Goal: Task Accomplishment & Management: Use online tool/utility

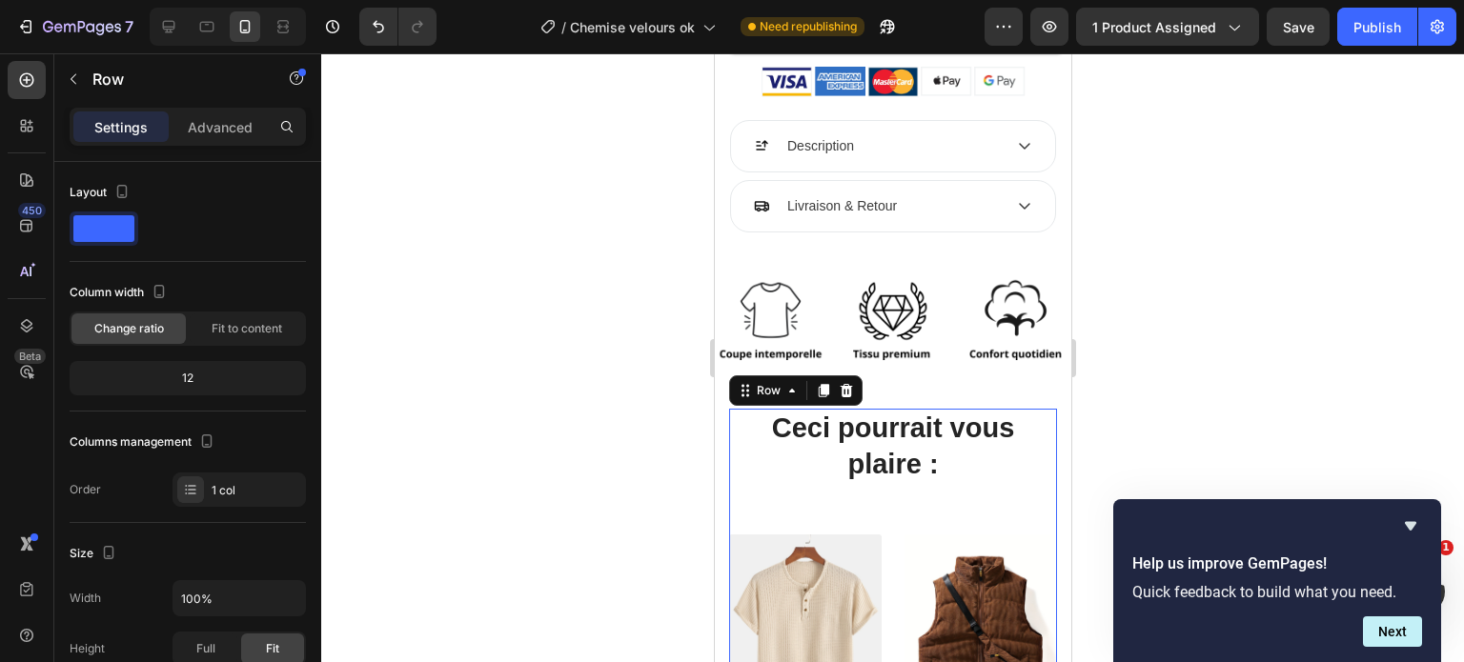
scroll to position [1123, 0]
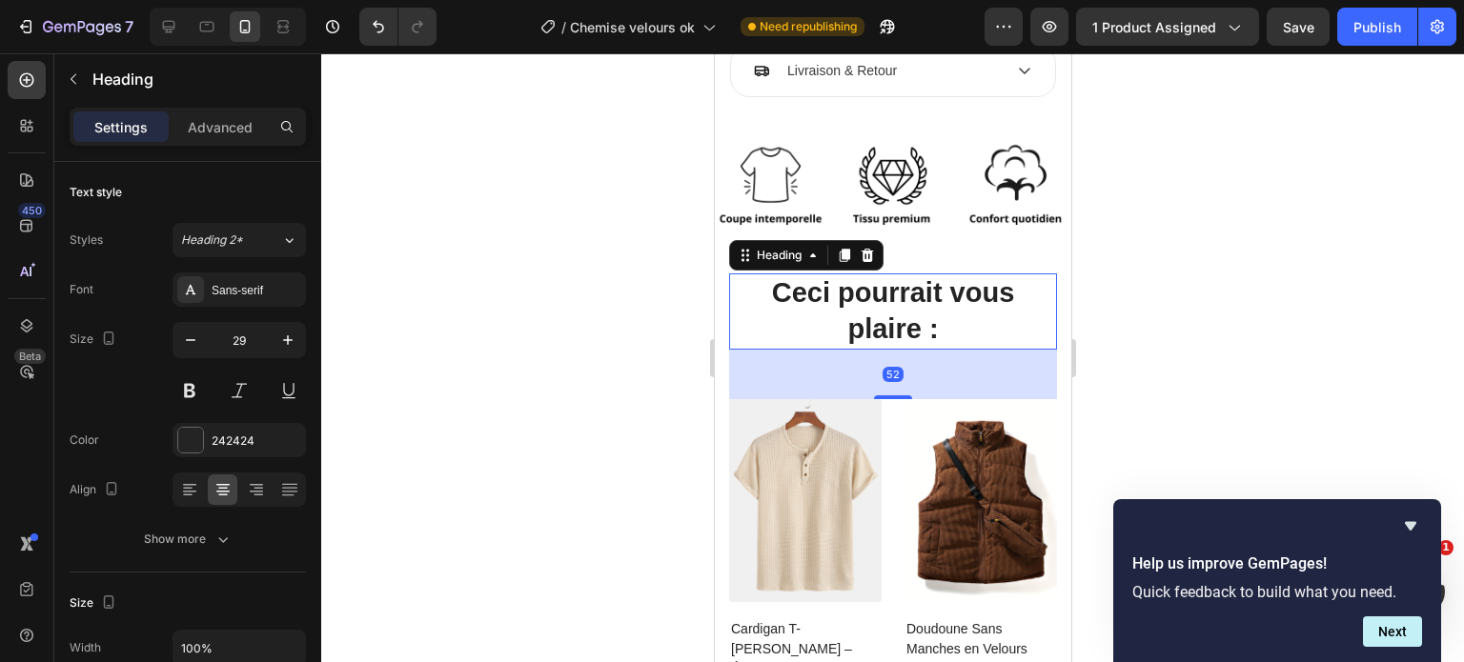
click at [899, 308] on h2 "Ceci pourrait vous plaire :" at bounding box center [892, 311] width 328 height 75
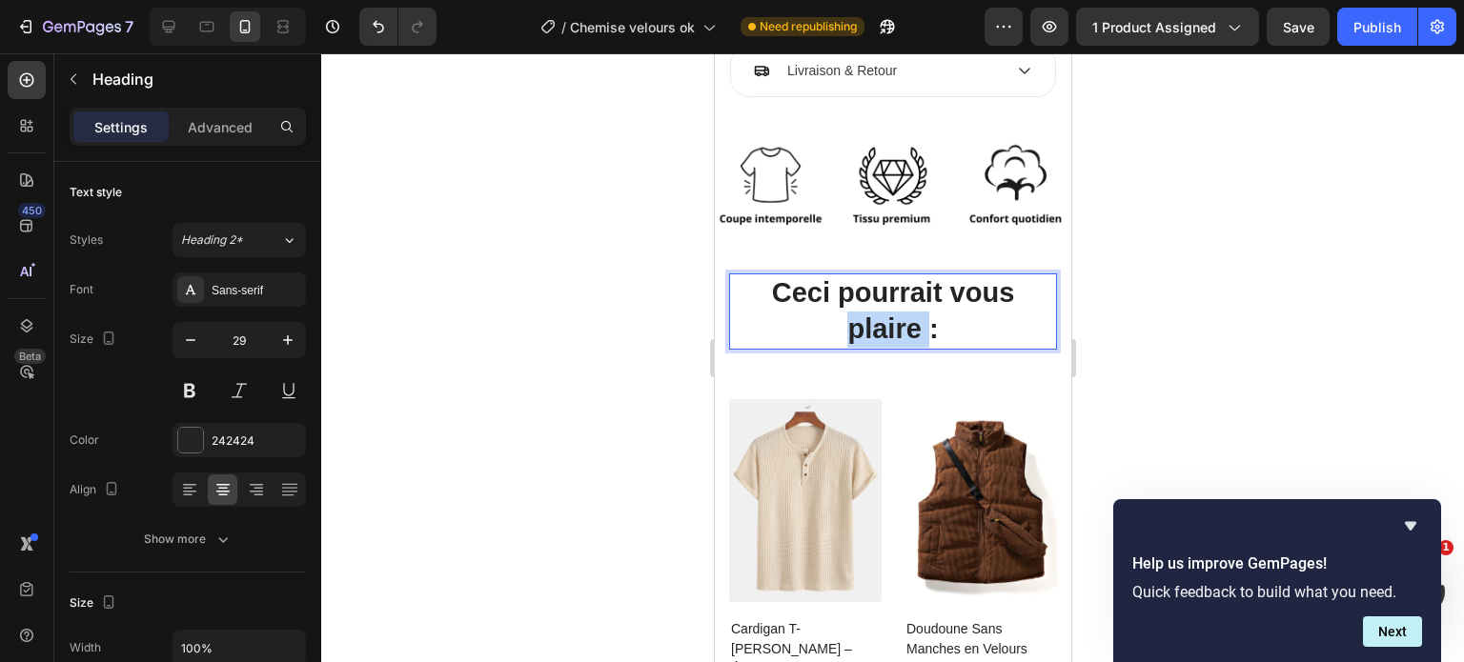
click at [899, 308] on p "Ceci pourrait vous plaire :" at bounding box center [892, 310] width 324 height 71
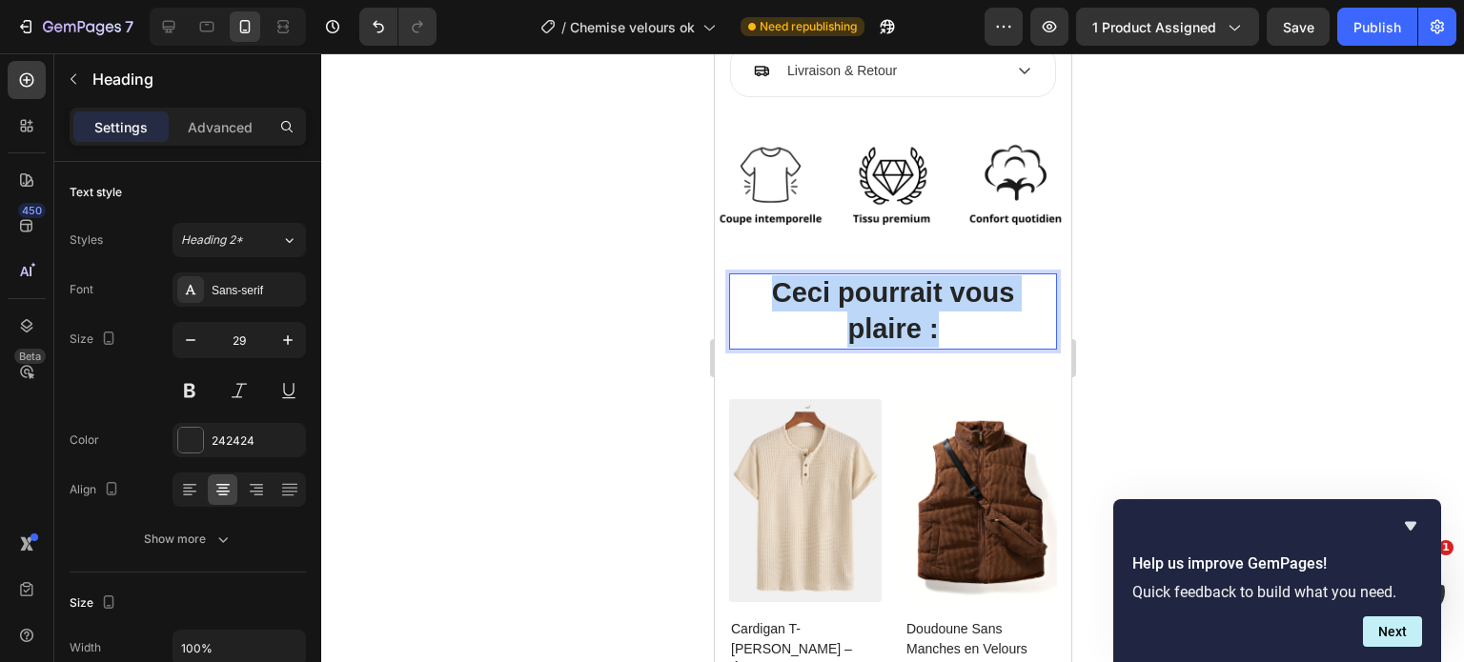
click at [899, 308] on p "Ceci pourrait vous plaire :" at bounding box center [892, 310] width 324 height 71
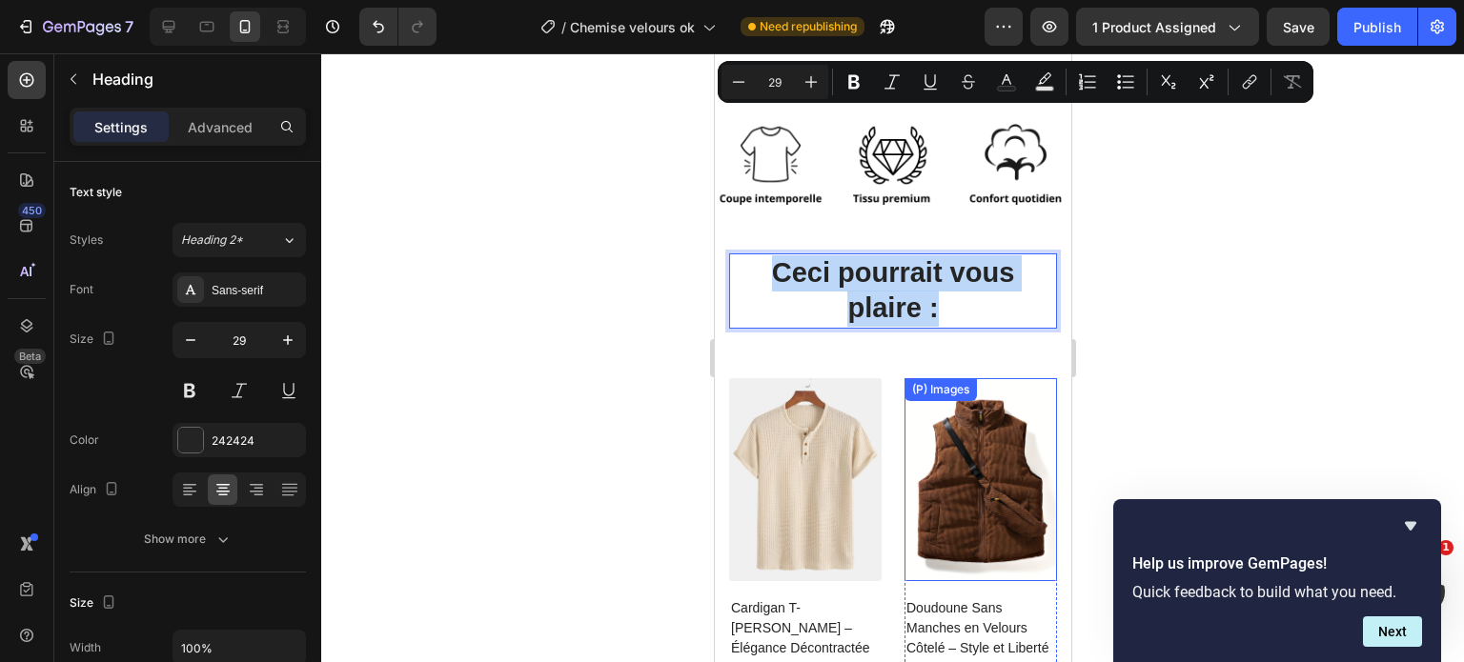
scroll to position [1307, 0]
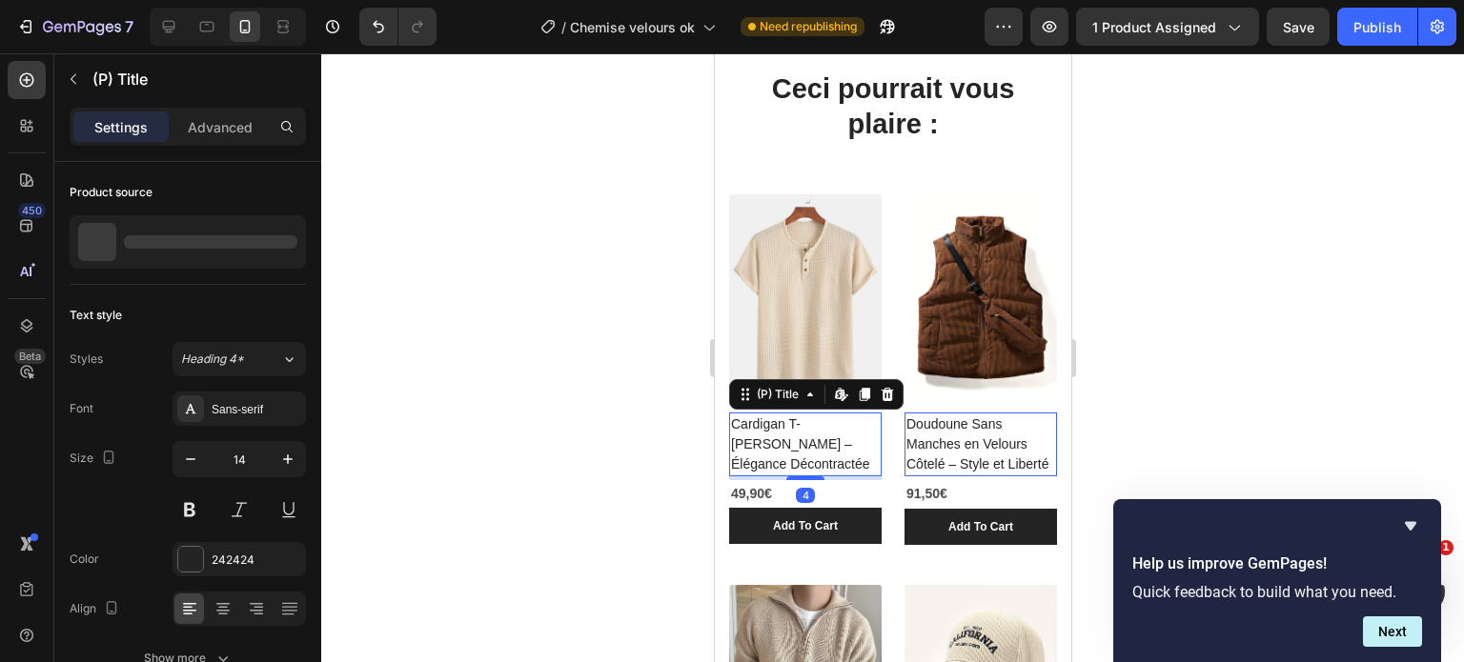
click at [796, 428] on h2 "Cardigan T-Shirt Jacquard – Élégance Décontractée" at bounding box center [804, 445] width 152 height 64
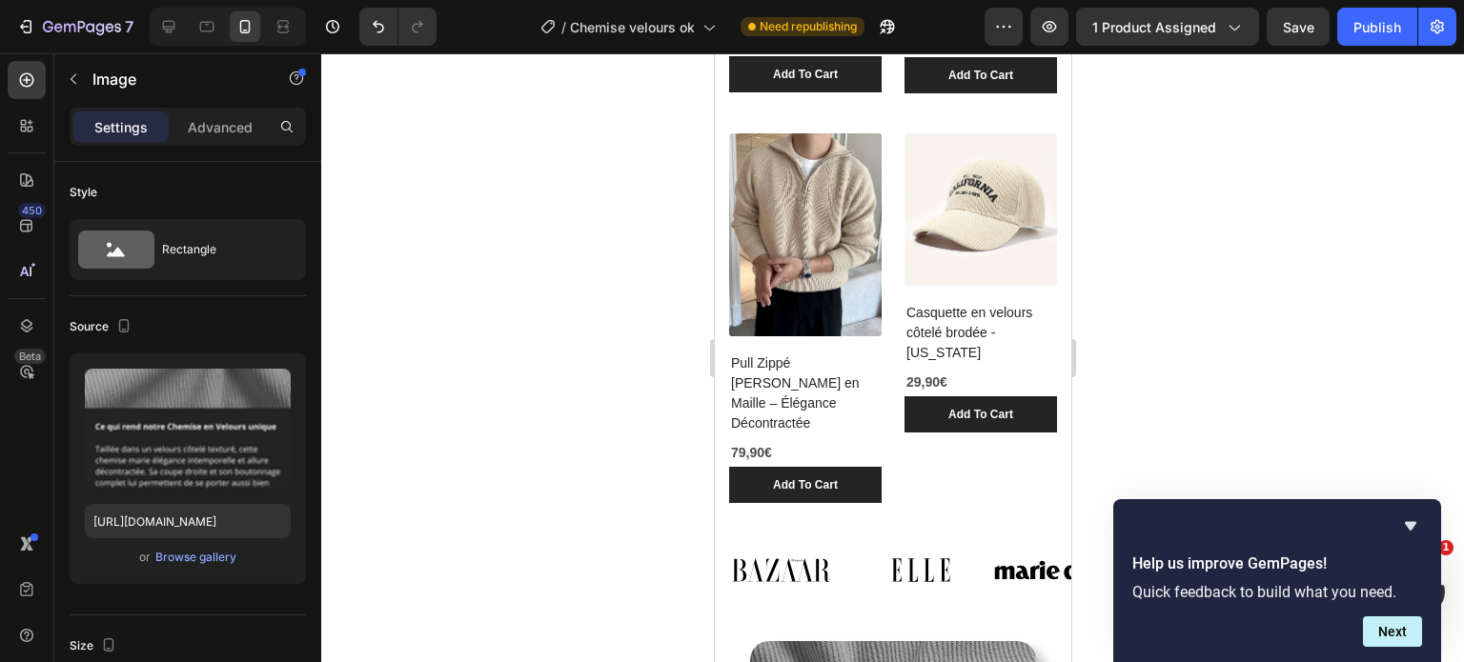
scroll to position [1750, 0]
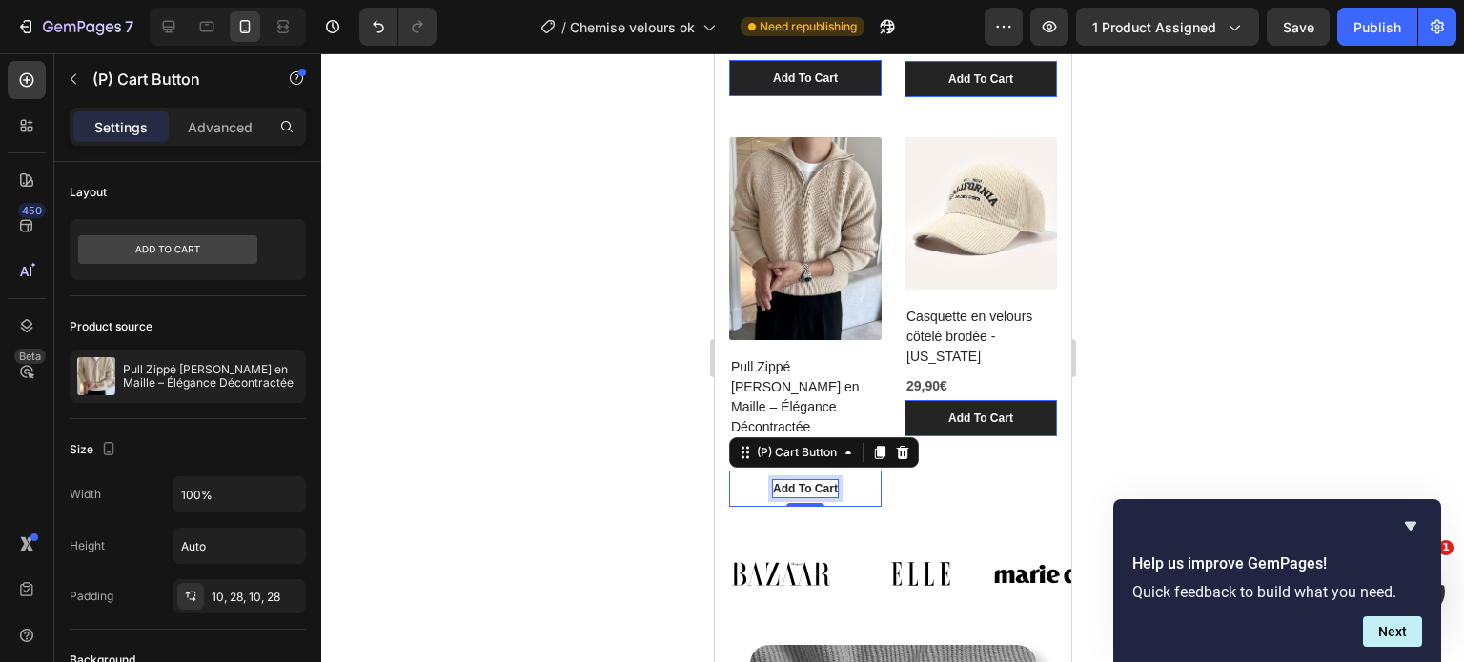
click at [779, 480] on div "Add To Cart" at bounding box center [804, 488] width 65 height 17
click at [779, 480] on p "Add To Cart" at bounding box center [804, 488] width 65 height 17
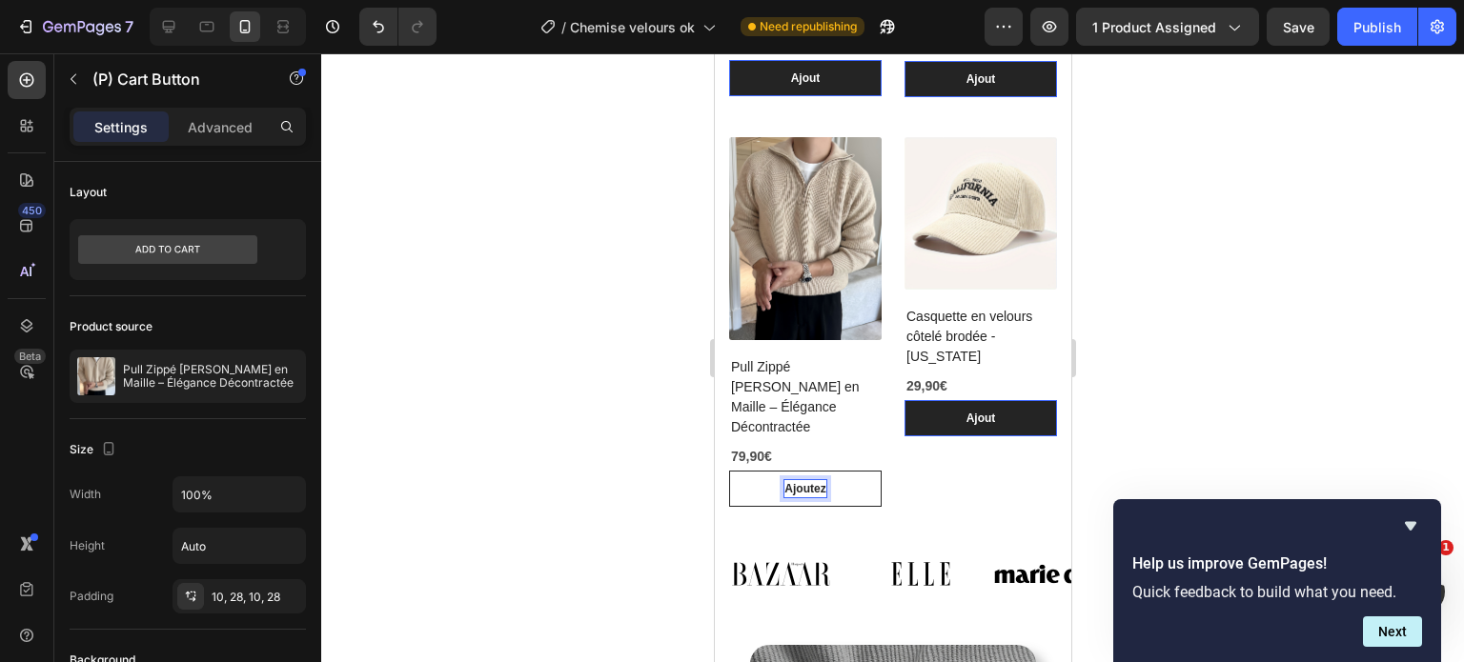
click at [728, 471] on button "Ajoutez" at bounding box center [804, 489] width 152 height 36
click at [728, 471] on button "Ajoutez au" at bounding box center [804, 489] width 152 height 36
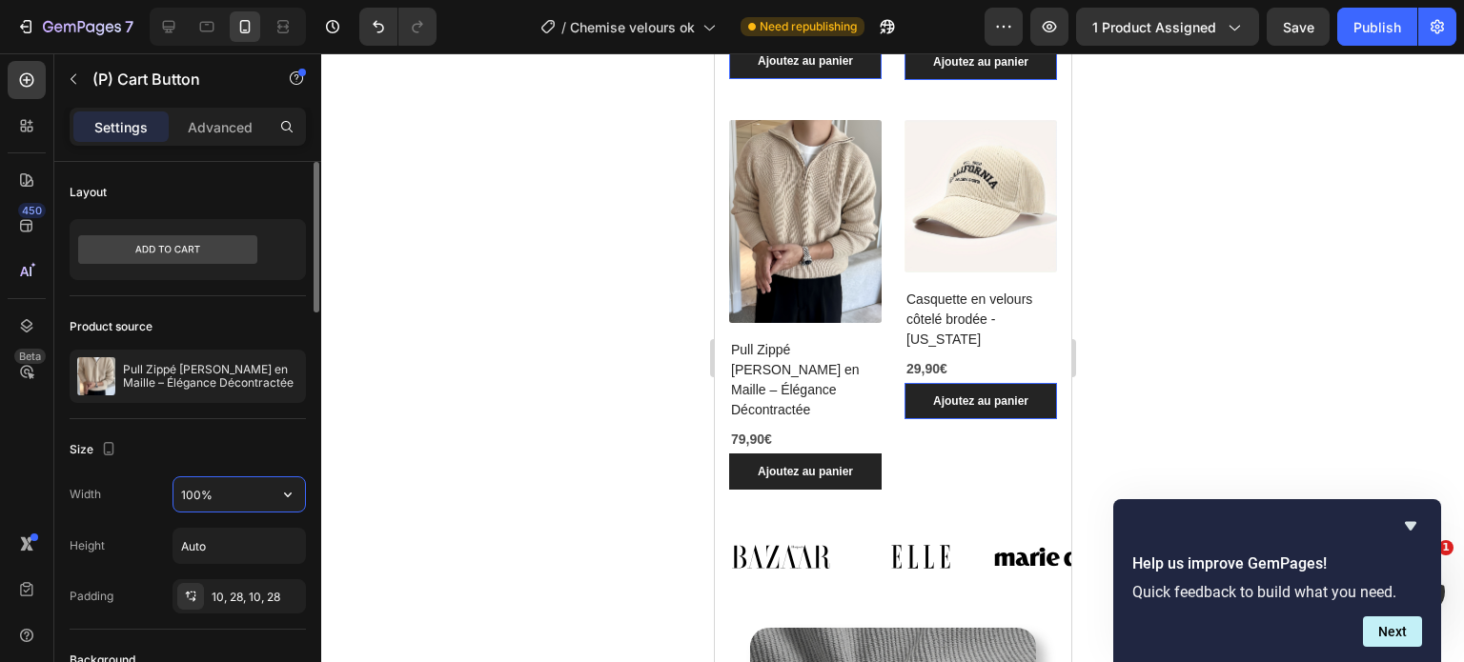
click at [209, 502] on input "100%" at bounding box center [239, 494] width 132 height 34
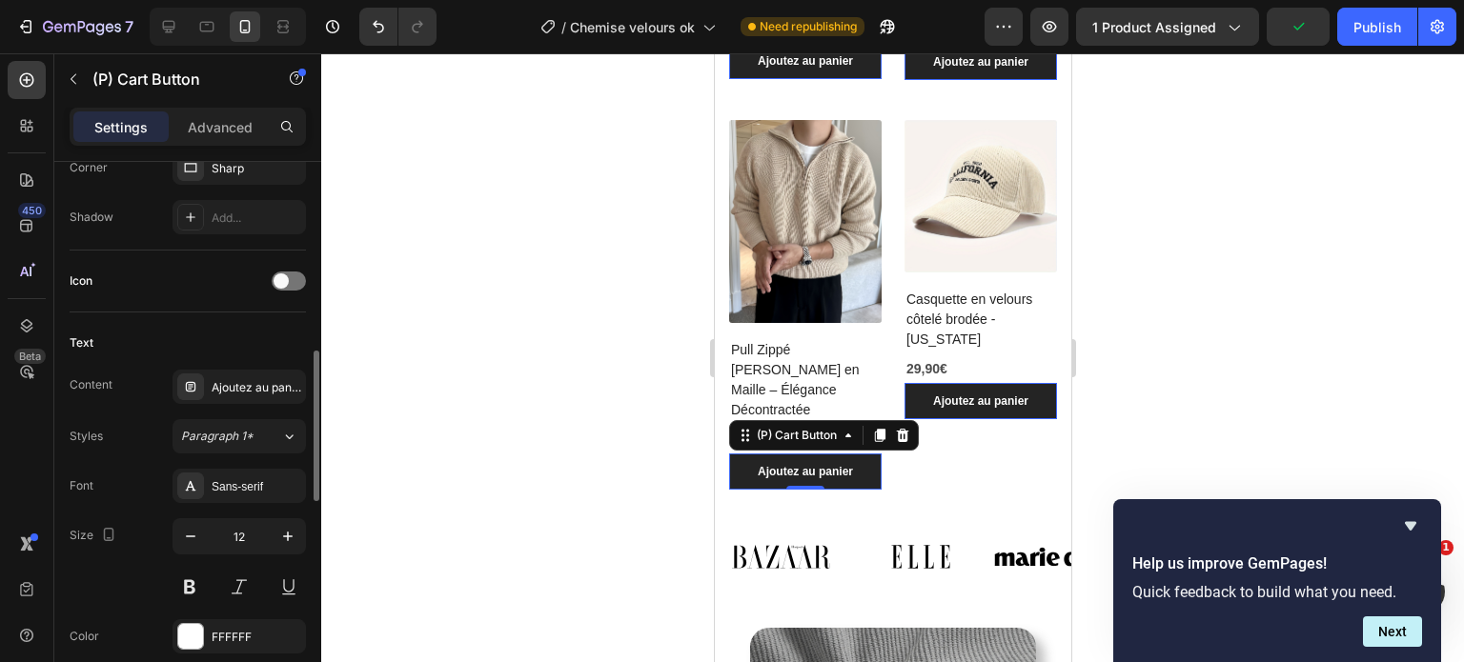
scroll to position [694, 0]
click at [179, 533] on button "button" at bounding box center [190, 536] width 34 height 34
type input "11"
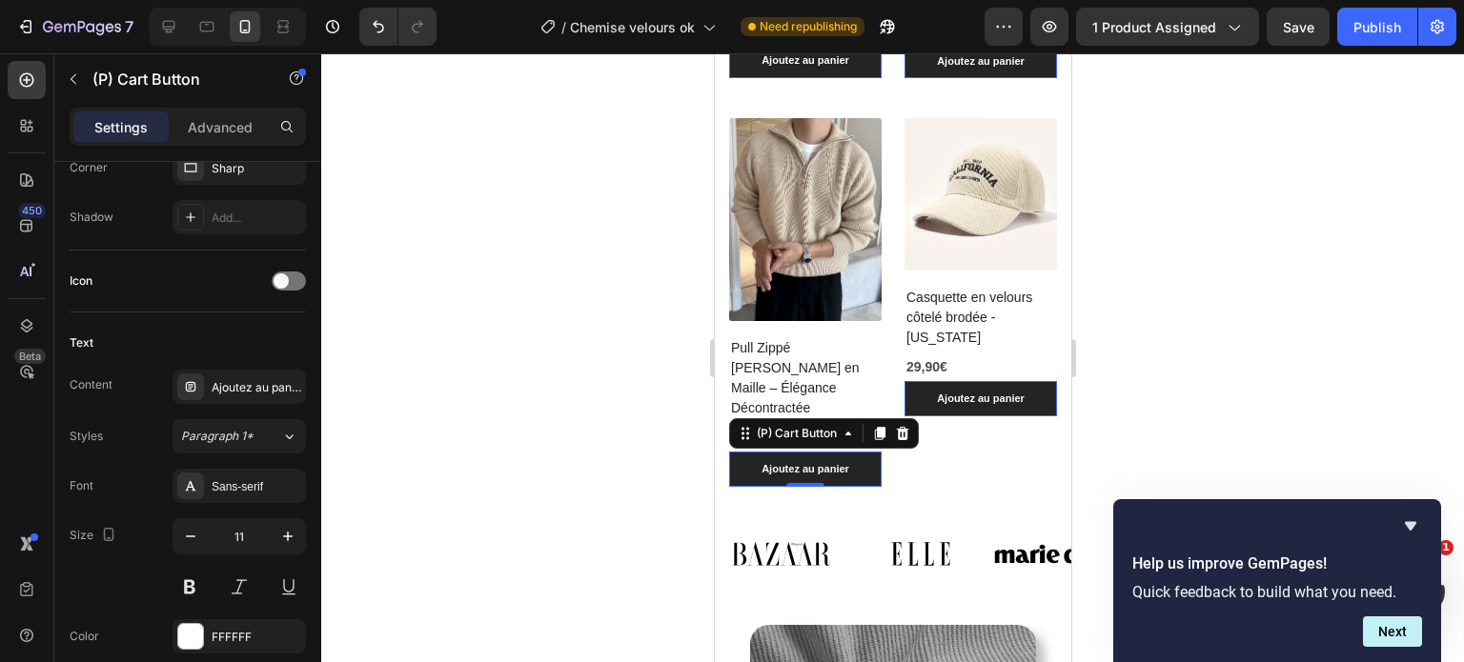
click at [1380, 297] on div at bounding box center [892, 357] width 1143 height 609
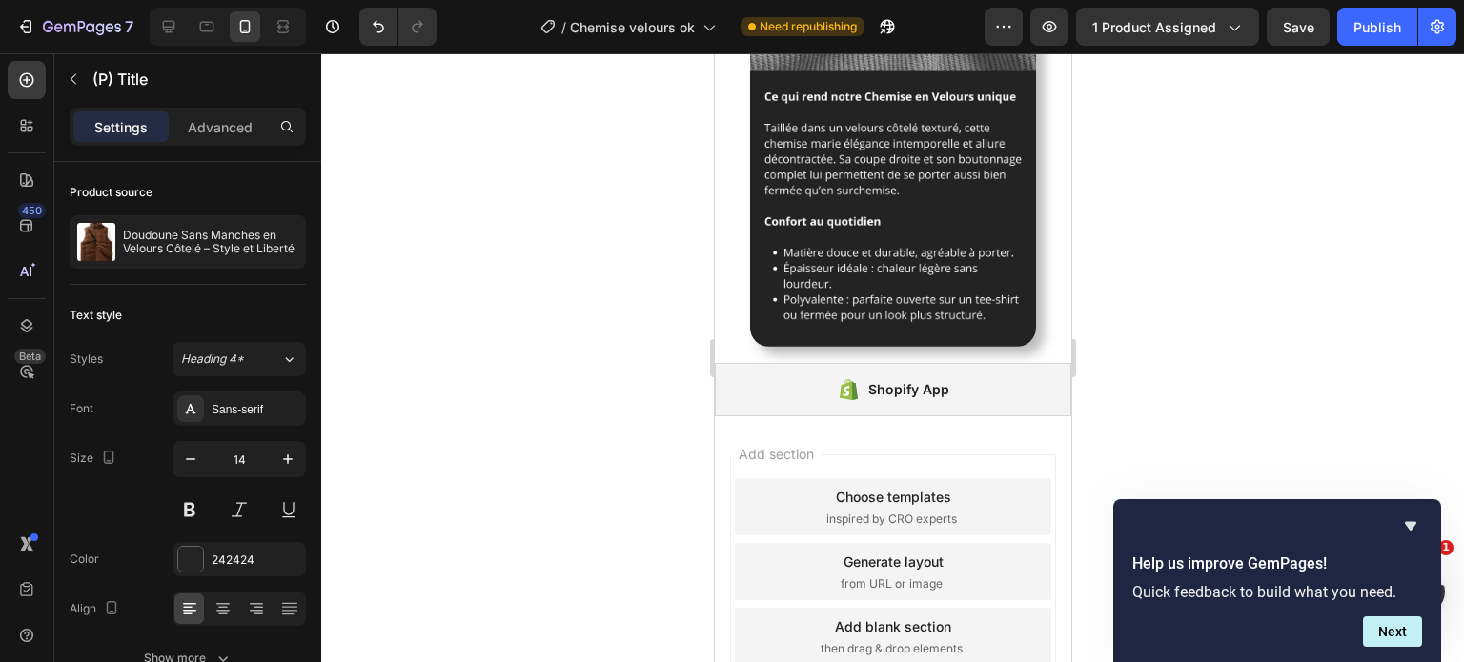
scroll to position [2658, 0]
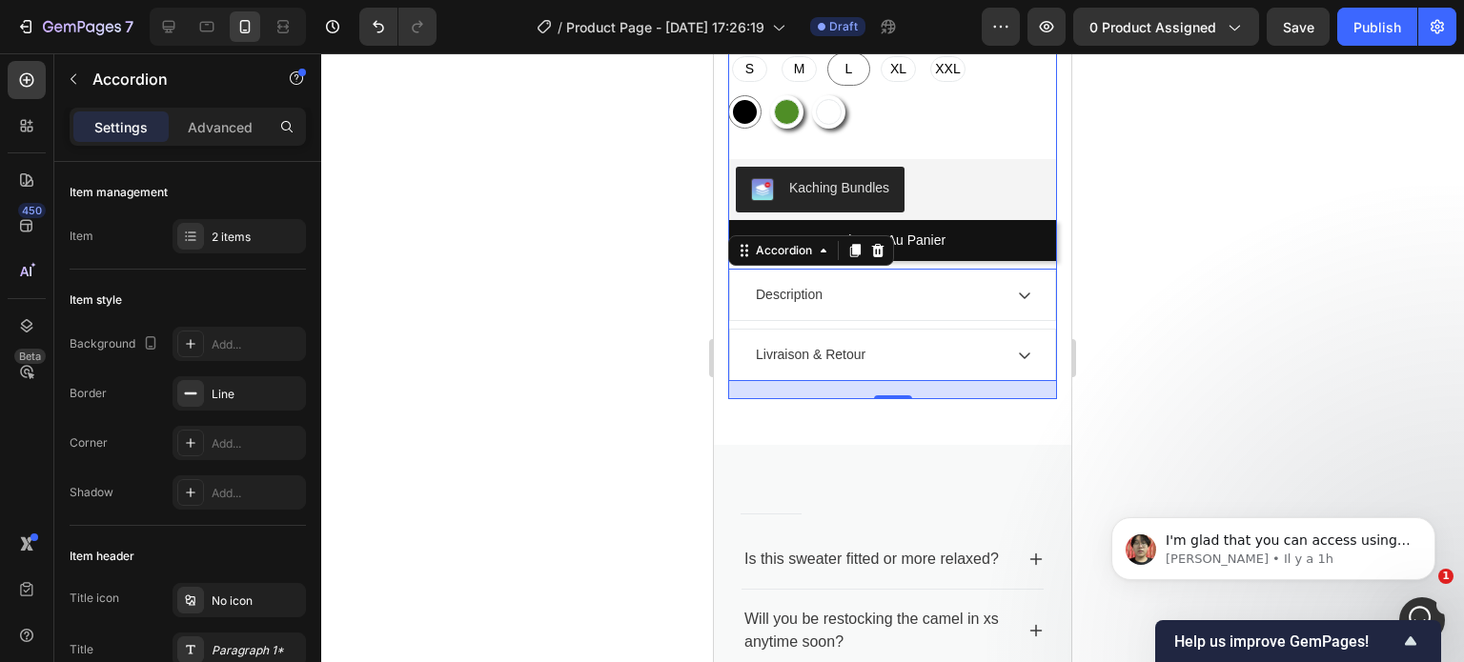
scroll to position [772, 0]
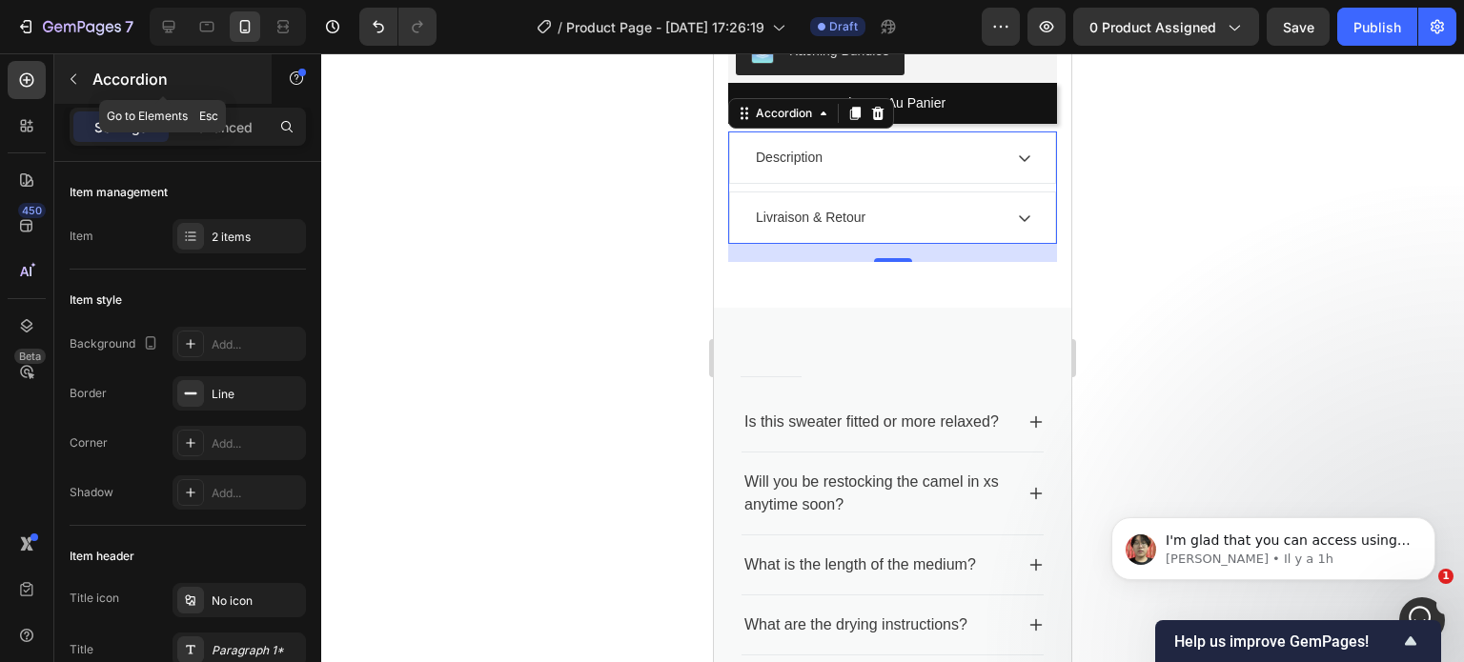
click at [80, 76] on icon "button" at bounding box center [73, 78] width 15 height 15
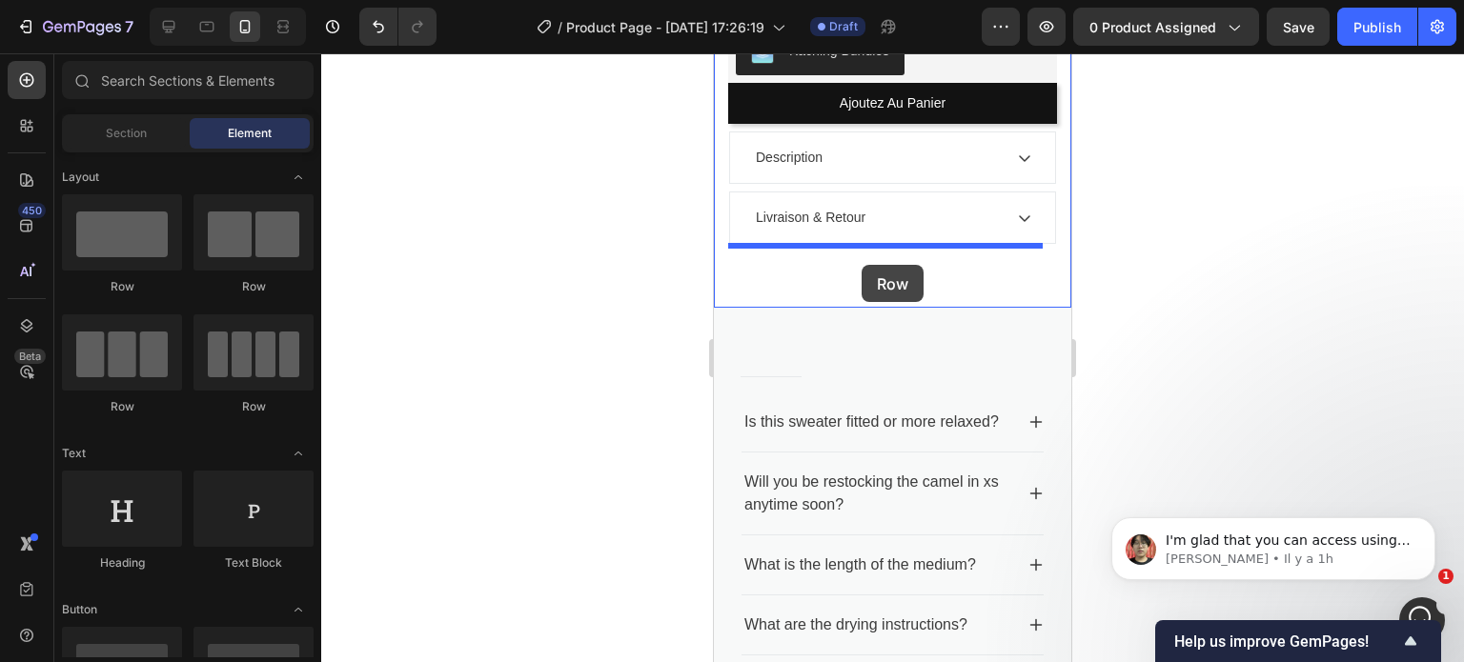
drag, startPoint x: 825, startPoint y: 438, endPoint x: 862, endPoint y: 265, distance: 177.2
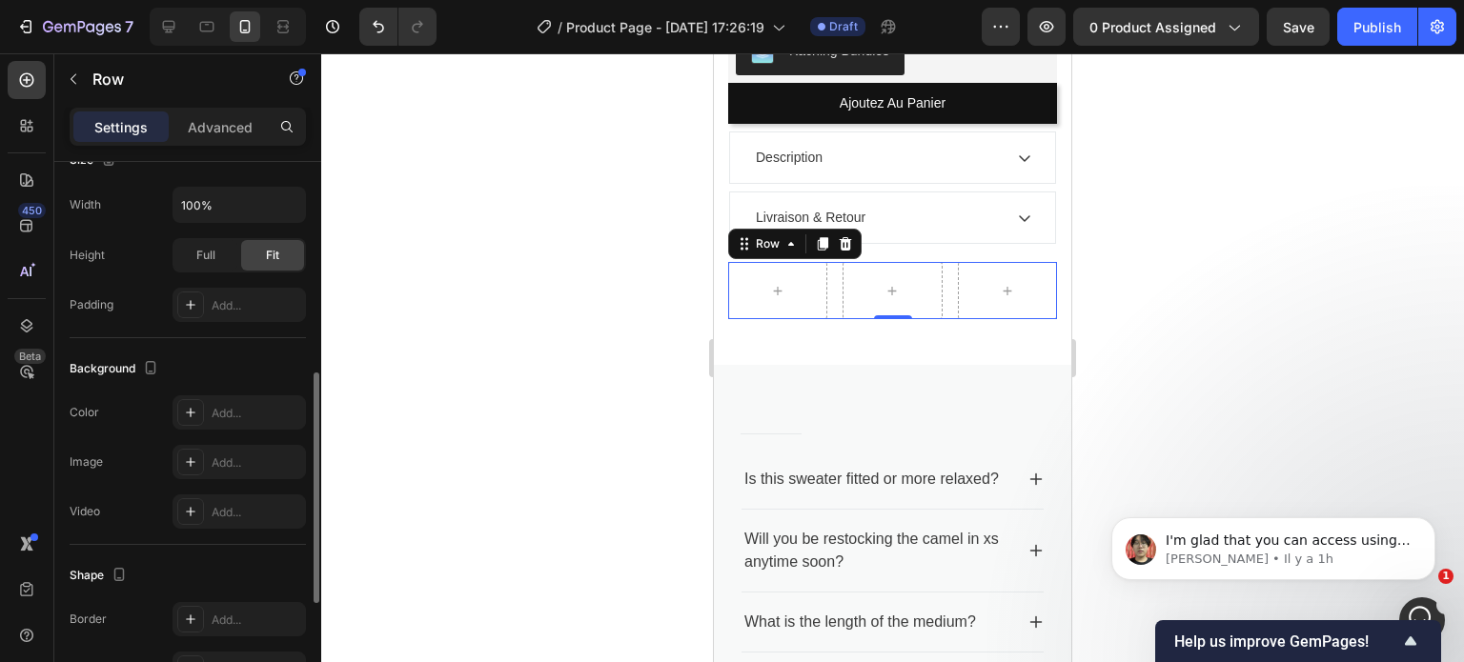
scroll to position [0, 0]
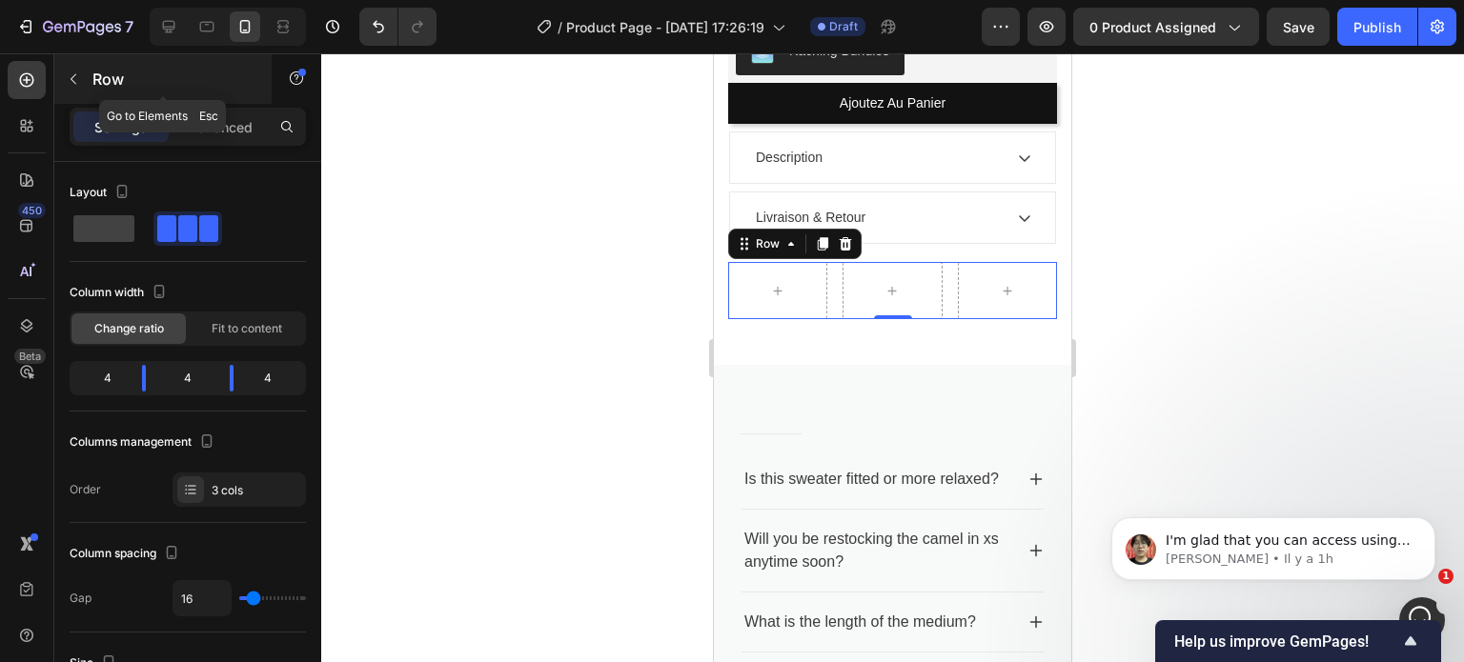
click at [74, 73] on icon "button" at bounding box center [73, 78] width 15 height 15
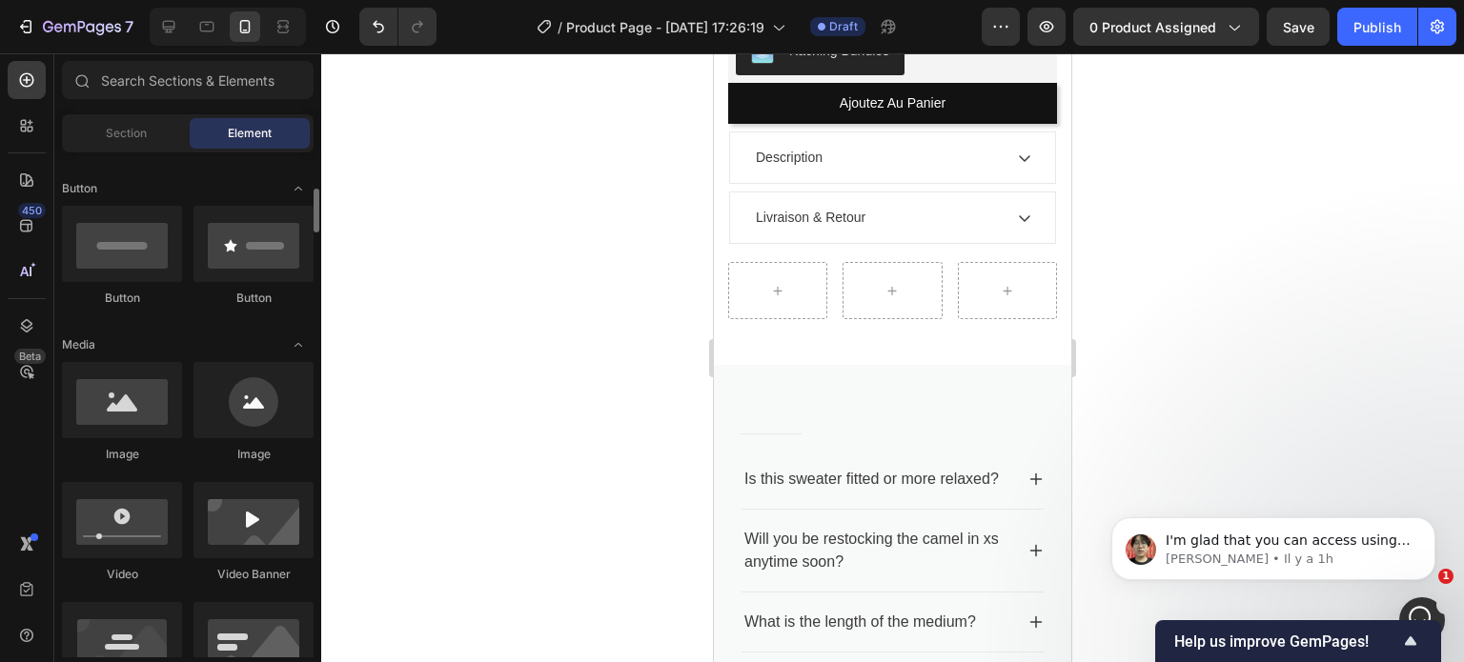
scroll to position [422, 0]
drag, startPoint x: 849, startPoint y: 466, endPoint x: 1104, endPoint y: 407, distance: 261.2
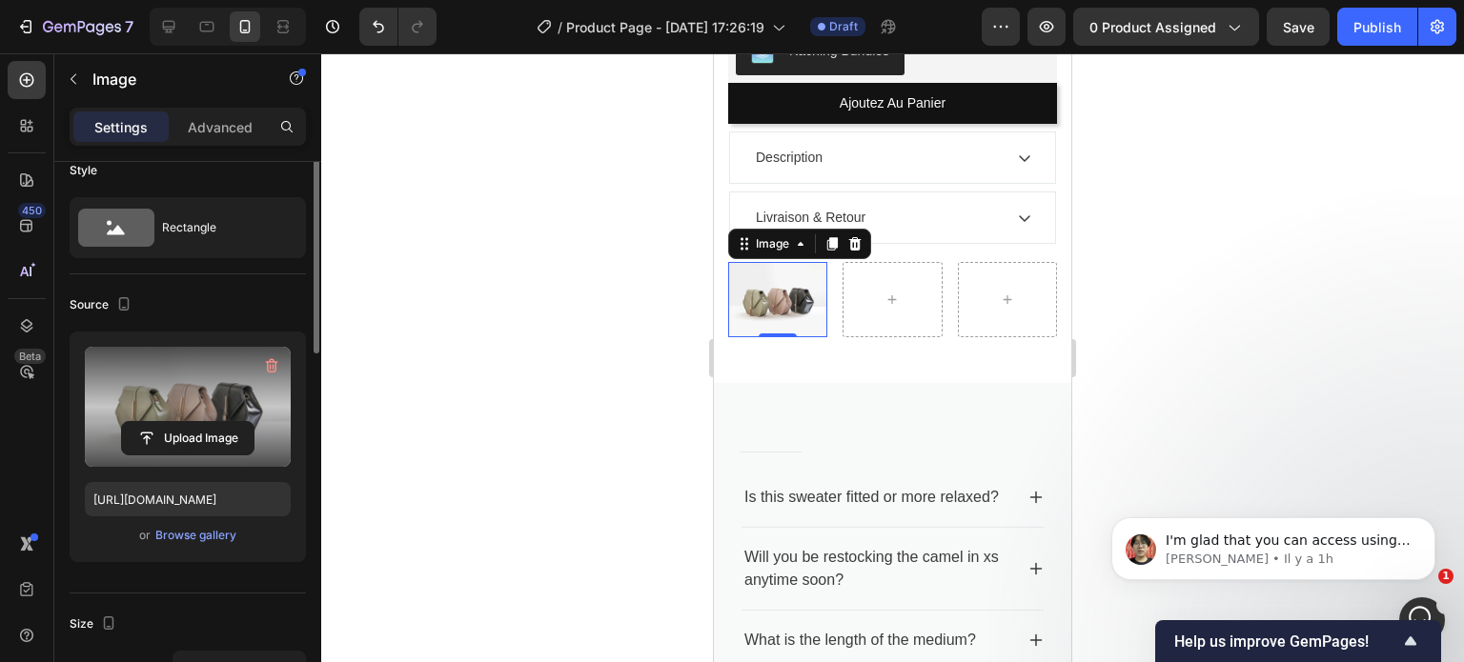
scroll to position [0, 0]
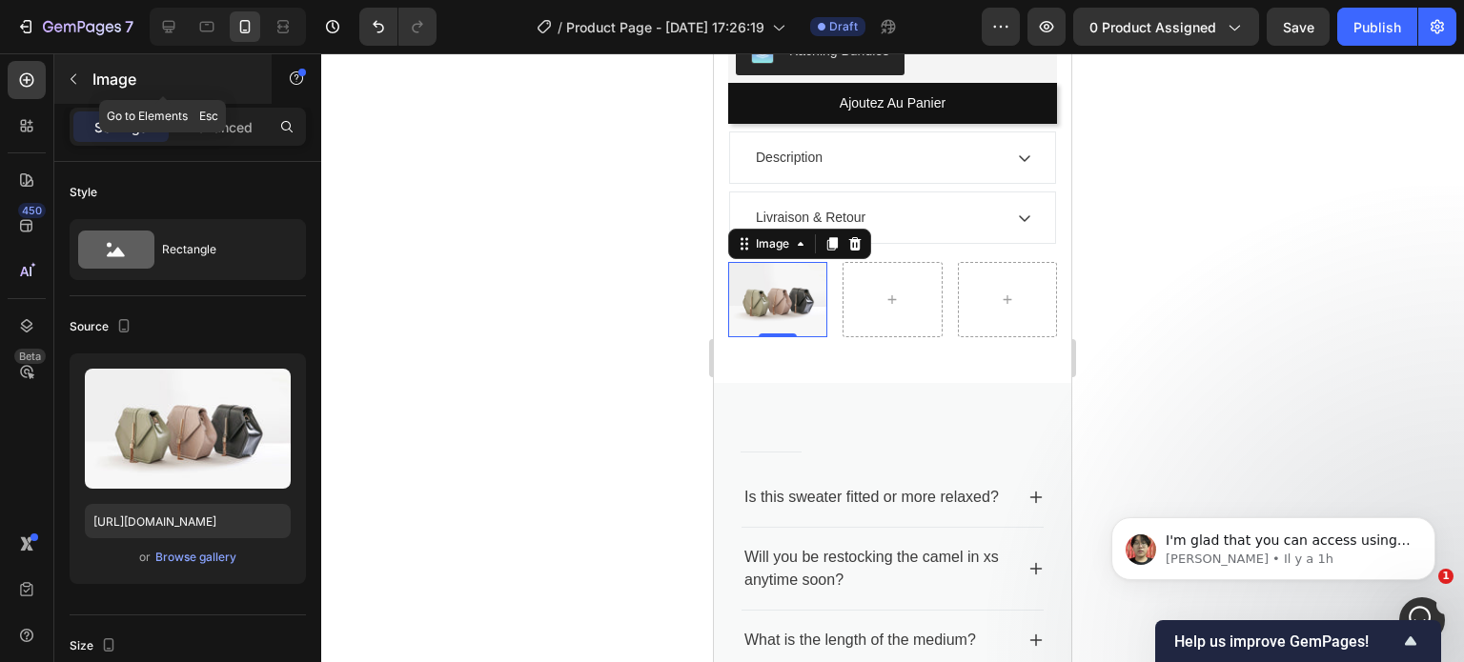
click at [77, 83] on icon "button" at bounding box center [73, 78] width 15 height 15
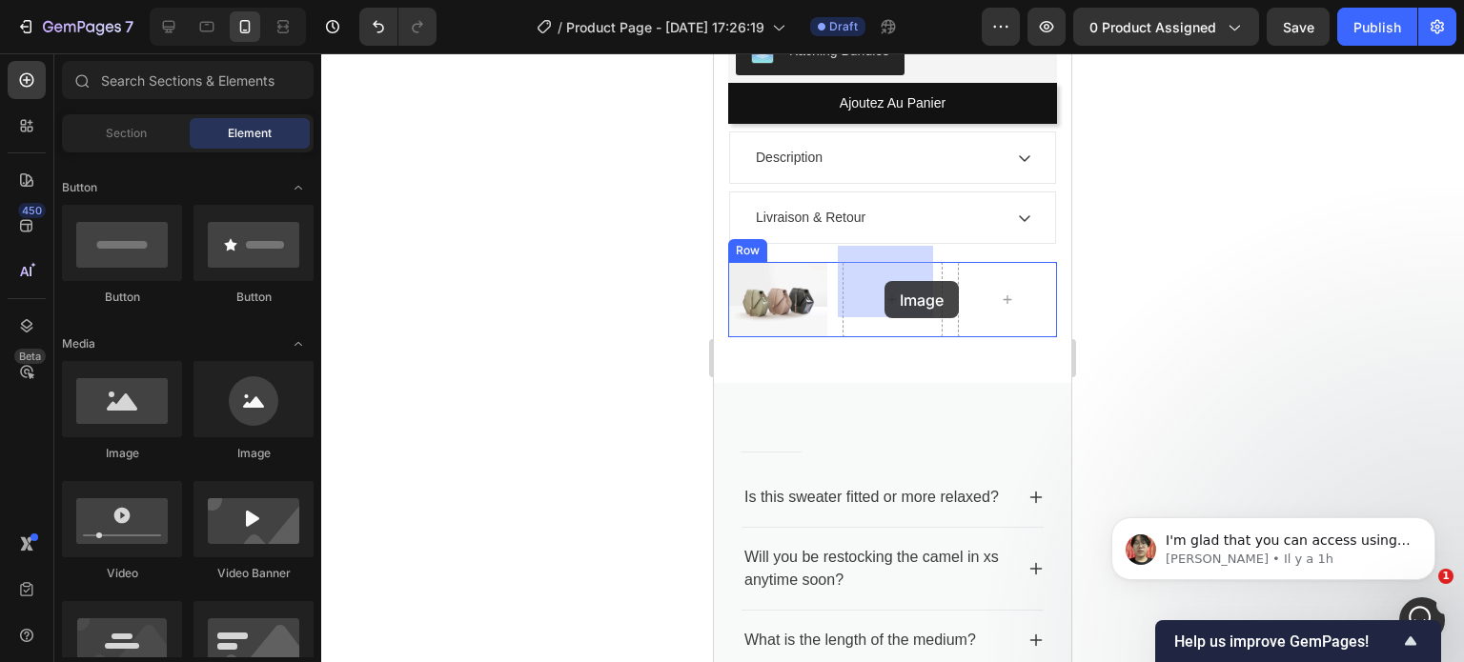
drag, startPoint x: 824, startPoint y: 466, endPoint x: 884, endPoint y: 281, distance: 194.4
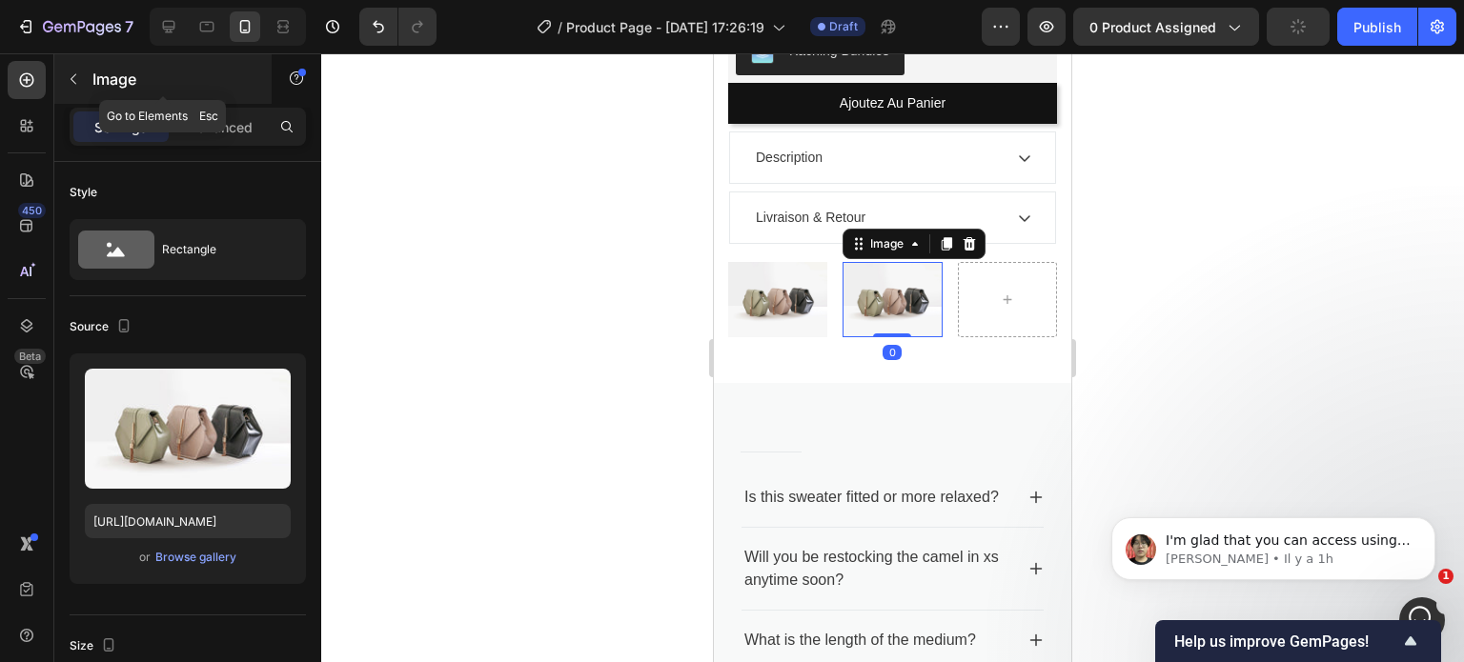
click at [74, 83] on icon "button" at bounding box center [73, 78] width 15 height 15
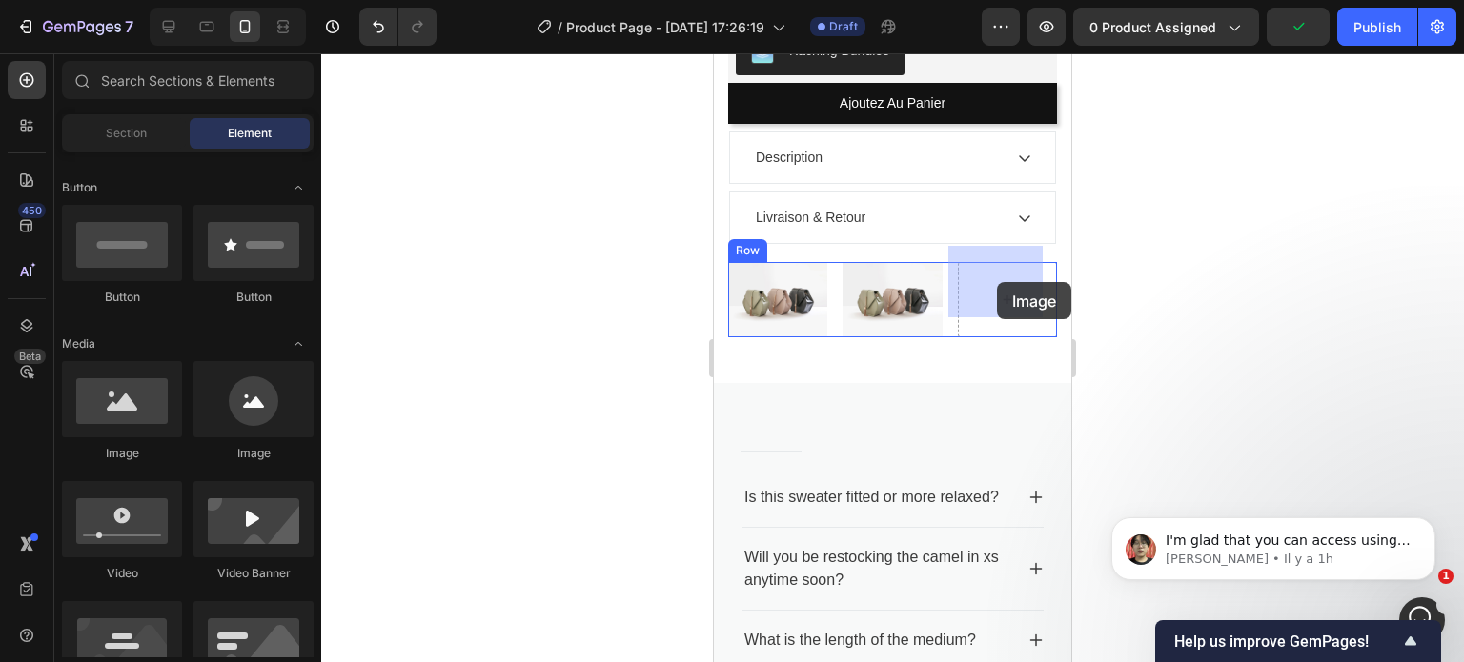
drag, startPoint x: 757, startPoint y: 348, endPoint x: 997, endPoint y: 283, distance: 248.8
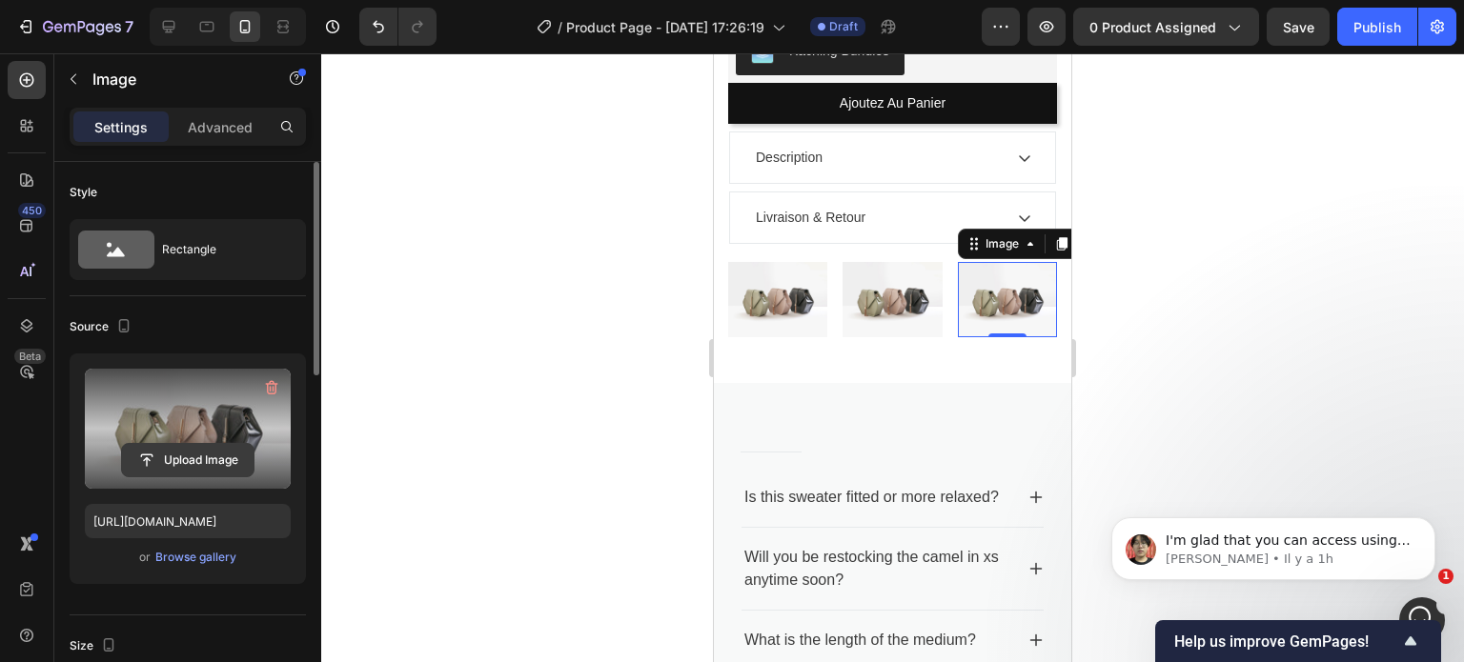
click at [187, 460] on input "file" at bounding box center [188, 460] width 132 height 32
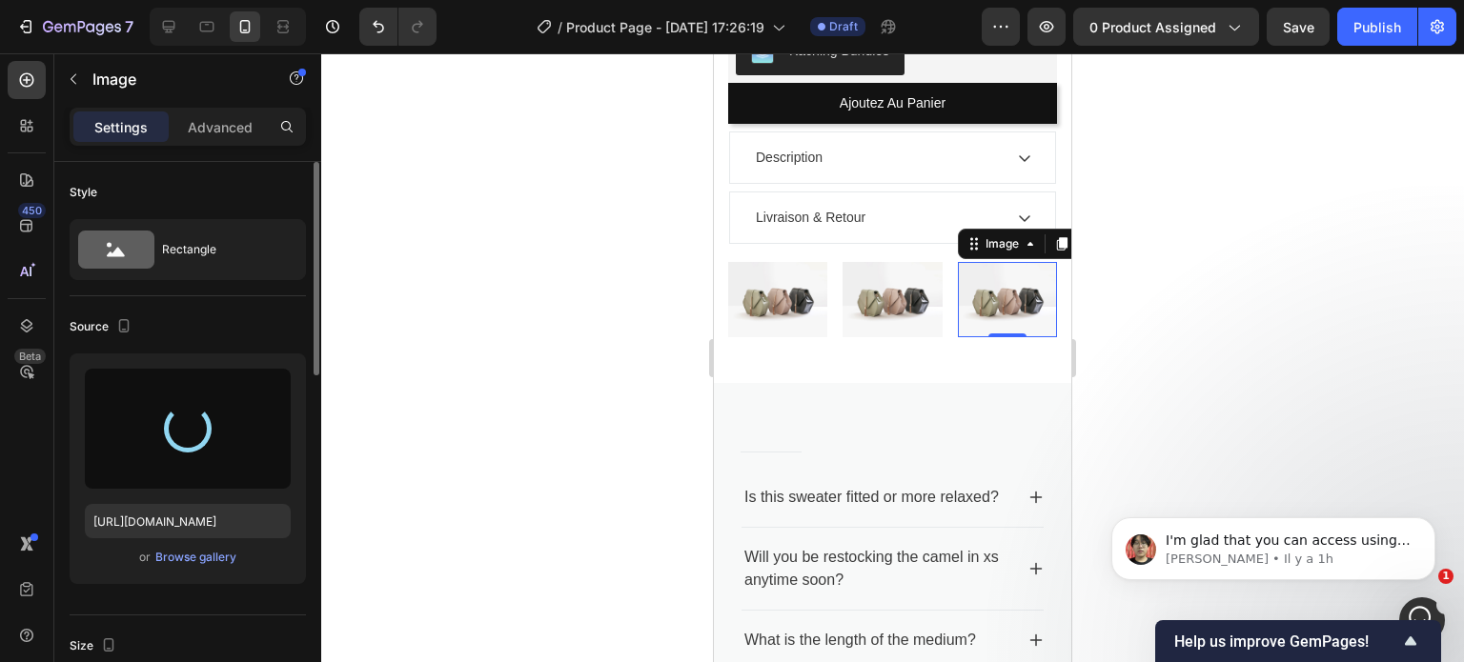
scroll to position [1253, 0]
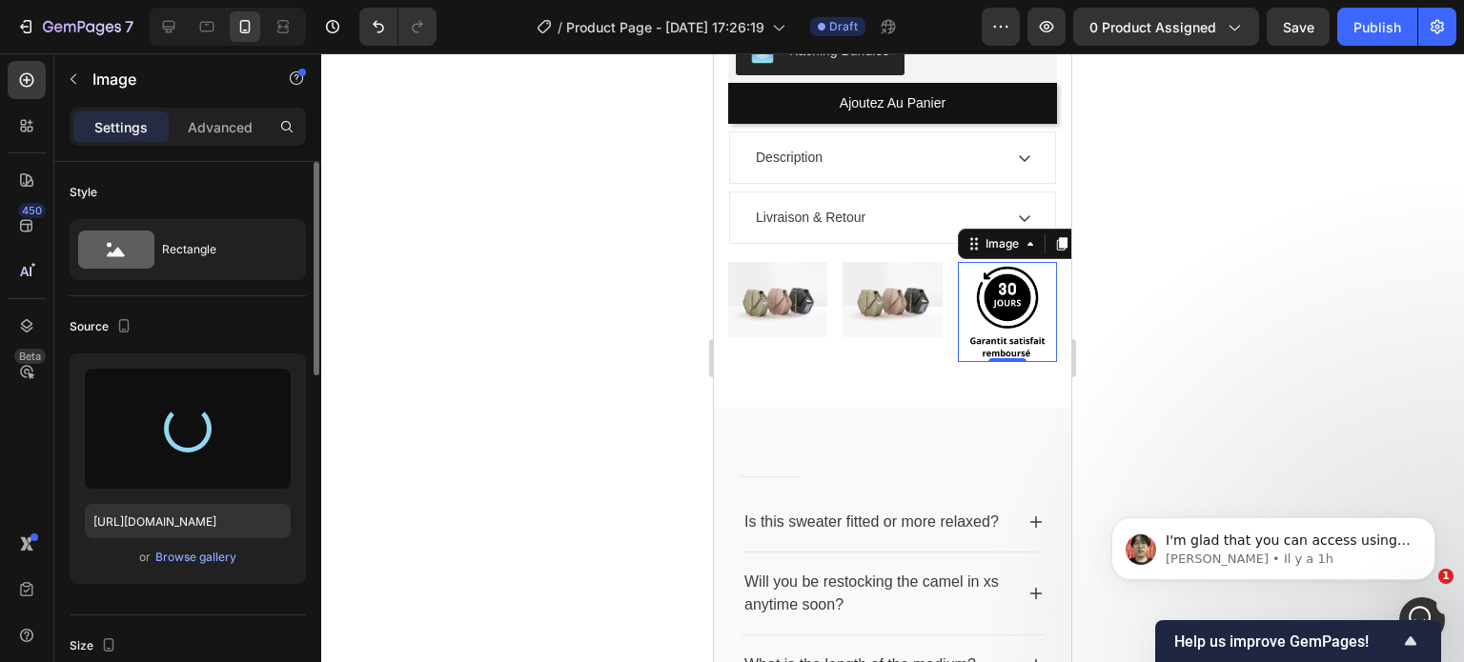
type input "https://cdn.shopify.com/s/files/1/0665/3329/4374/files/gempages_586000087033840…"
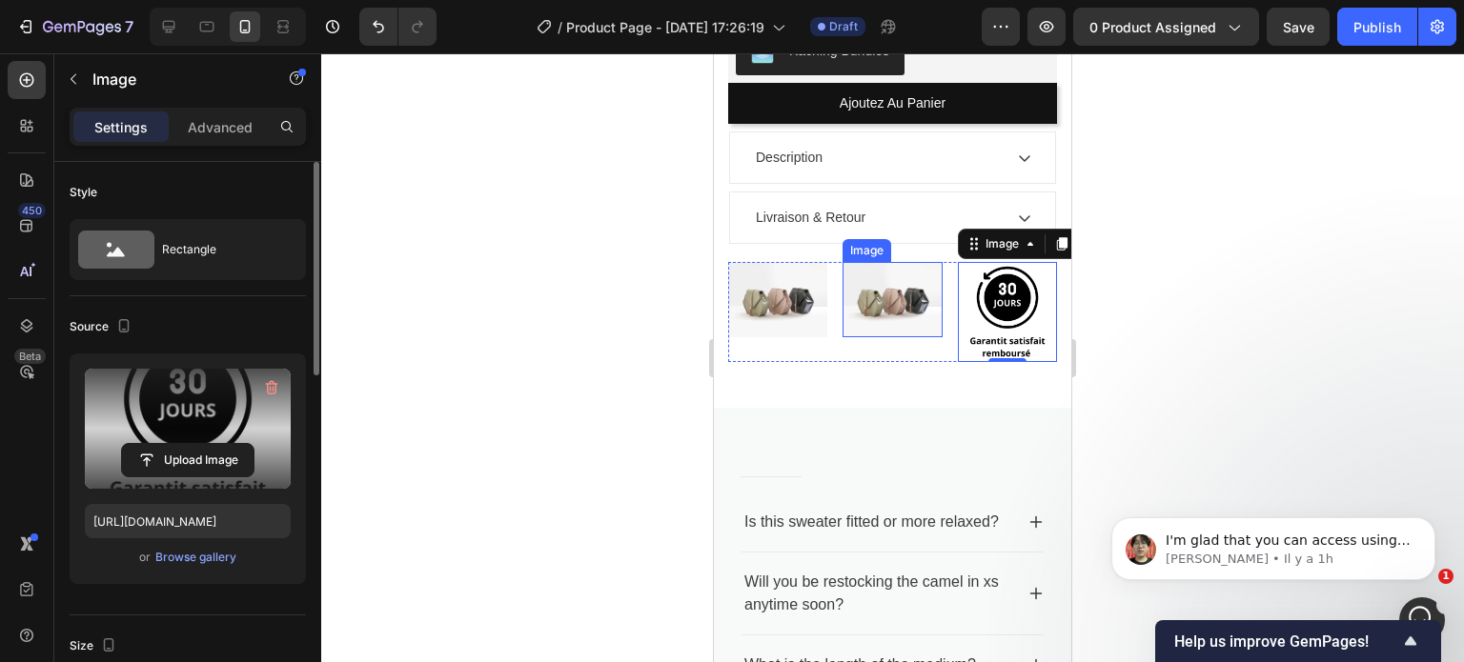
click at [904, 290] on img at bounding box center [892, 299] width 99 height 74
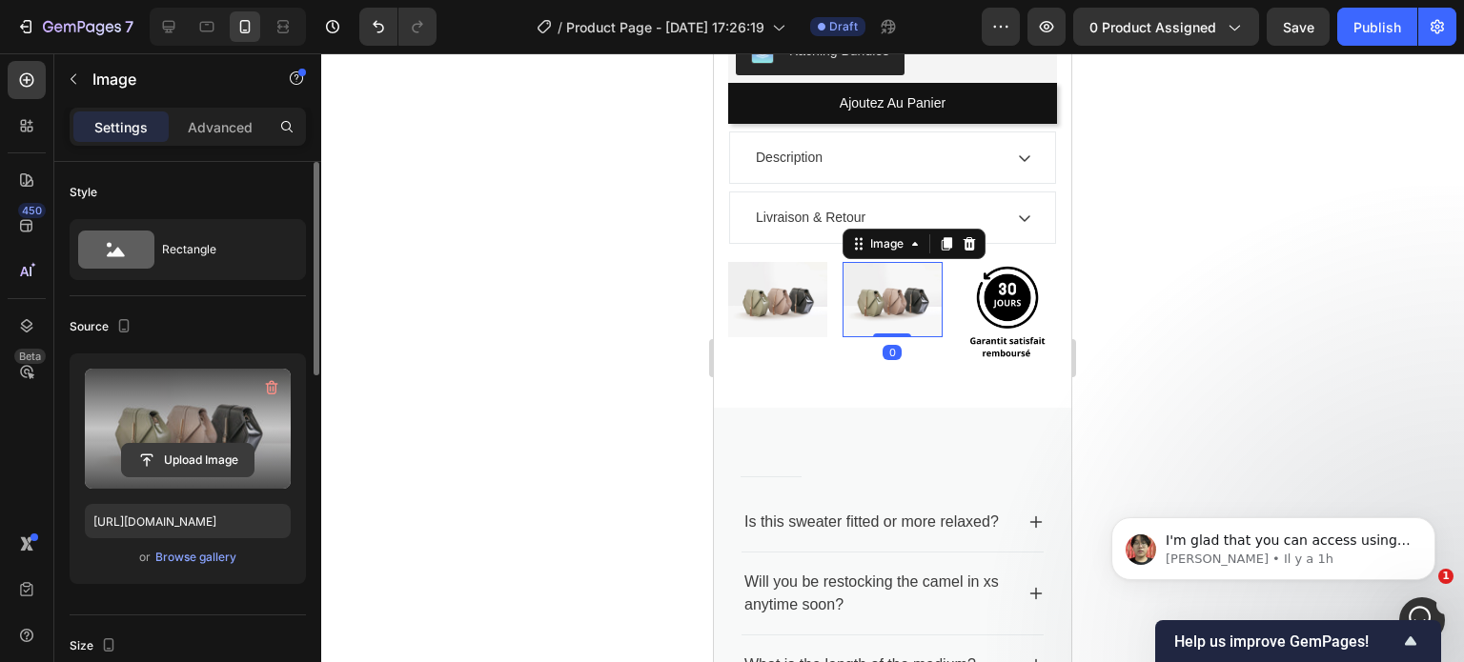
click at [186, 457] on input "file" at bounding box center [188, 460] width 132 height 32
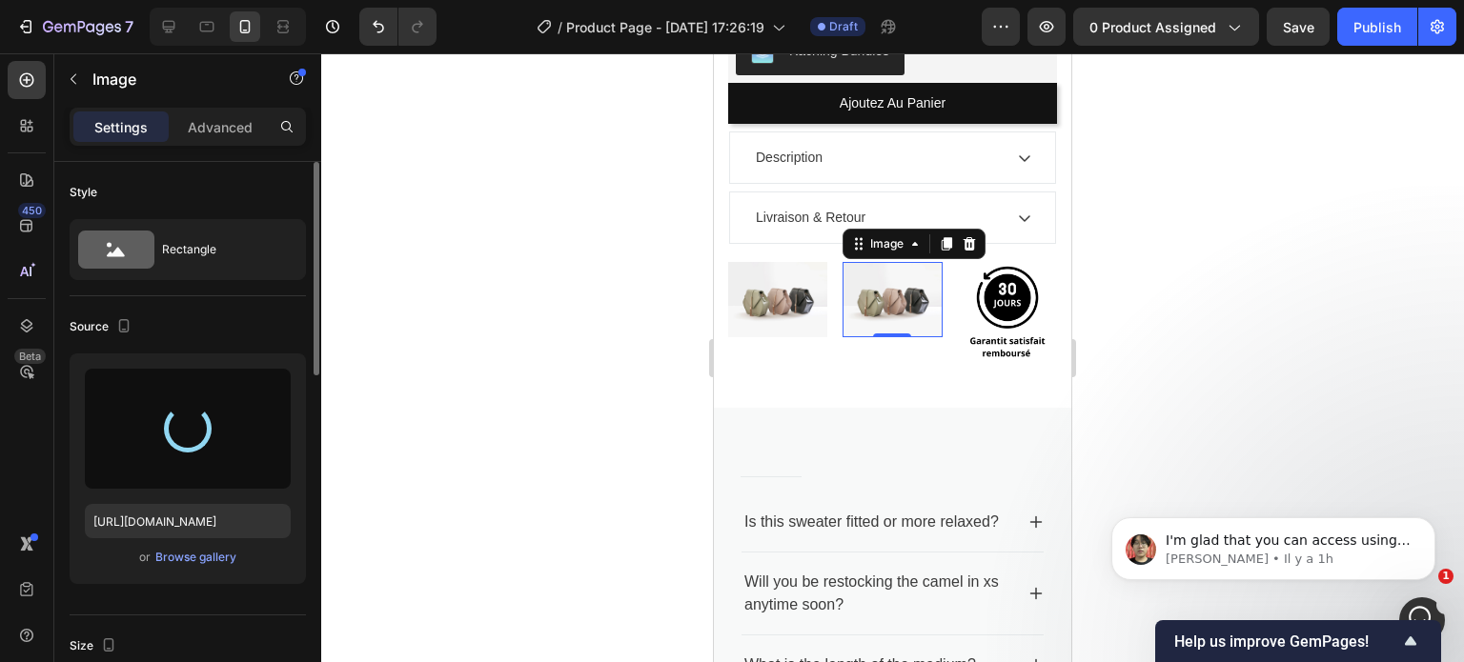
type input "https://cdn.shopify.com/s/files/1/0665/3329/4374/files/gempages_586000087033840…"
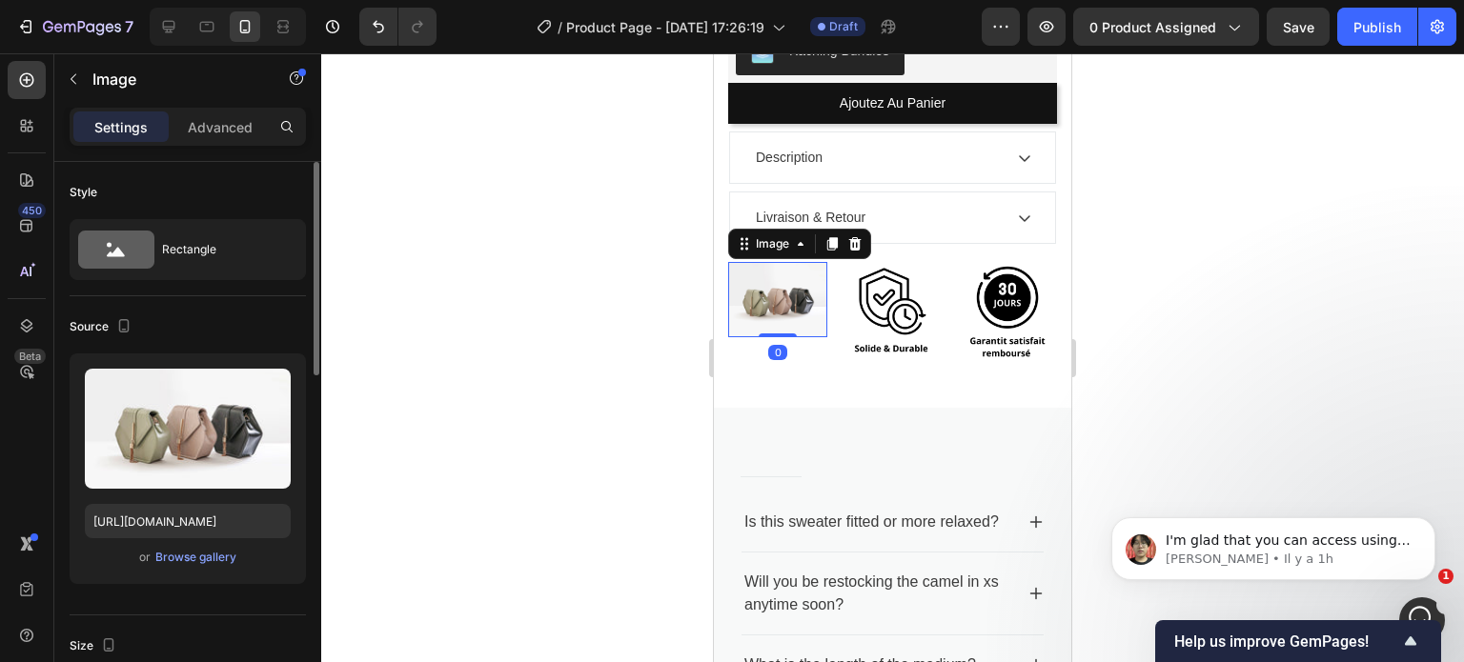
click at [783, 277] on img at bounding box center [777, 299] width 99 height 74
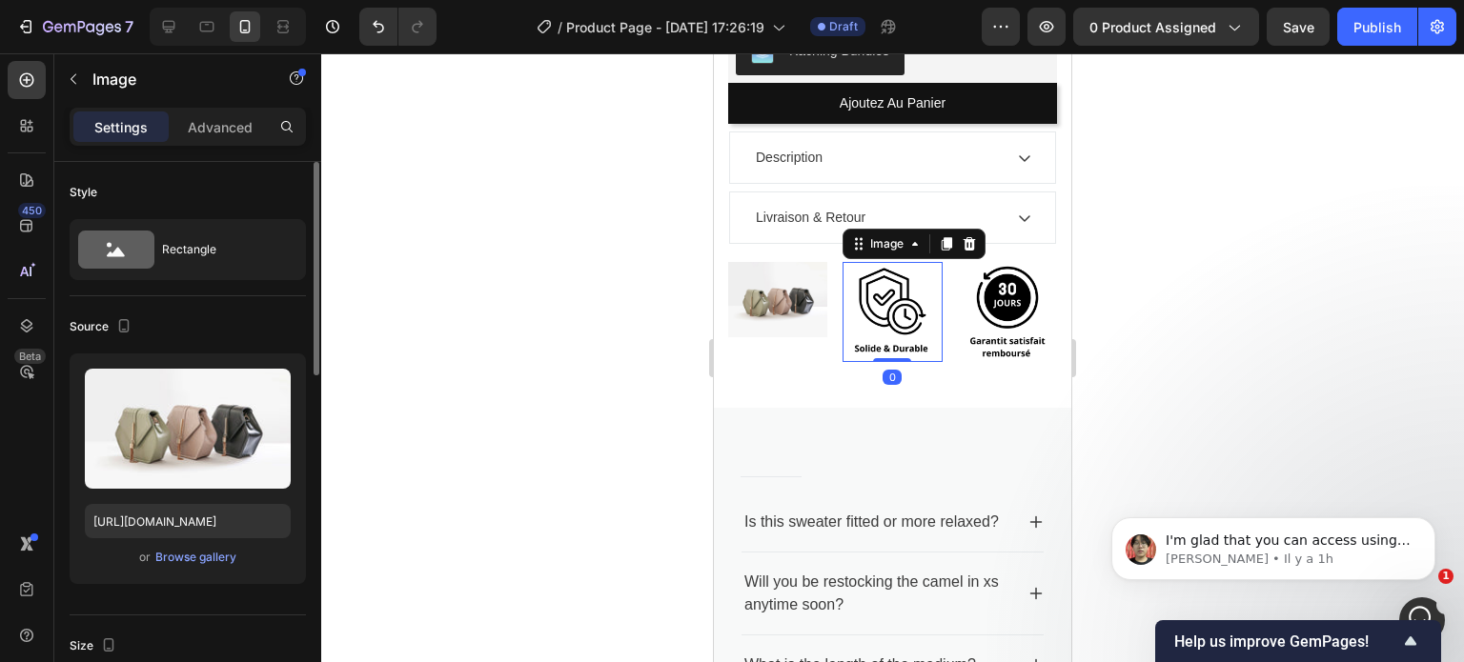
click at [898, 294] on img at bounding box center [892, 311] width 99 height 99
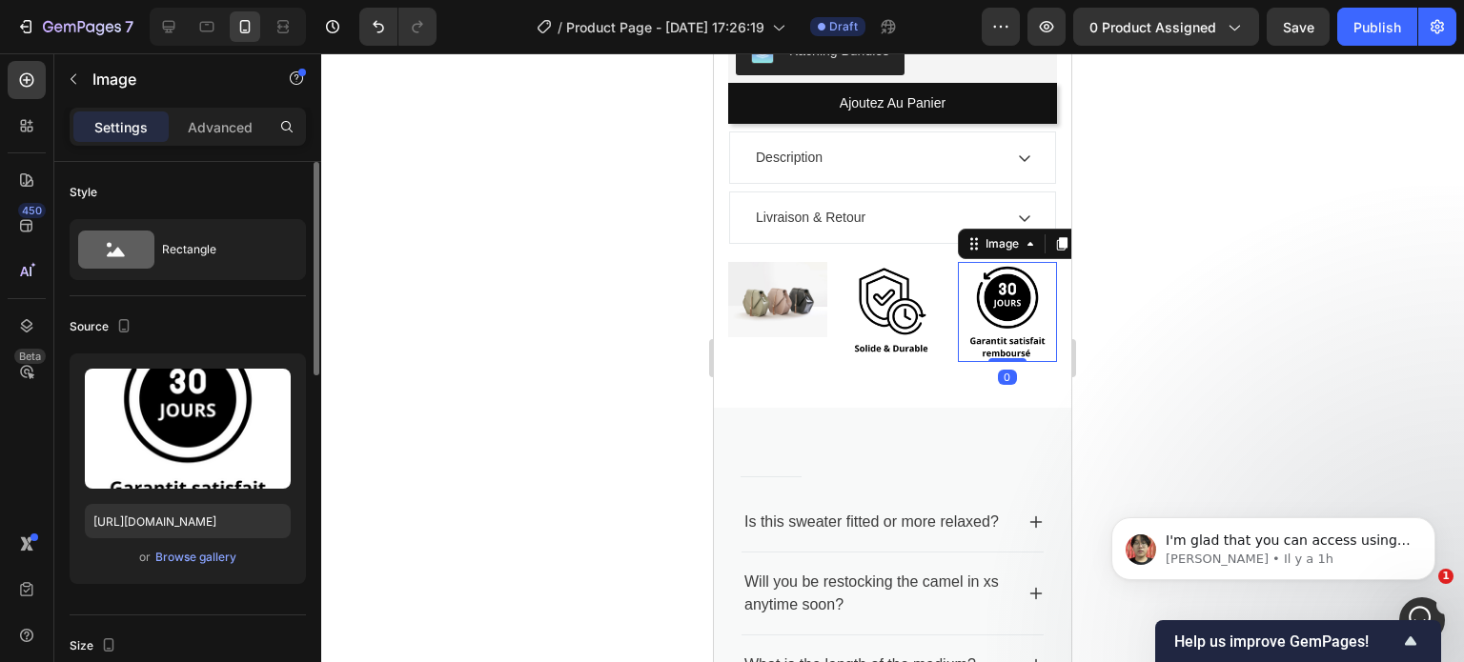
click at [984, 298] on img at bounding box center [1007, 311] width 99 height 99
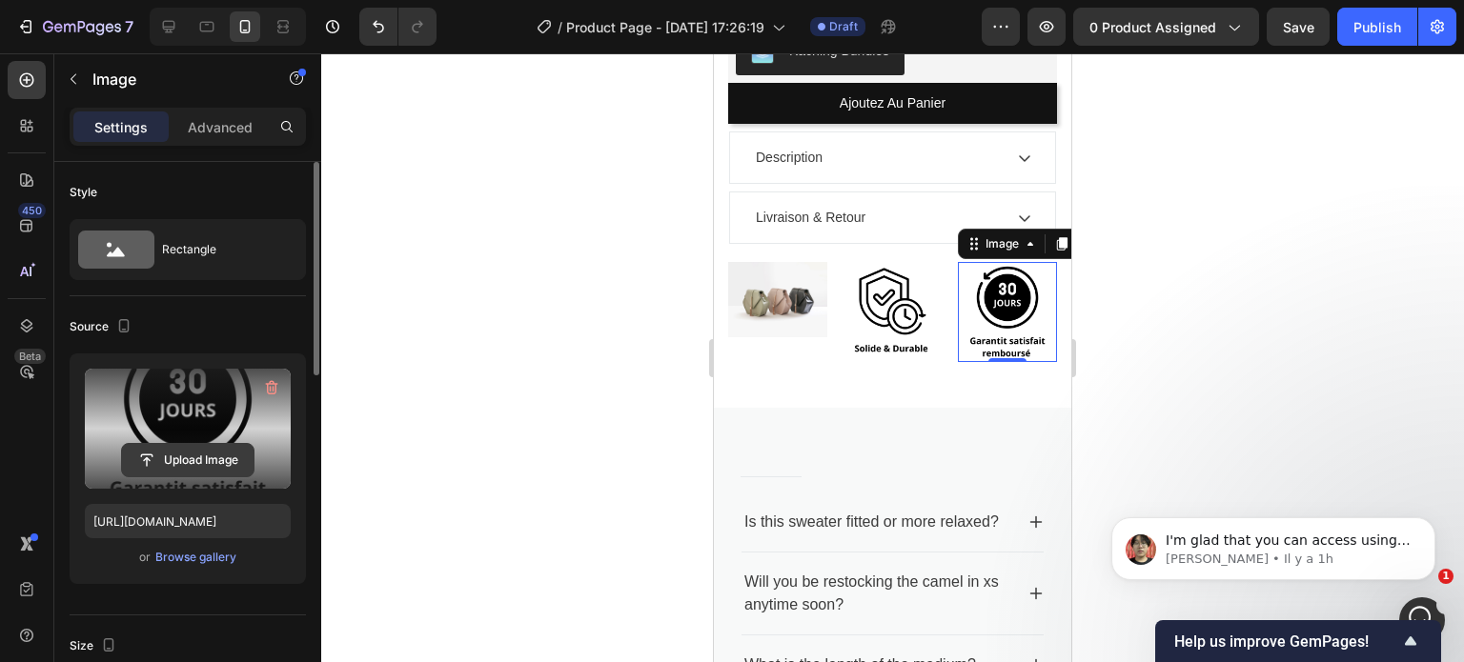
click at [191, 458] on input "file" at bounding box center [188, 460] width 132 height 32
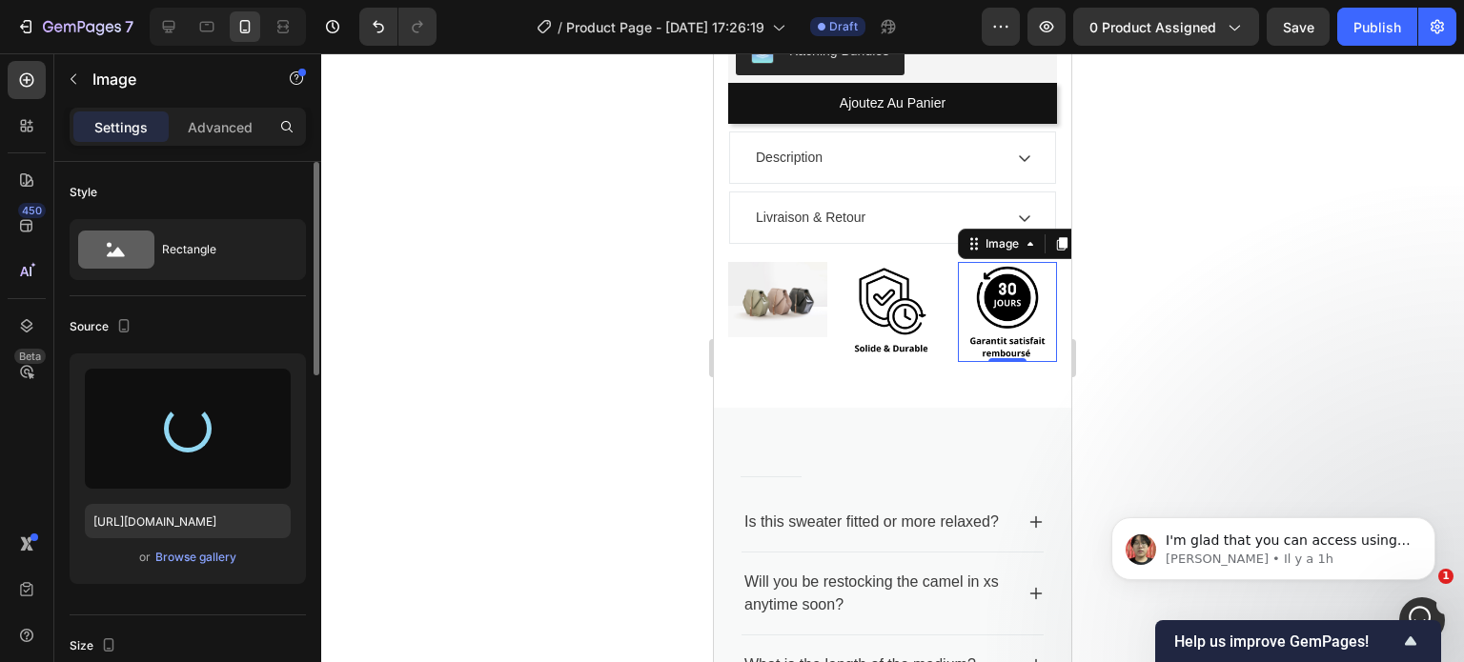
type input "[URL][DOMAIN_NAME]"
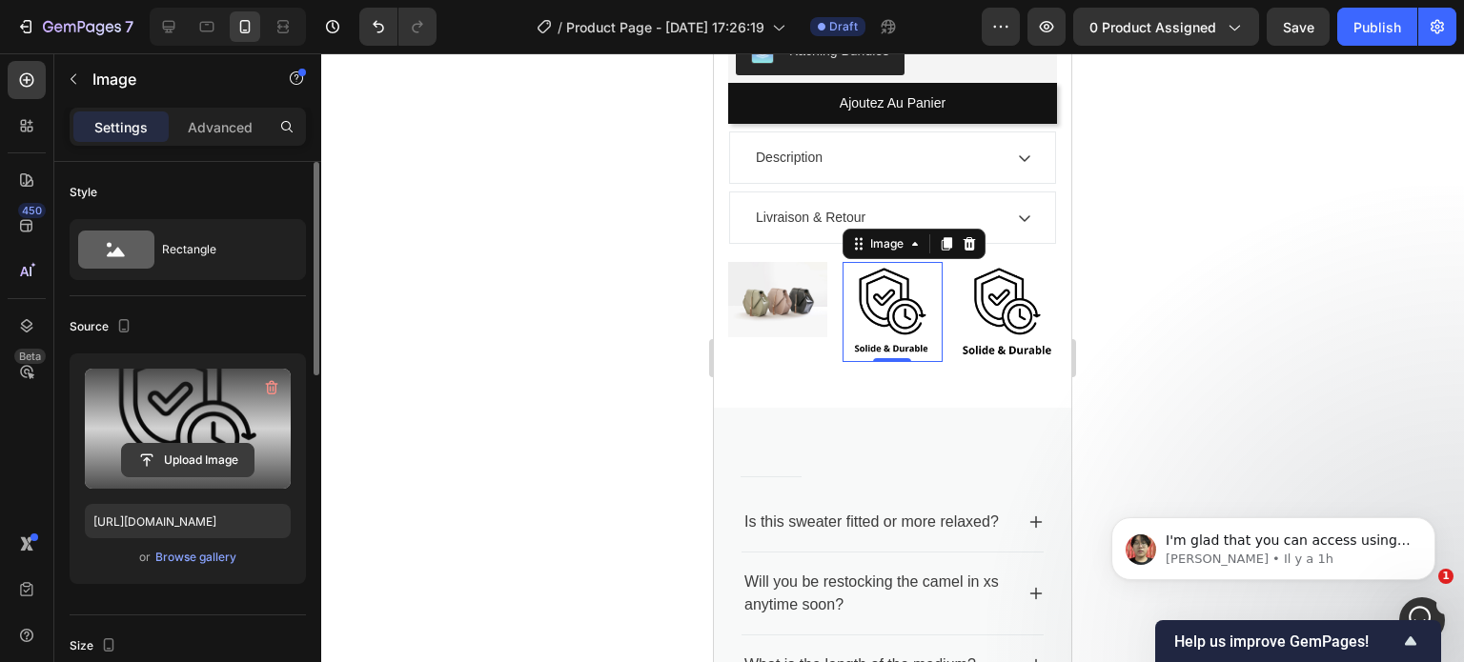
click at [208, 461] on input "file" at bounding box center [188, 460] width 132 height 32
type input "[URL][DOMAIN_NAME]"
click at [985, 281] on img at bounding box center [1007, 311] width 99 height 99
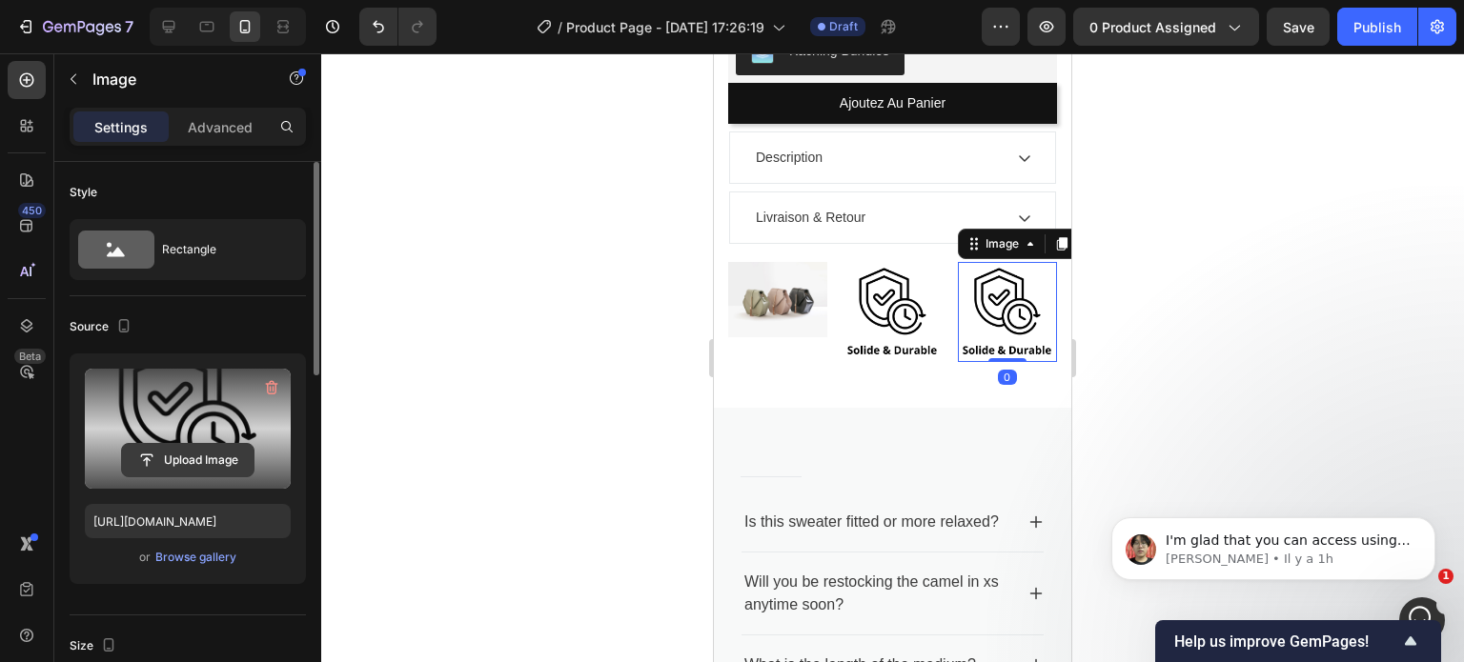
click at [198, 450] on input "file" at bounding box center [188, 460] width 132 height 32
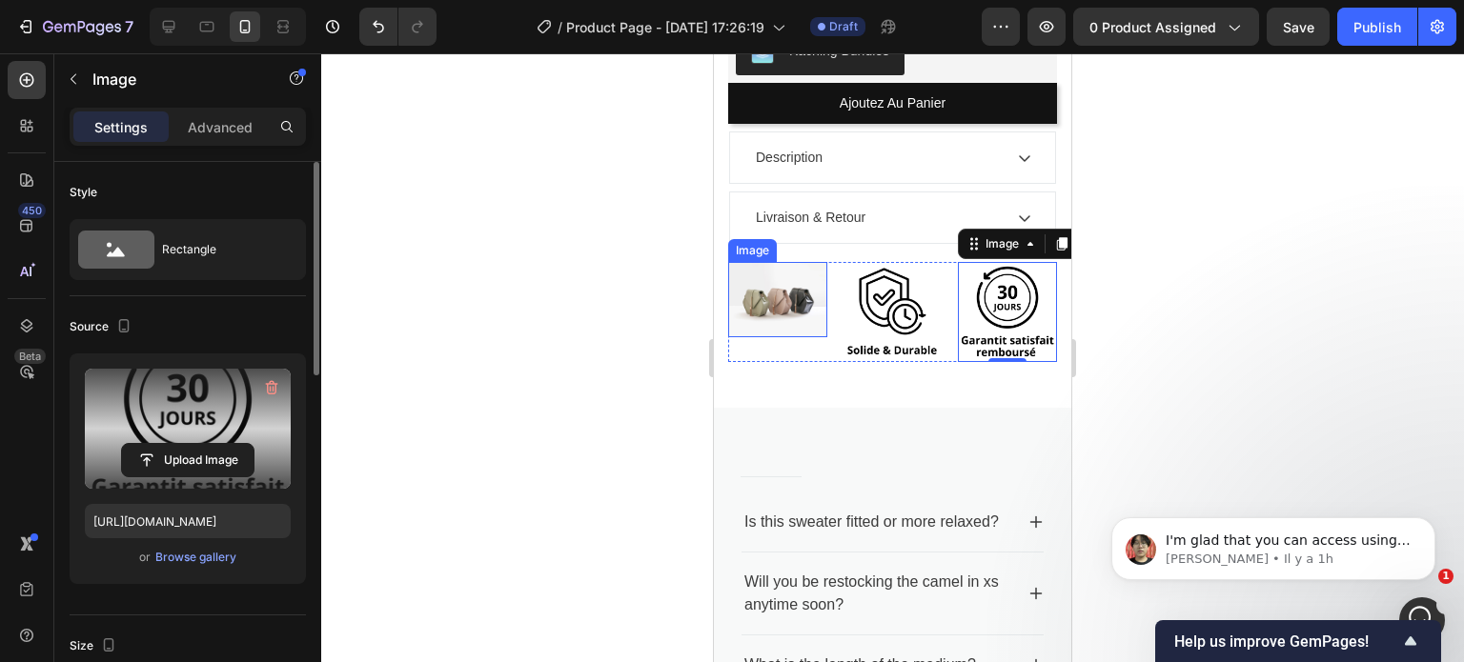
type input "https://cdn.shopify.com/s/files/1/0665/3329/4374/files/gempages_586000087033840…"
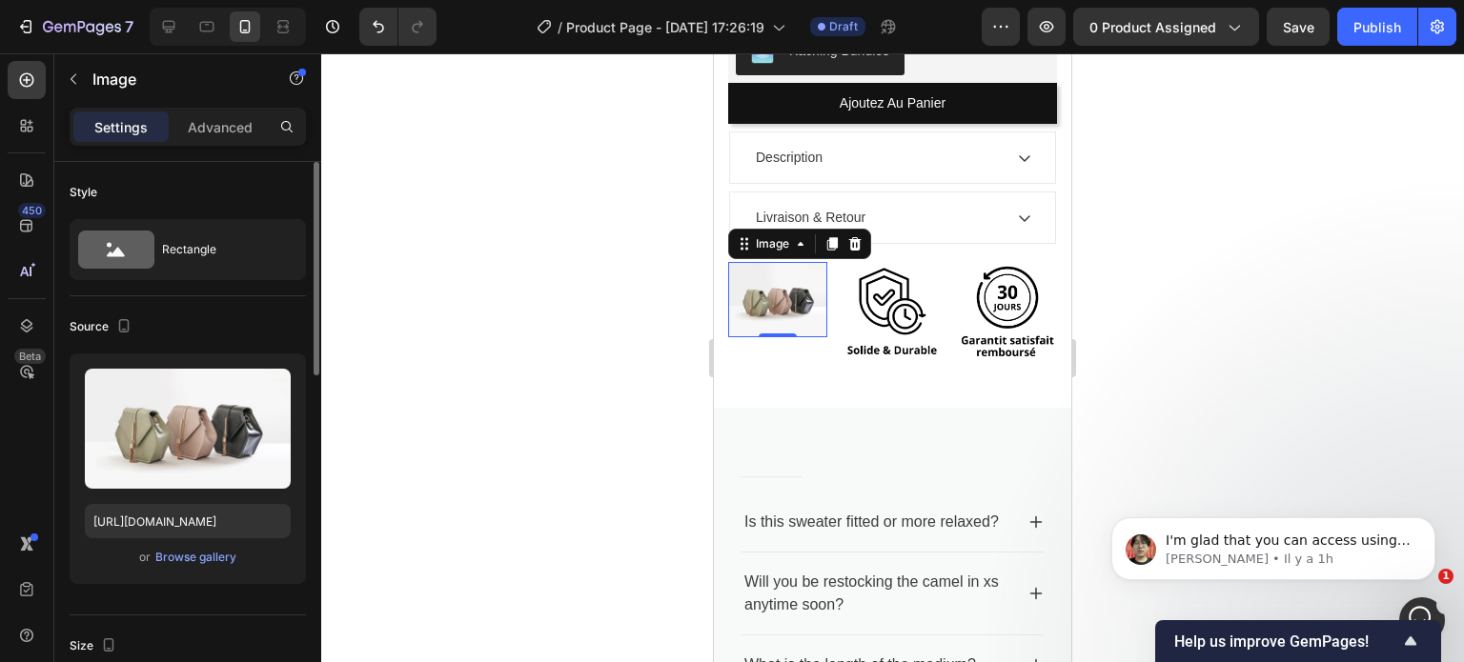
click at [762, 274] on img at bounding box center [777, 299] width 99 height 74
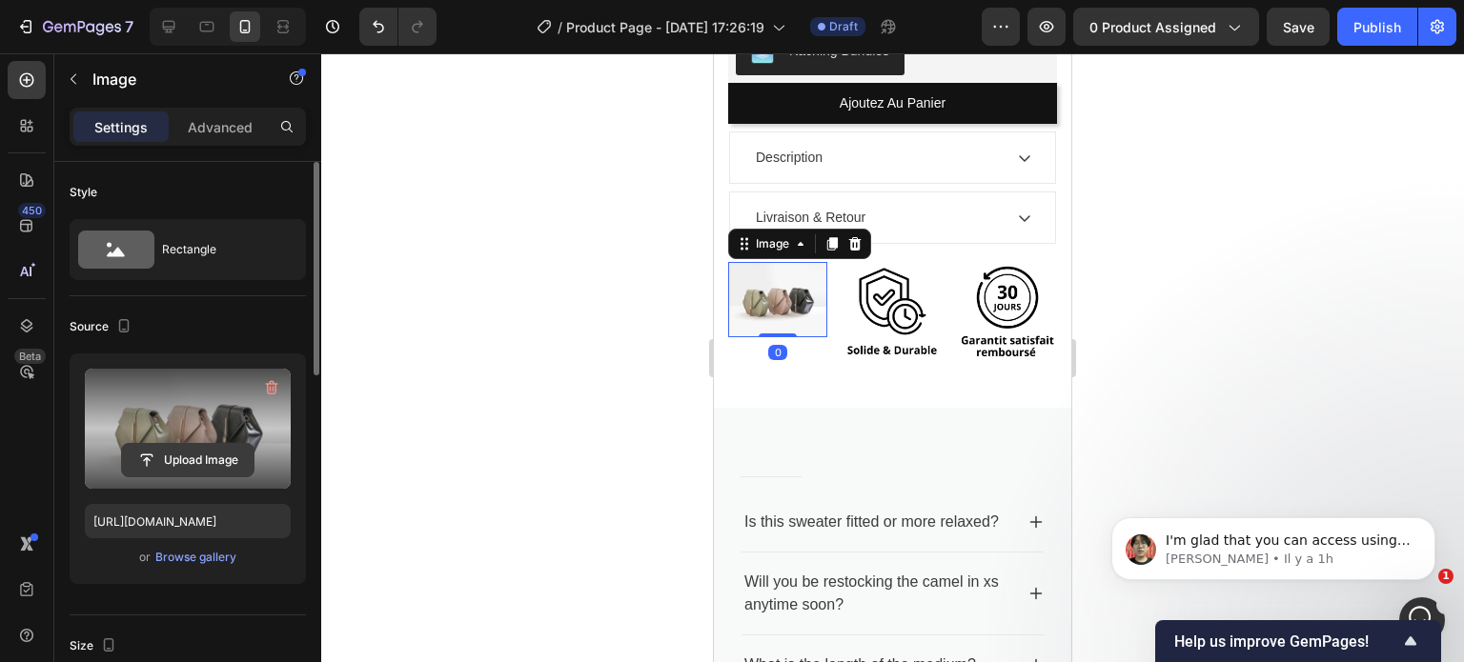
click at [173, 445] on input "file" at bounding box center [188, 460] width 132 height 32
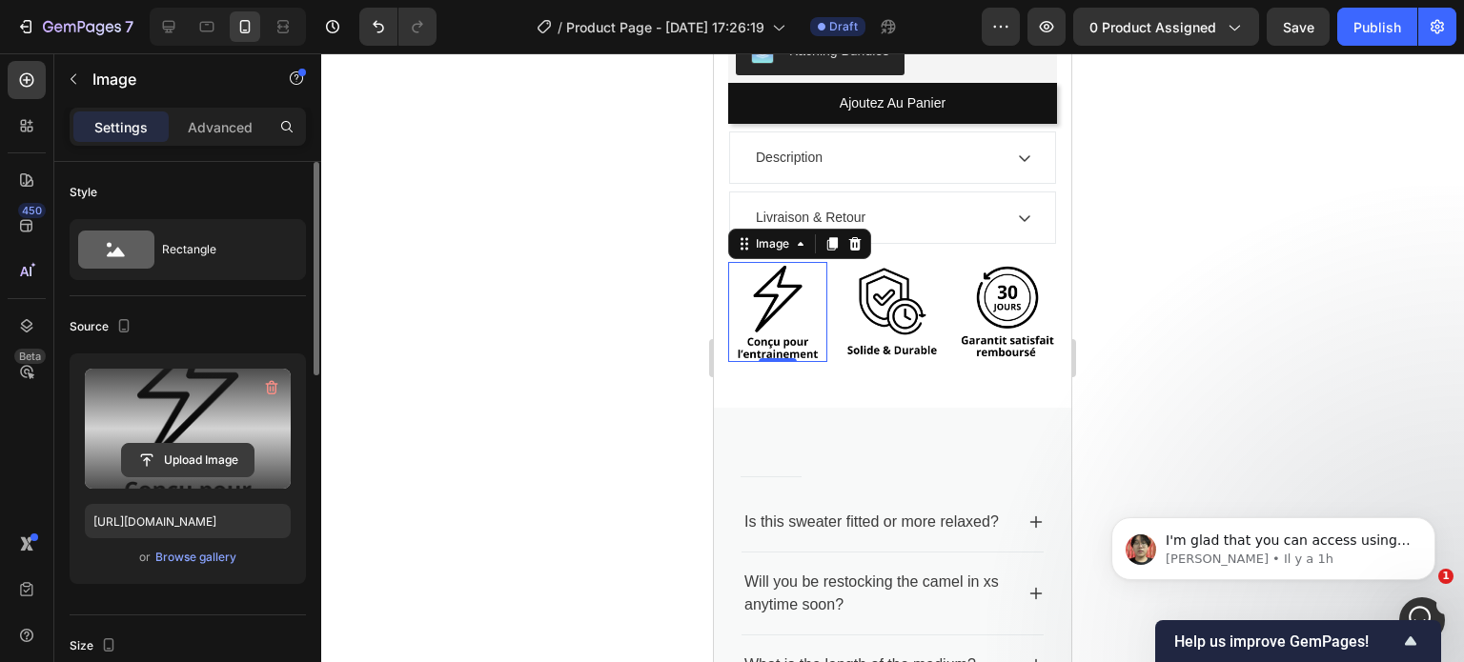
click at [188, 448] on input "file" at bounding box center [188, 460] width 132 height 32
click at [202, 464] on input "file" at bounding box center [188, 460] width 132 height 32
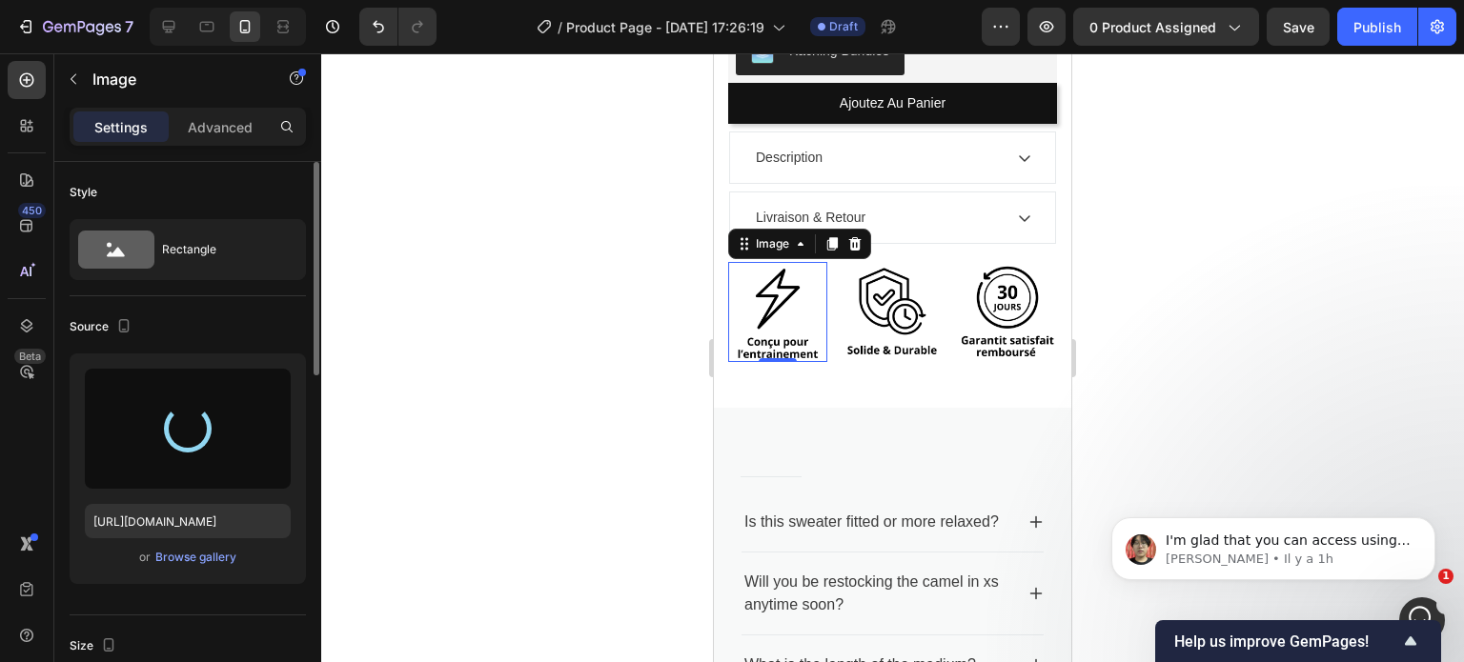
type input "https://cdn.shopify.com/s/files/1/0665/3329/4374/files/gempages_586000087033840…"
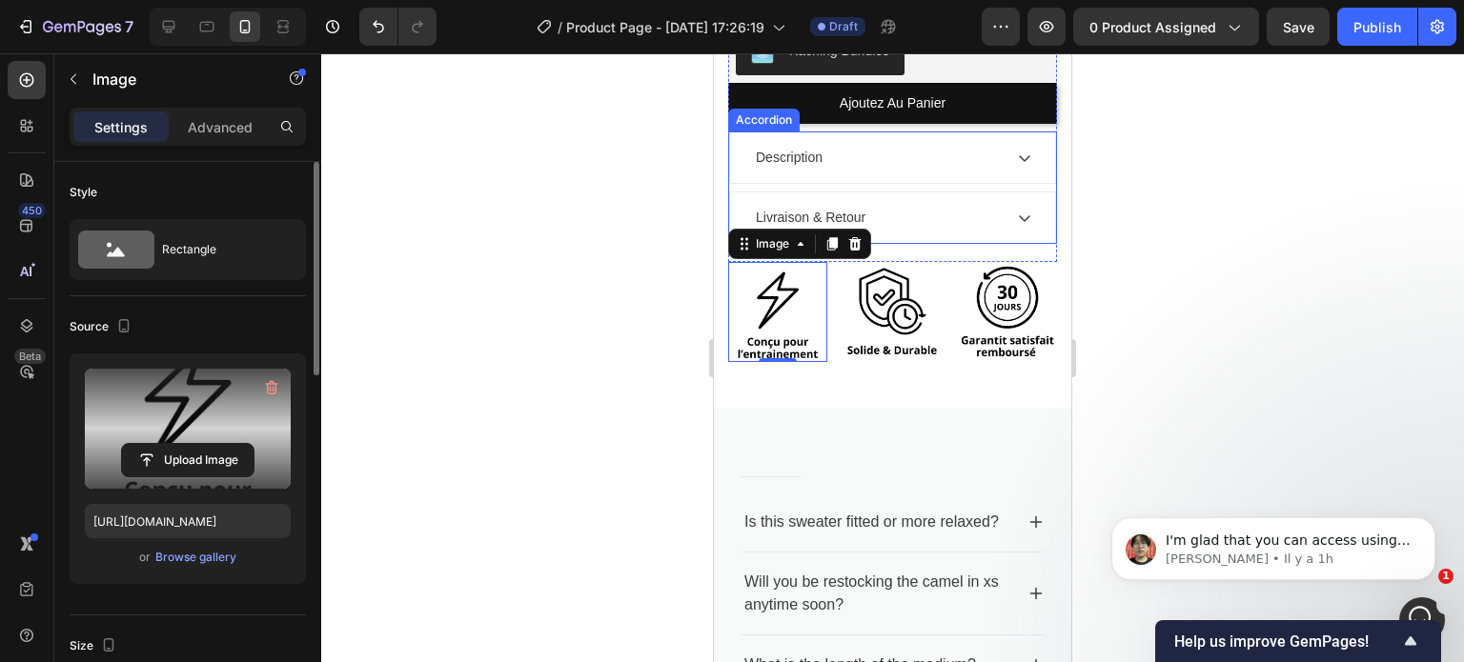
click at [943, 206] on div "Livraison & Retour" at bounding box center [877, 218] width 249 height 26
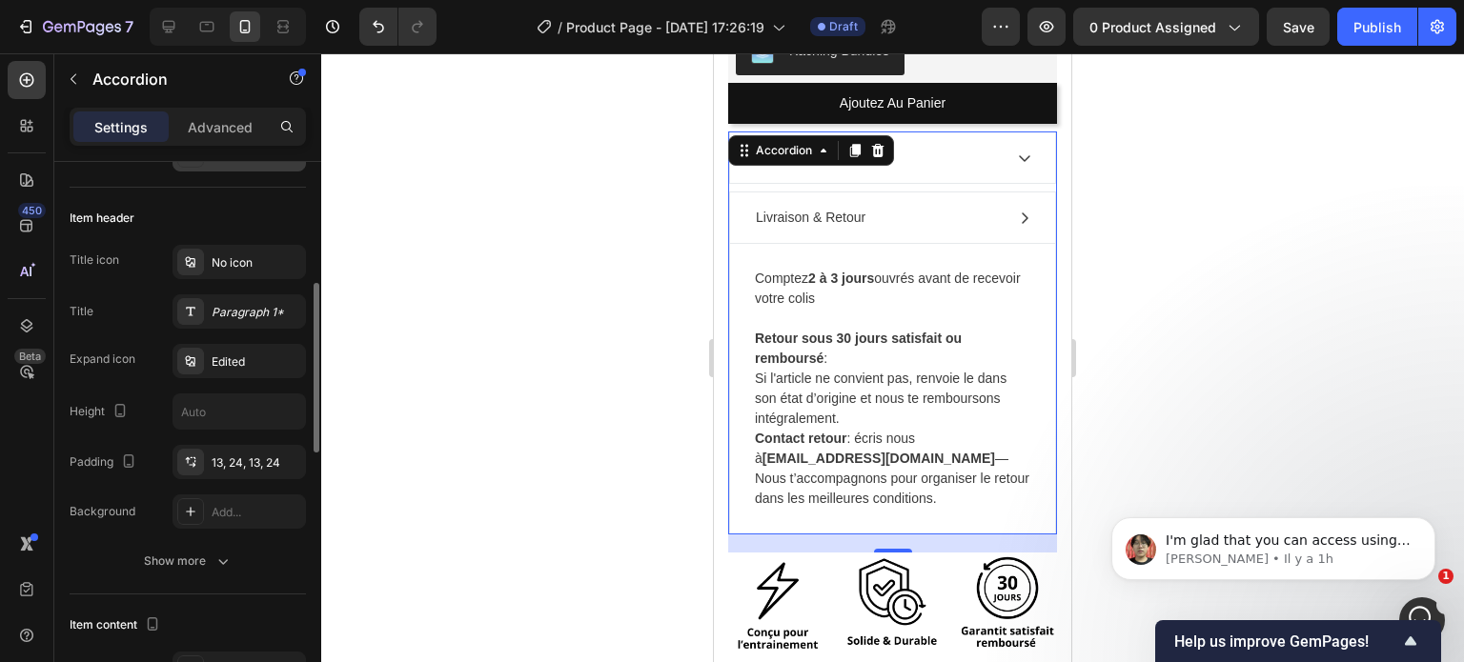
scroll to position [357, 0]
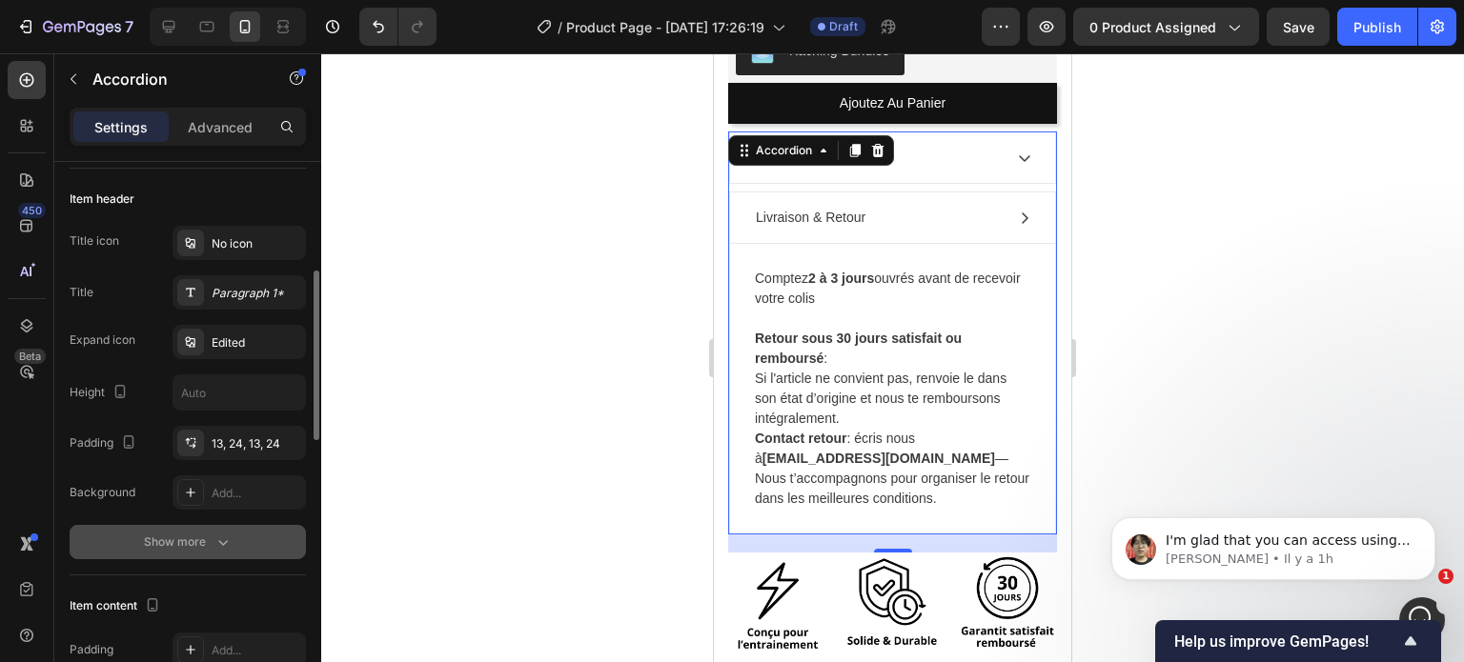
click at [175, 540] on div "Show more" at bounding box center [188, 542] width 89 height 19
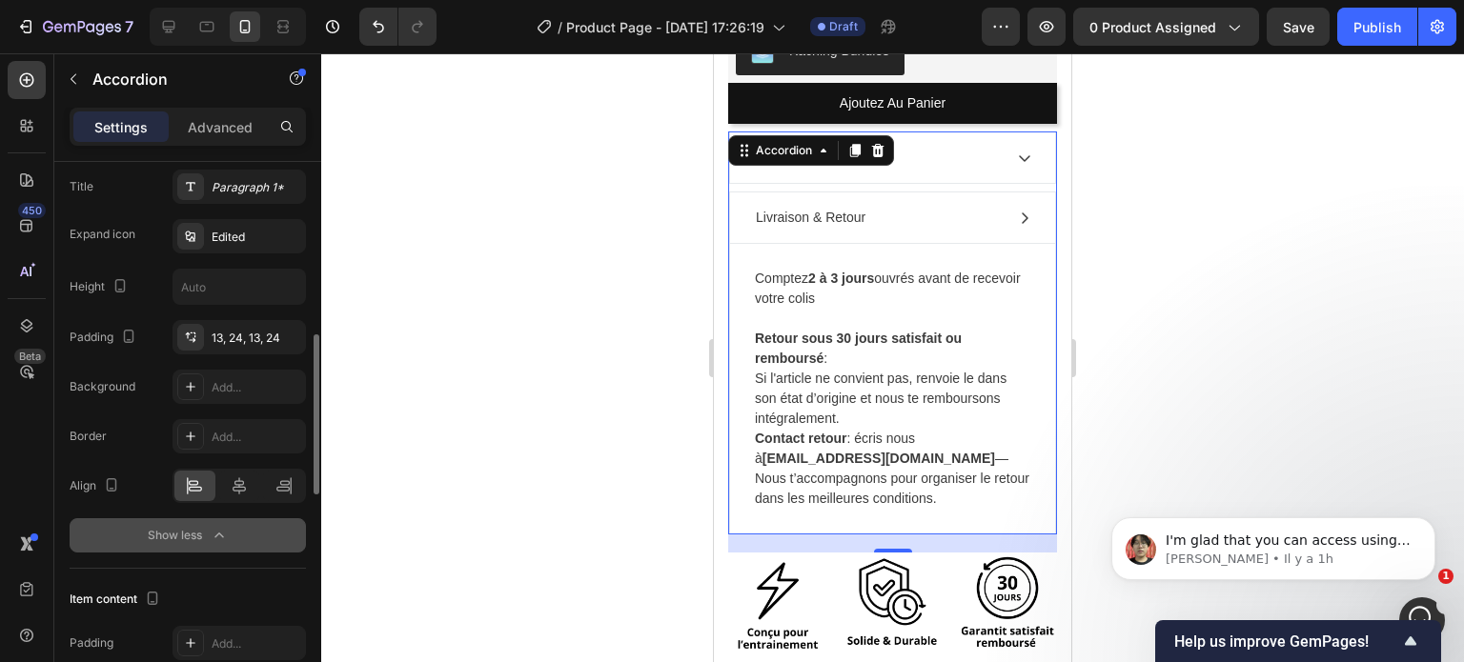
scroll to position [493, 0]
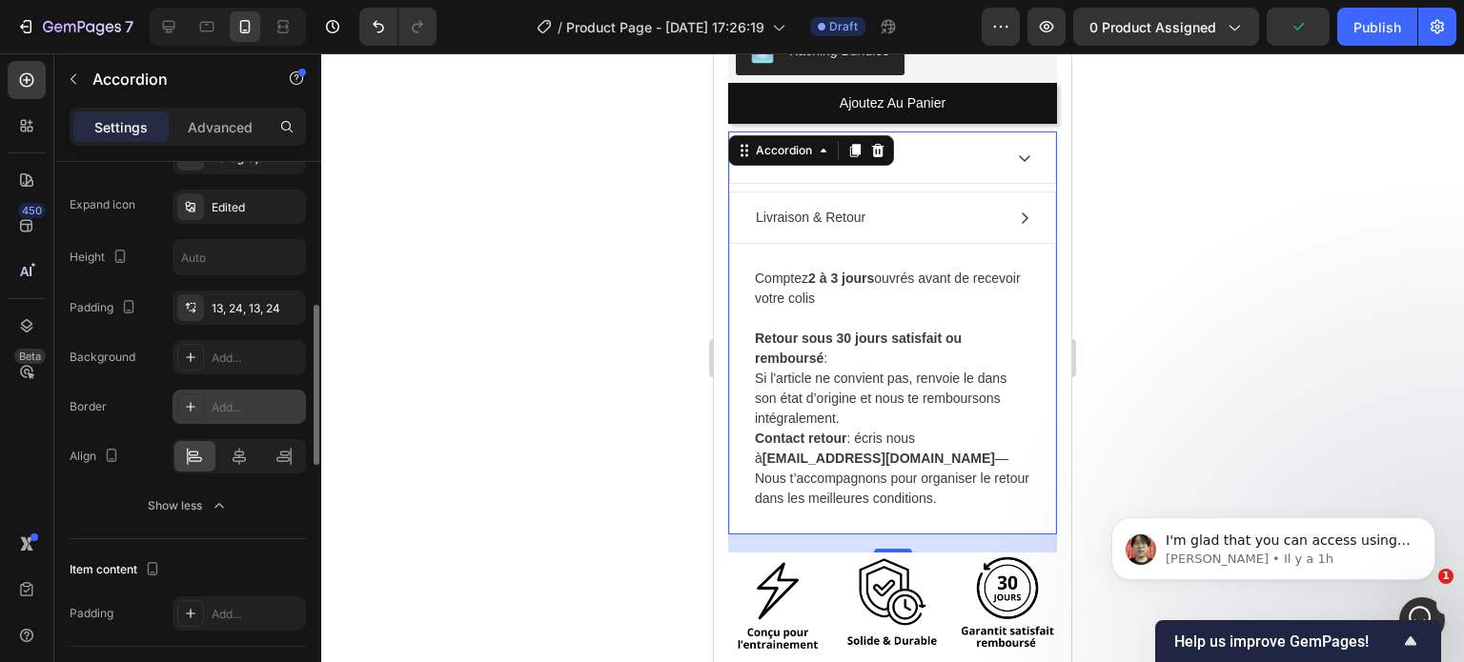
click at [249, 400] on div "Add..." at bounding box center [257, 407] width 90 height 17
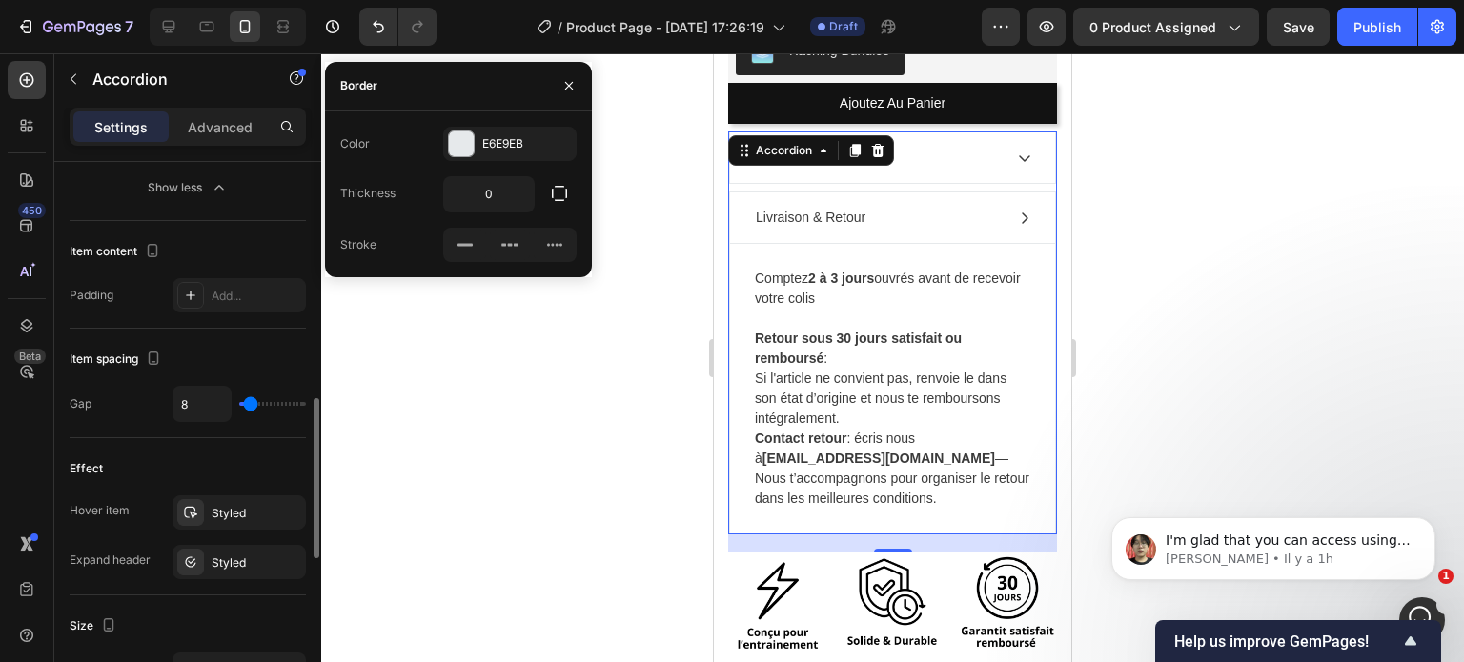
scroll to position [812, 0]
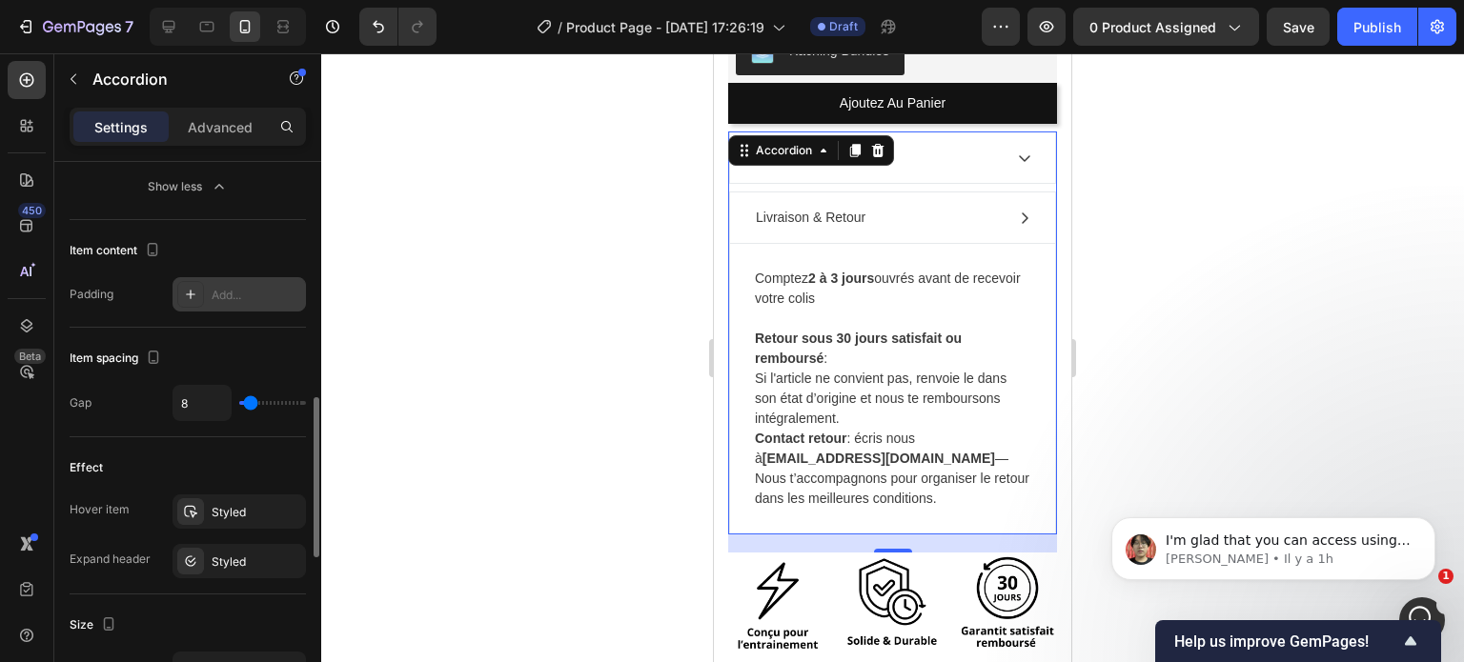
click at [201, 298] on div at bounding box center [190, 294] width 27 height 27
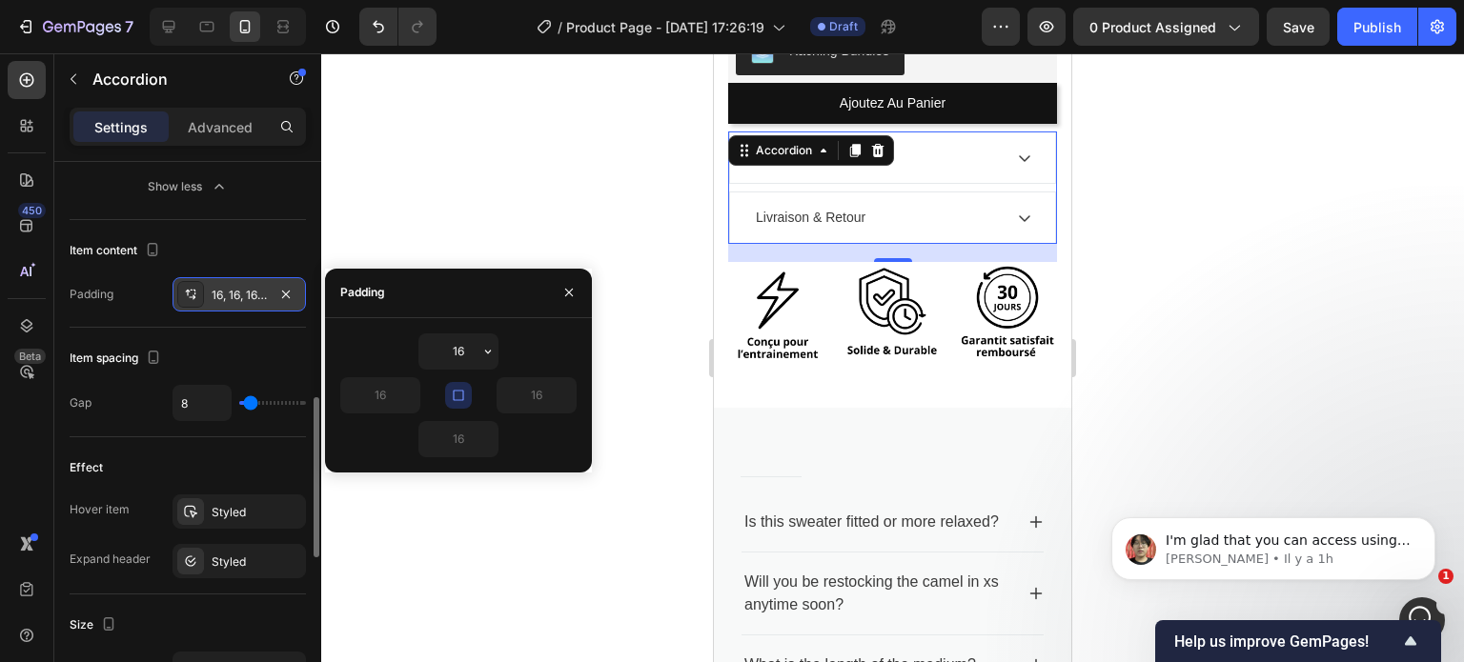
click at [201, 298] on div at bounding box center [190, 294] width 27 height 27
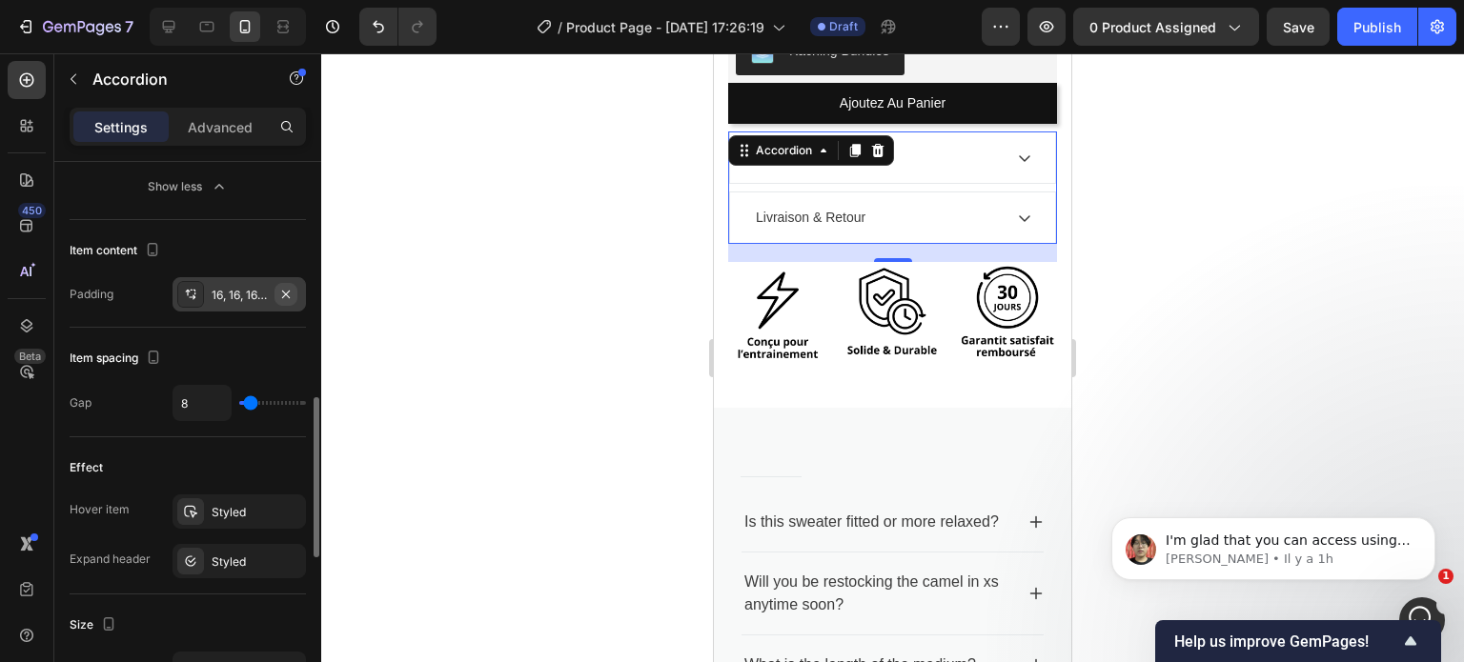
click at [285, 293] on icon "button" at bounding box center [285, 294] width 15 height 15
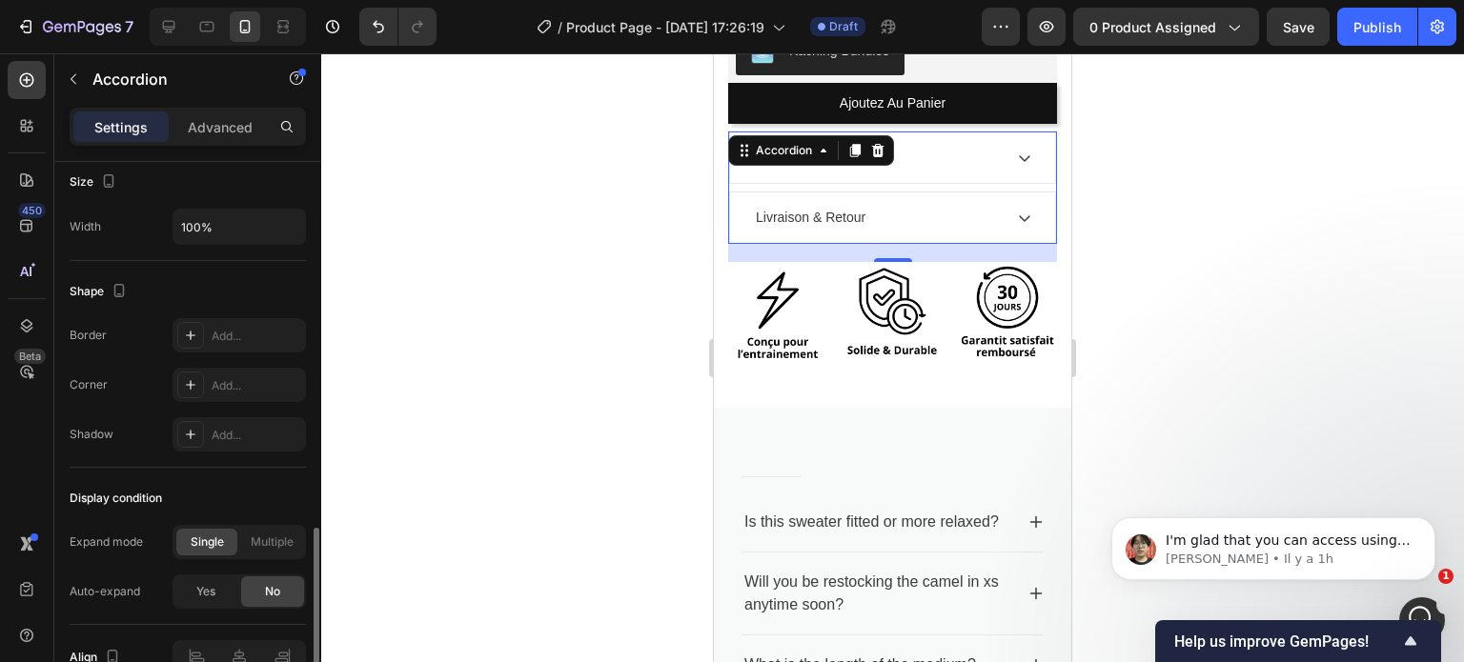
scroll to position [1257, 0]
click at [252, 319] on div "Add..." at bounding box center [239, 333] width 133 height 34
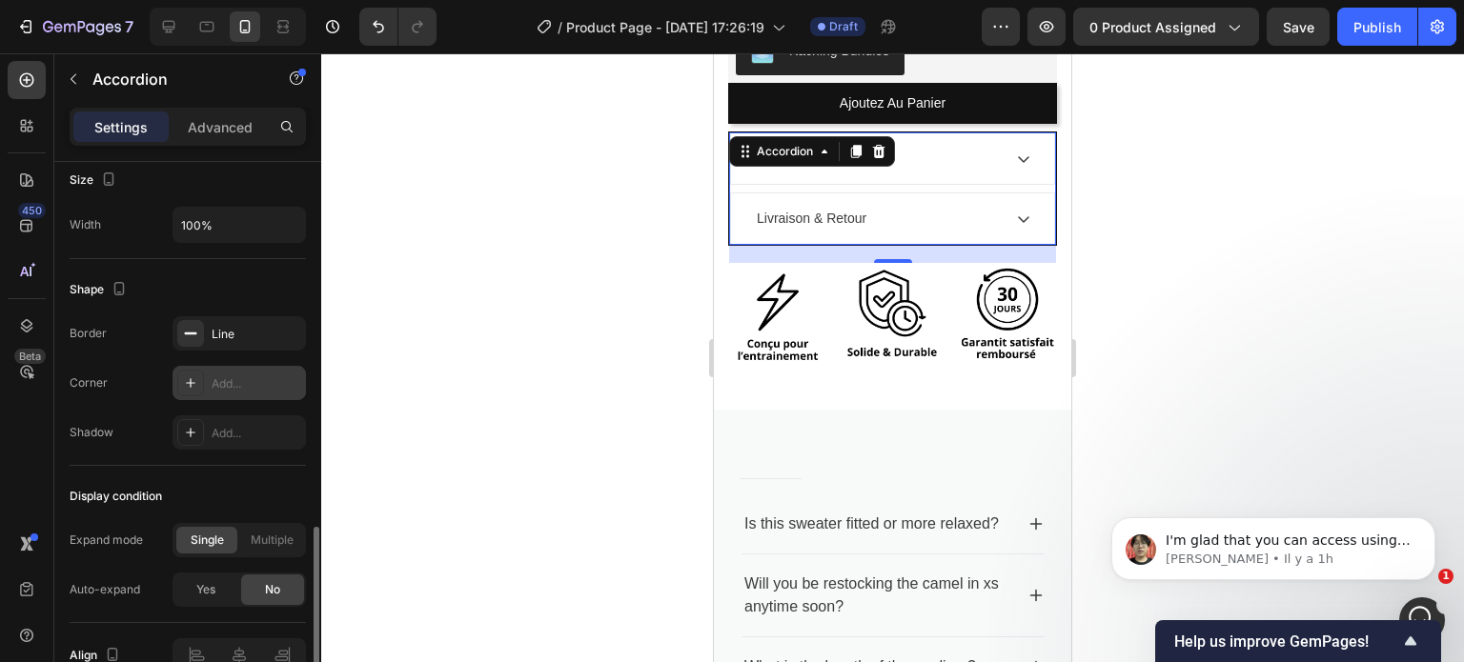
click at [223, 376] on div "Add..." at bounding box center [257, 384] width 90 height 17
click at [283, 334] on icon "button" at bounding box center [285, 333] width 15 height 15
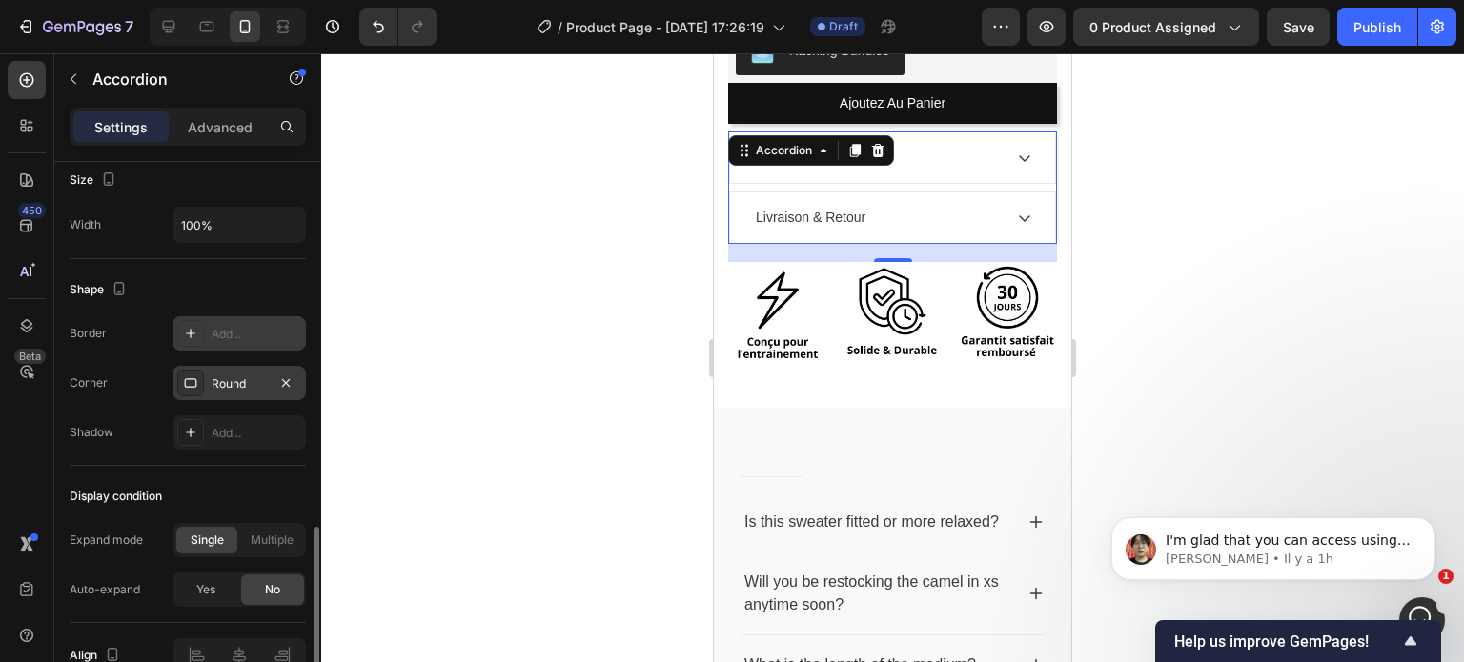
click at [230, 376] on div "Round" at bounding box center [239, 384] width 55 height 17
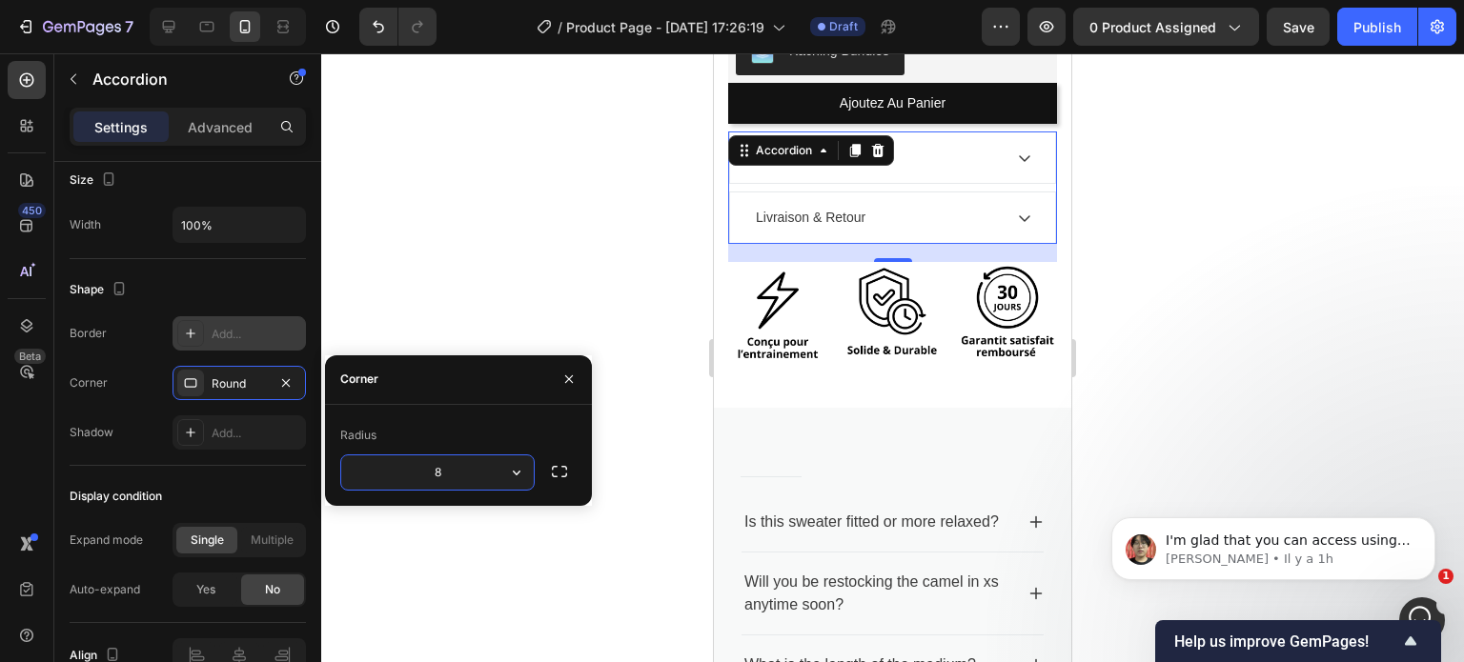
click at [449, 472] on input "8" at bounding box center [437, 473] width 193 height 34
click at [518, 471] on icon "button" at bounding box center [517, 473] width 8 height 5
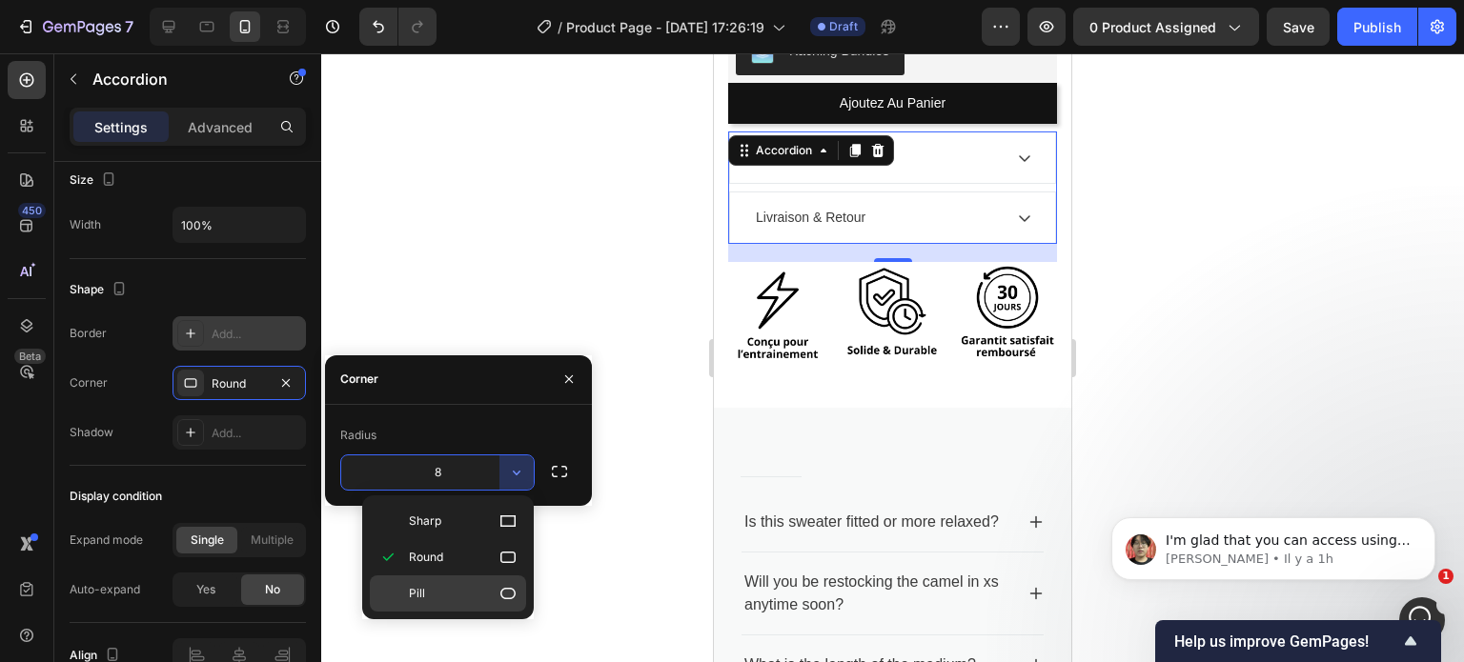
click at [507, 588] on icon at bounding box center [507, 593] width 15 height 11
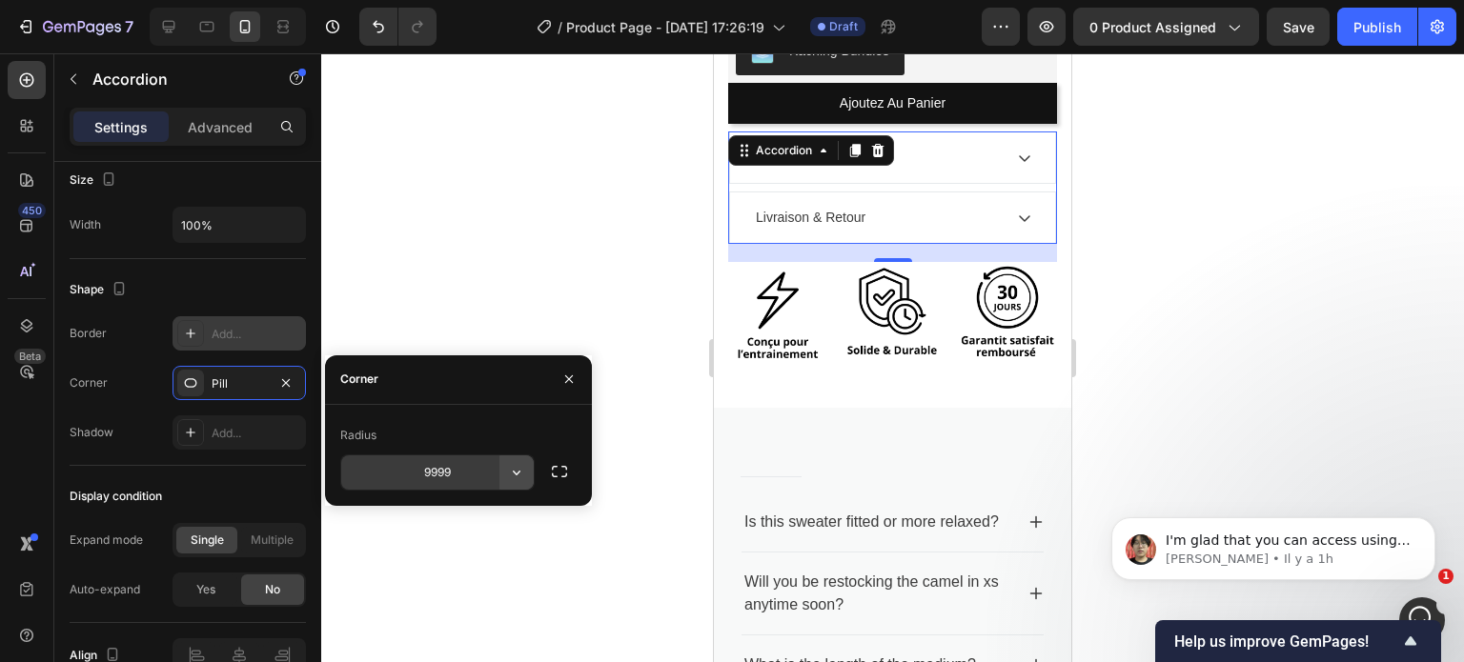
click at [522, 475] on icon "button" at bounding box center [516, 472] width 19 height 19
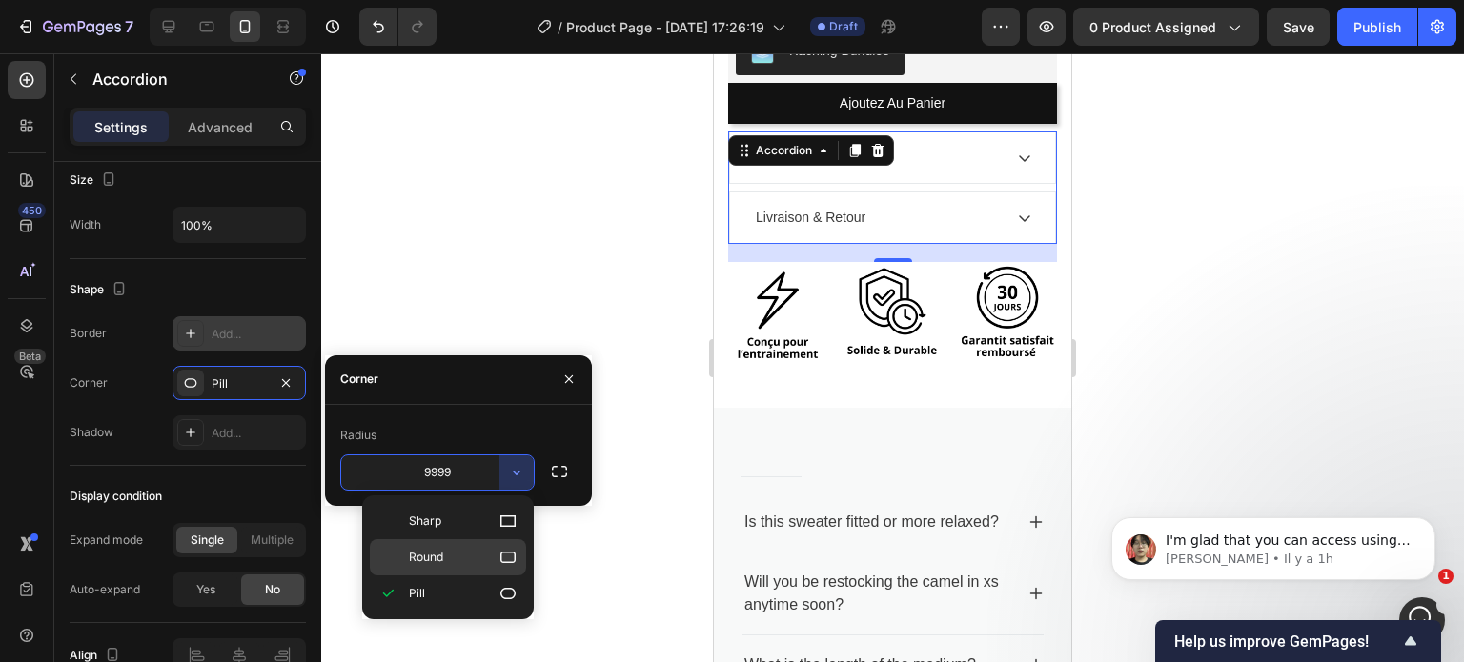
click at [497, 563] on p "Round" at bounding box center [463, 557] width 109 height 19
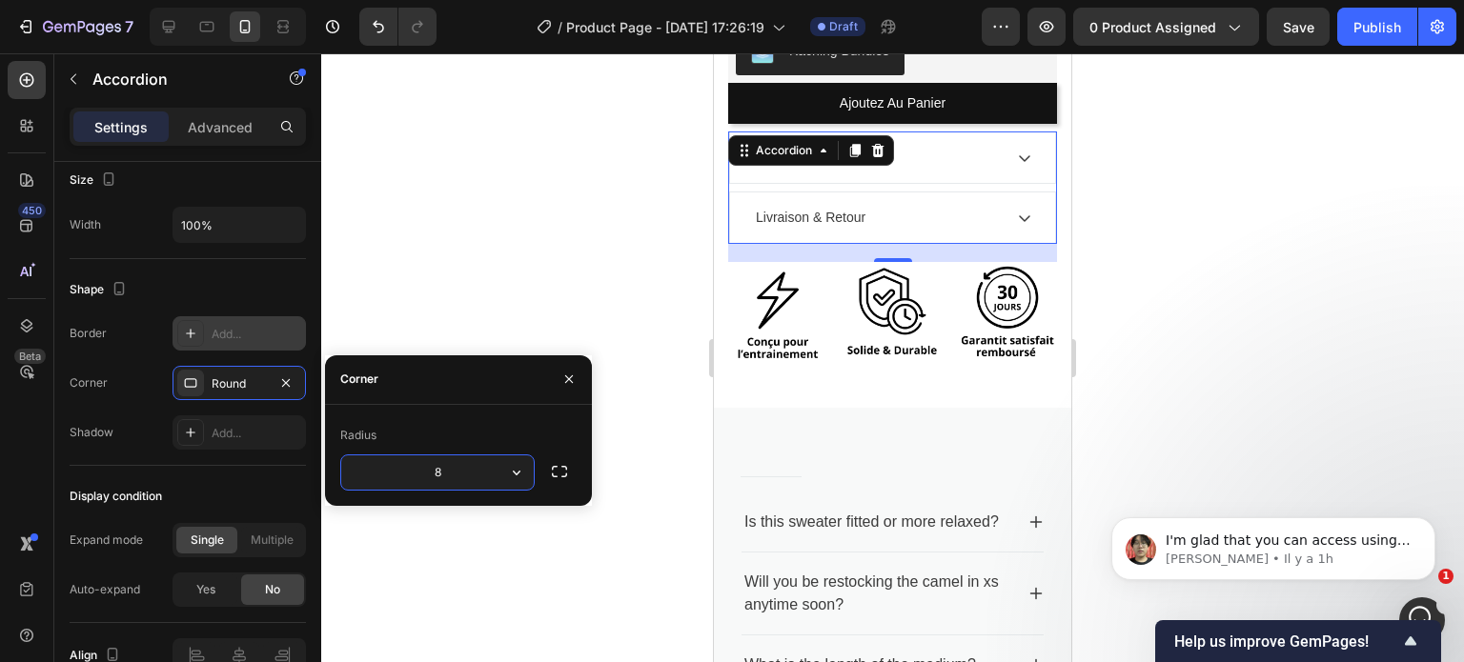
click at [458, 480] on input "8" at bounding box center [437, 473] width 193 height 34
type input "8"
click at [572, 376] on icon "button" at bounding box center [568, 379] width 15 height 15
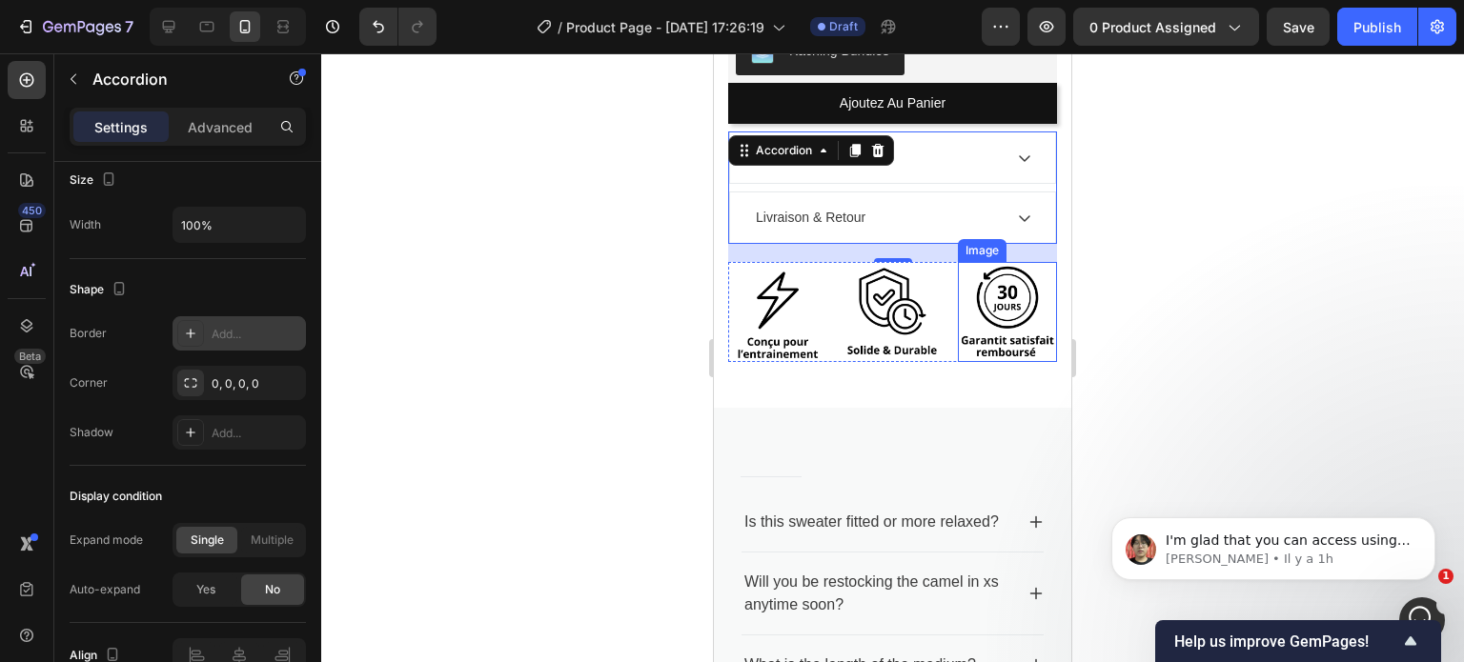
scroll to position [628, 0]
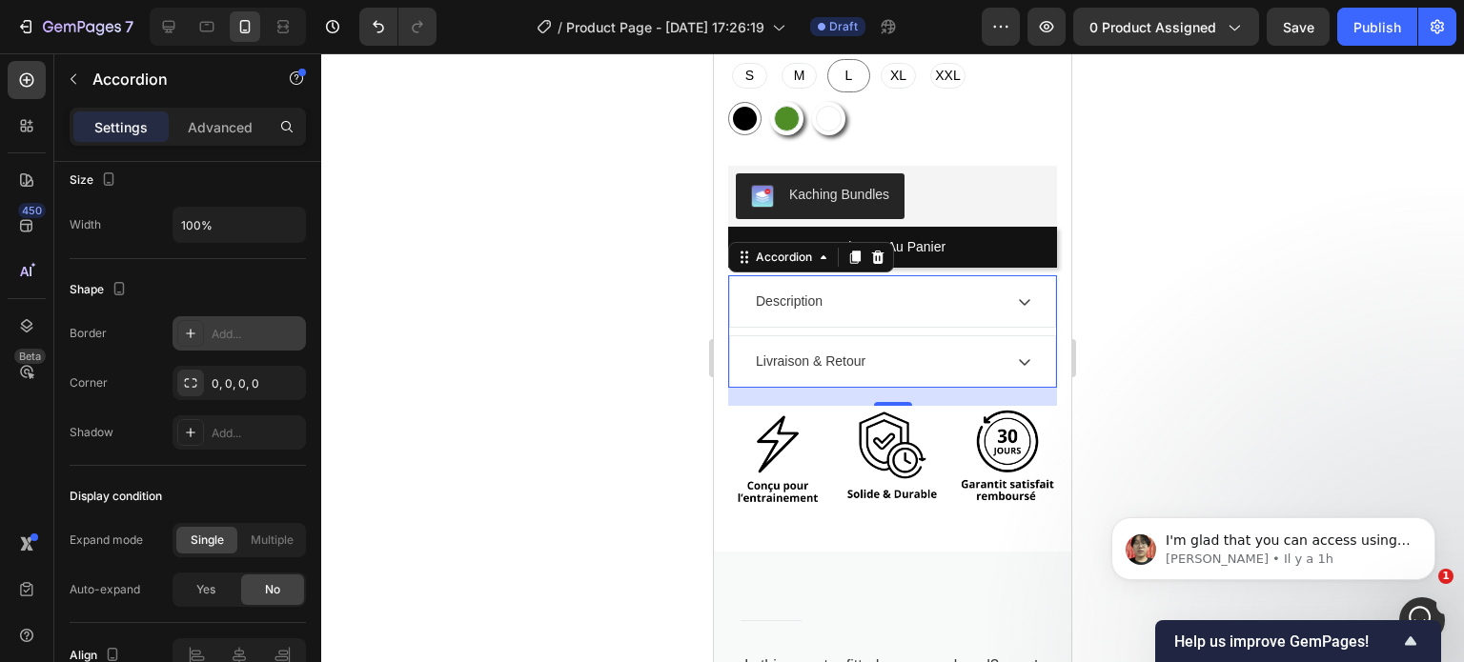
click at [1019, 359] on icon at bounding box center [1024, 362] width 11 height 7
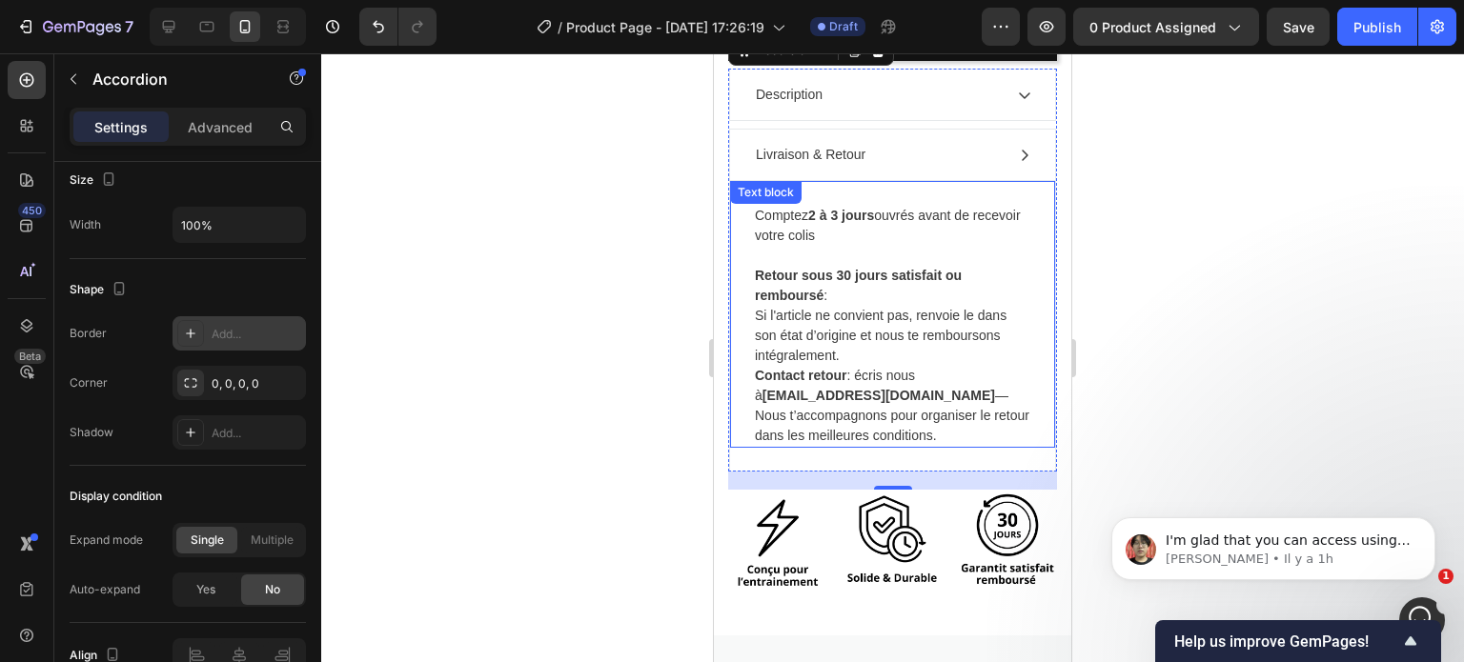
scroll to position [721, 0]
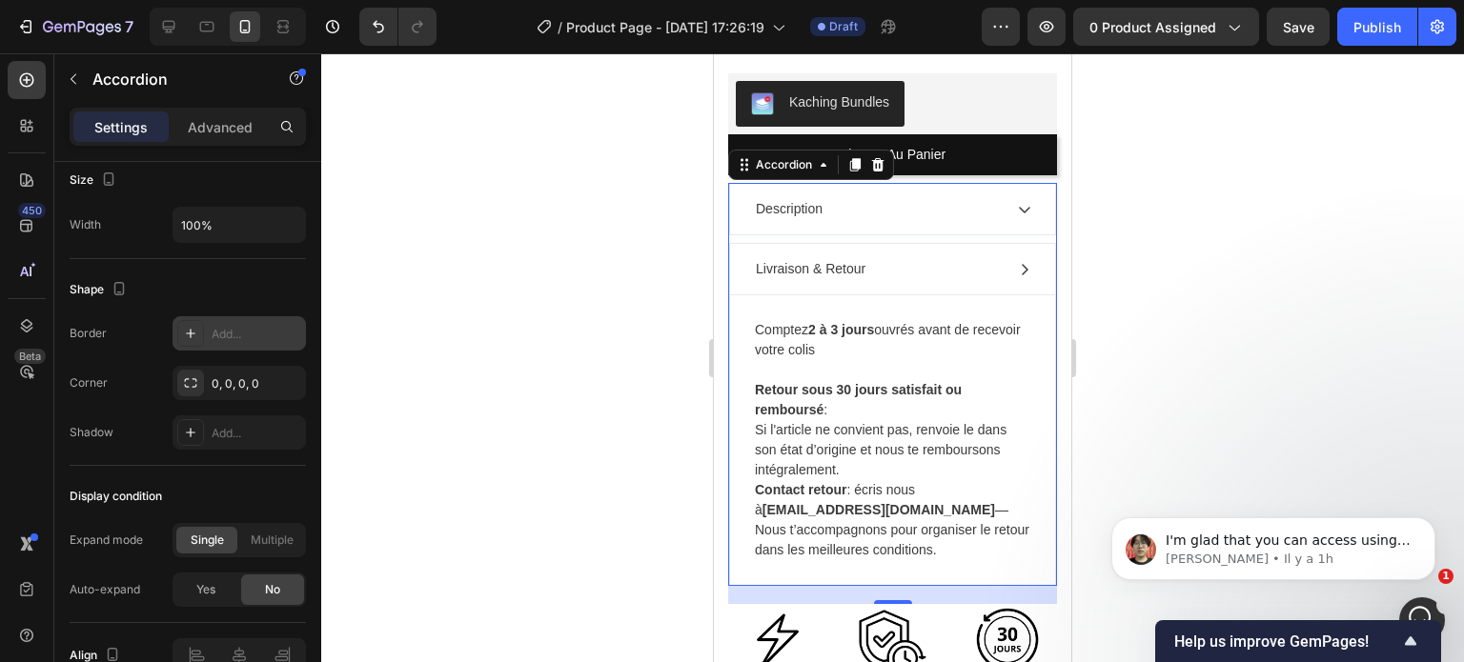
click at [1017, 262] on icon at bounding box center [1024, 269] width 15 height 15
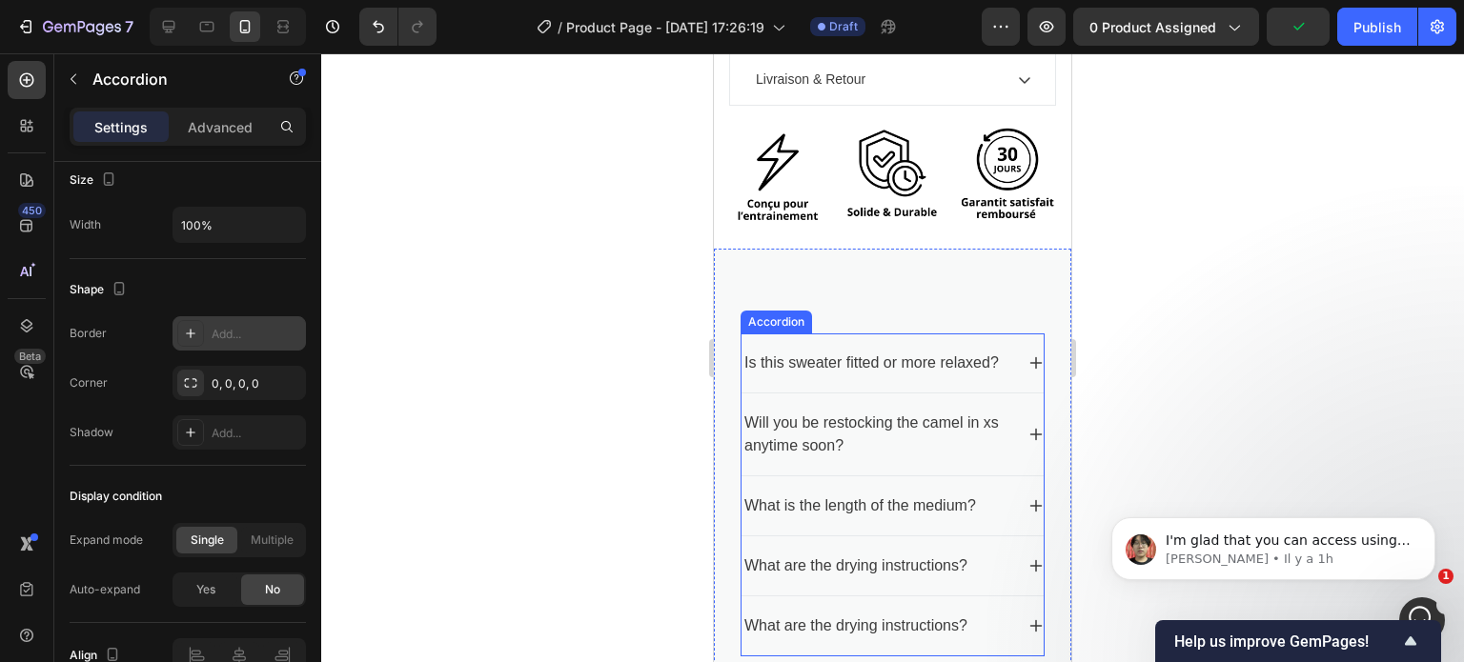
scroll to position [909, 0]
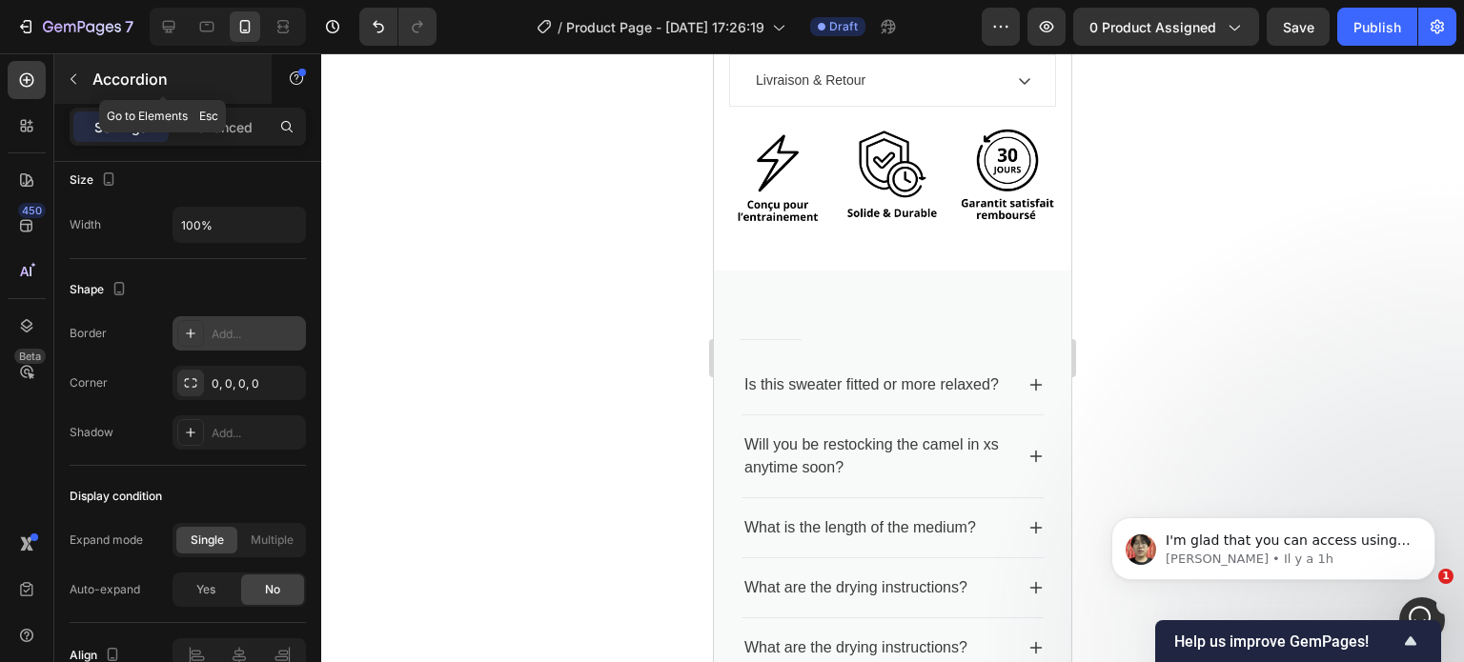
click at [74, 79] on icon "button" at bounding box center [73, 78] width 15 height 15
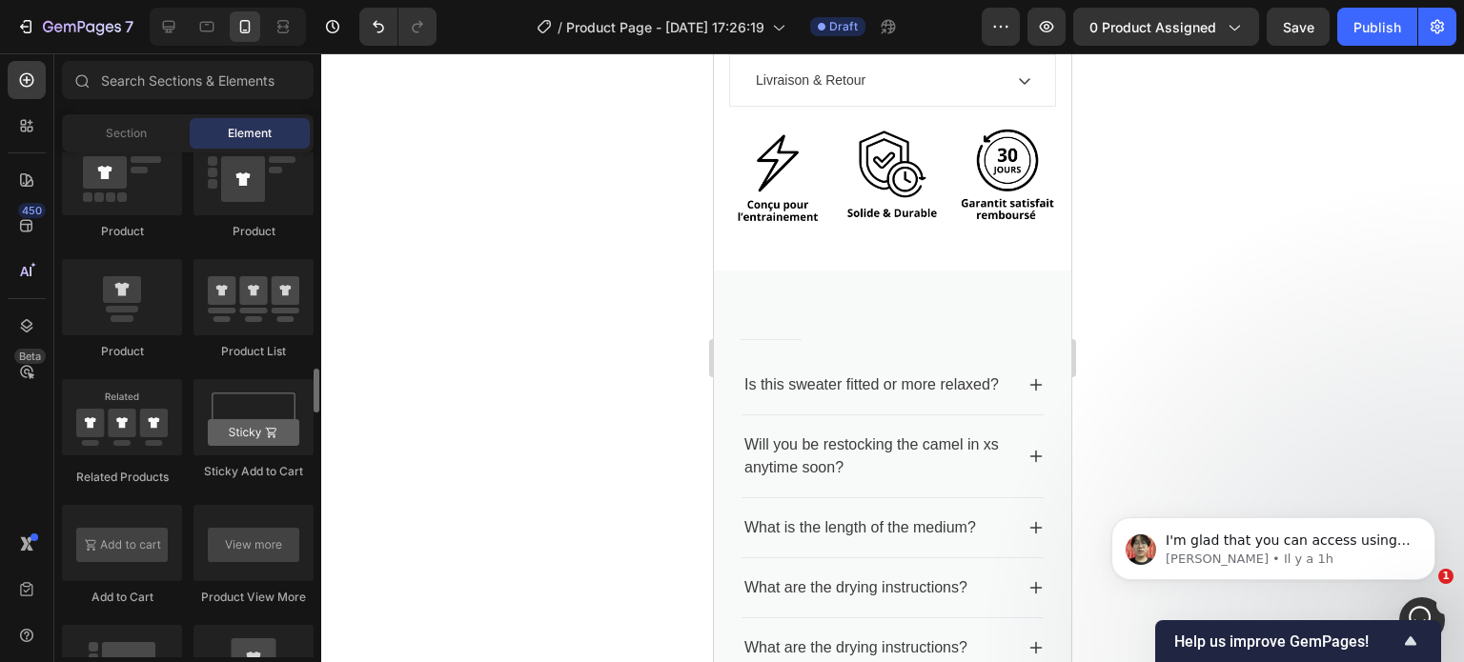
scroll to position [2482, 0]
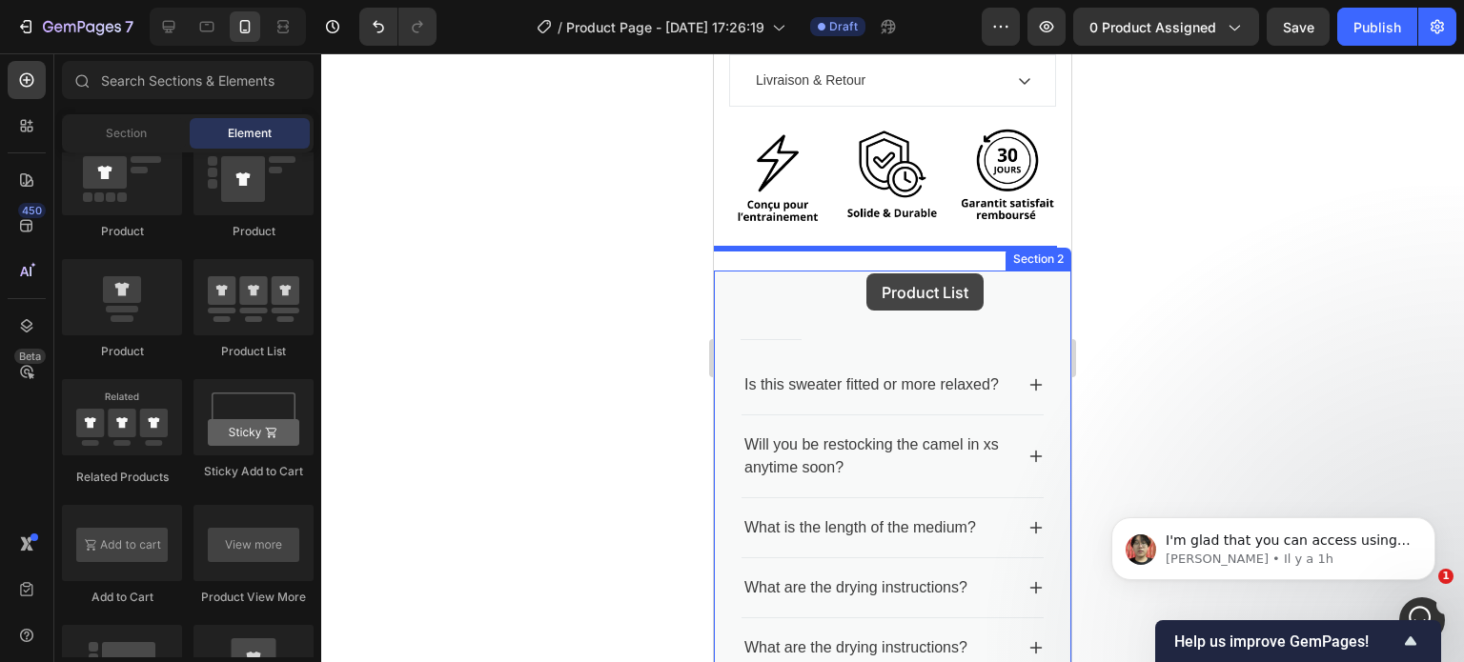
drag, startPoint x: 981, startPoint y: 376, endPoint x: 866, endPoint y: 274, distance: 153.9
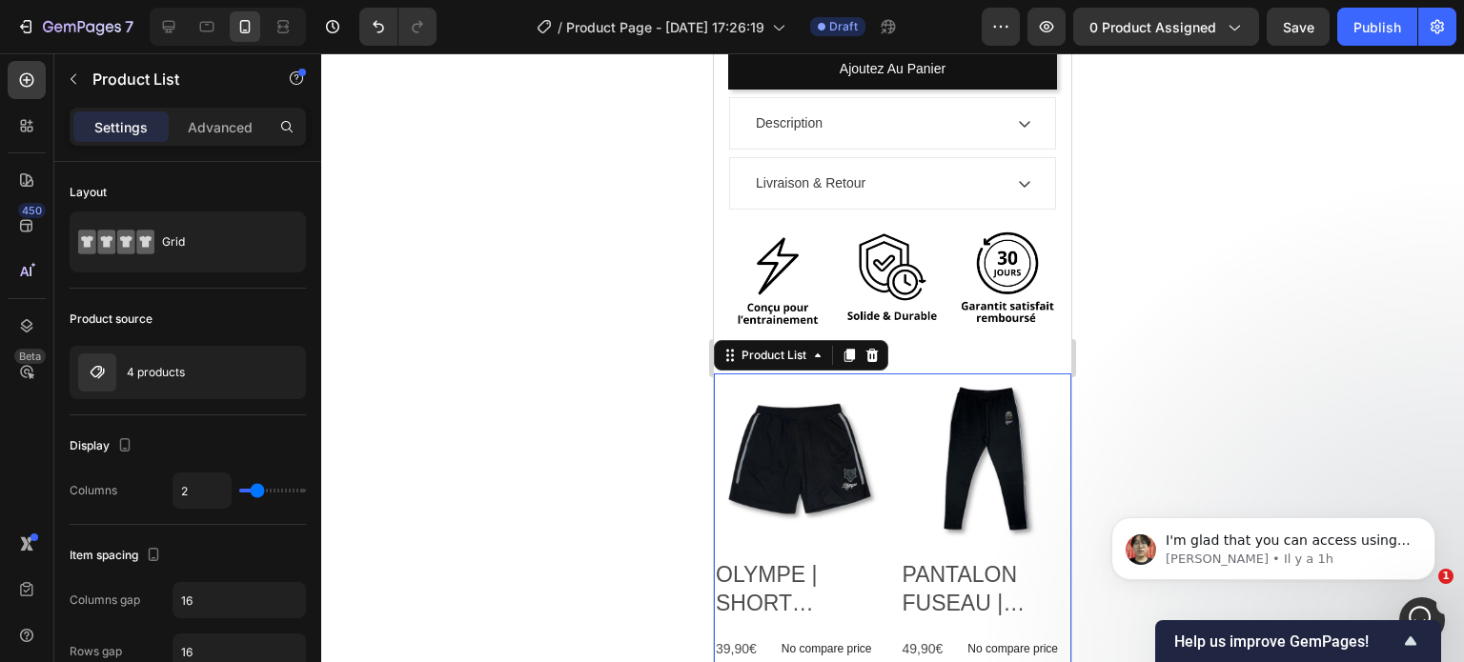
scroll to position [934, 0]
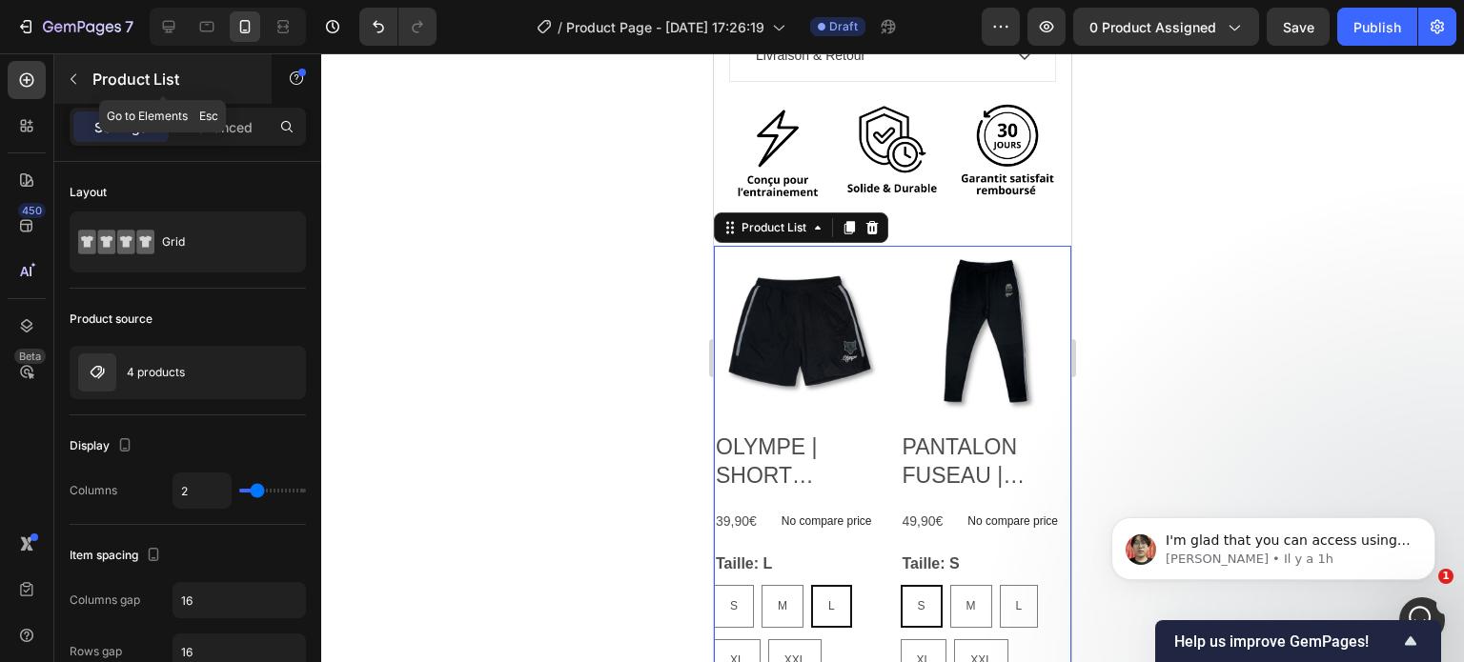
click at [64, 83] on button "button" at bounding box center [73, 79] width 30 height 30
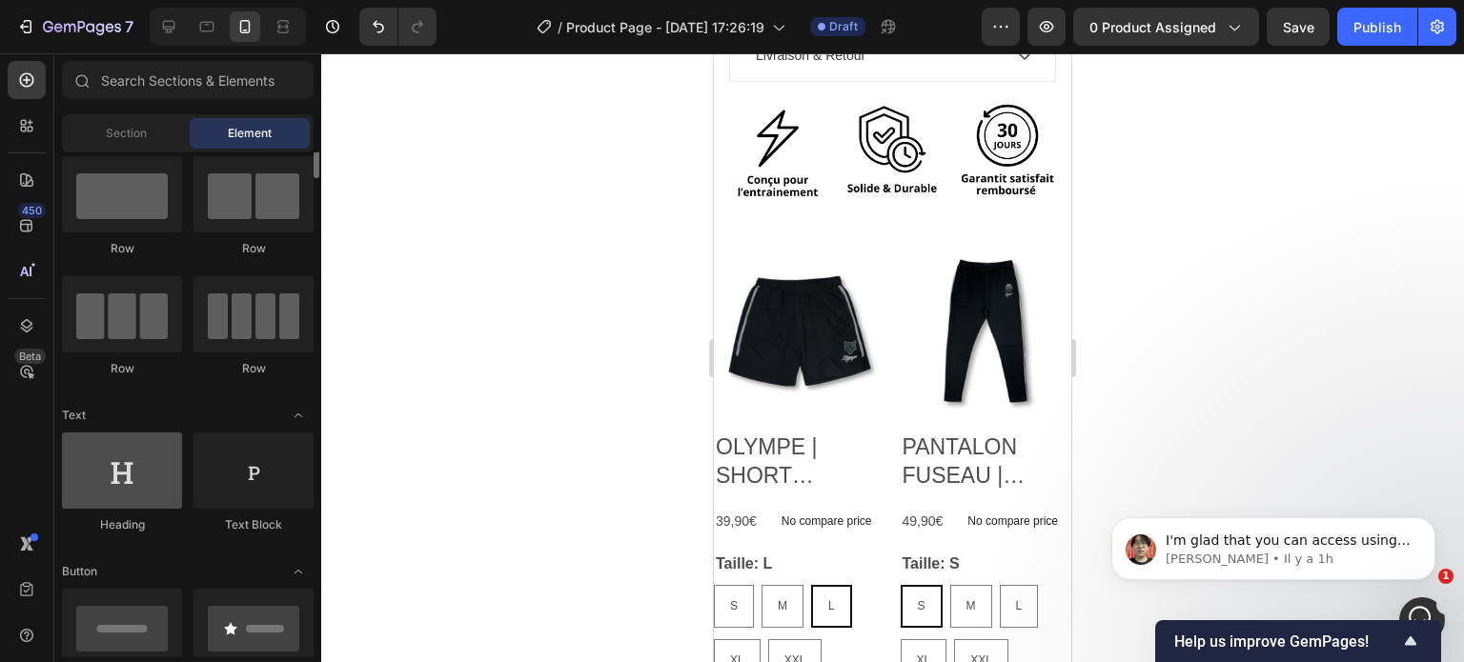
scroll to position [19, 0]
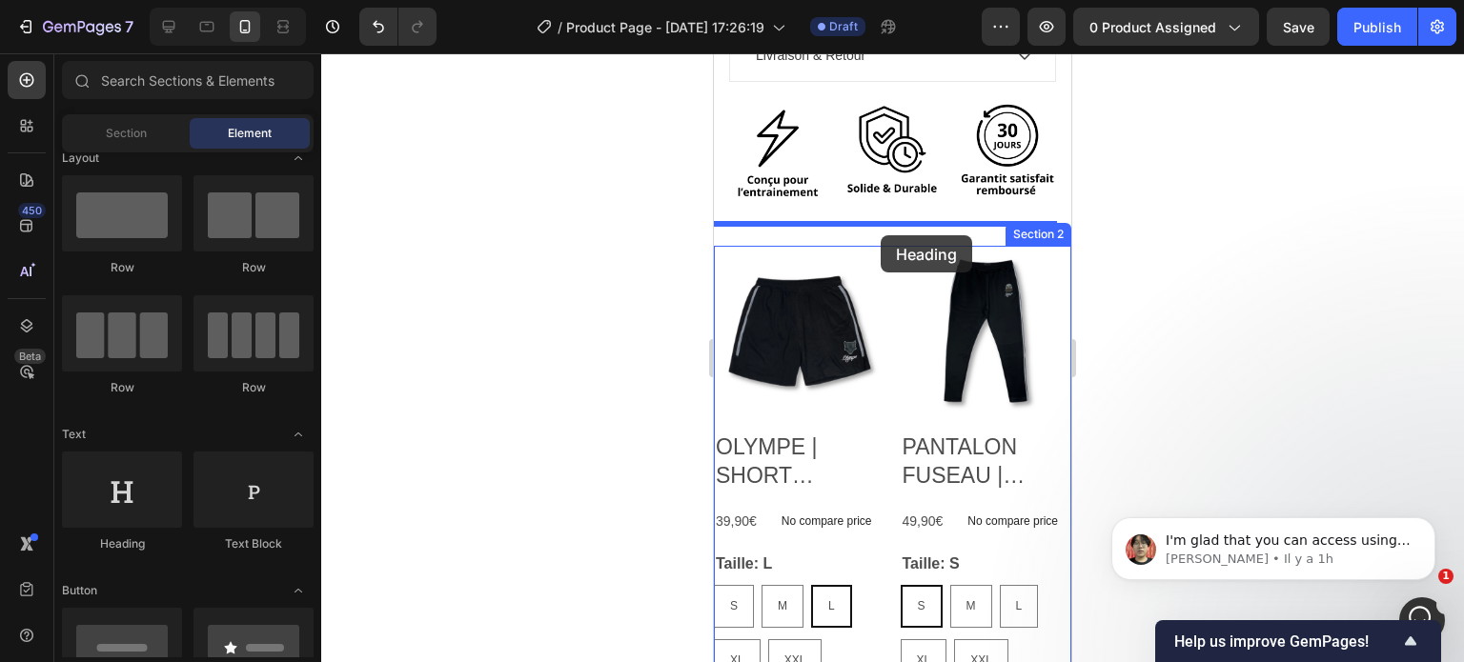
drag, startPoint x: 828, startPoint y: 568, endPoint x: 881, endPoint y: 235, distance: 336.7
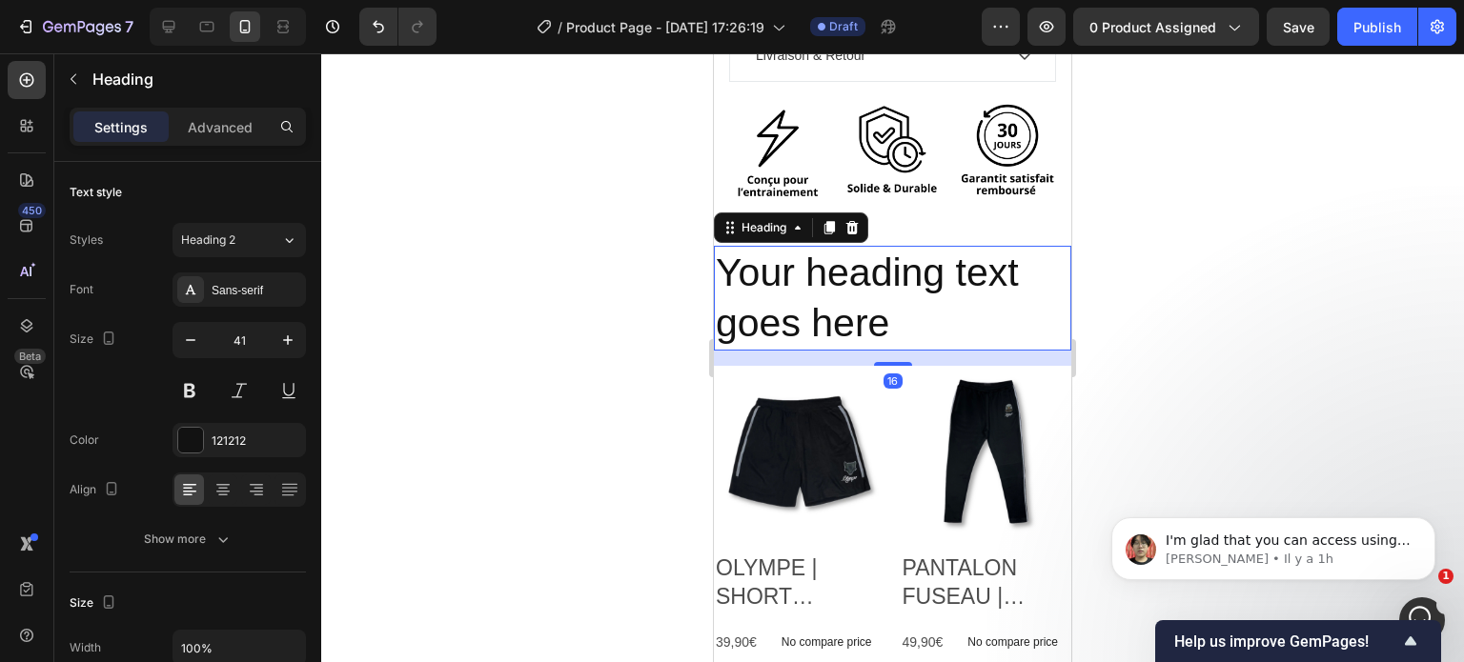
click at [869, 246] on h2 "Your heading text goes here" at bounding box center [892, 299] width 357 height 106
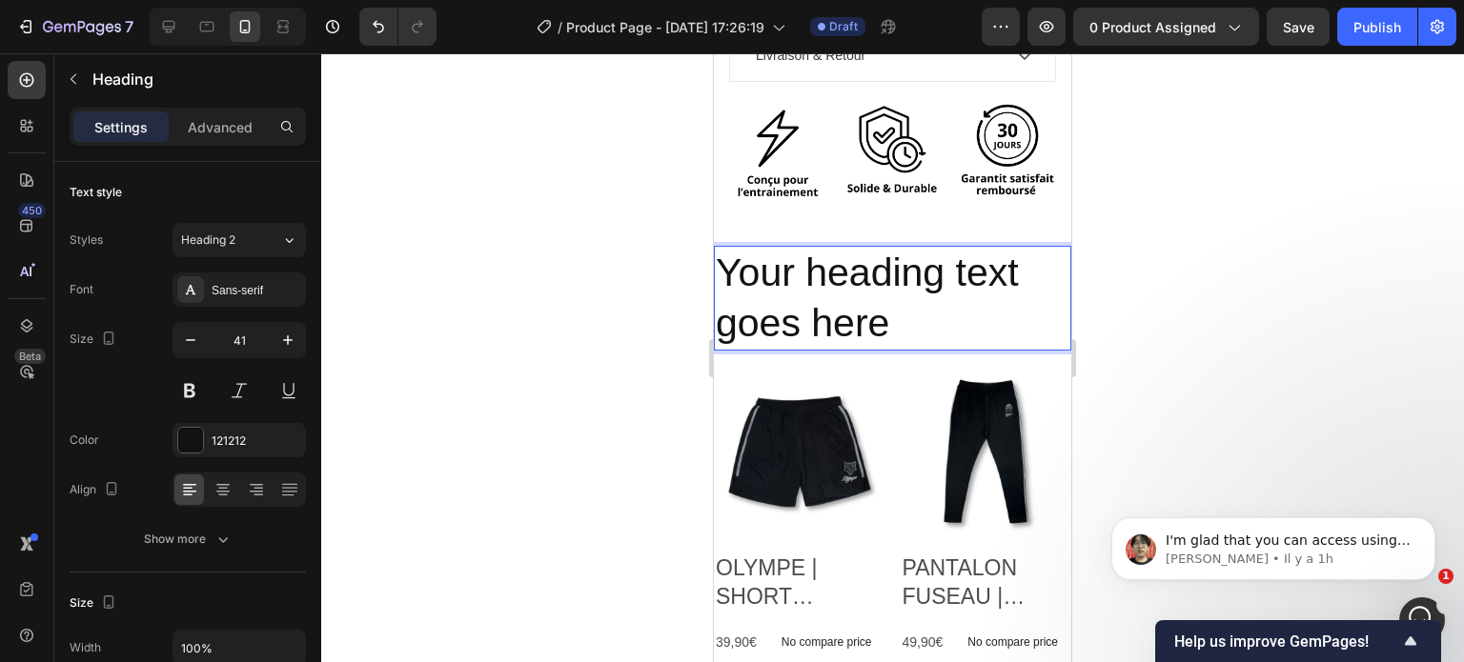
click at [869, 248] on p "Your heading text goes here" at bounding box center [893, 299] width 354 height 102
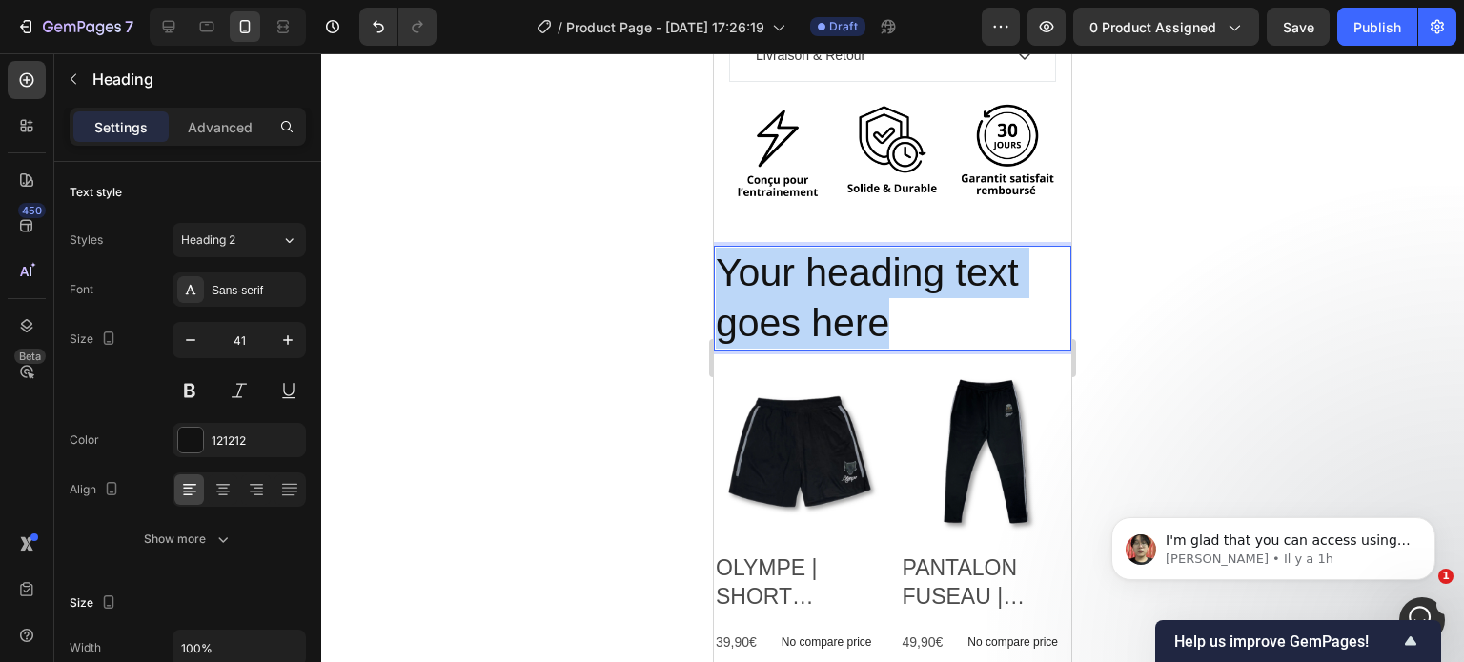
click at [869, 248] on p "Your heading text goes here" at bounding box center [893, 299] width 354 height 102
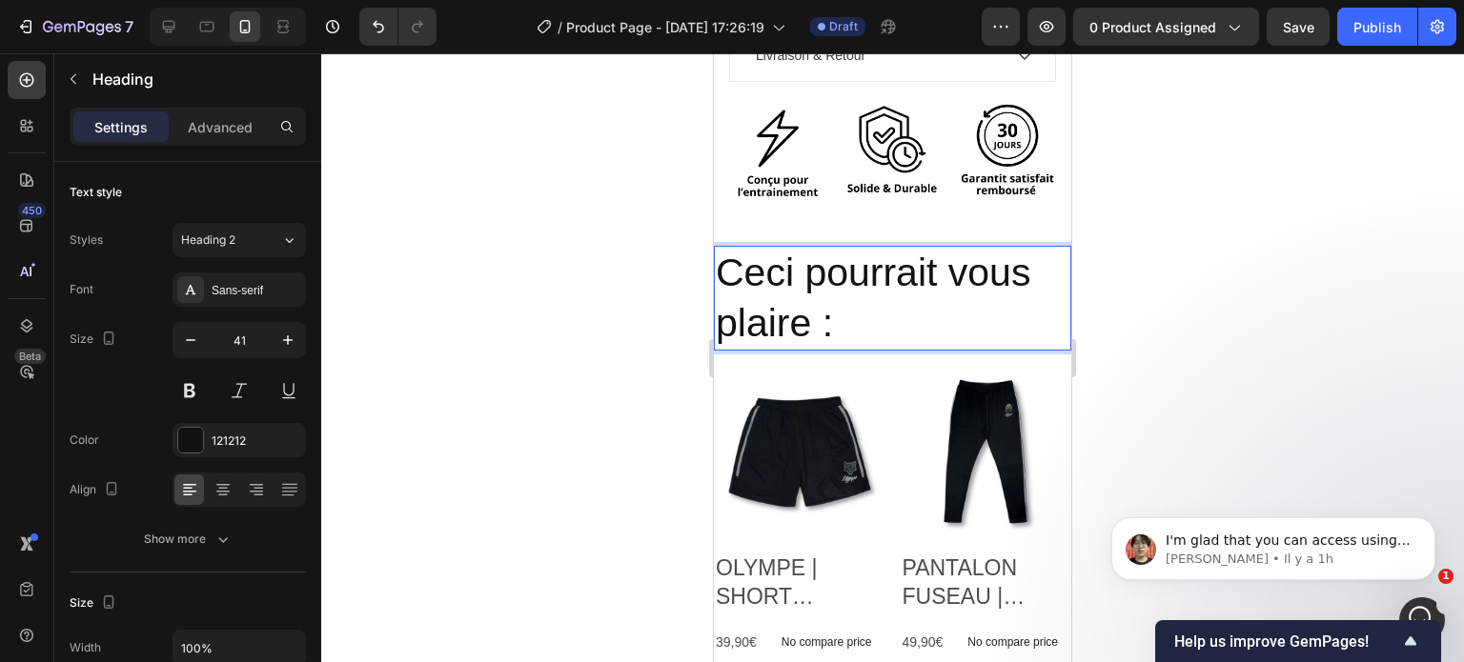
click at [869, 248] on p "Ceci pourrait vous plaire :" at bounding box center [893, 299] width 354 height 102
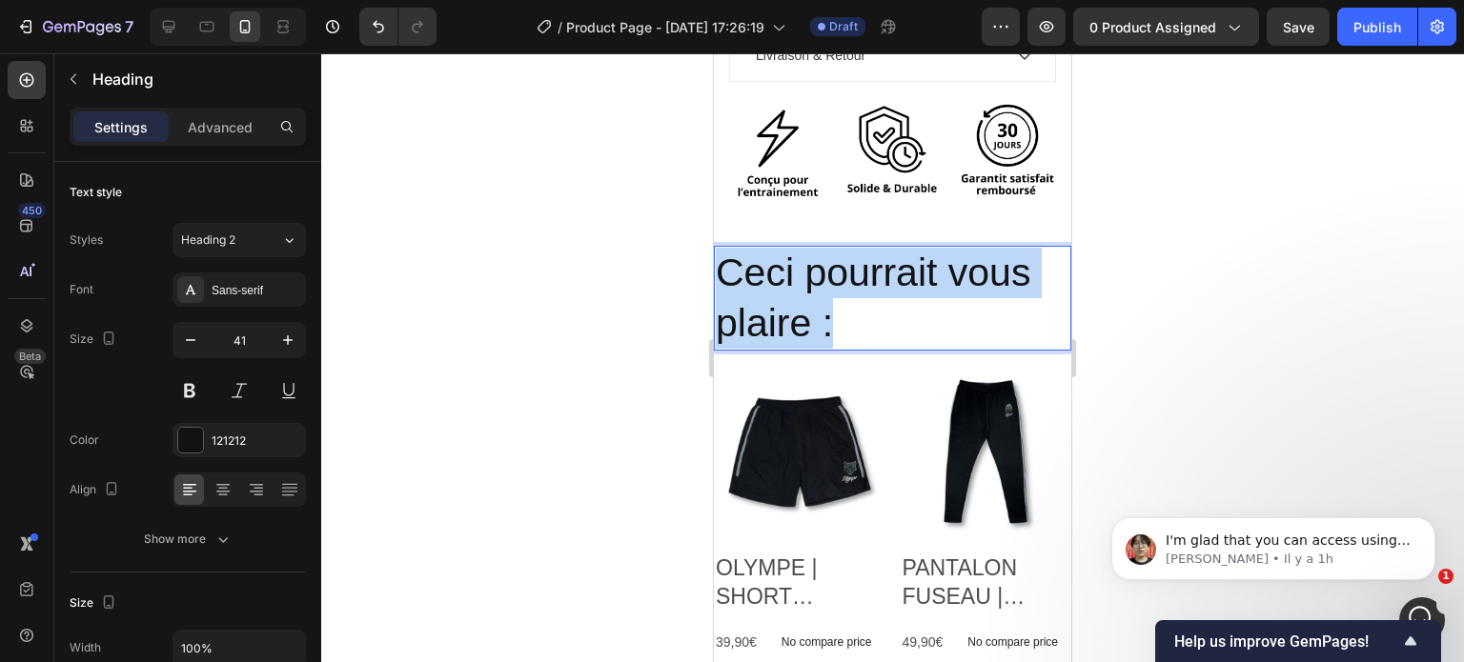
click at [869, 248] on p "Ceci pourrait vous plaire :" at bounding box center [893, 299] width 354 height 102
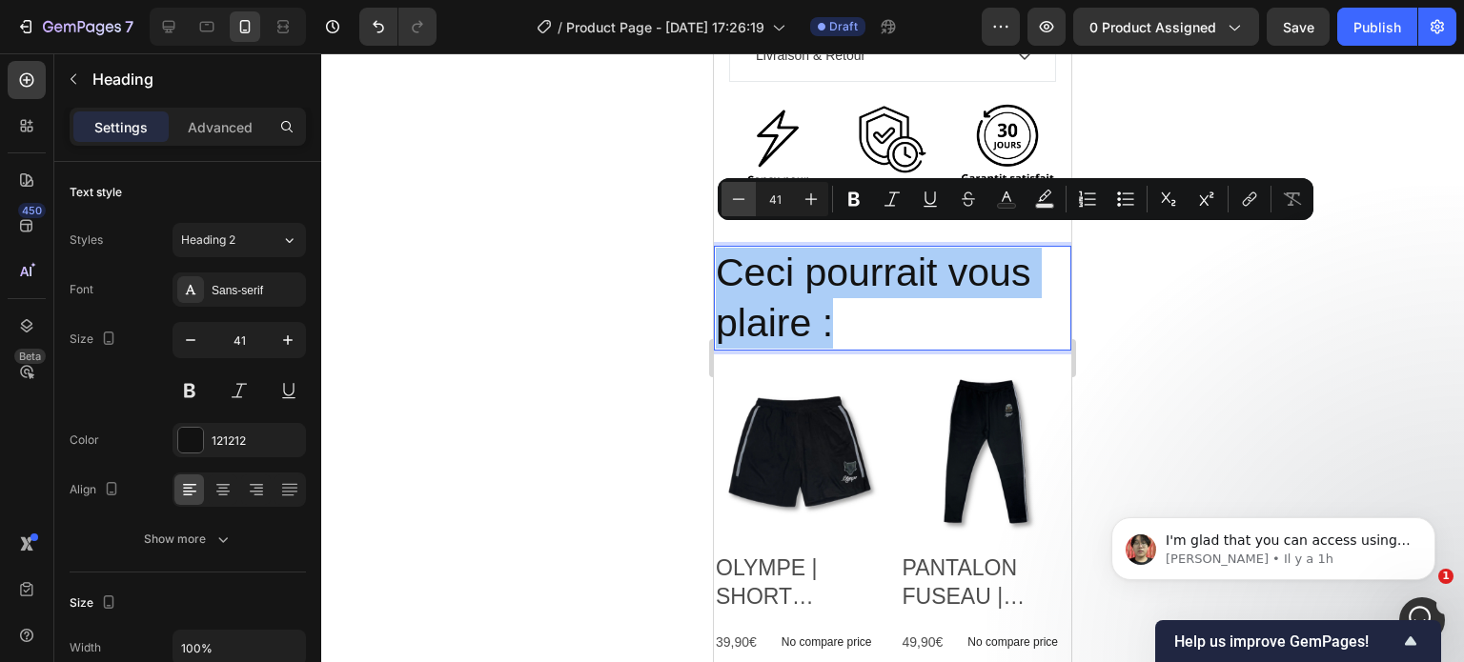
click at [735, 203] on icon "Editor contextual toolbar" at bounding box center [738, 199] width 19 height 19
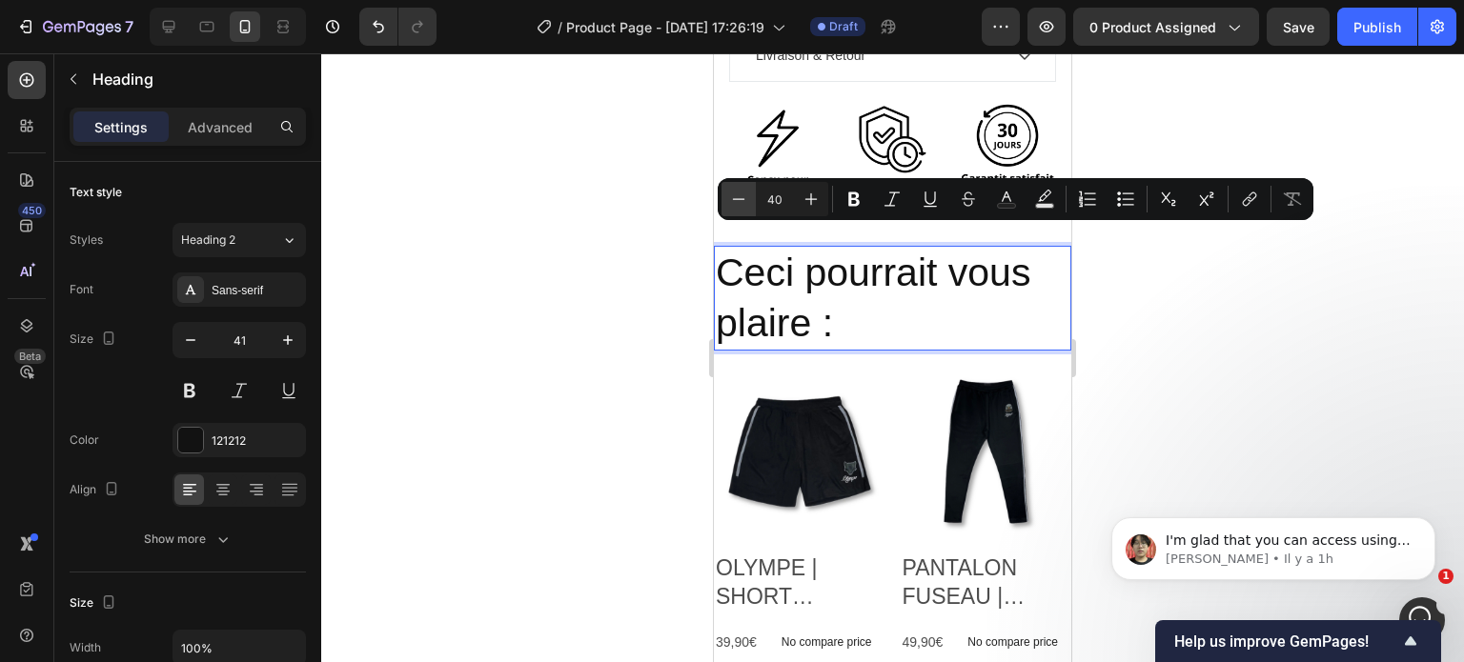
click at [735, 203] on icon "Editor contextual toolbar" at bounding box center [738, 199] width 19 height 19
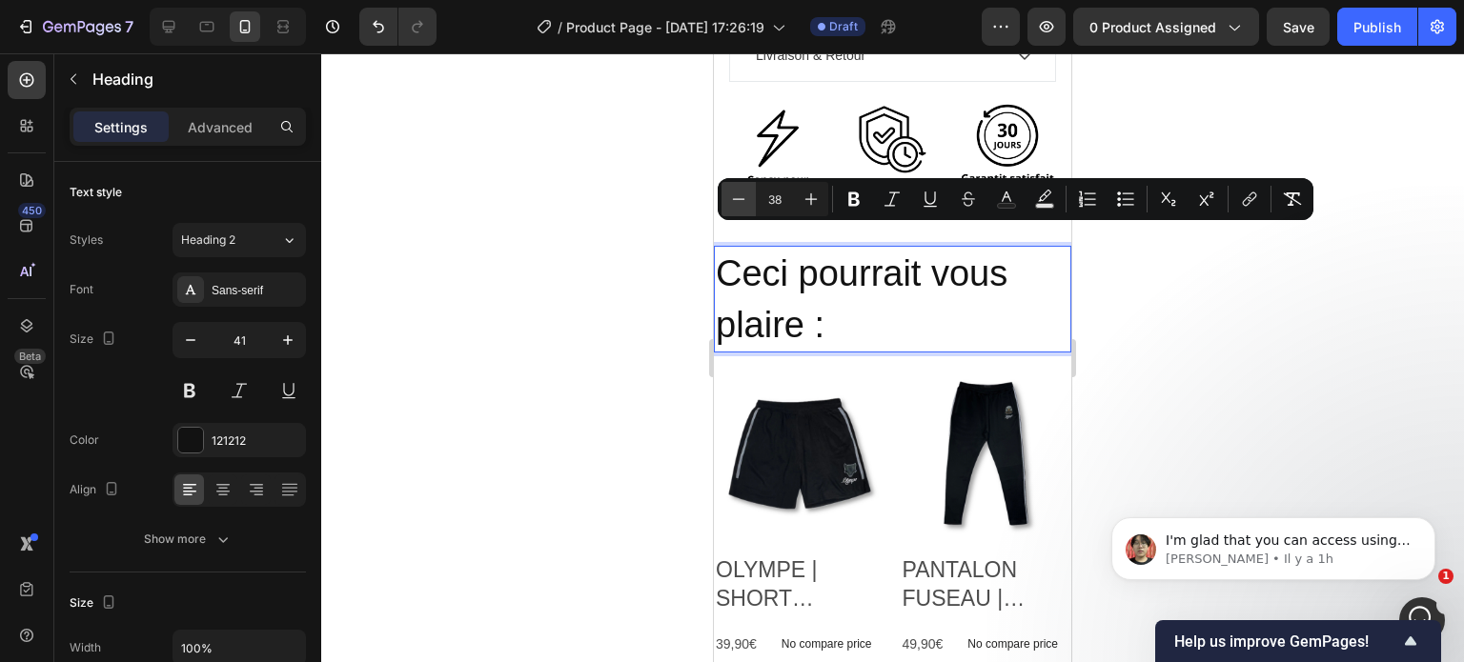
click at [735, 203] on icon "Editor contextual toolbar" at bounding box center [738, 199] width 19 height 19
type input "36"
click at [861, 193] on icon "Editor contextual toolbar" at bounding box center [853, 199] width 19 height 19
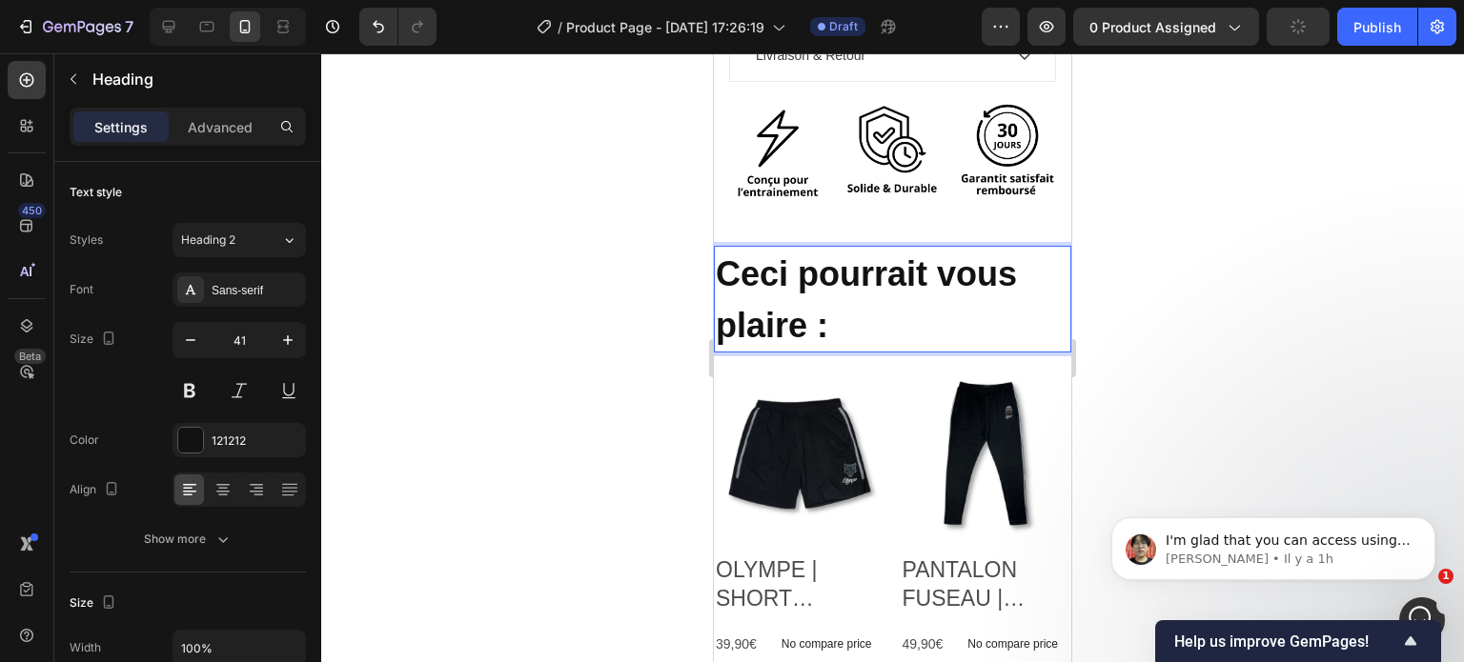
click at [770, 270] on strong "Ceci pourrait vous plaire :" at bounding box center [866, 299] width 301 height 91
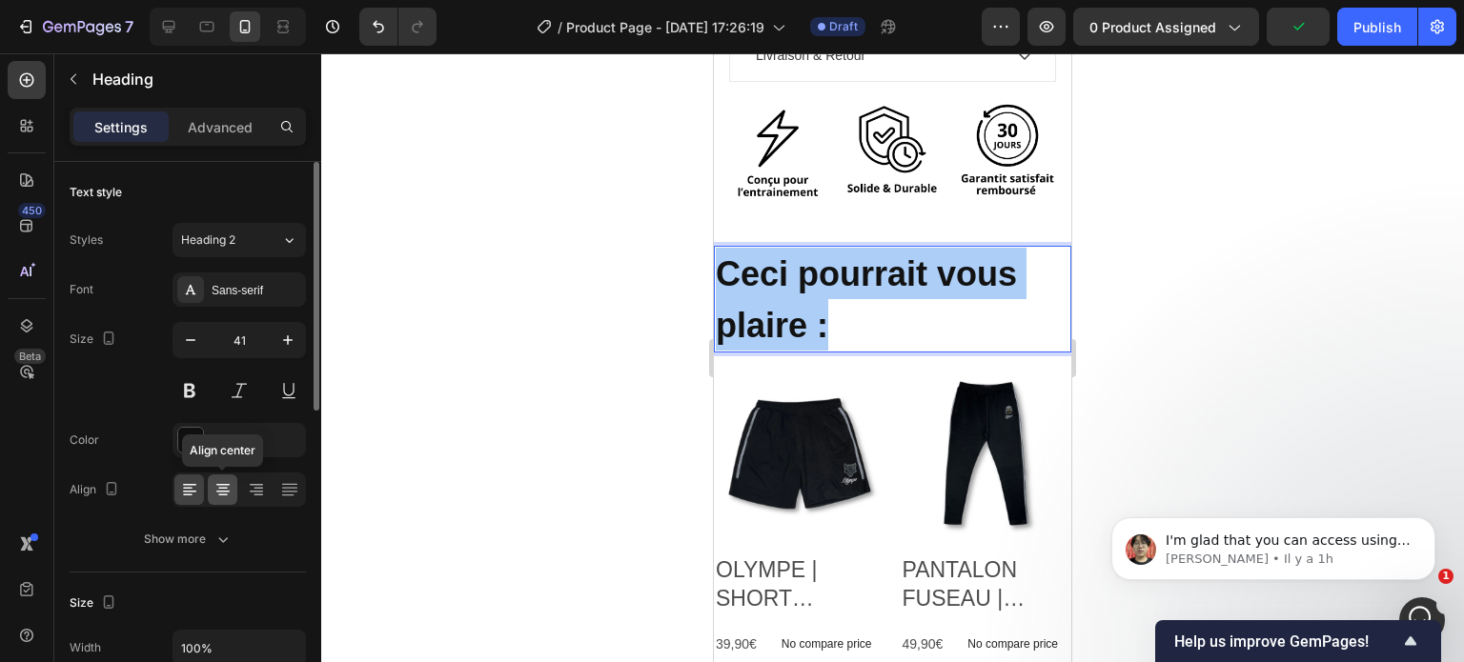
click at [216, 488] on icon at bounding box center [222, 489] width 19 height 19
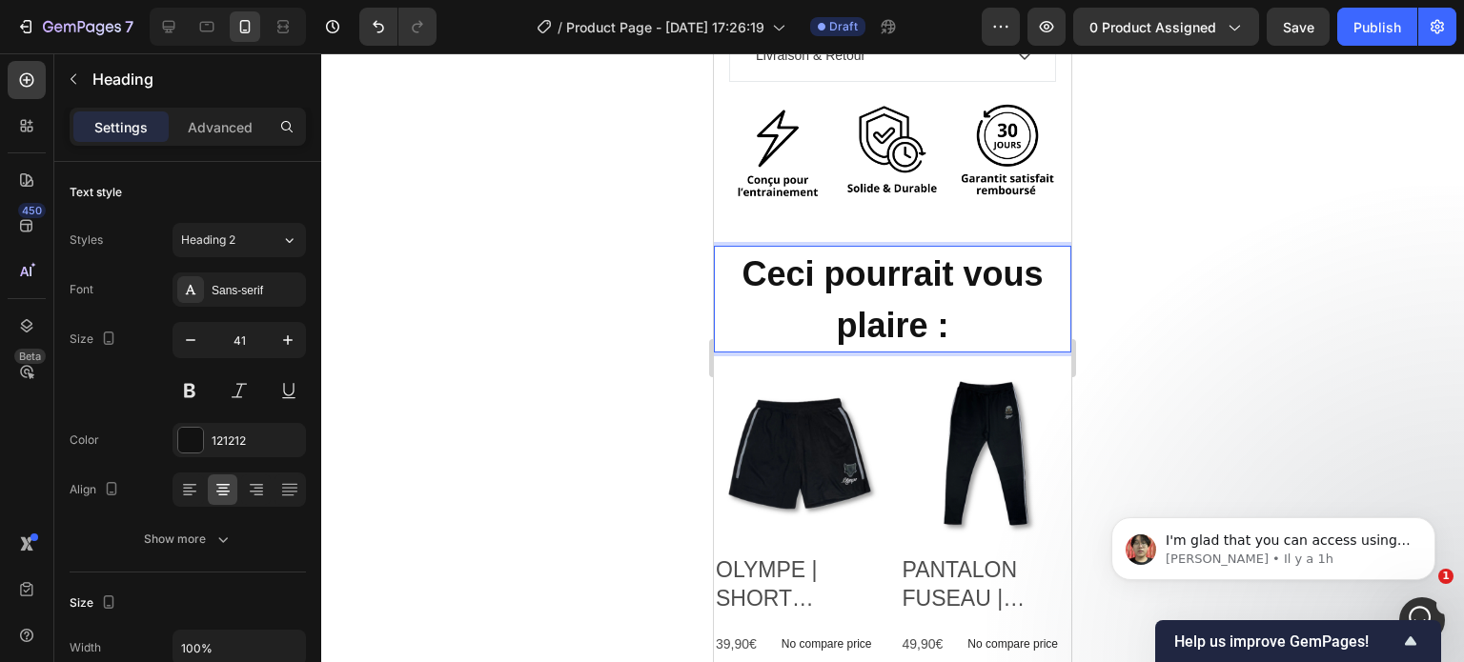
click at [873, 285] on strong "Ceci pourrait vous plaire :" at bounding box center [892, 299] width 301 height 91
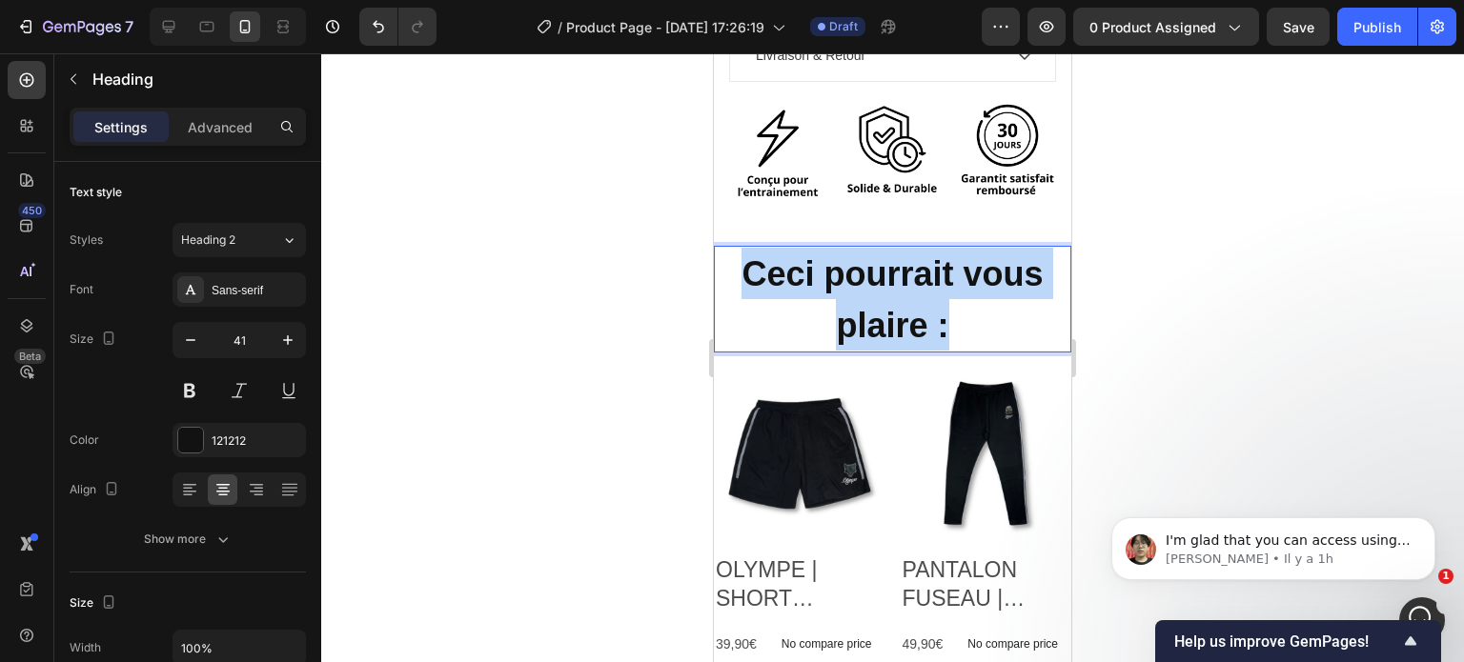
click at [873, 285] on strong "Ceci pourrait vous plaire :" at bounding box center [892, 299] width 301 height 91
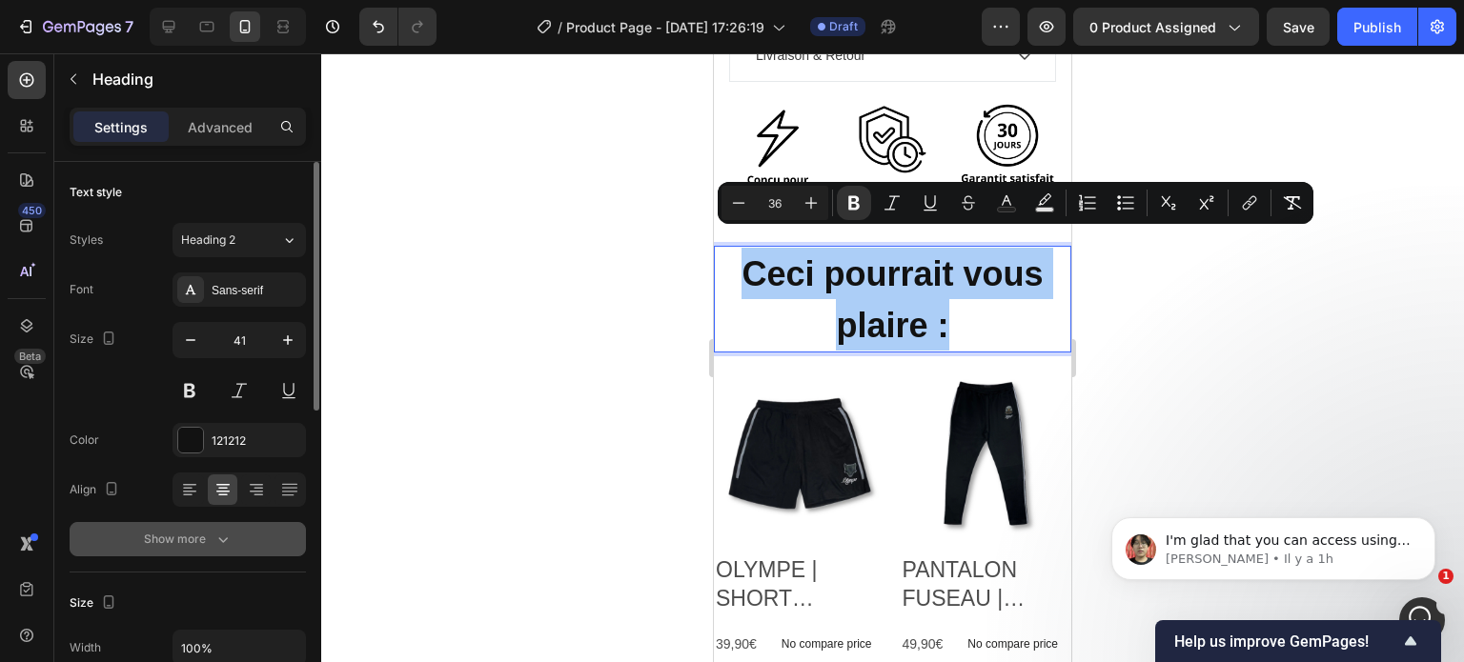
click at [202, 544] on div "Show more" at bounding box center [188, 539] width 89 height 19
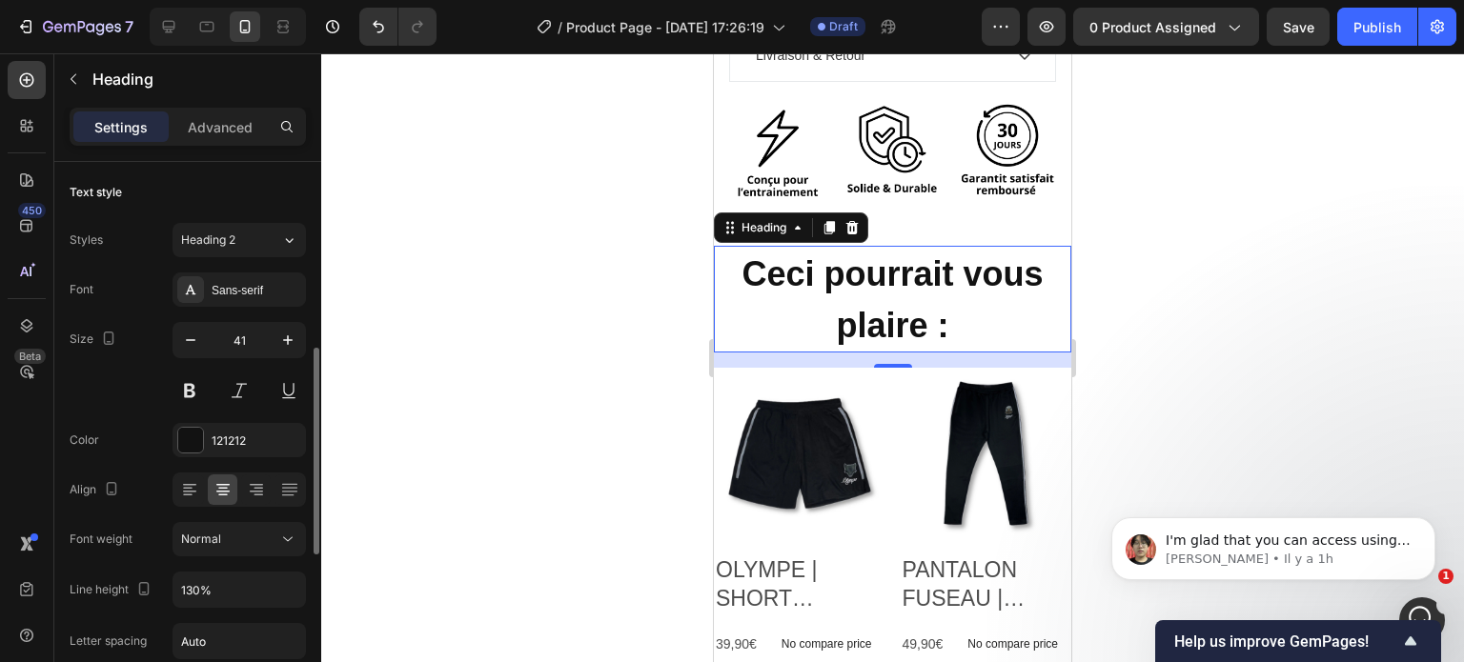
scroll to position [145, 0]
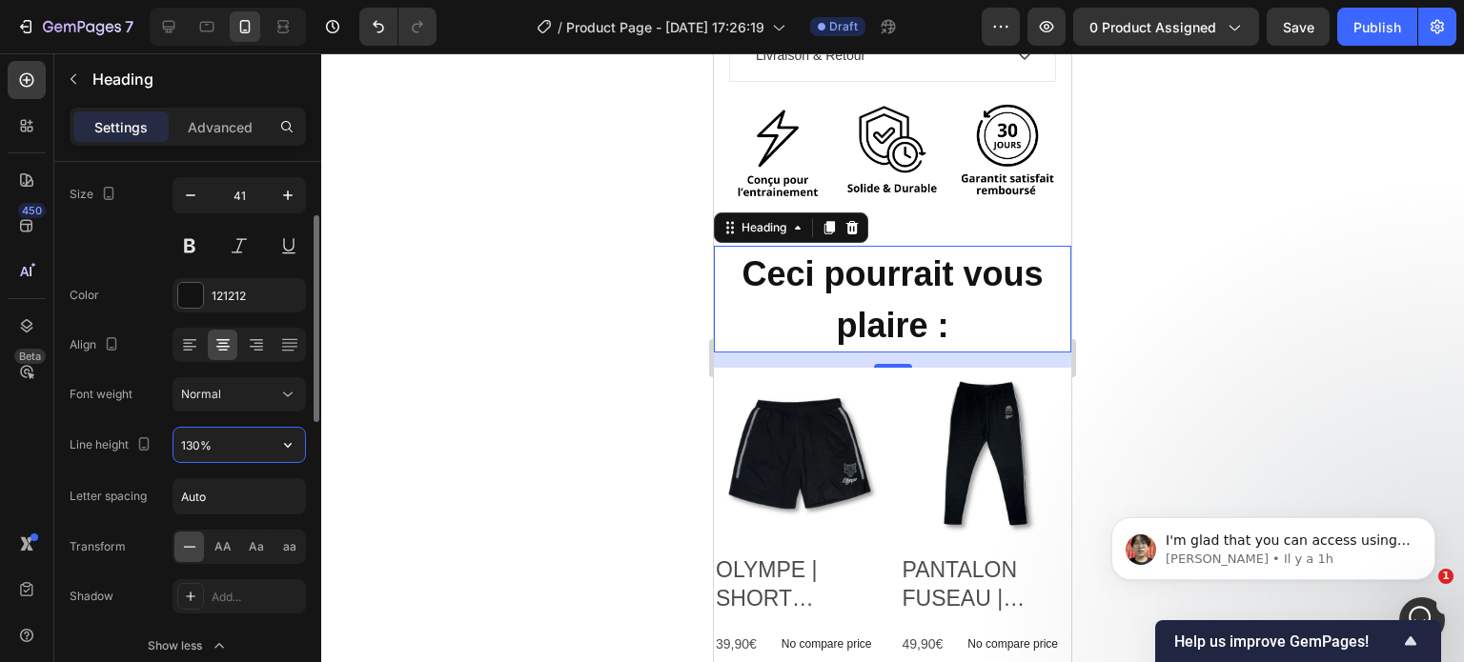
click at [212, 449] on input "130%" at bounding box center [239, 445] width 132 height 34
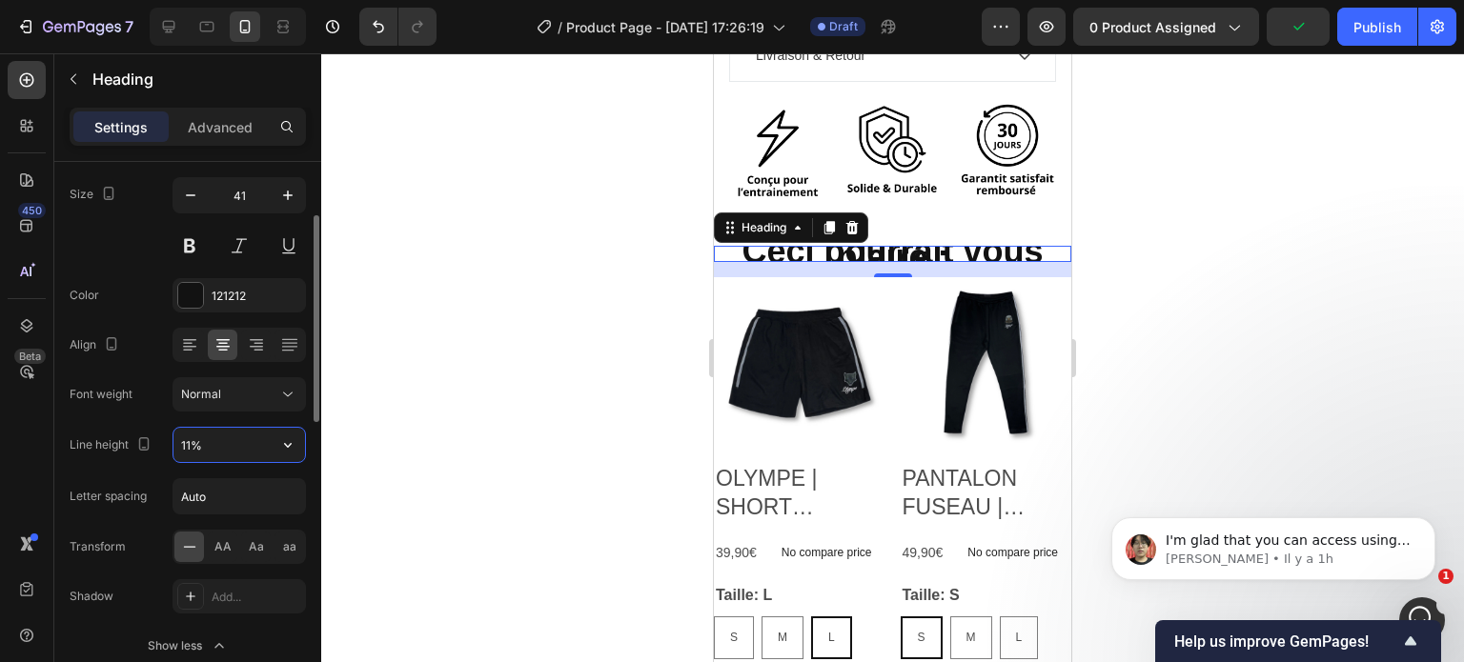
type input "110%"
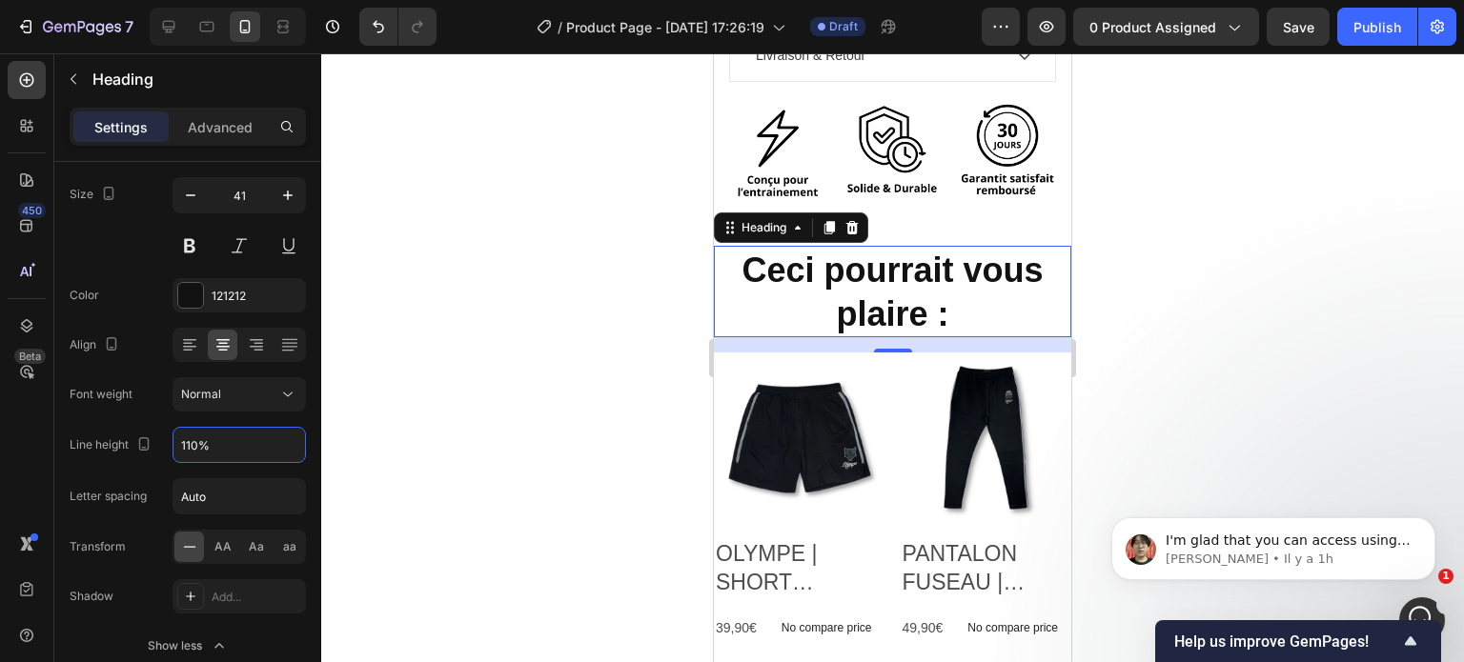
click at [481, 437] on div at bounding box center [892, 357] width 1143 height 609
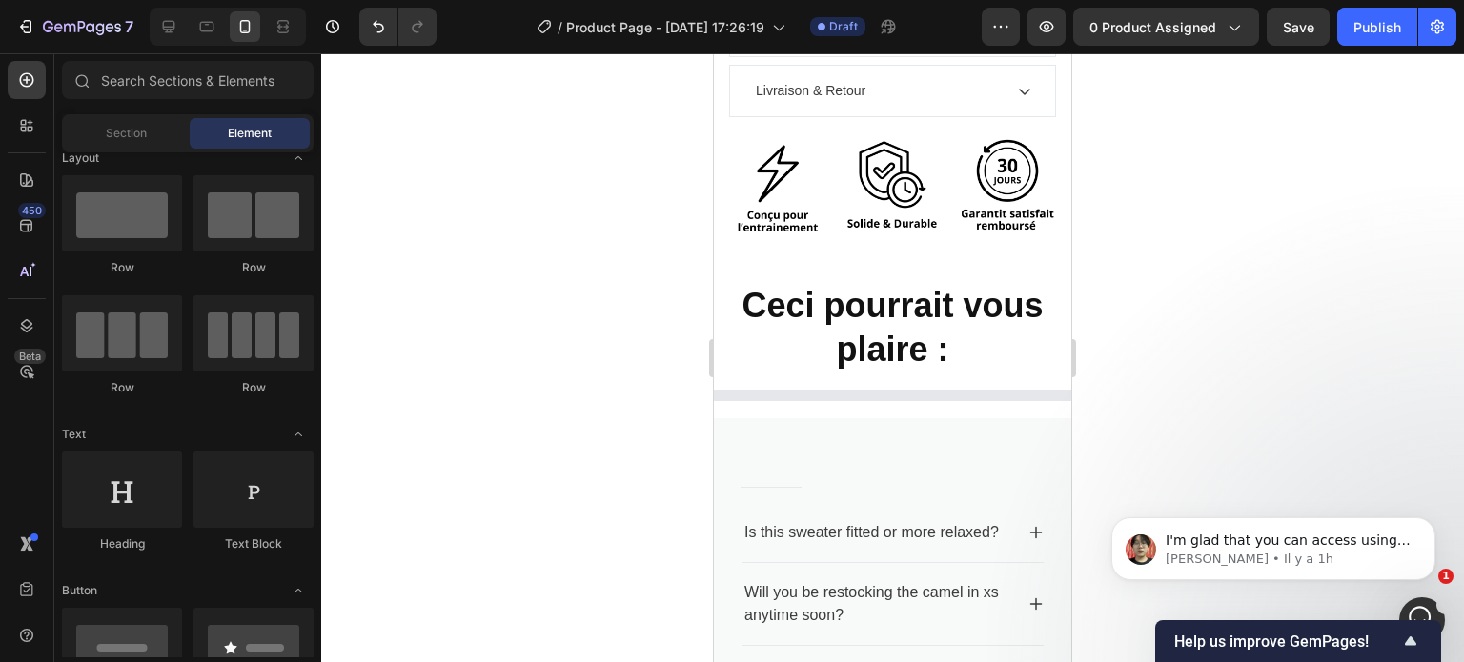
scroll to position [904, 0]
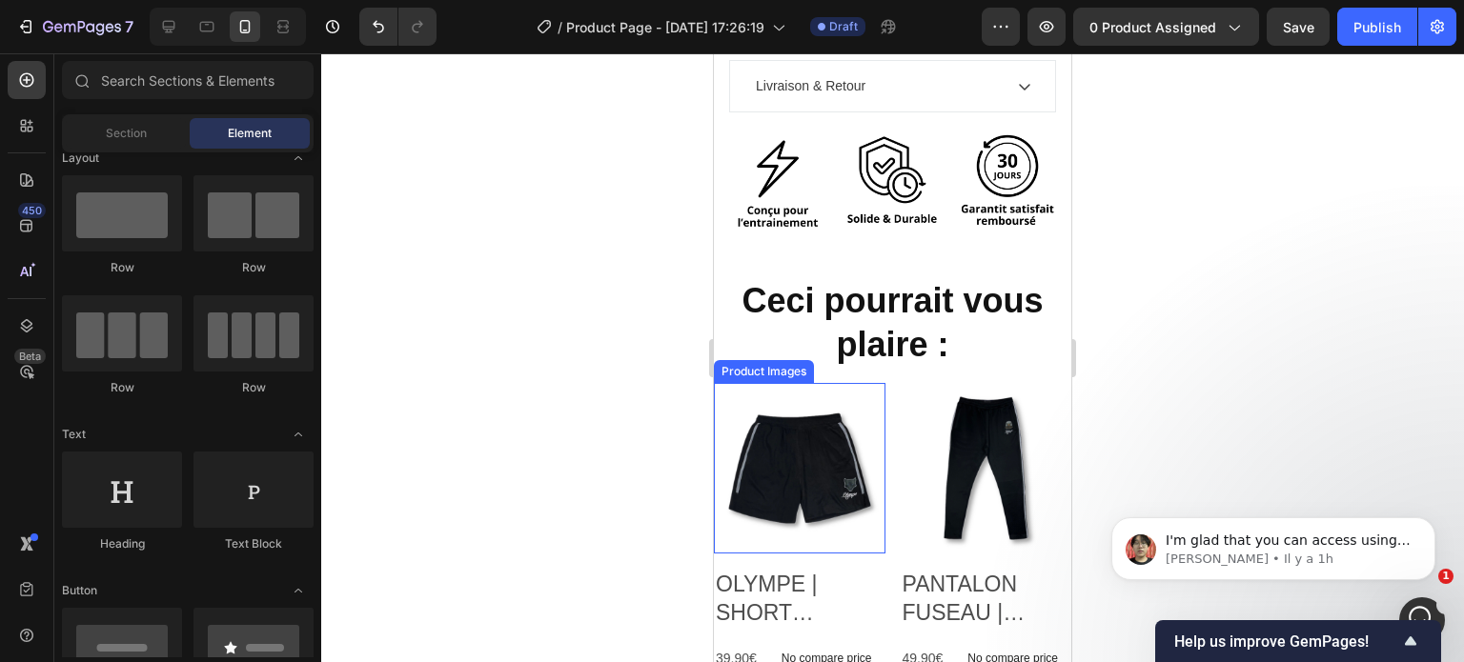
click at [852, 411] on img at bounding box center [800, 469] width 172 height 172
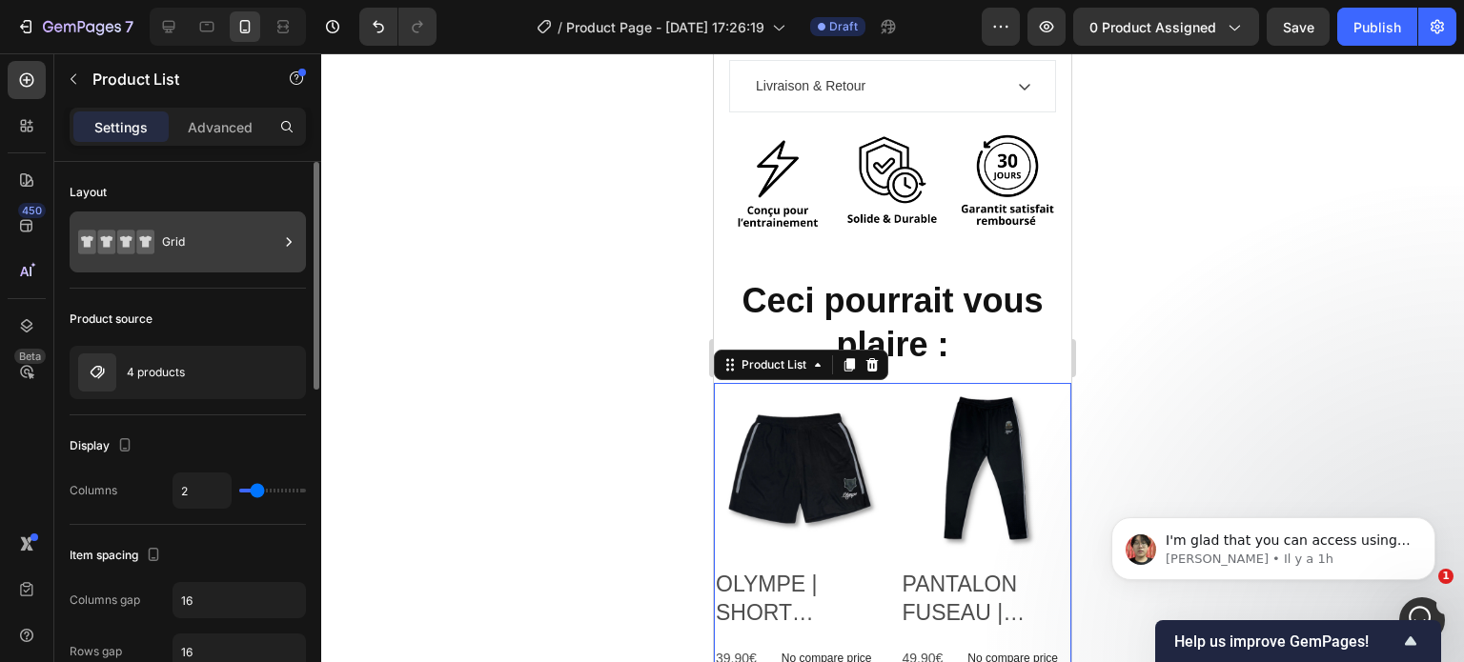
click at [156, 250] on div "Grid" at bounding box center [188, 242] width 236 height 61
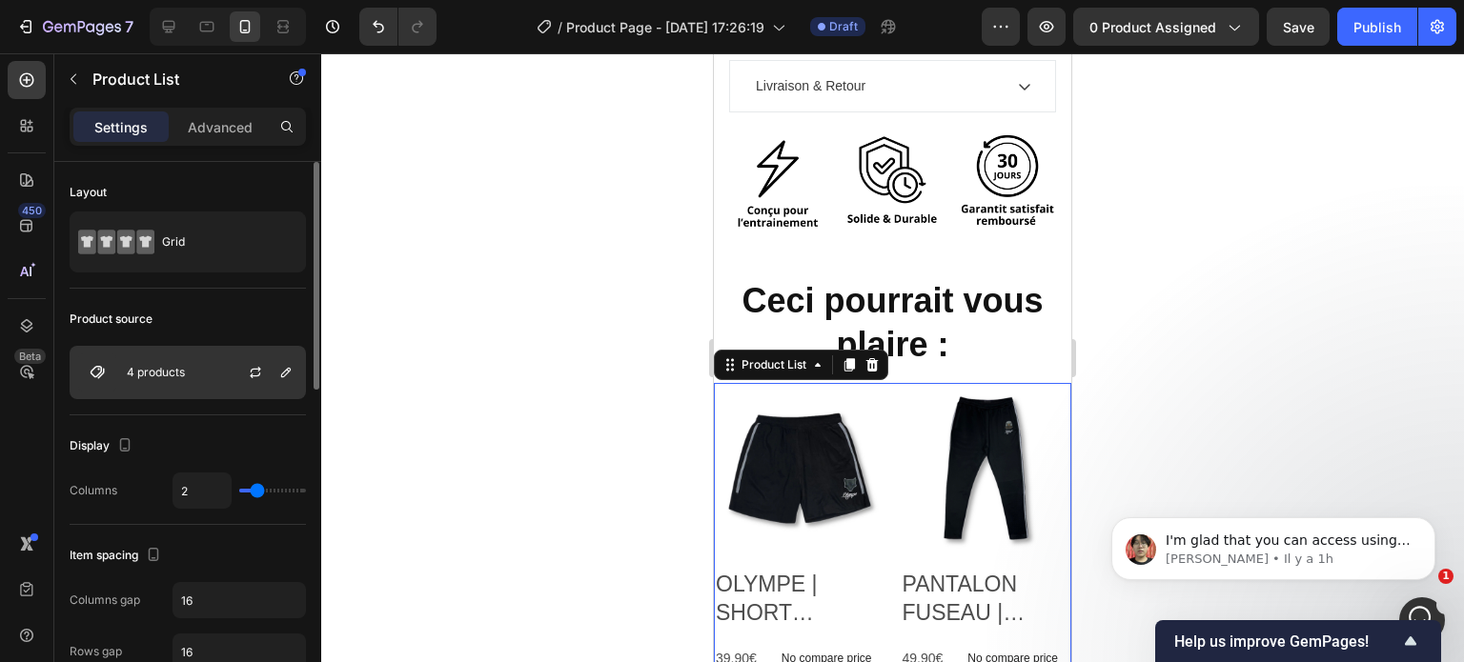
click at [165, 352] on div "4 products" at bounding box center [188, 372] width 236 height 53
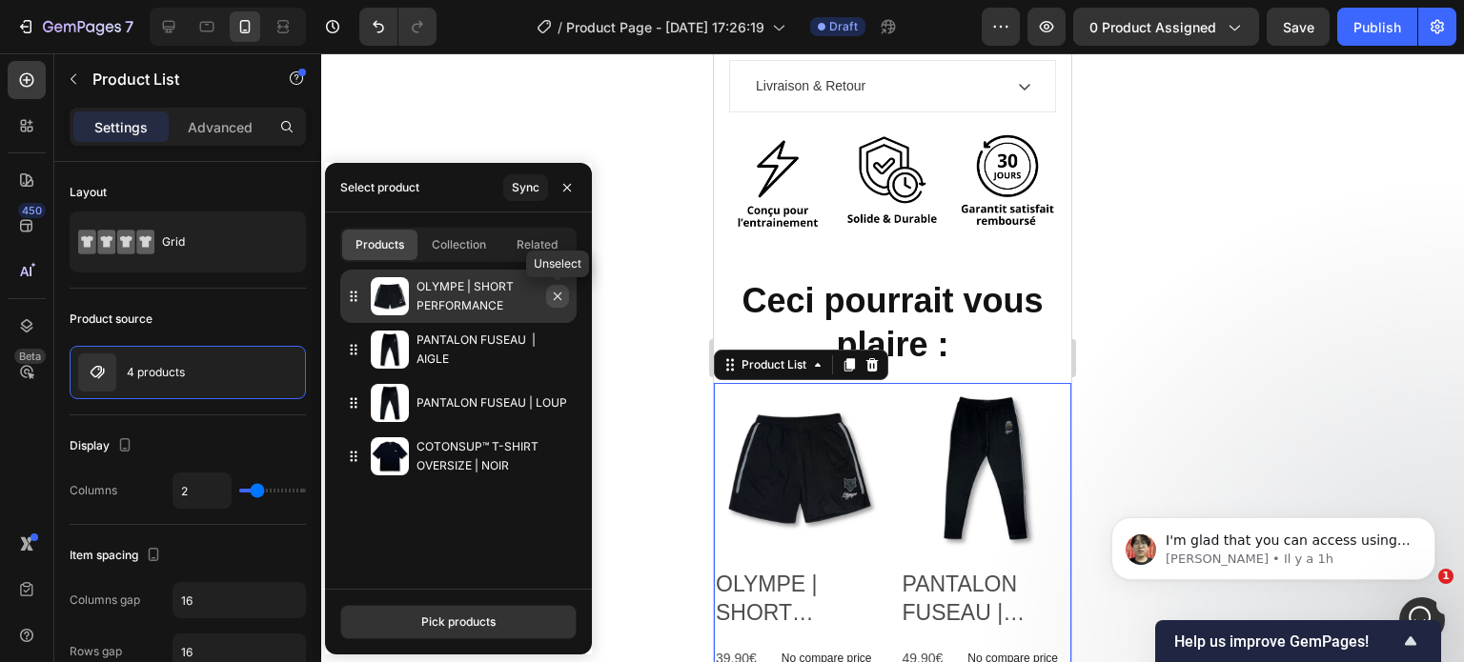
click at [562, 296] on icon "button" at bounding box center [557, 296] width 15 height 15
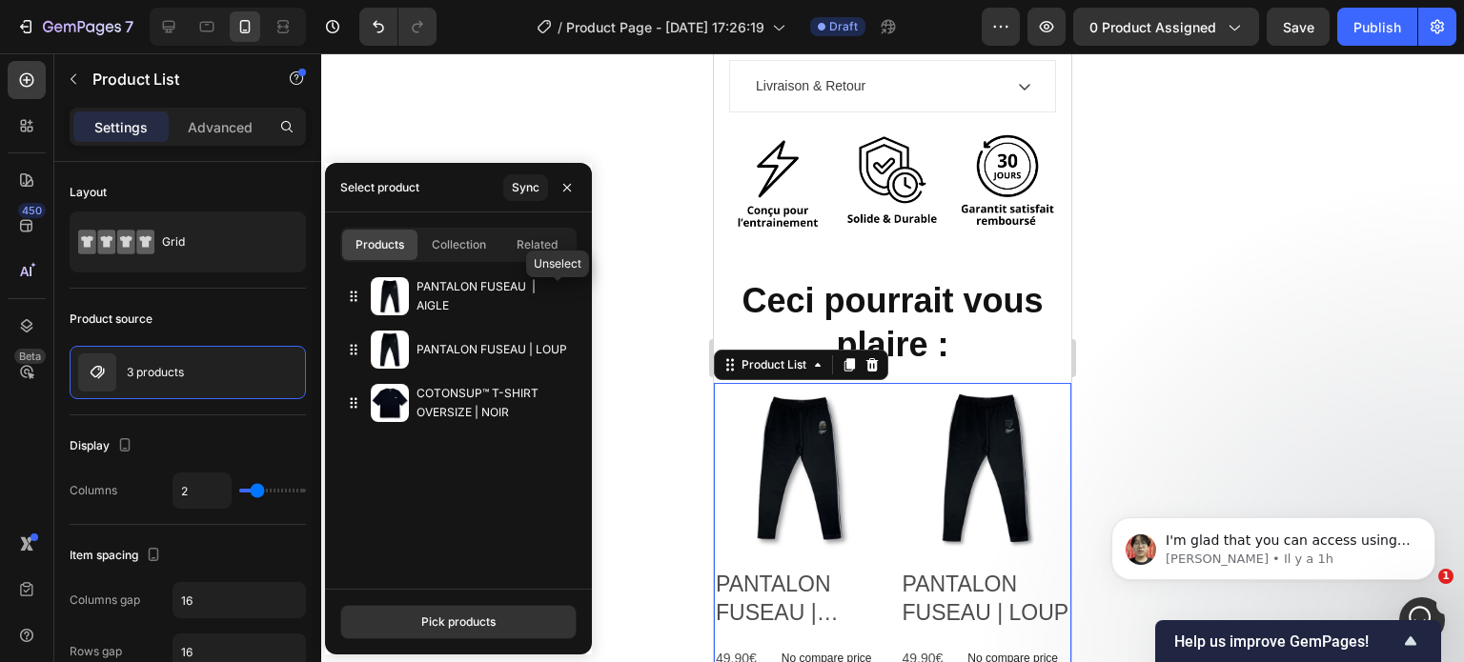
click at [0, 0] on icon "button" at bounding box center [0, 0] width 0 height 0
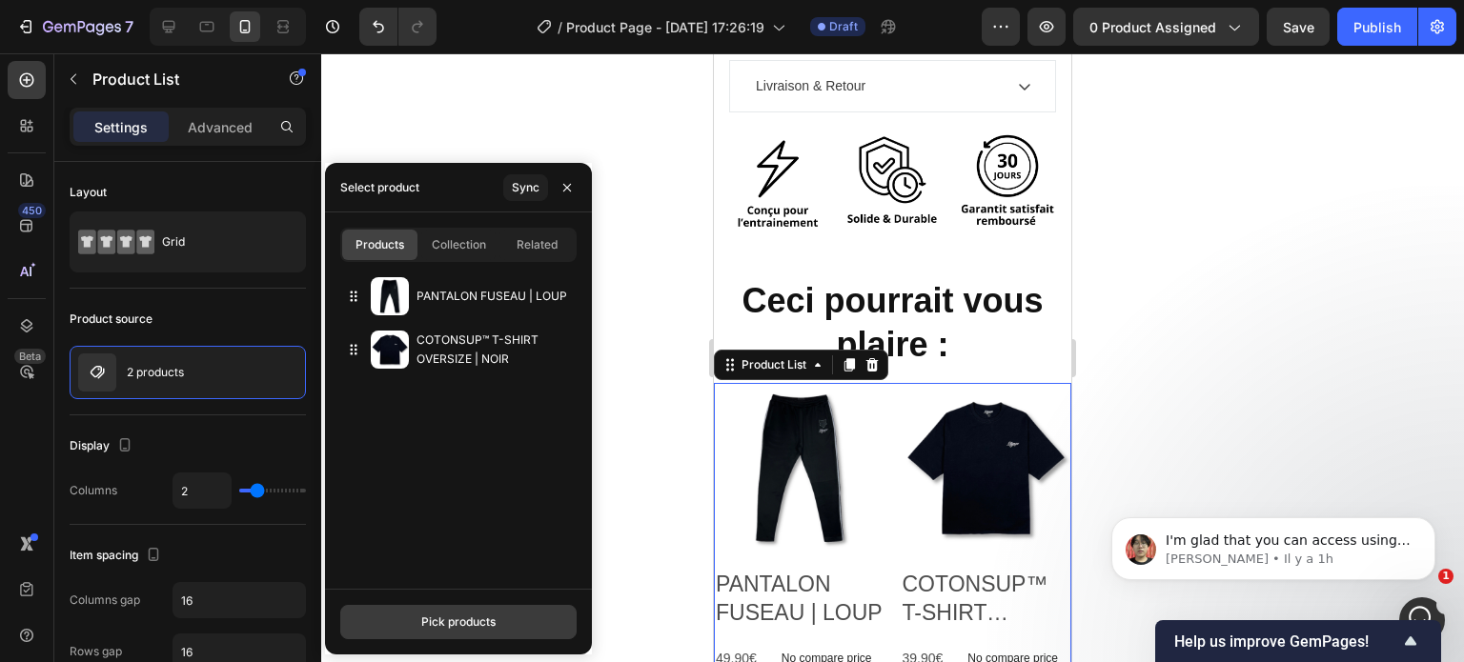
click at [441, 631] on button "Pick products" at bounding box center [458, 622] width 236 height 34
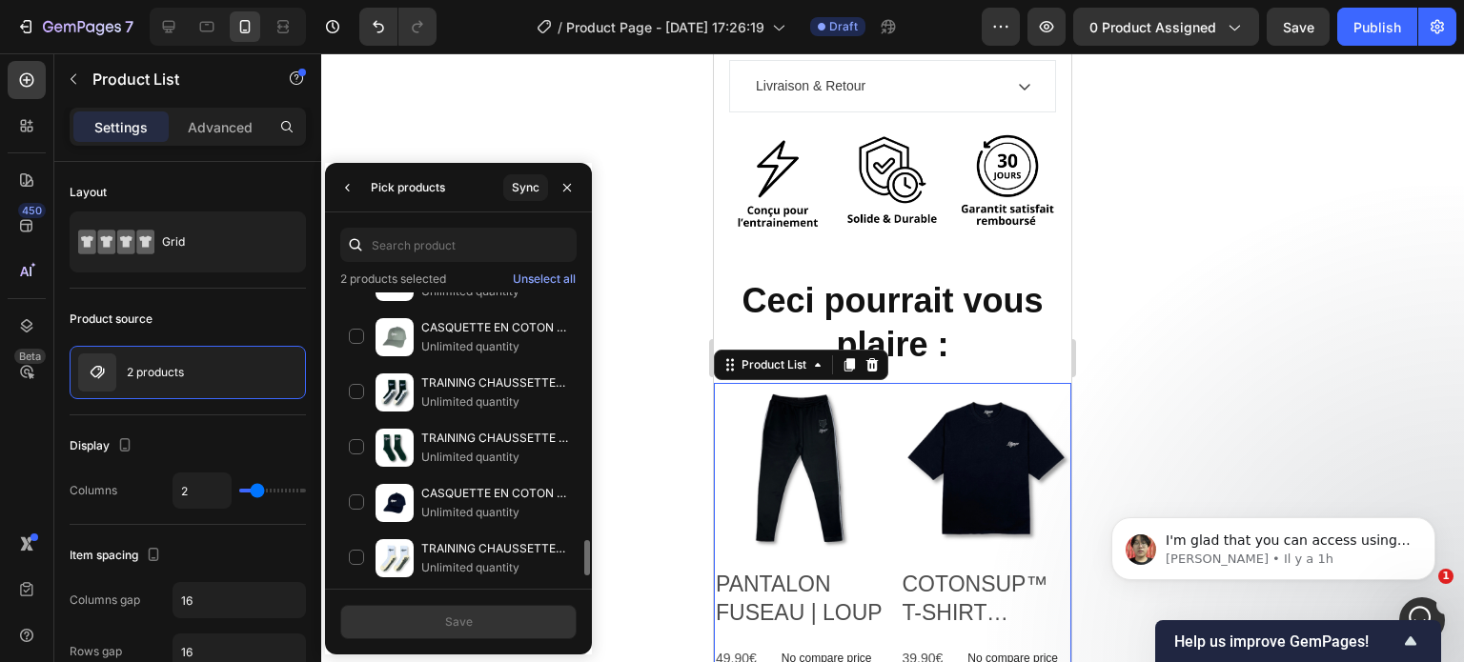
scroll to position [2071, 0]
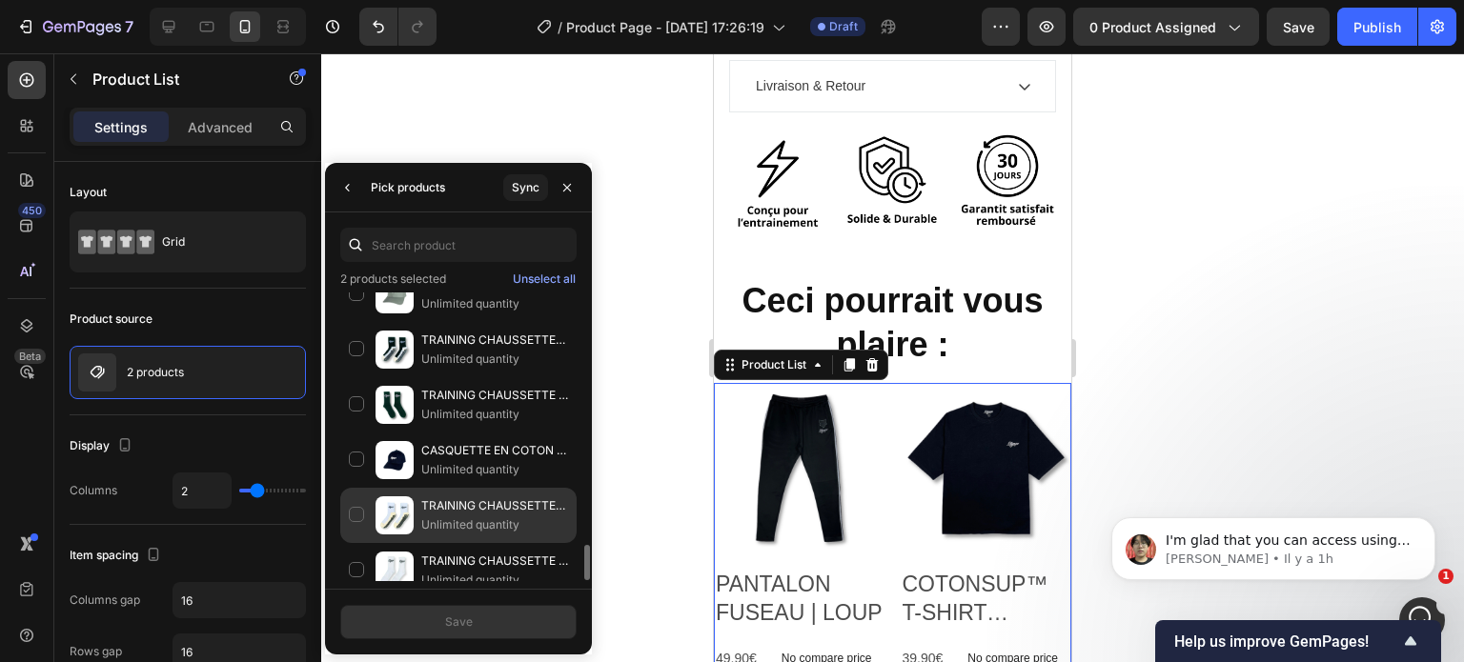
click at [453, 497] on p "TRAINING CHAUSSETTES GRIPPANTES | BLANCHES" at bounding box center [494, 506] width 147 height 19
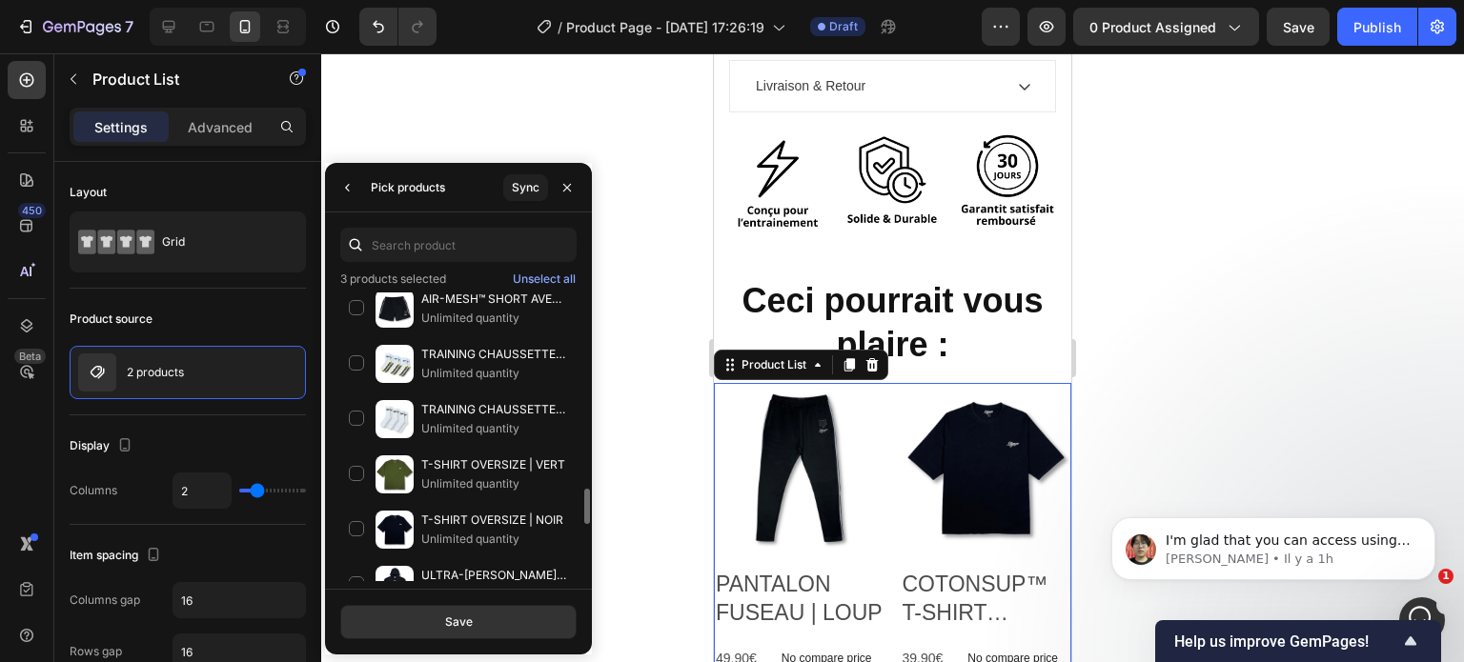
scroll to position [1613, 0]
click at [433, 572] on p "ULTRA-[PERSON_NAME]™ HOODIE OVERSIZE | NOIR" at bounding box center [494, 577] width 147 height 19
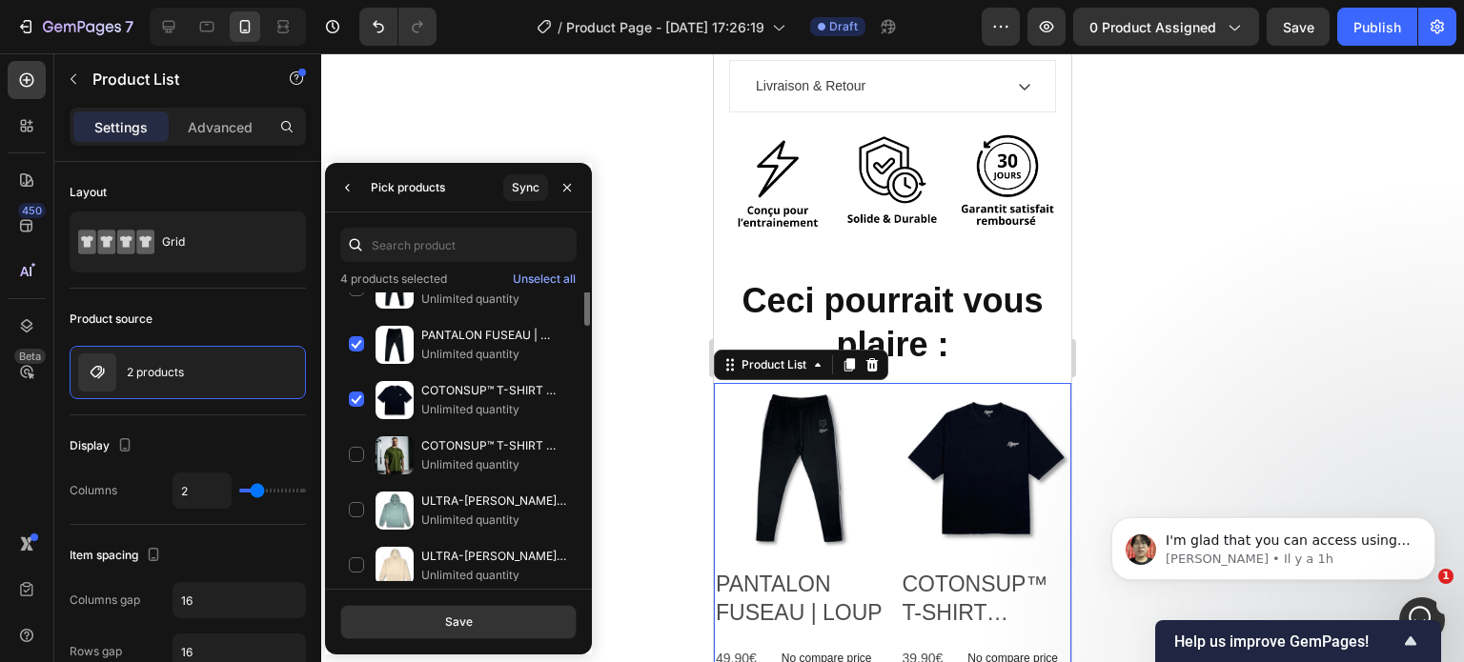
scroll to position [0, 0]
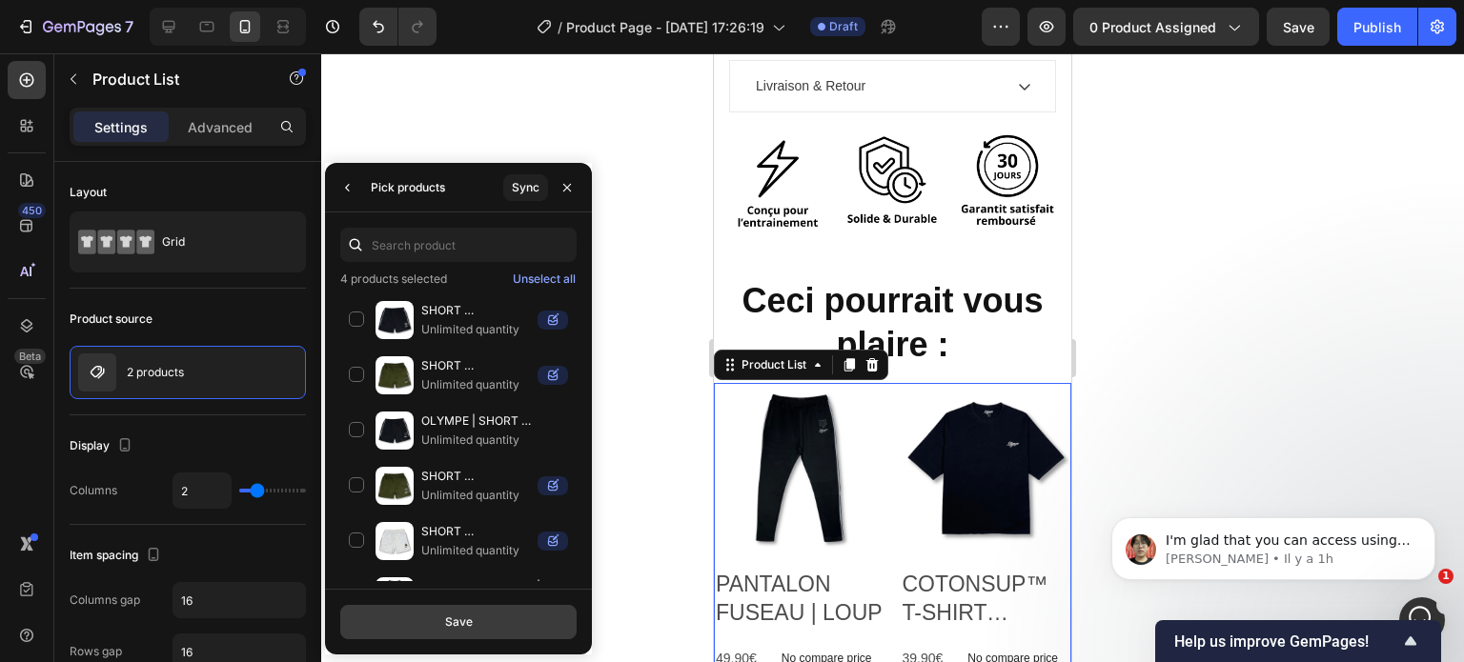
click at [455, 617] on div "Save" at bounding box center [459, 622] width 28 height 17
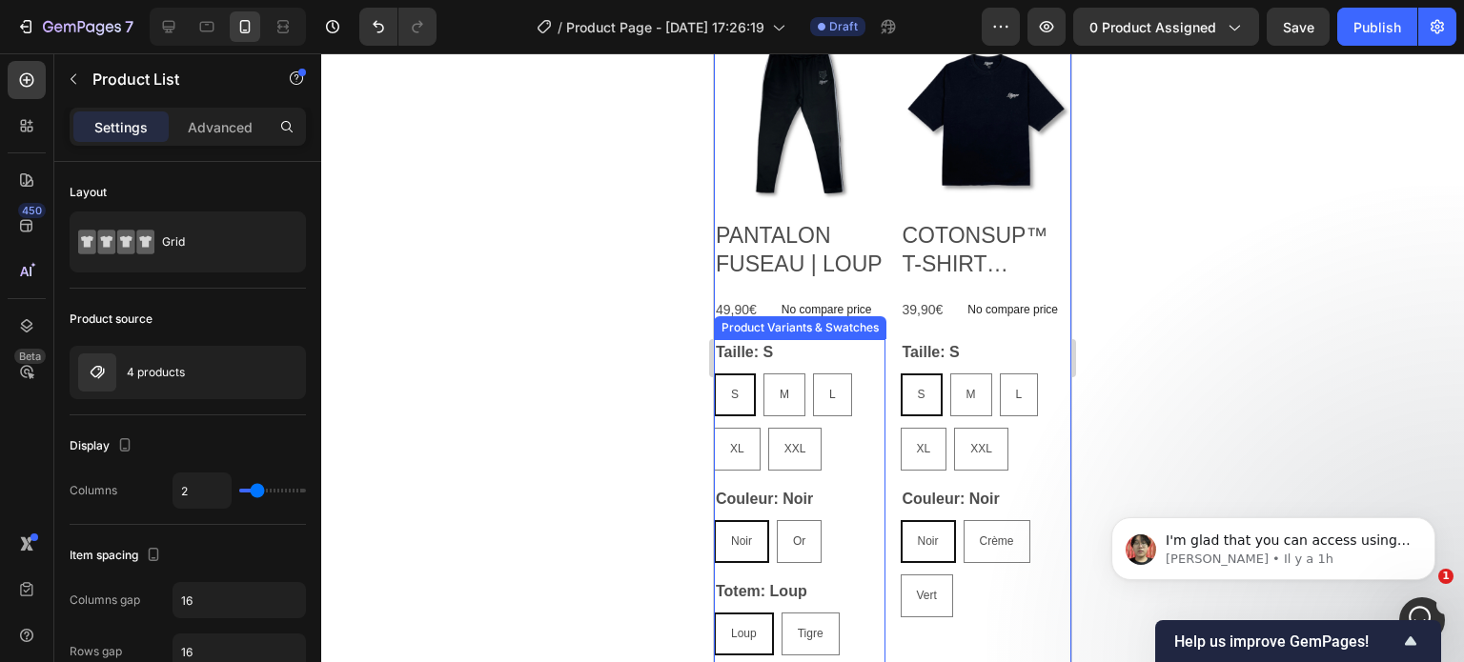
scroll to position [1074, 0]
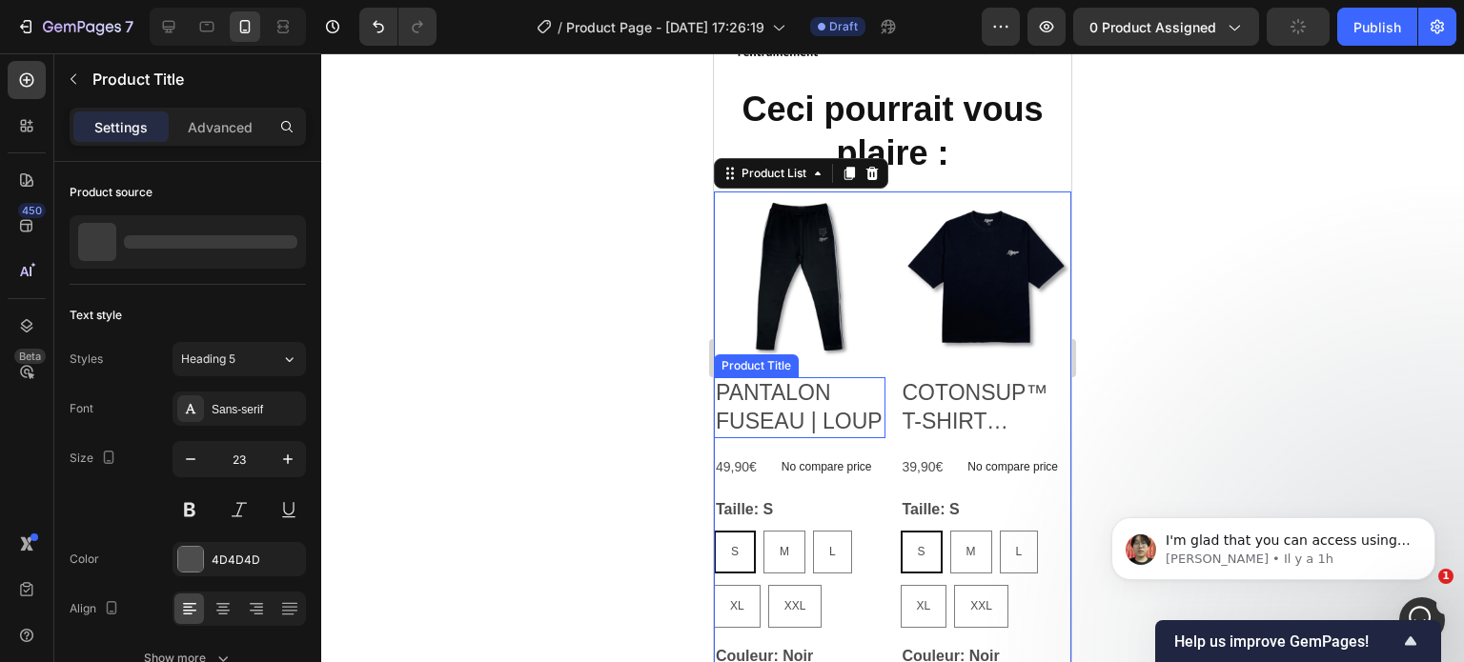
click at [782, 395] on h2 "PANTALON FUSEAU | LOUP" at bounding box center [800, 407] width 172 height 61
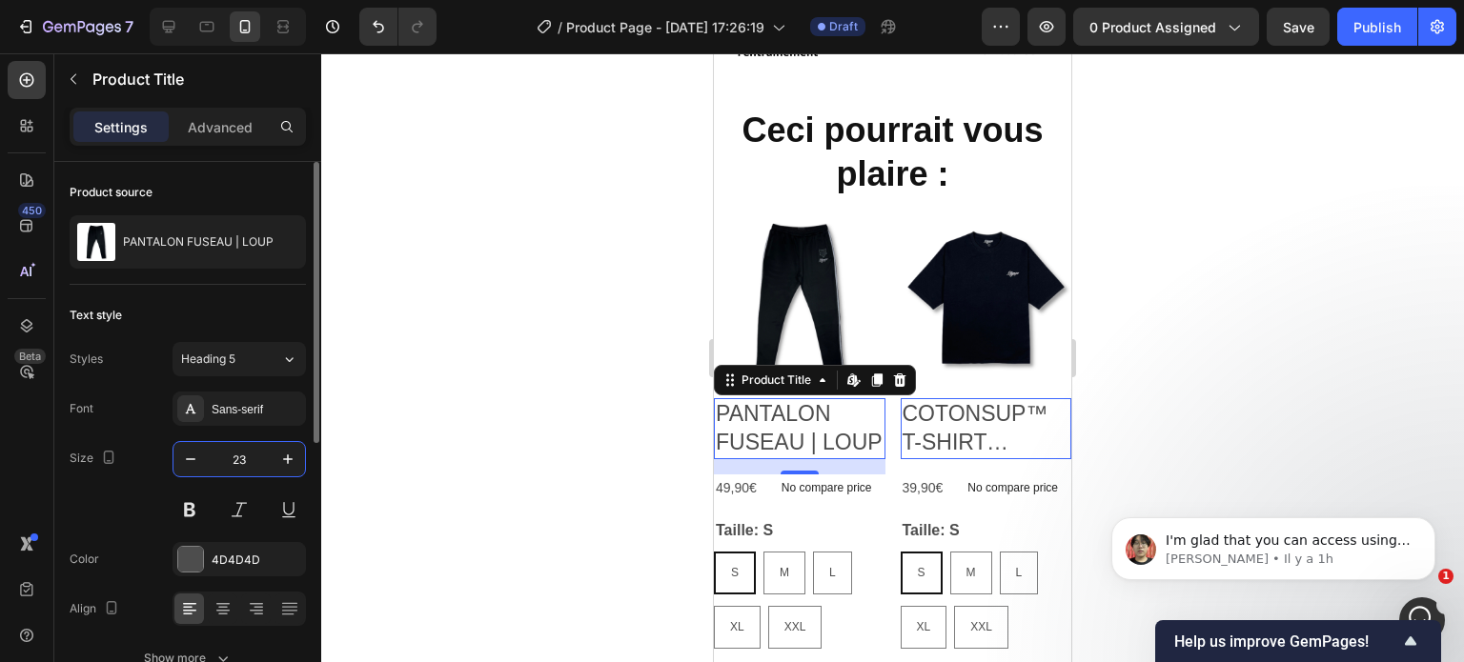
click at [234, 453] on input "23" at bounding box center [239, 459] width 63 height 34
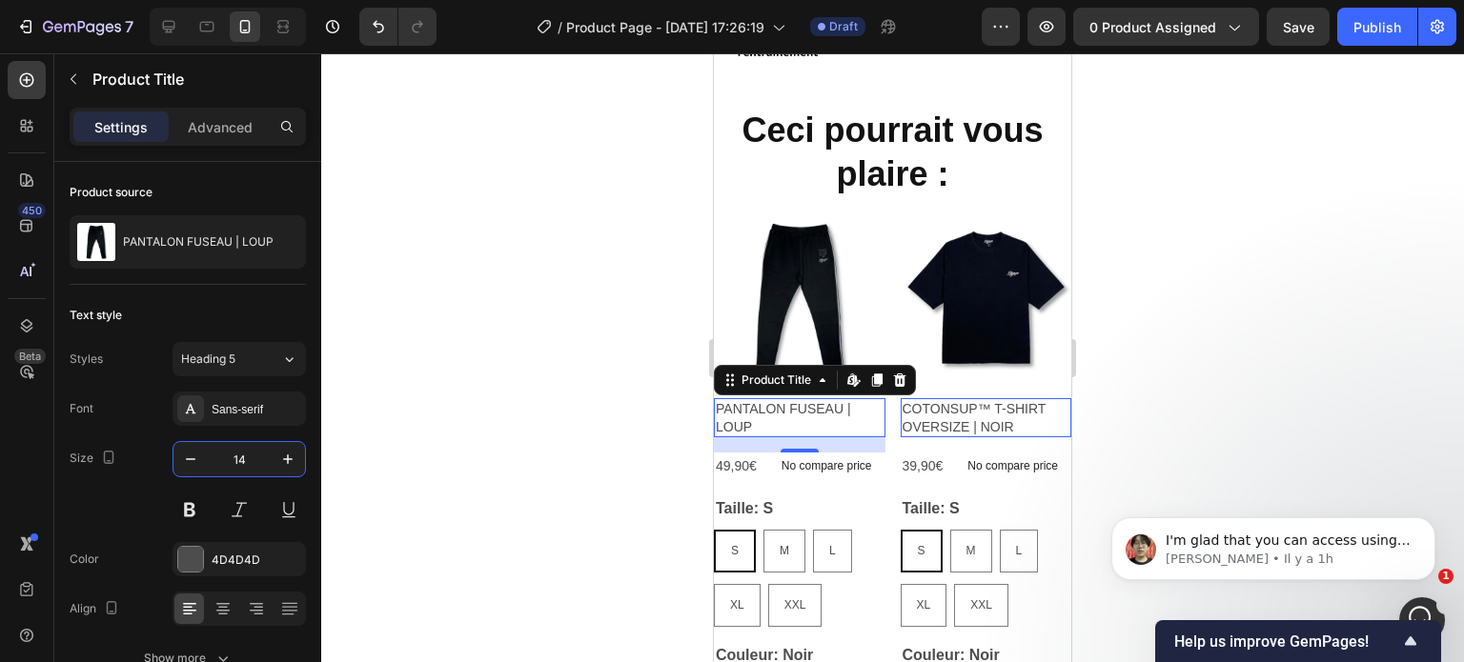
type input "14"
click at [198, 521] on button at bounding box center [190, 510] width 34 height 34
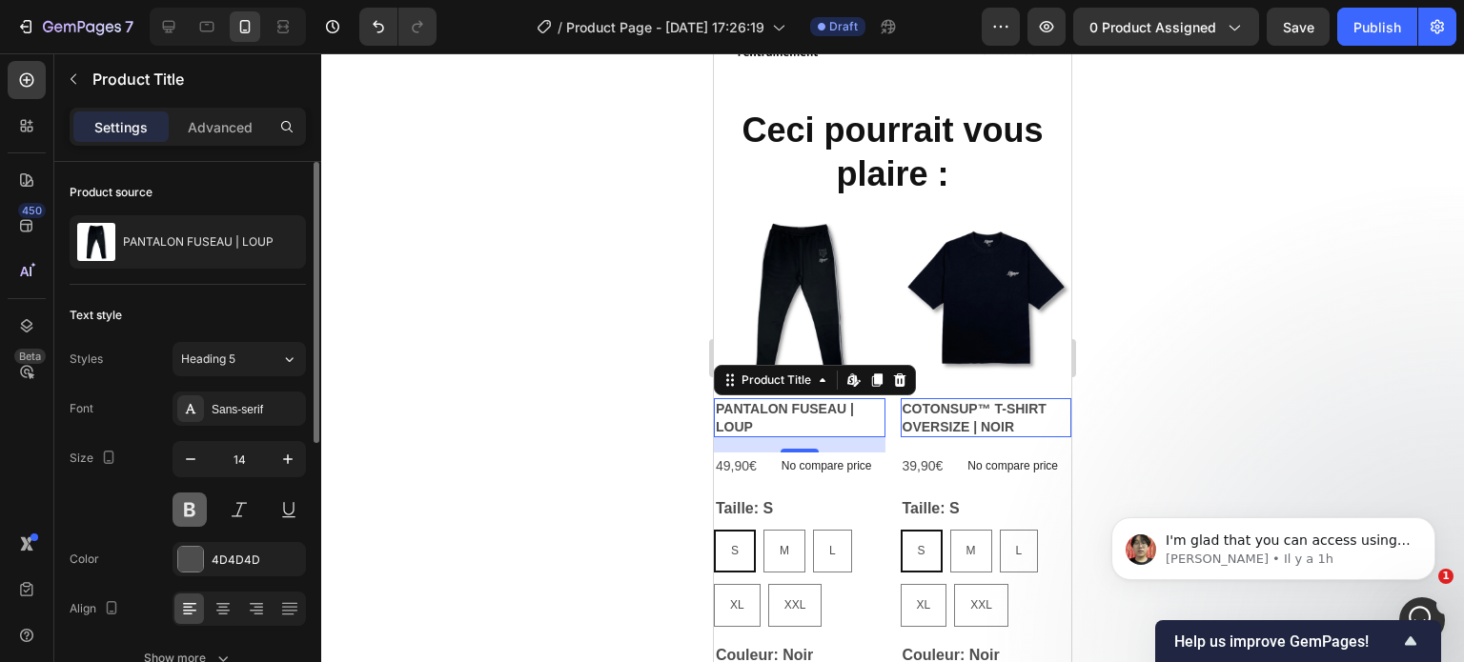
click at [197, 510] on button at bounding box center [190, 510] width 34 height 34
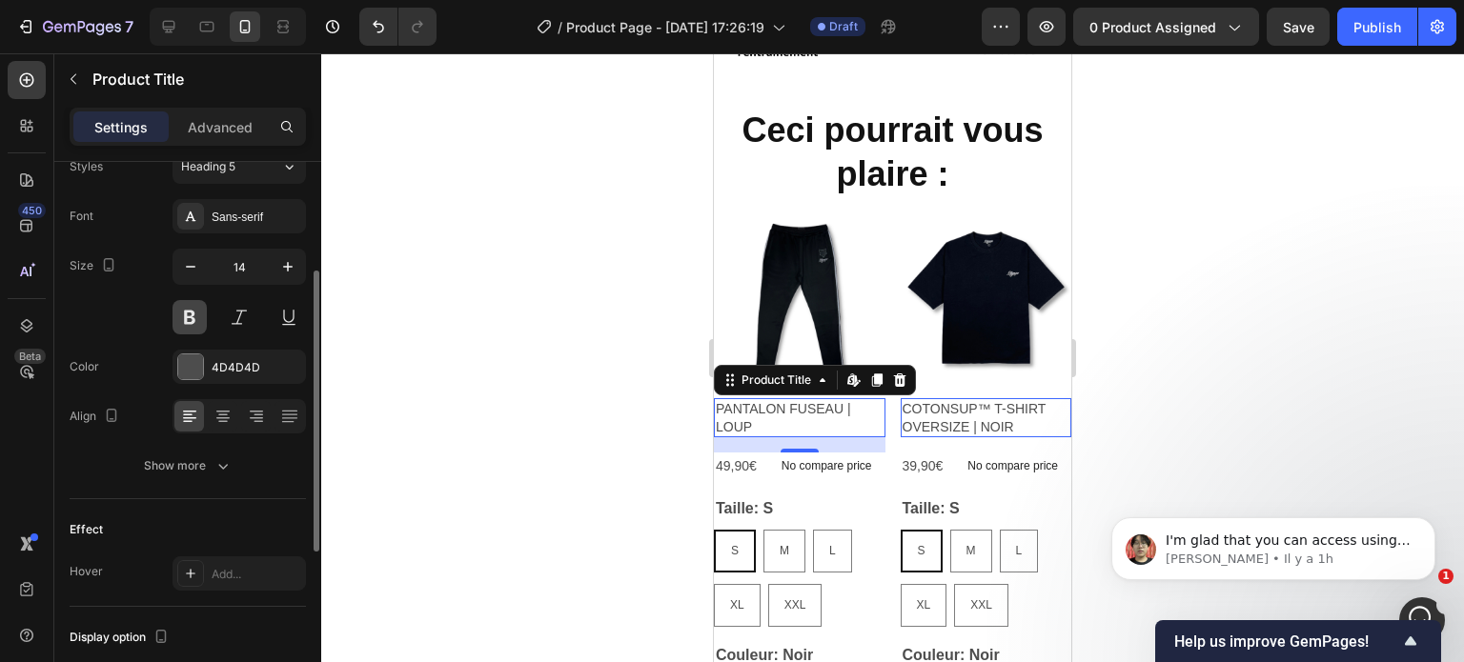
scroll to position [200, 0]
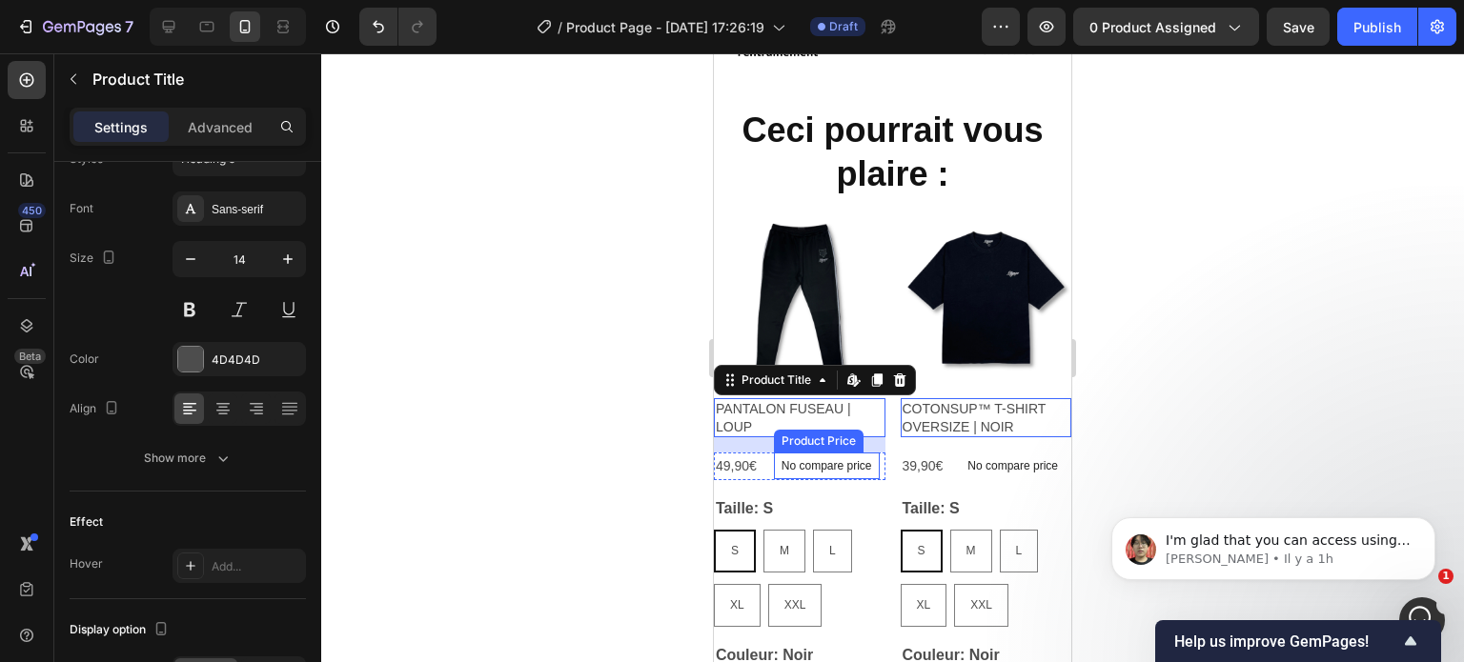
click at [823, 460] on p "No compare price" at bounding box center [827, 465] width 91 height 11
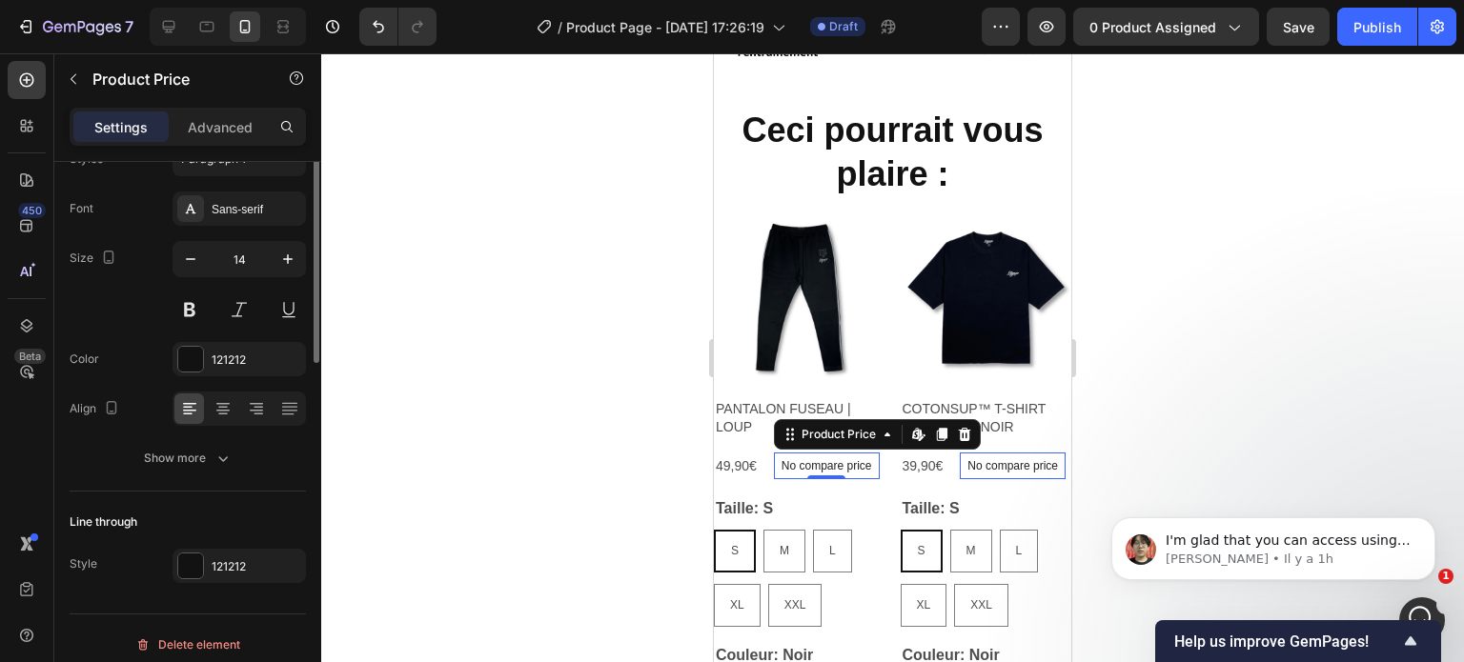
scroll to position [0, 0]
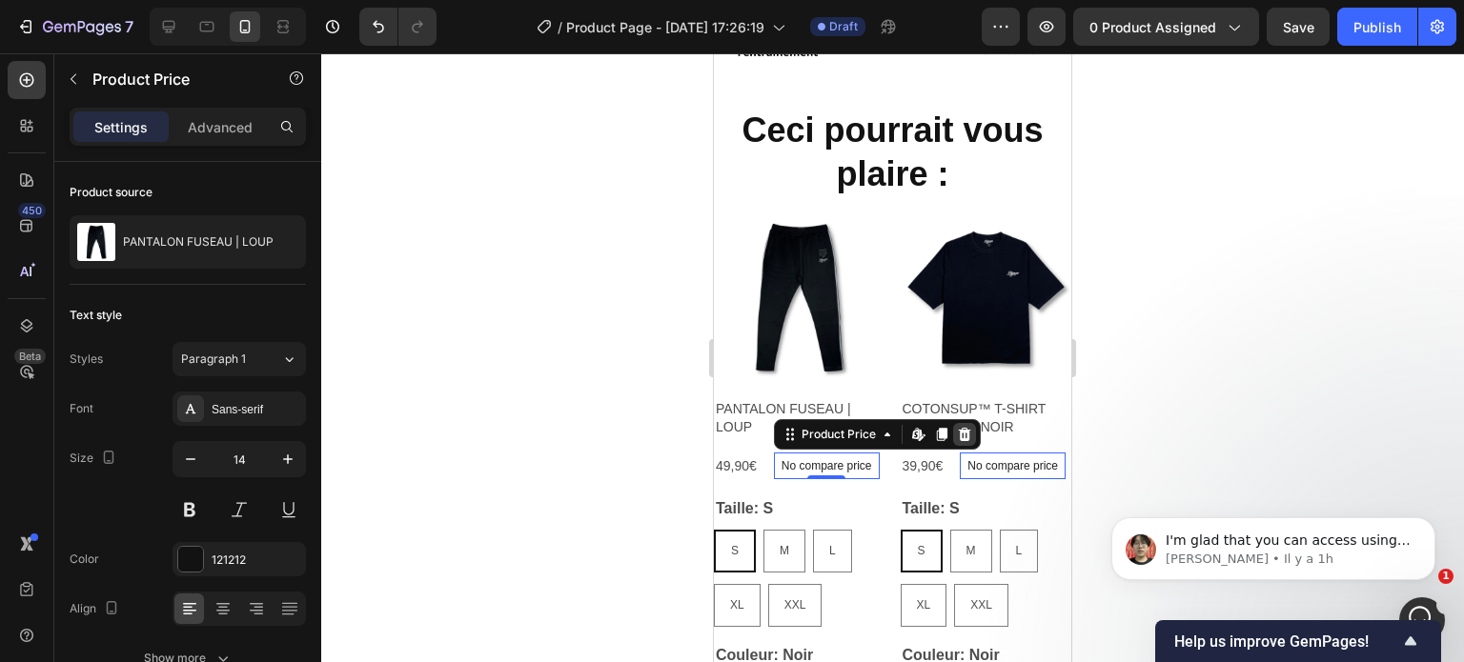
click at [972, 423] on div at bounding box center [964, 434] width 23 height 23
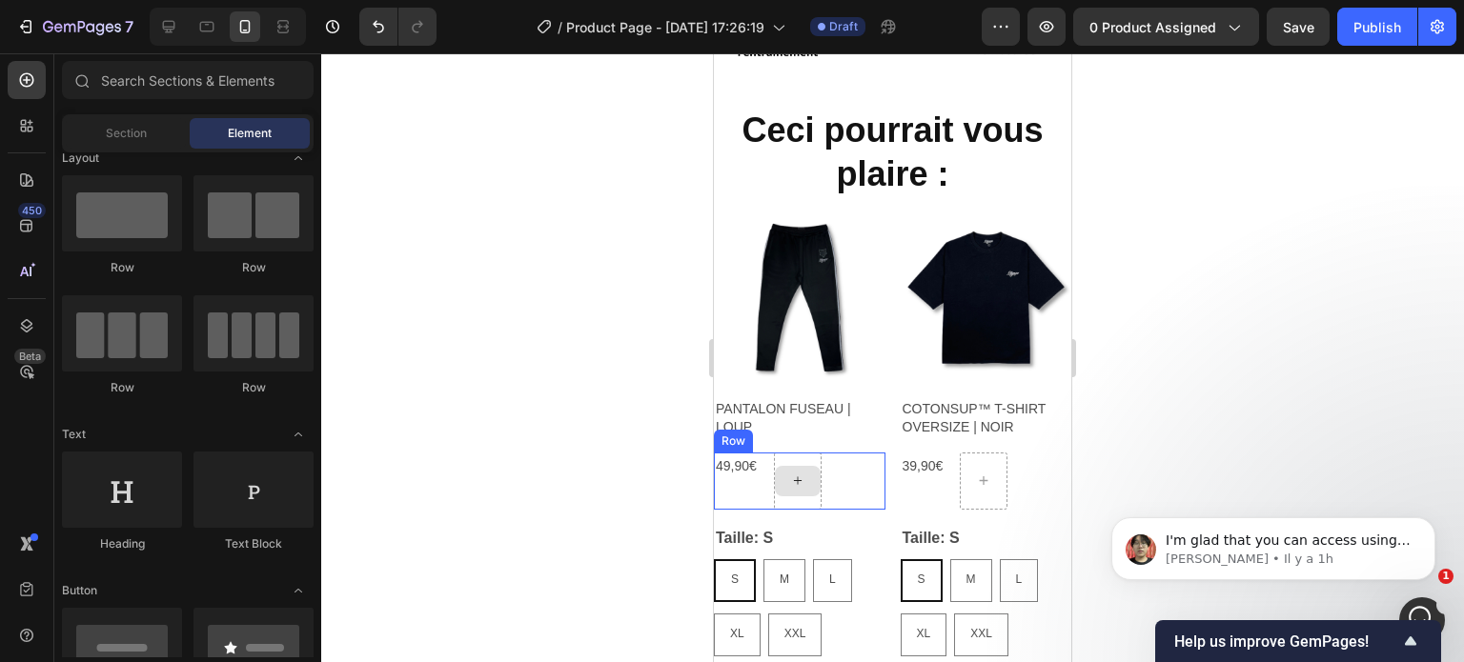
click at [800, 473] on icon at bounding box center [797, 481] width 15 height 16
click at [841, 453] on div "49,90€ Product Price Product Price Row" at bounding box center [800, 481] width 172 height 57
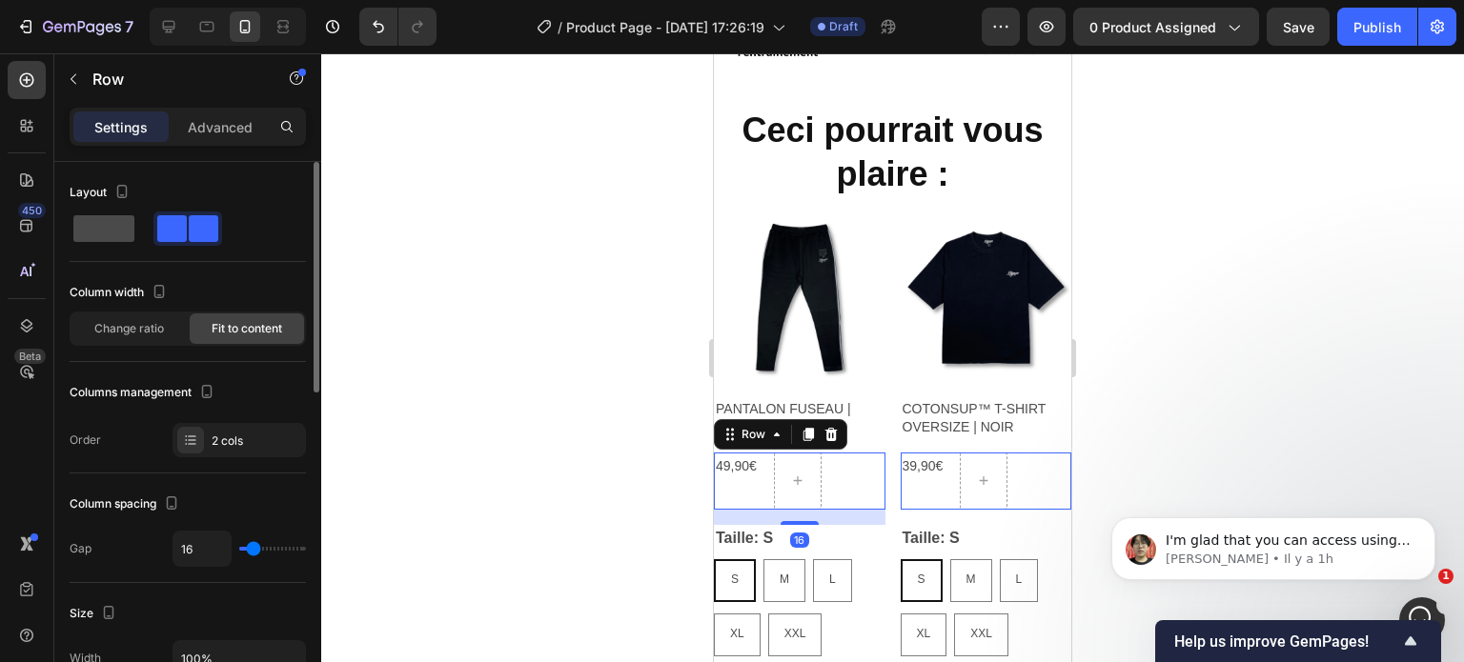
click at [96, 217] on span at bounding box center [103, 228] width 61 height 27
type input "0"
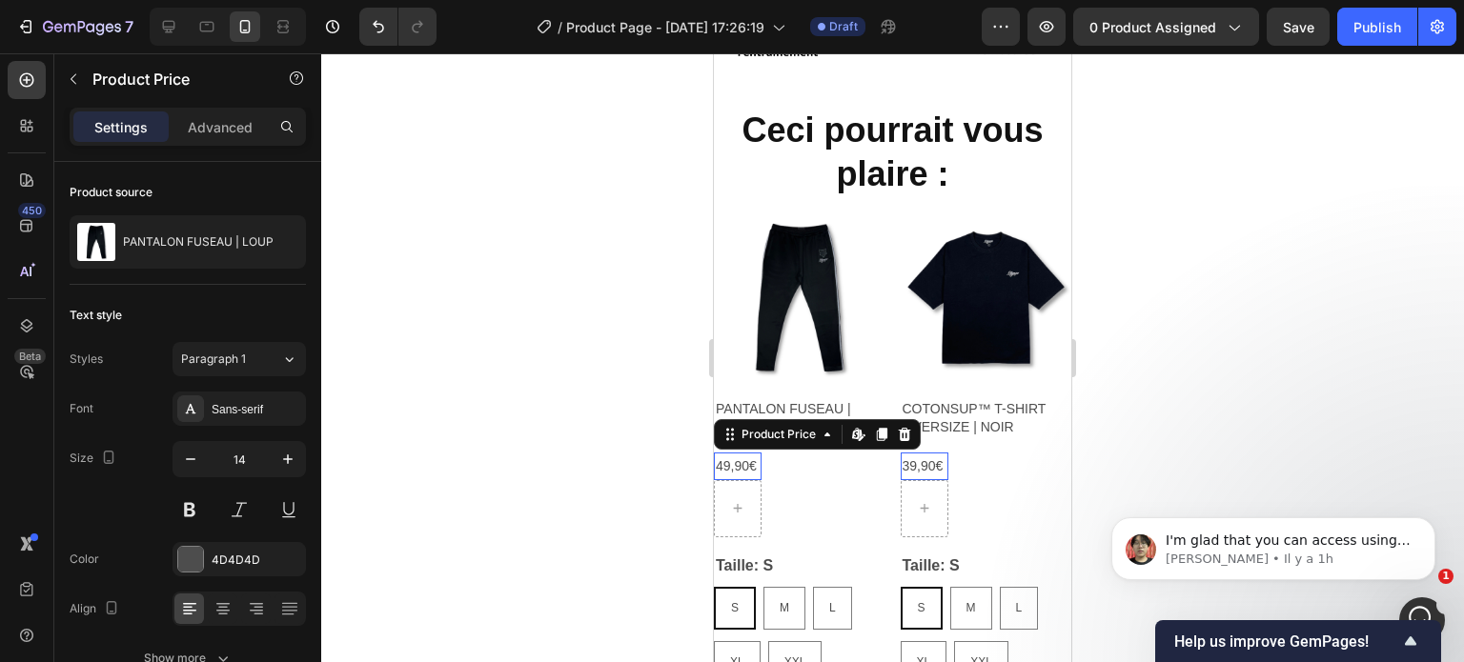
click at [747, 453] on div "49,90€ Product Price Edit content in Shopify 0 Product Price Edit content in Sh…" at bounding box center [738, 467] width 48 height 28
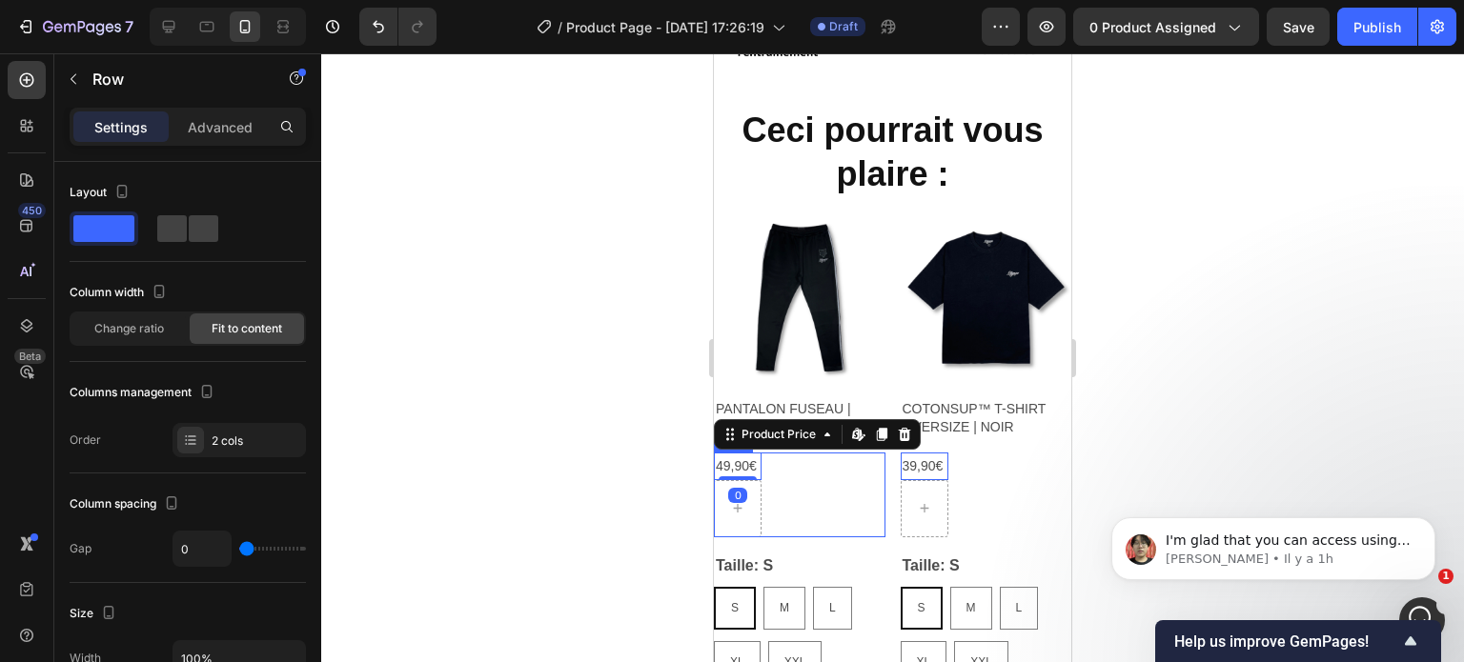
click at [780, 500] on div "49,90€ Product Price Edit content in Shopify 0 Product Price Edit content in Sh…" at bounding box center [800, 495] width 172 height 85
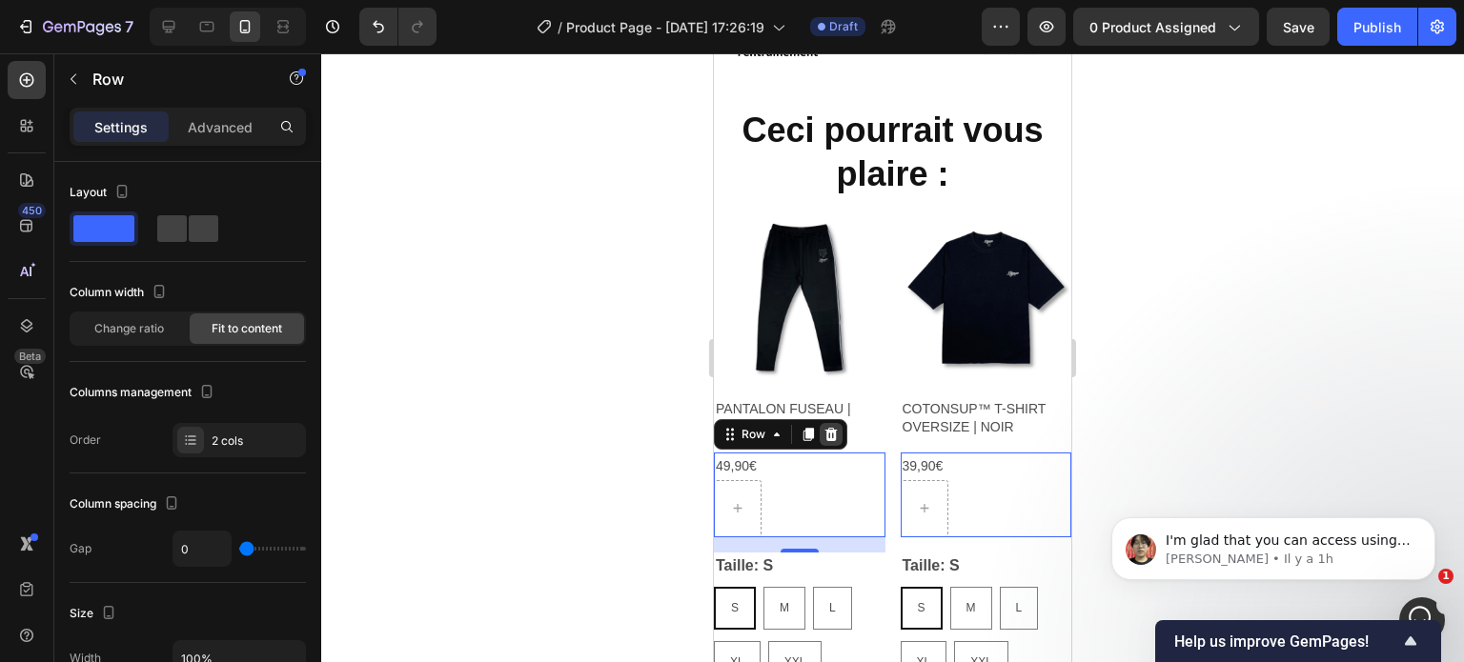
click at [835, 427] on icon at bounding box center [830, 434] width 15 height 15
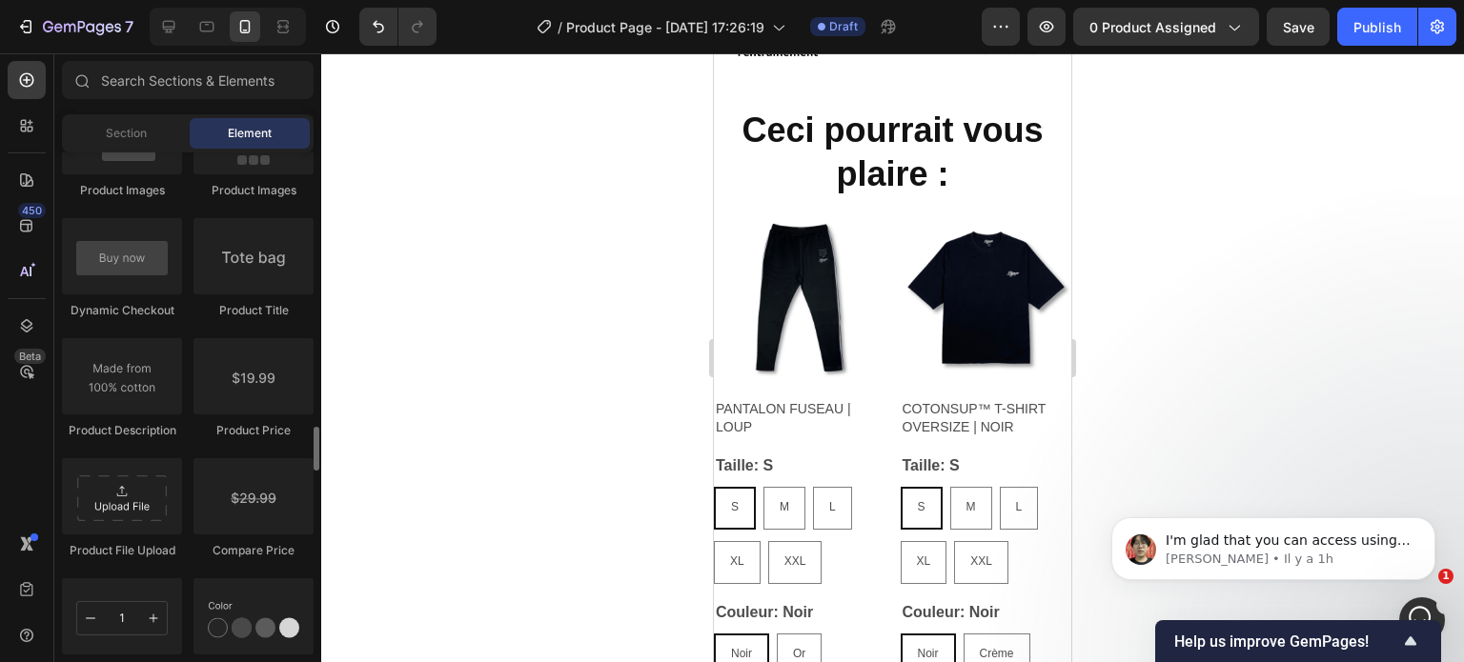
scroll to position [3019, 0]
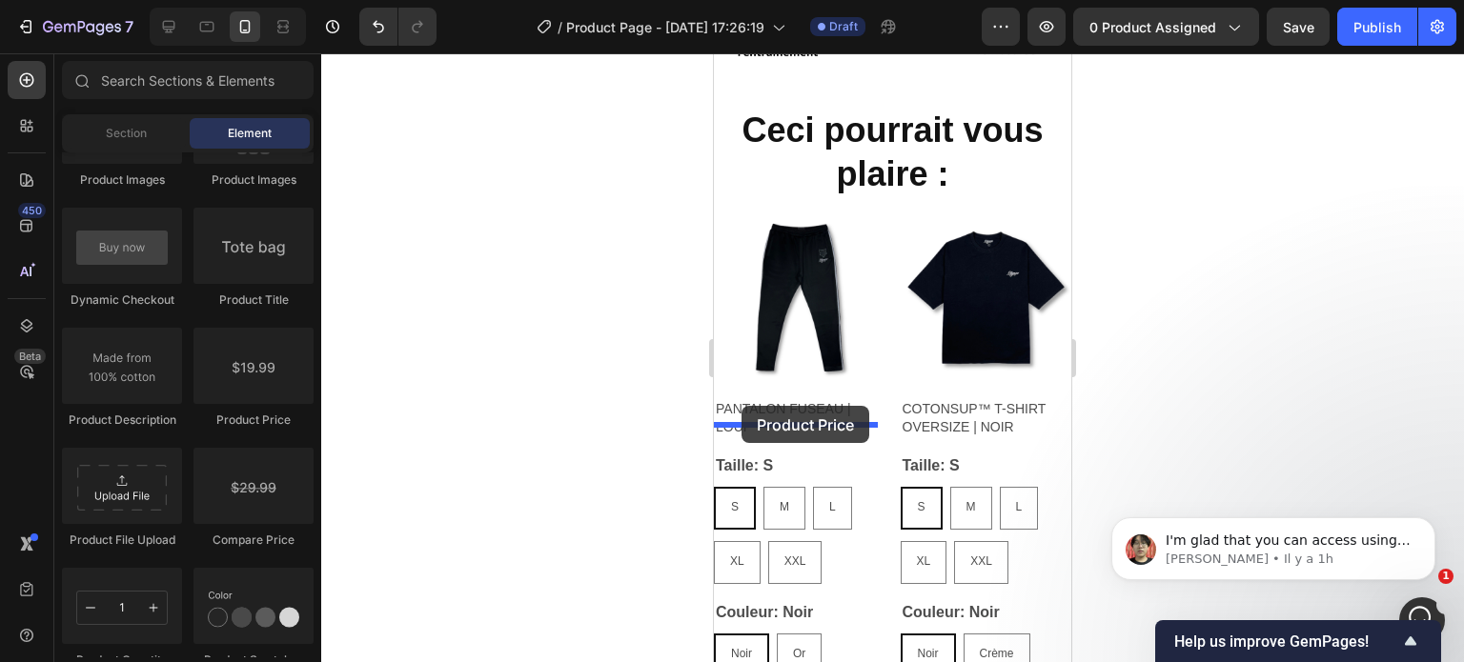
drag, startPoint x: 978, startPoint y: 417, endPoint x: 742, endPoint y: 406, distance: 236.6
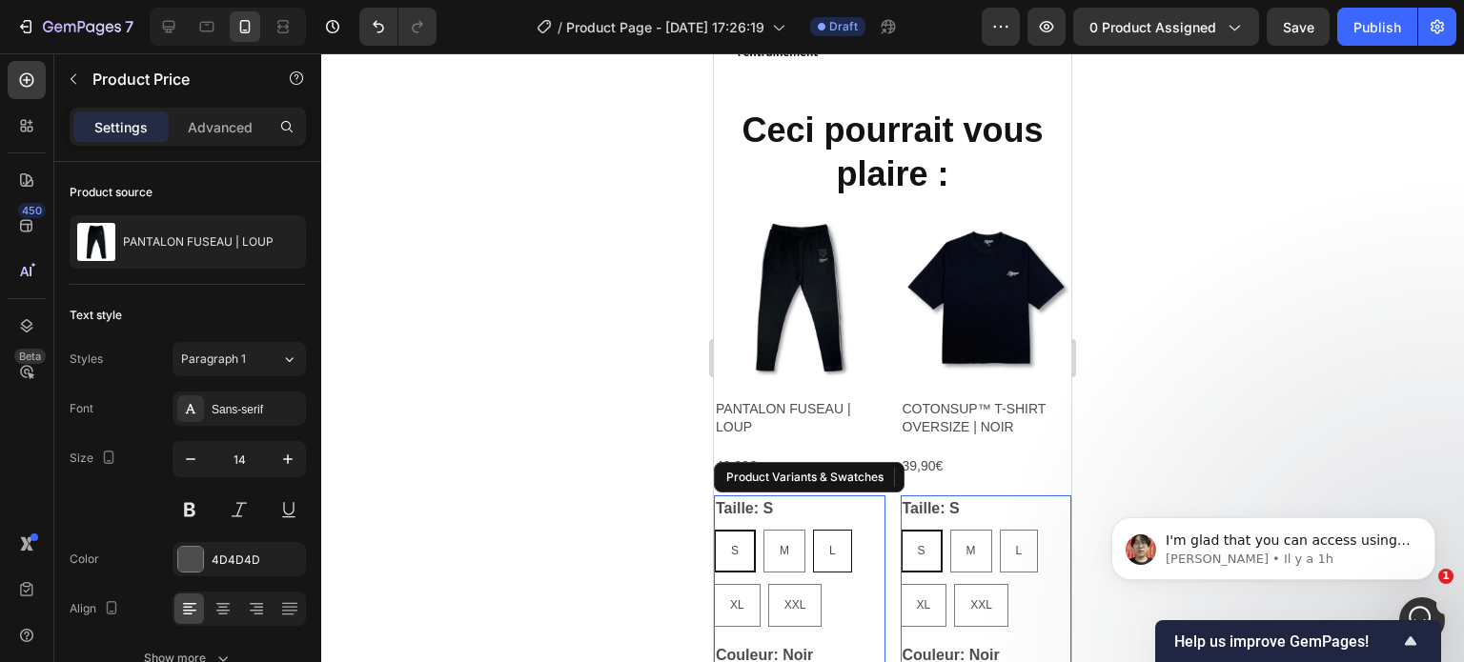
click at [823, 534] on div "L" at bounding box center [832, 552] width 37 height 36
click at [813, 529] on input "L L L" at bounding box center [812, 529] width 1 height 1
radio input "true"
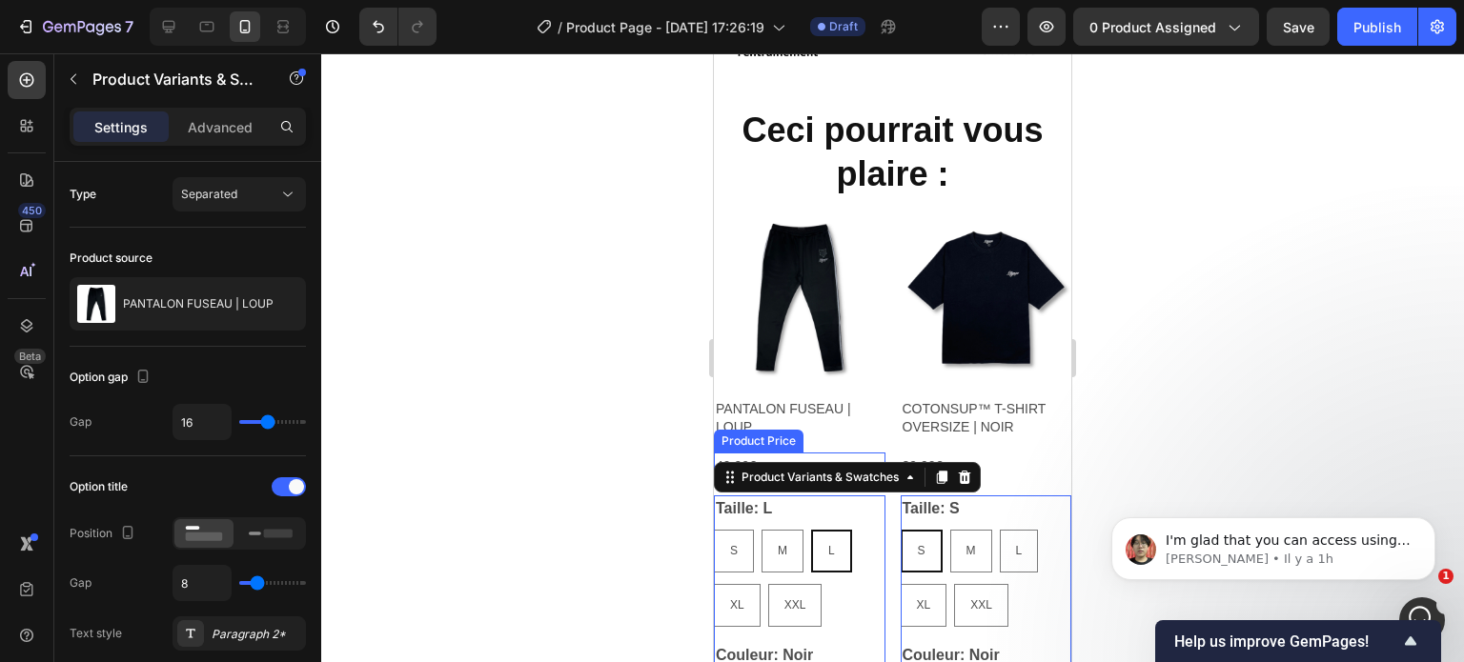
click at [796, 453] on div "49,90€" at bounding box center [800, 467] width 172 height 28
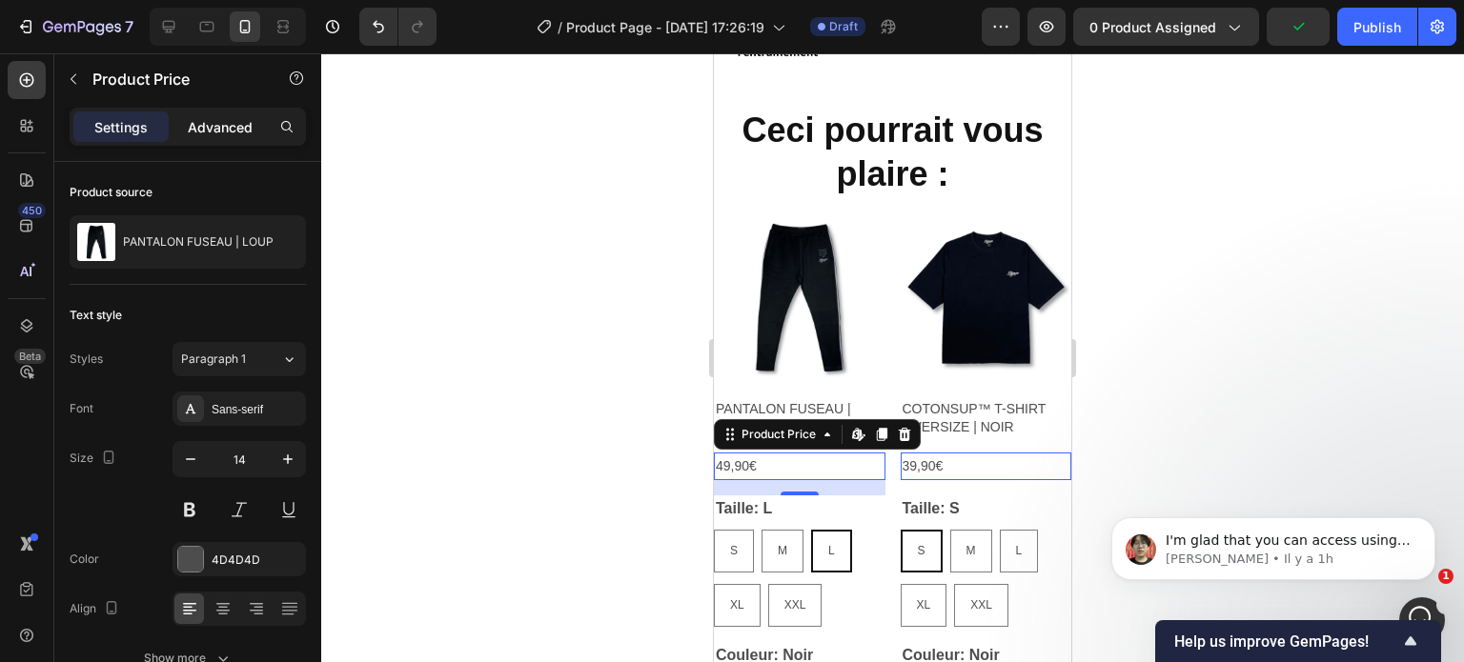
click at [216, 117] on p "Advanced" at bounding box center [220, 127] width 65 height 20
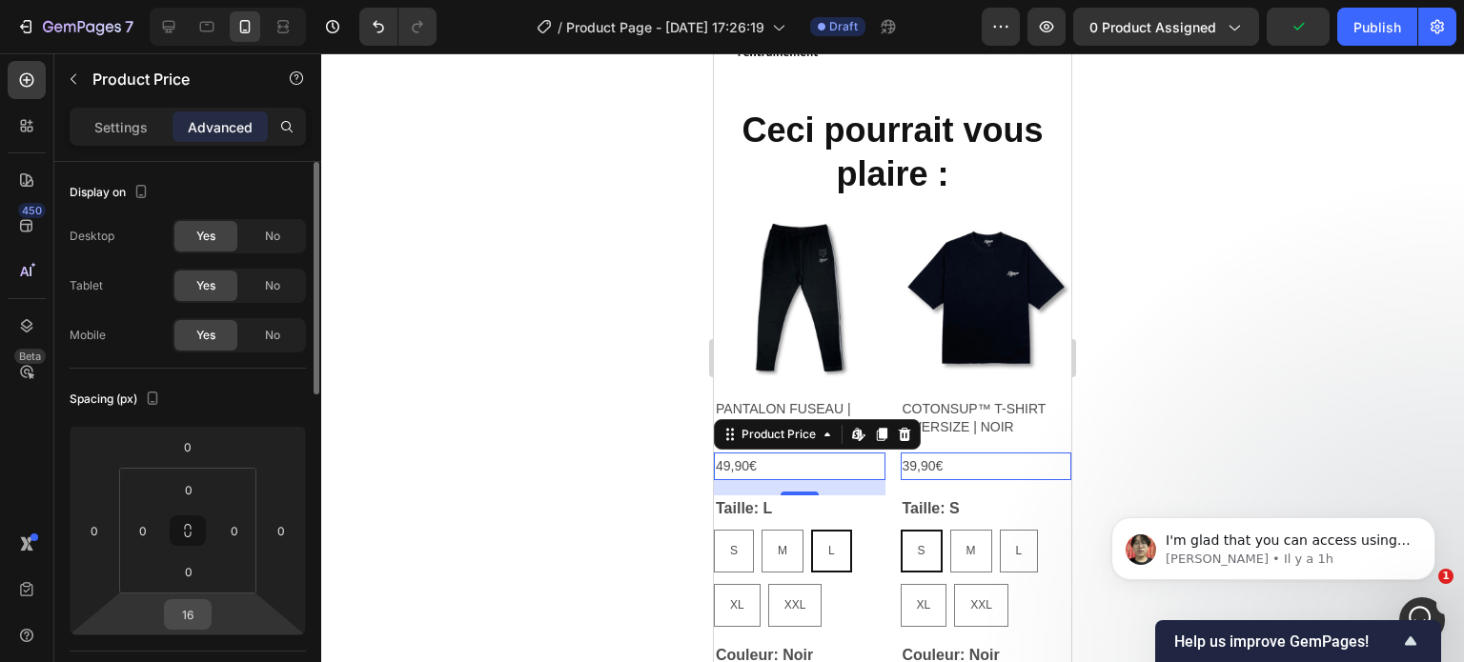
click at [193, 609] on input "16" at bounding box center [188, 614] width 38 height 29
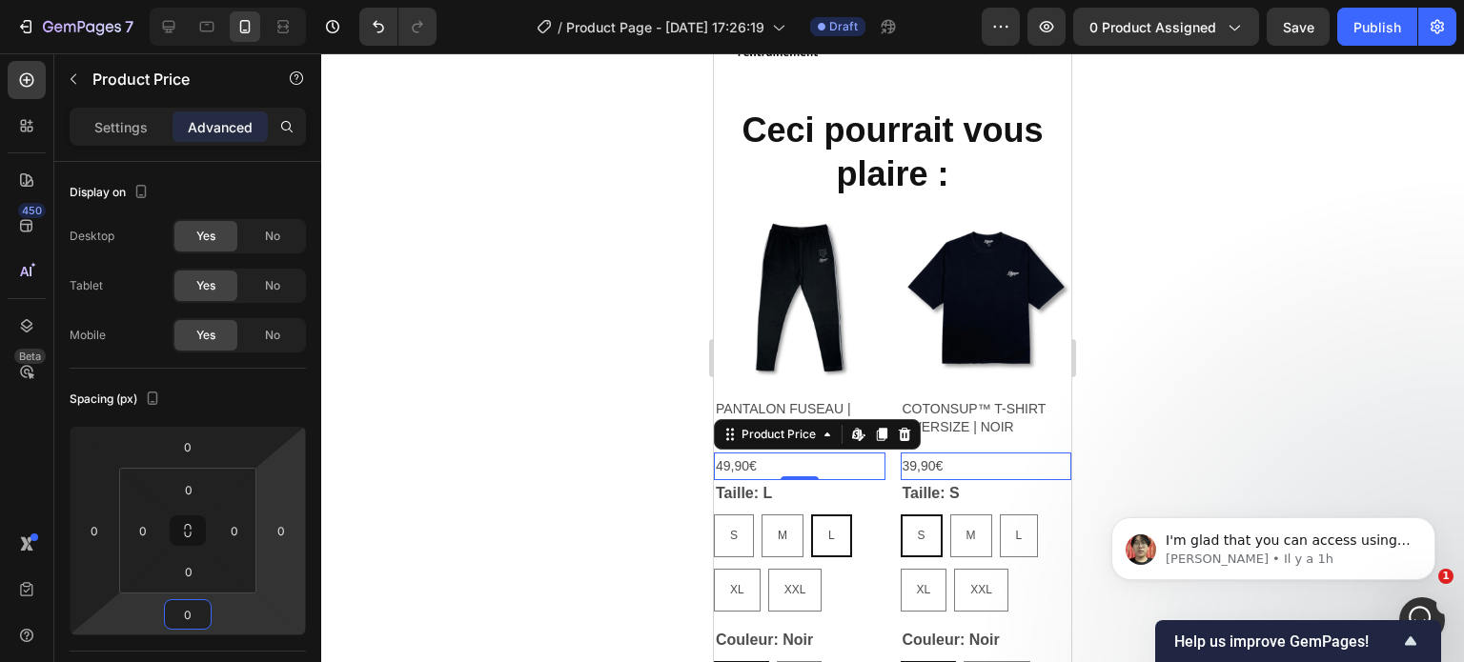
type input "0"
click at [581, 331] on div at bounding box center [892, 357] width 1143 height 609
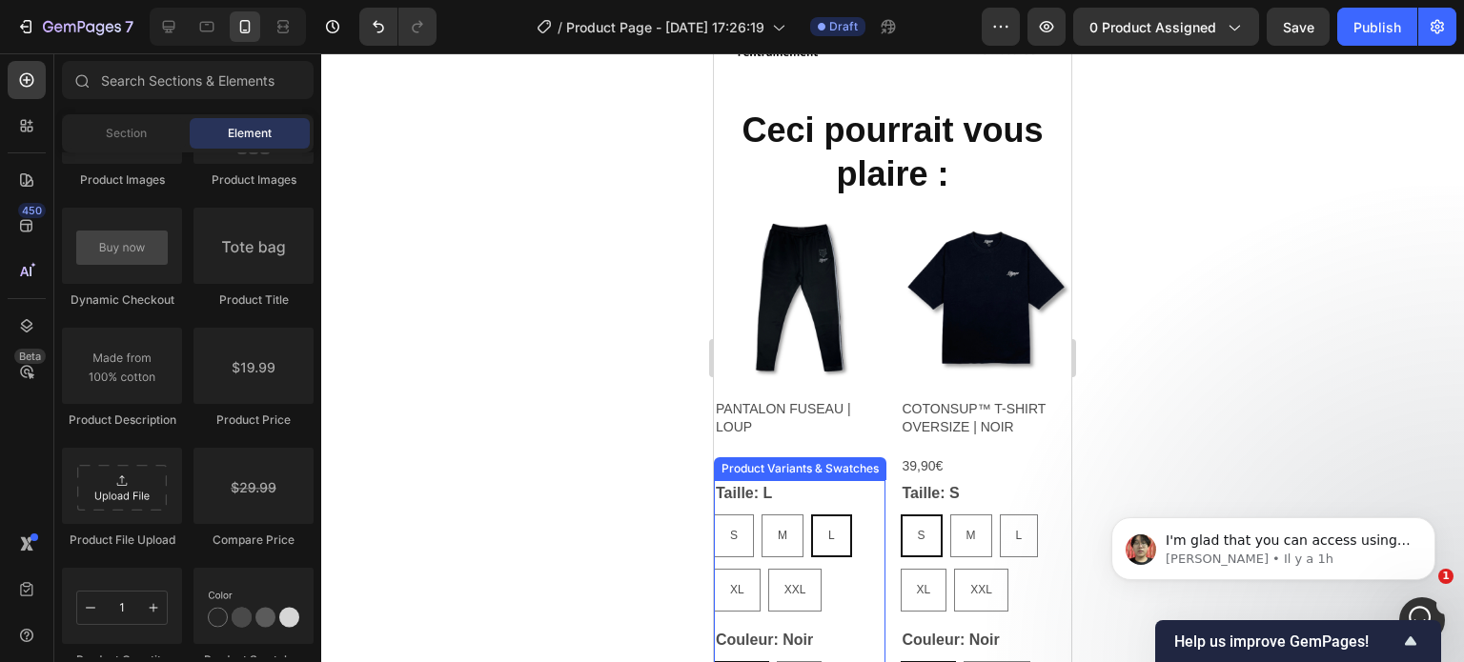
click at [853, 561] on div "S S S M M M L L L XL XL XL XXL XXL XXL" at bounding box center [800, 563] width 172 height 97
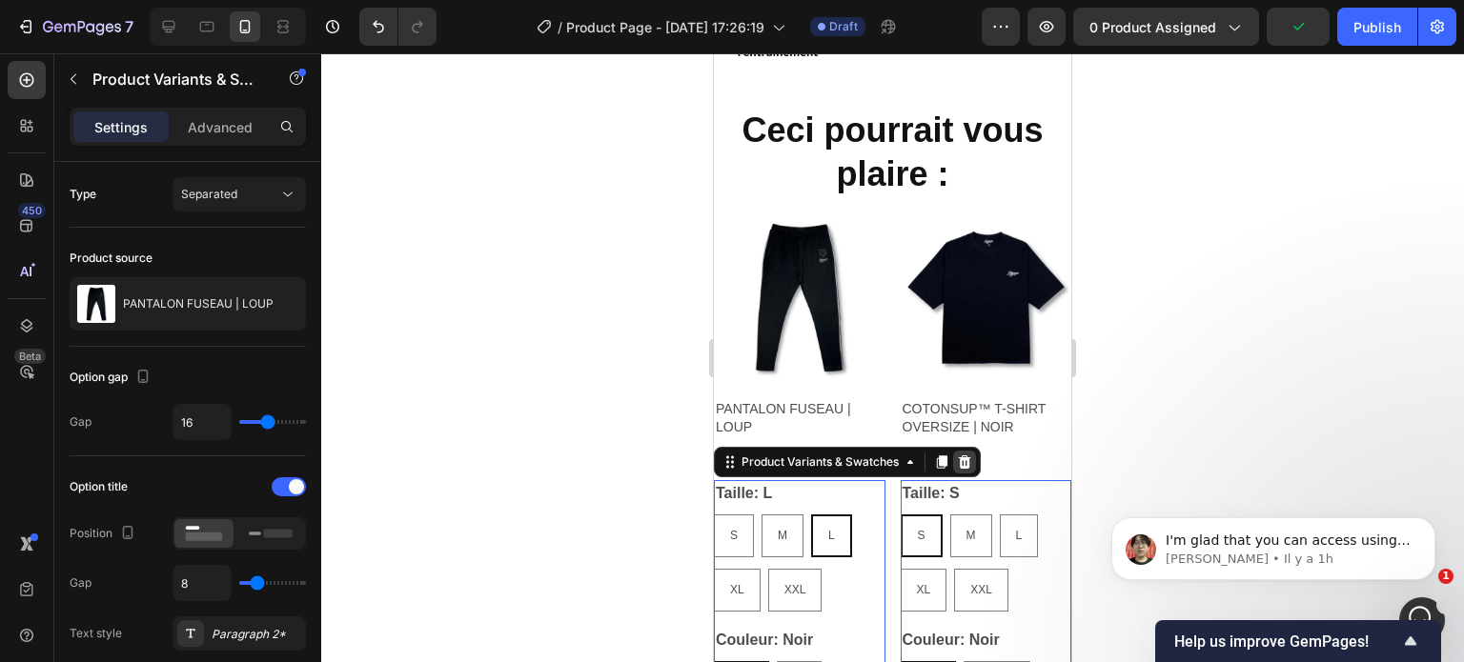
click at [967, 456] on icon at bounding box center [965, 462] width 12 height 13
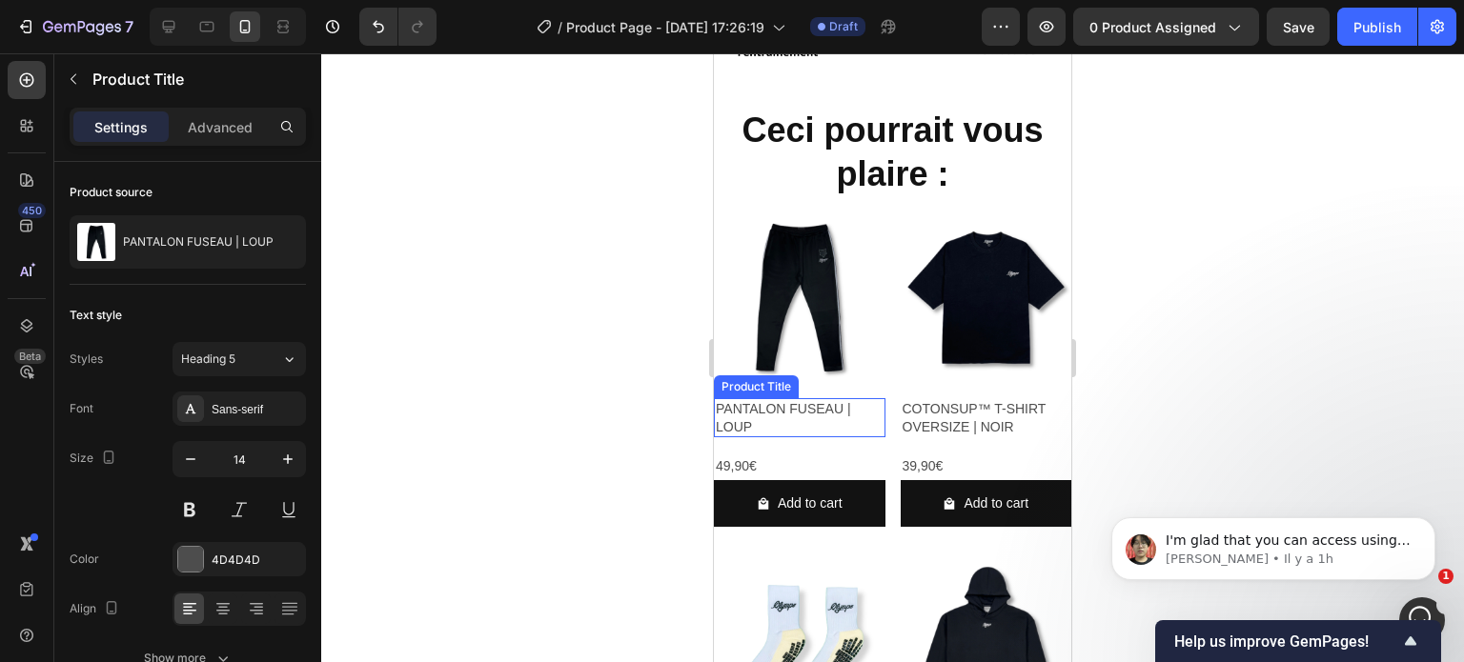
click at [803, 398] on h2 "PANTALON FUSEAU | LOUP" at bounding box center [800, 417] width 172 height 38
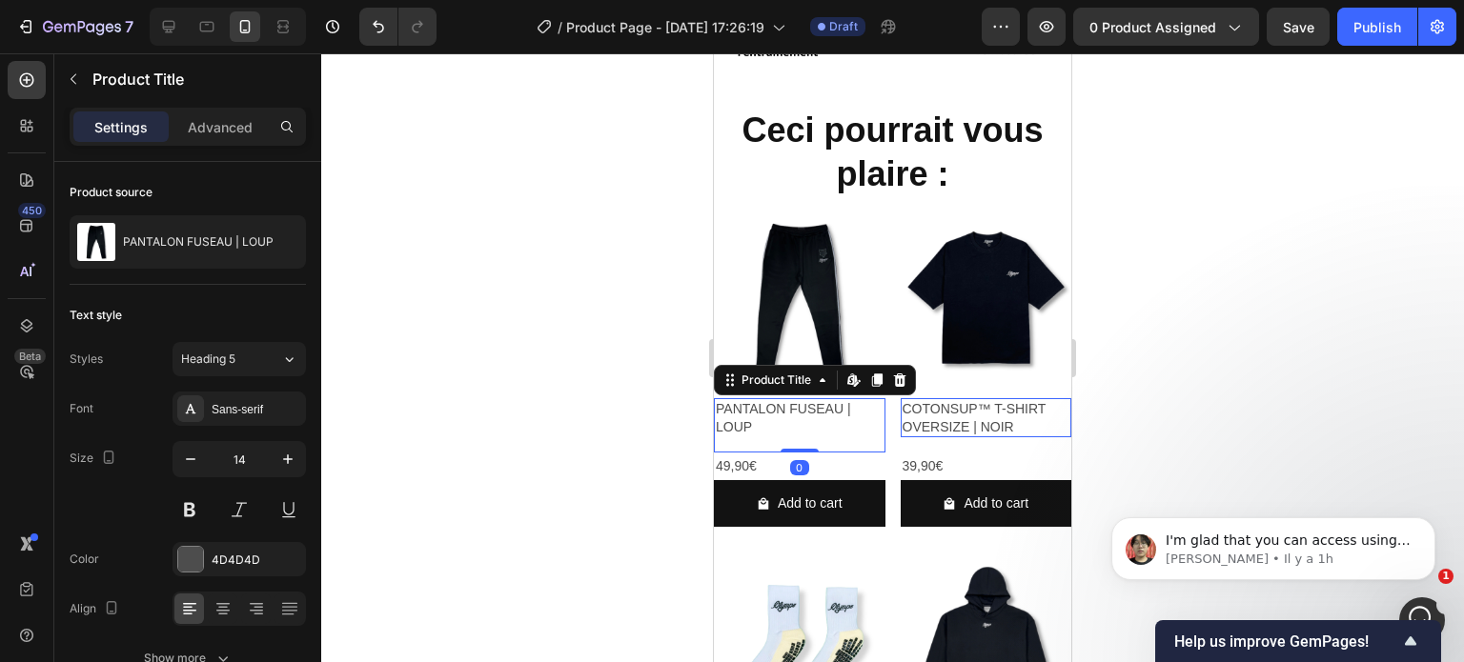
drag, startPoint x: 801, startPoint y: 418, endPoint x: 801, endPoint y: 385, distance: 33.4
click at [801, 398] on div "PANTALON FUSEAU | LOUP Product Title Edit content in Shopify 0" at bounding box center [800, 424] width 172 height 53
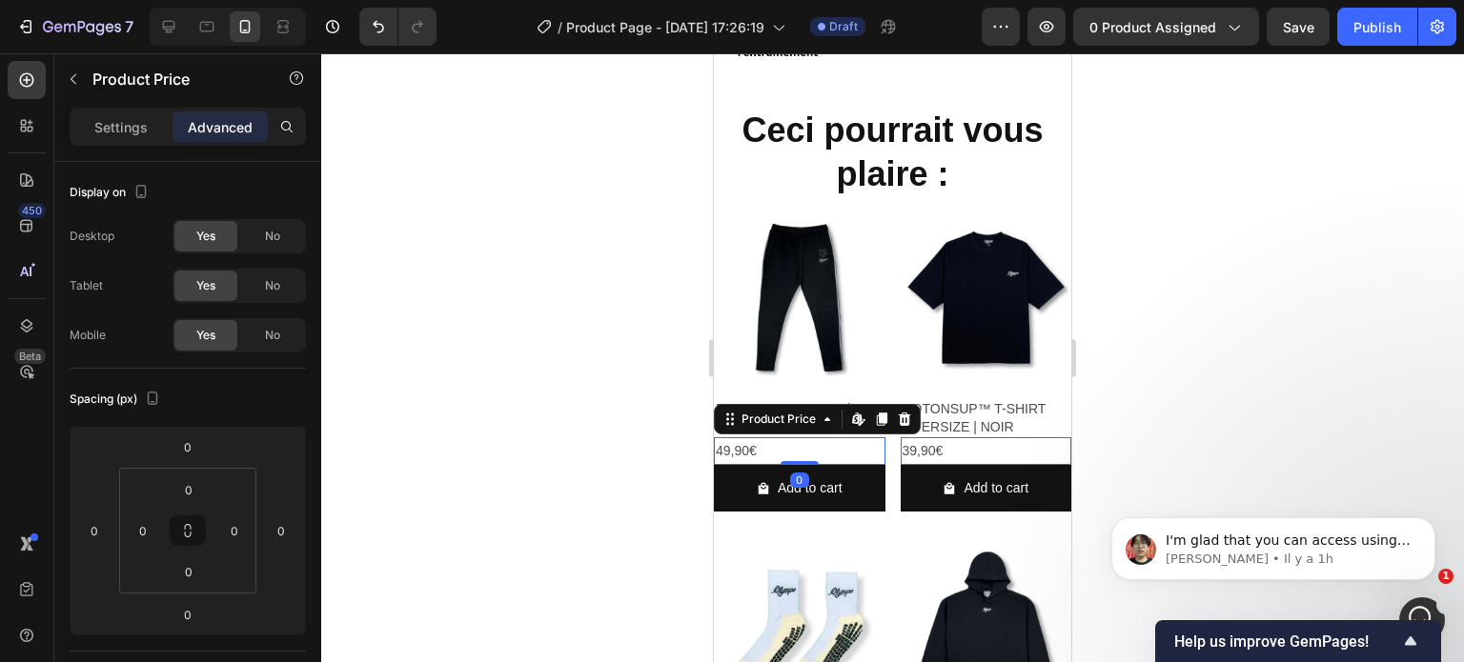
click at [839, 437] on div "49,90€" at bounding box center [800, 451] width 172 height 28
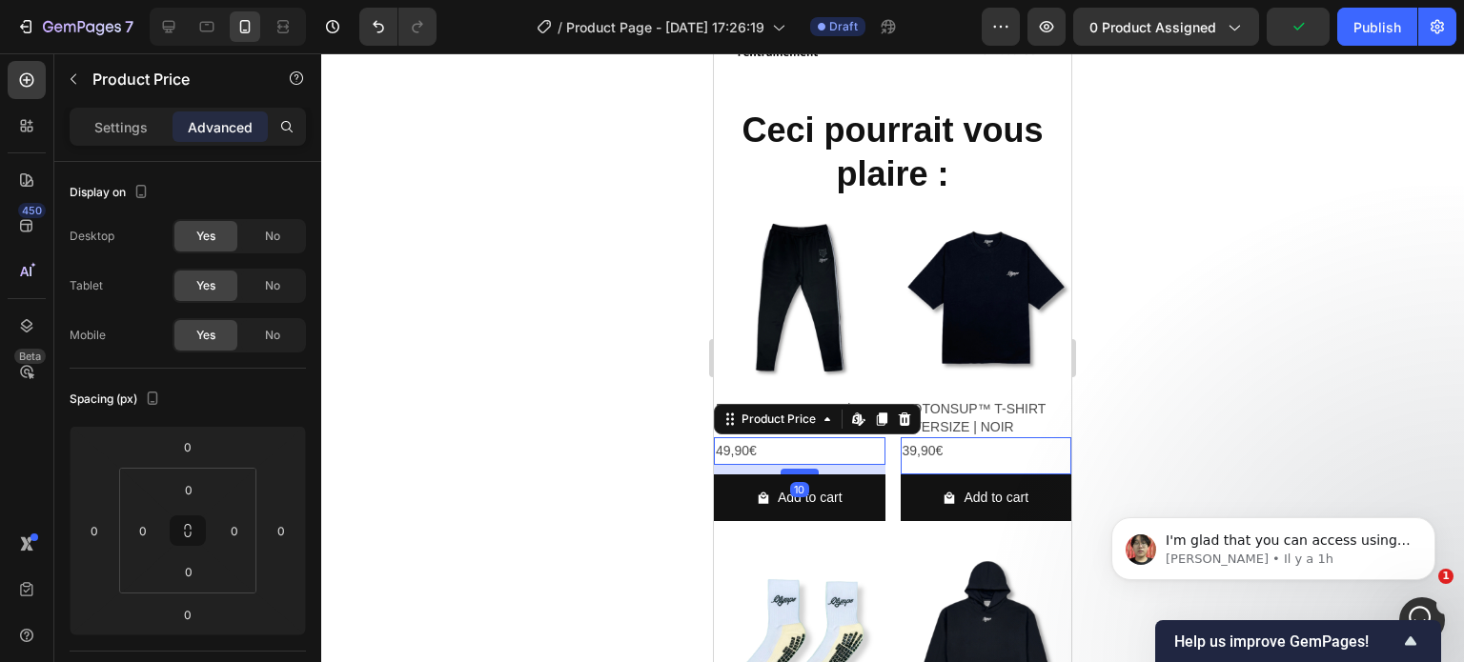
drag, startPoint x: 802, startPoint y: 436, endPoint x: 801, endPoint y: 445, distance: 9.6
click at [801, 469] on div at bounding box center [800, 472] width 38 height 6
type input "10"
click at [636, 469] on div at bounding box center [892, 357] width 1143 height 609
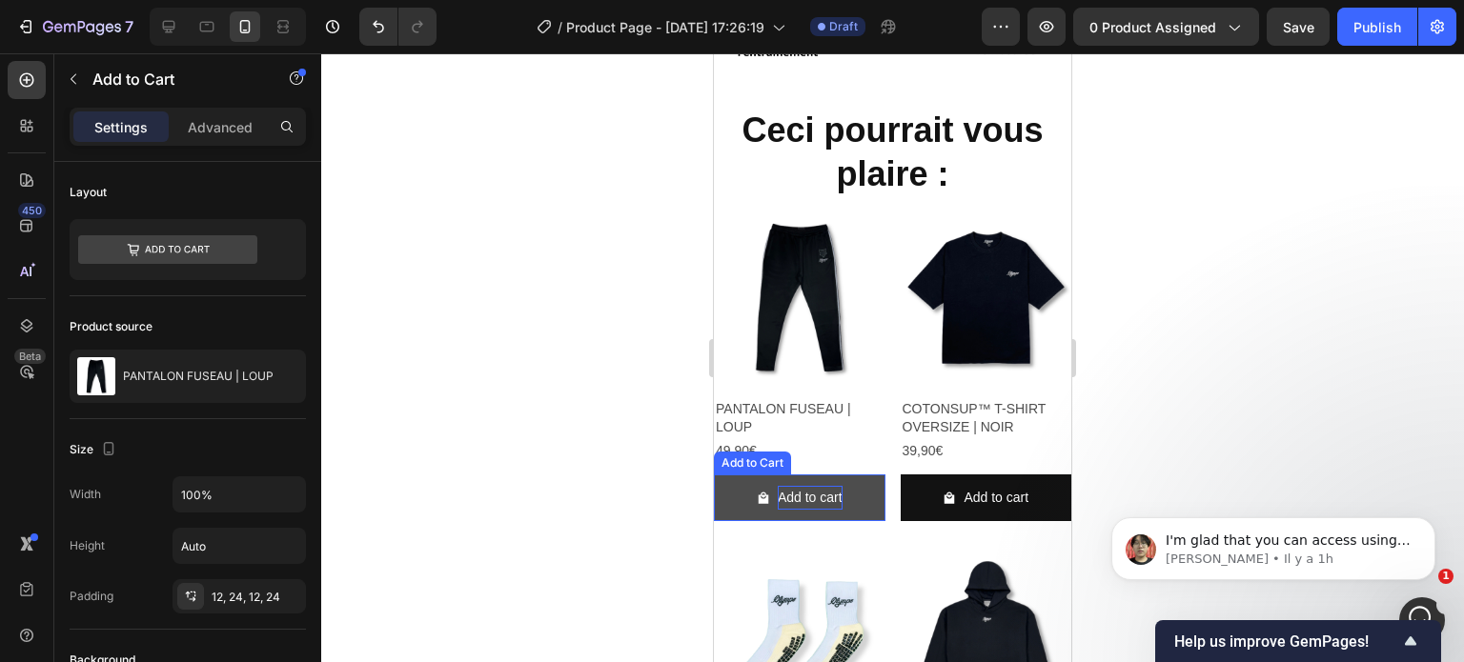
click at [789, 486] on div "Add to cart" at bounding box center [810, 498] width 65 height 24
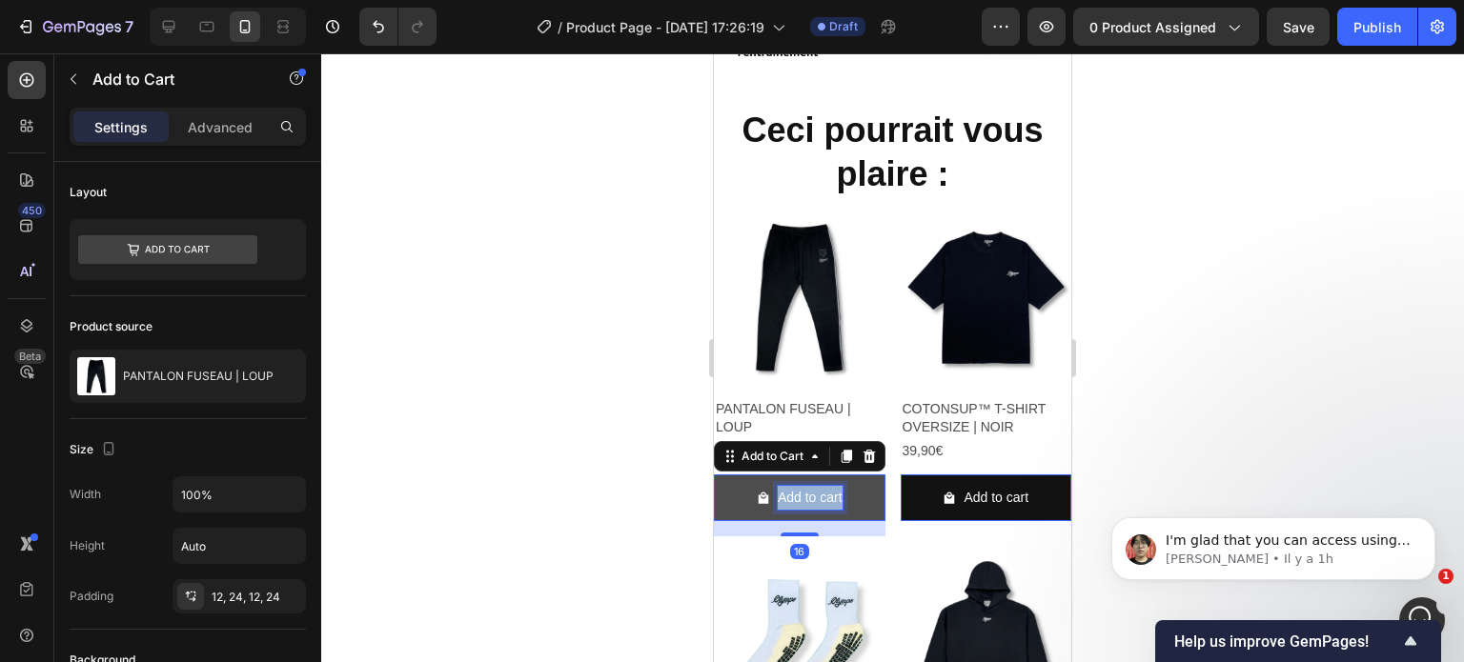
click at [789, 486] on p "Add to cart" at bounding box center [810, 498] width 65 height 24
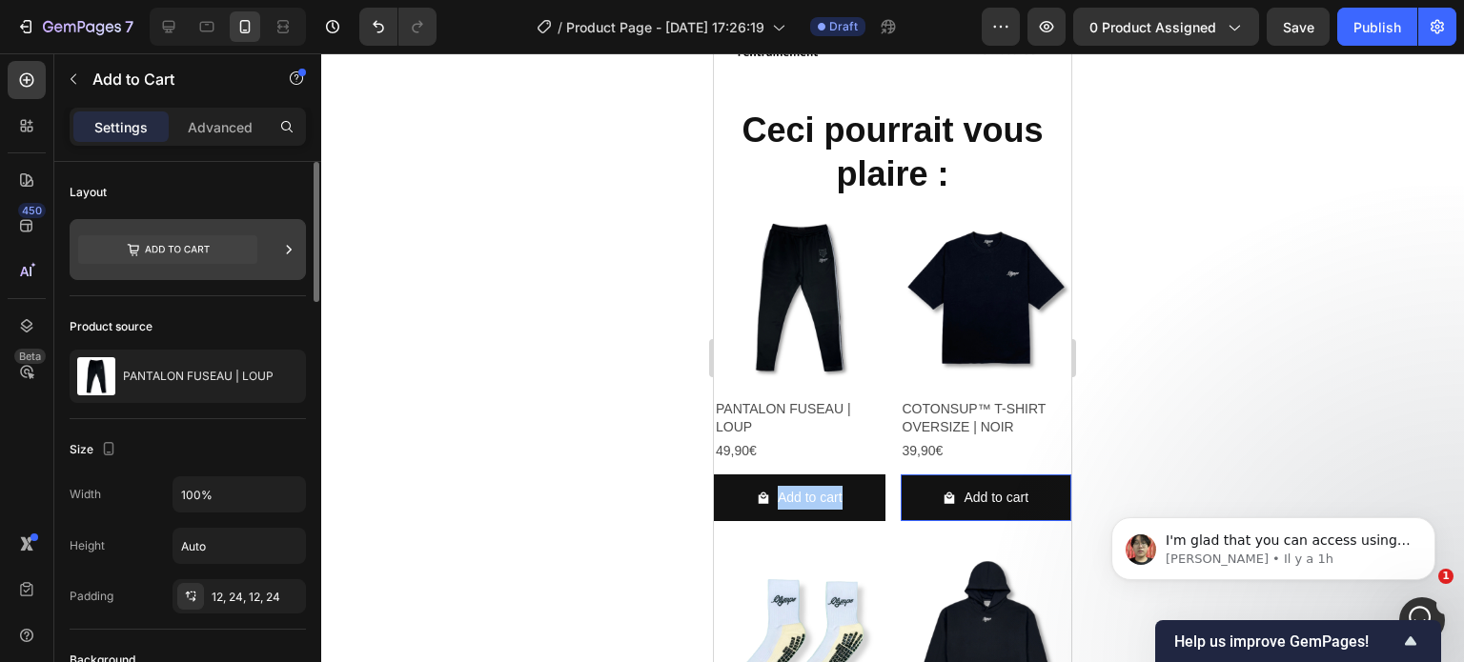
click at [172, 240] on icon at bounding box center [167, 249] width 179 height 29
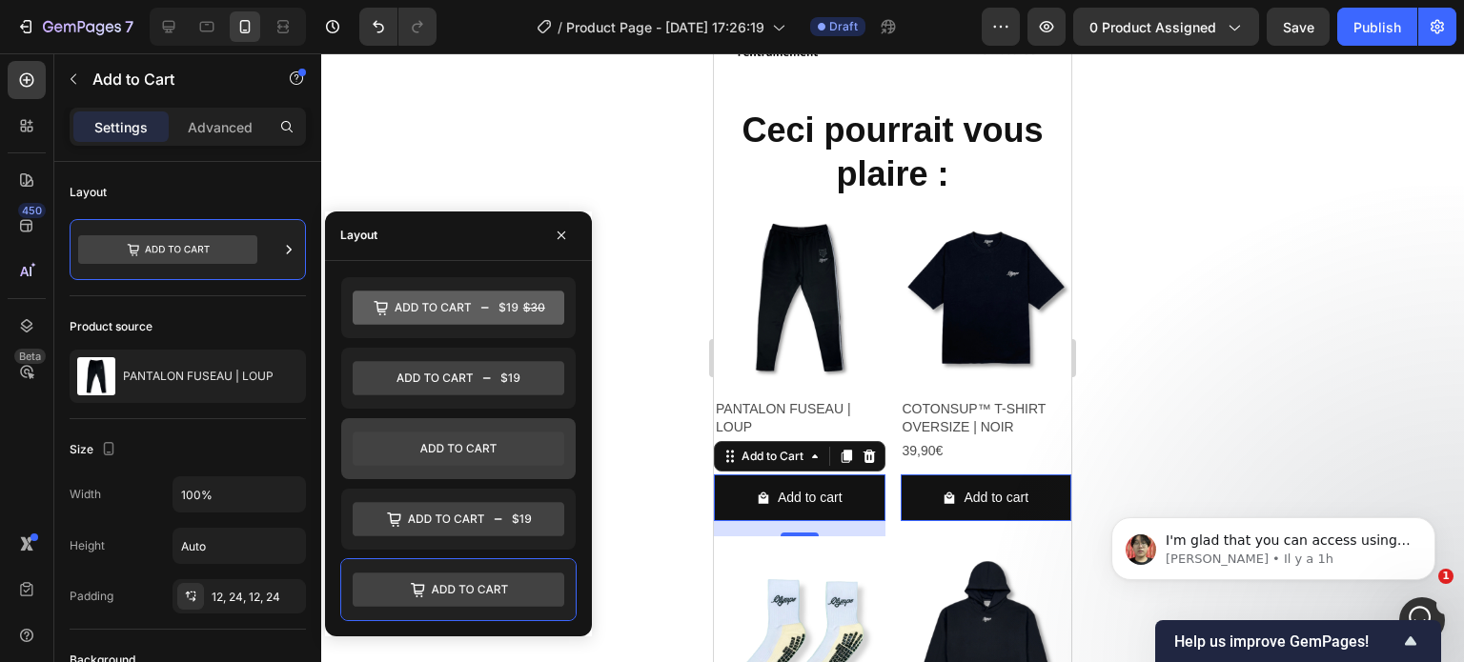
click at [455, 460] on icon at bounding box center [459, 449] width 212 height 34
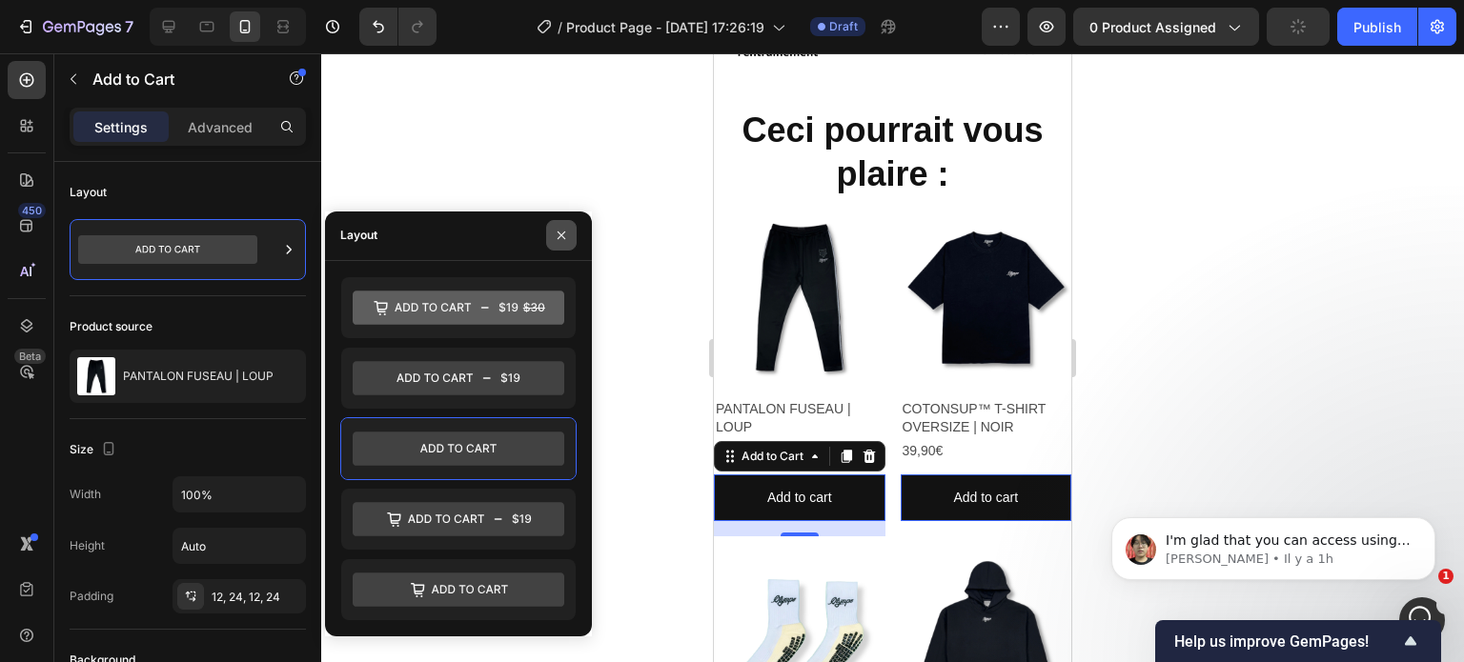
click at [560, 239] on icon "button" at bounding box center [561, 235] width 15 height 15
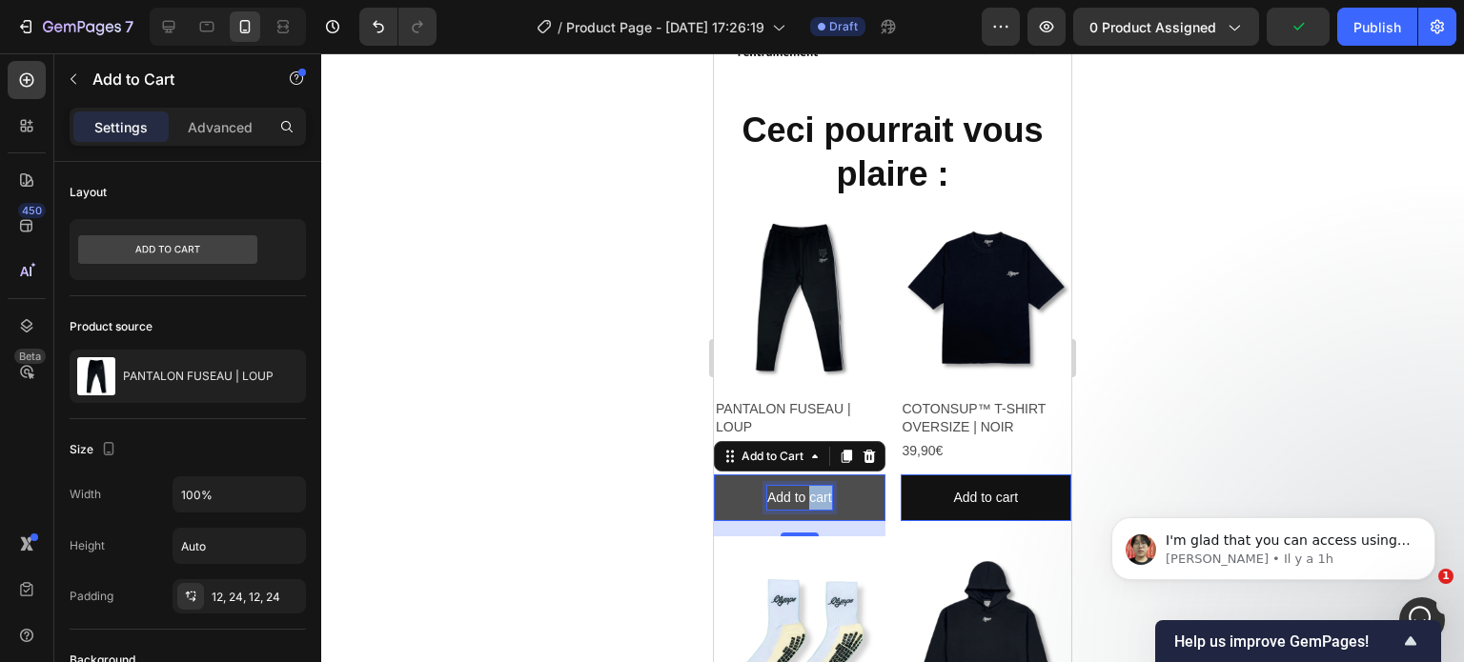
click at [815, 486] on p "Add to cart" at bounding box center [799, 498] width 65 height 24
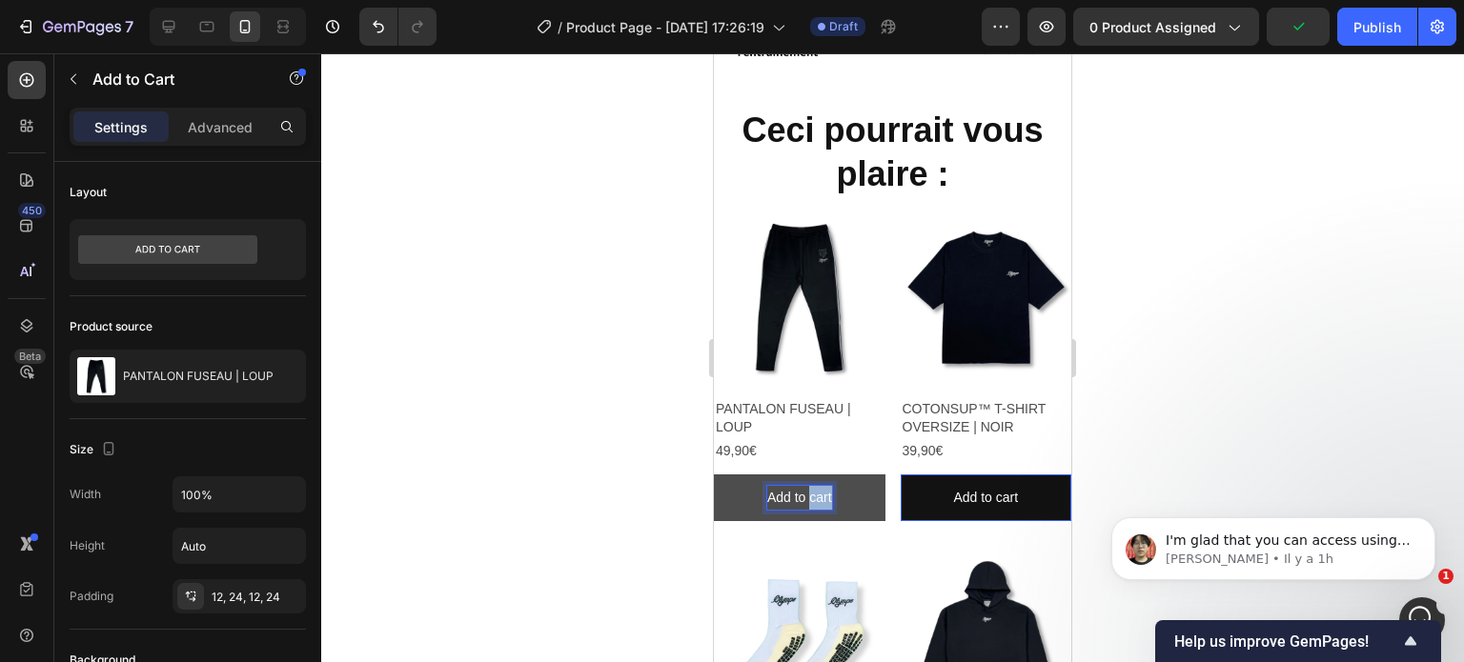
click at [815, 486] on p "Add to cart" at bounding box center [799, 498] width 65 height 24
click at [714, 475] on button "aJOUTEZ" at bounding box center [800, 498] width 172 height 47
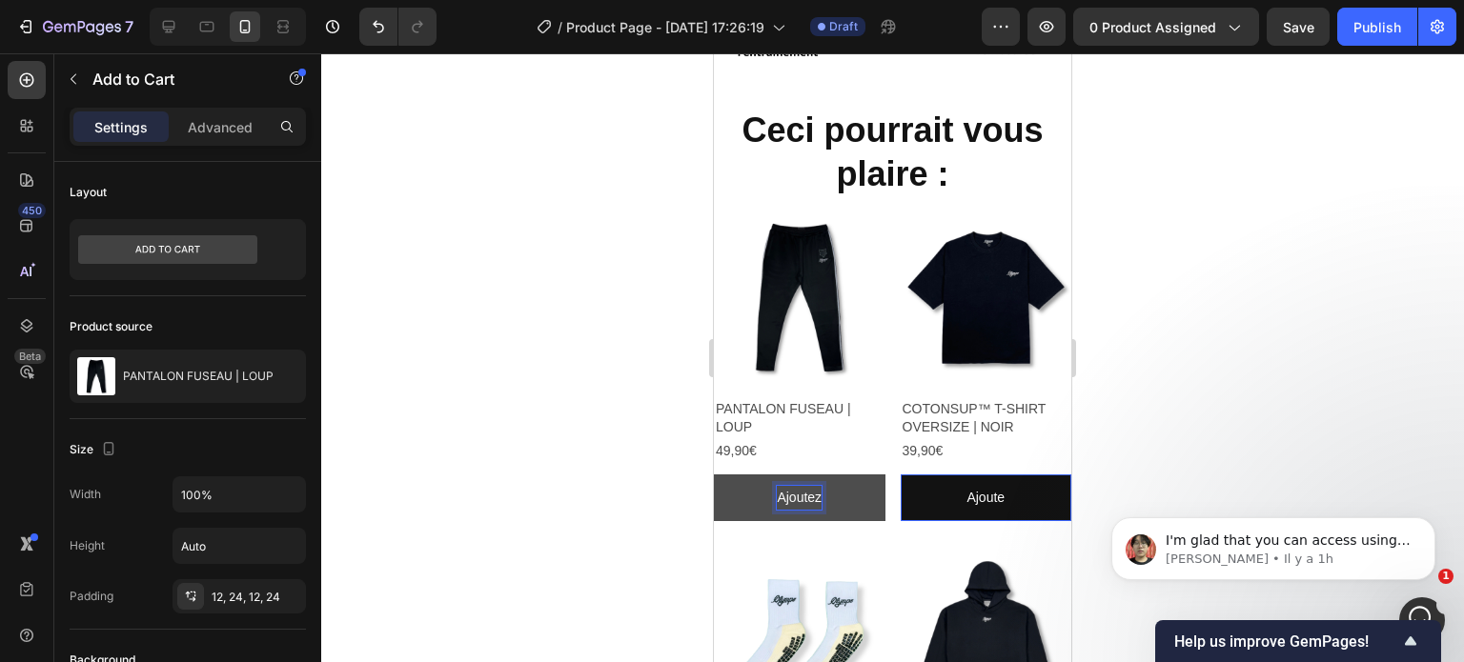
click at [714, 475] on button "Ajoutez" at bounding box center [800, 498] width 172 height 47
click at [714, 475] on button "Ajoutez au" at bounding box center [800, 498] width 172 height 47
click at [714, 475] on button "Ajoutez au panir" at bounding box center [800, 498] width 172 height 47
click at [714, 475] on button "Ajoutez au panier" at bounding box center [800, 498] width 172 height 47
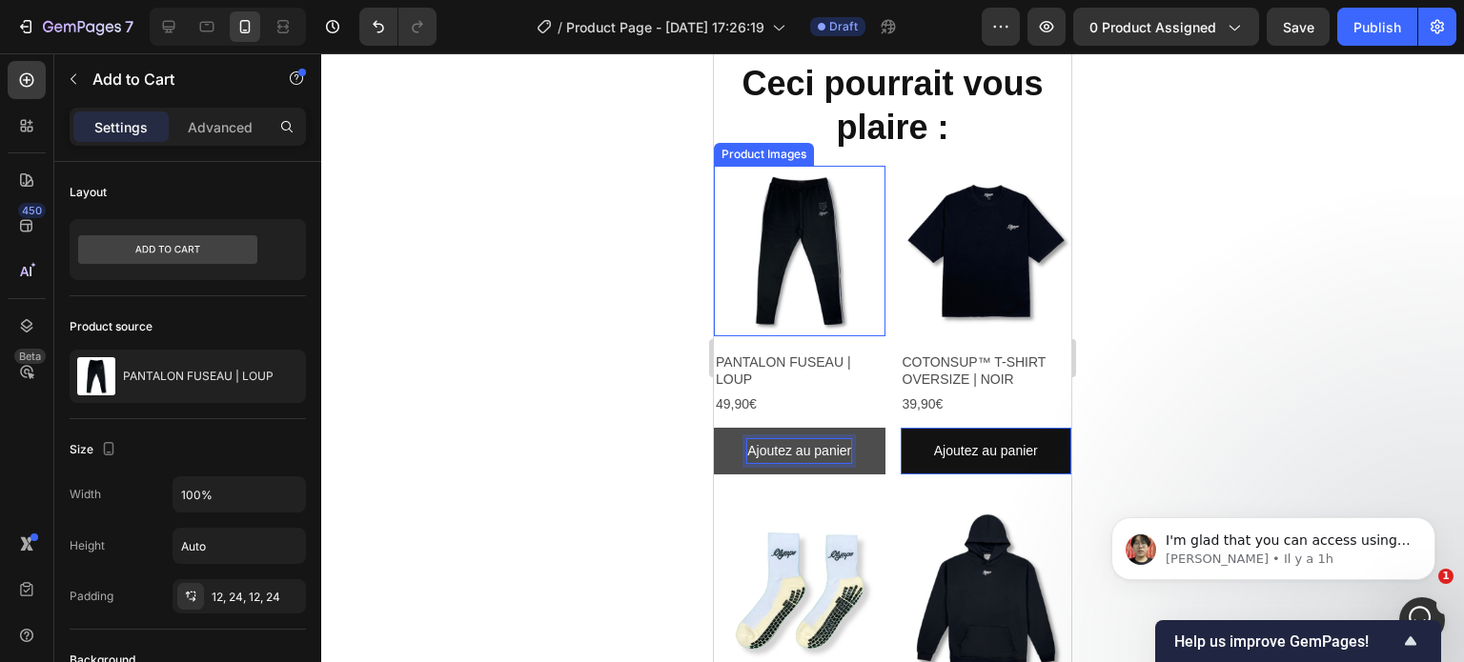
scroll to position [1071, 0]
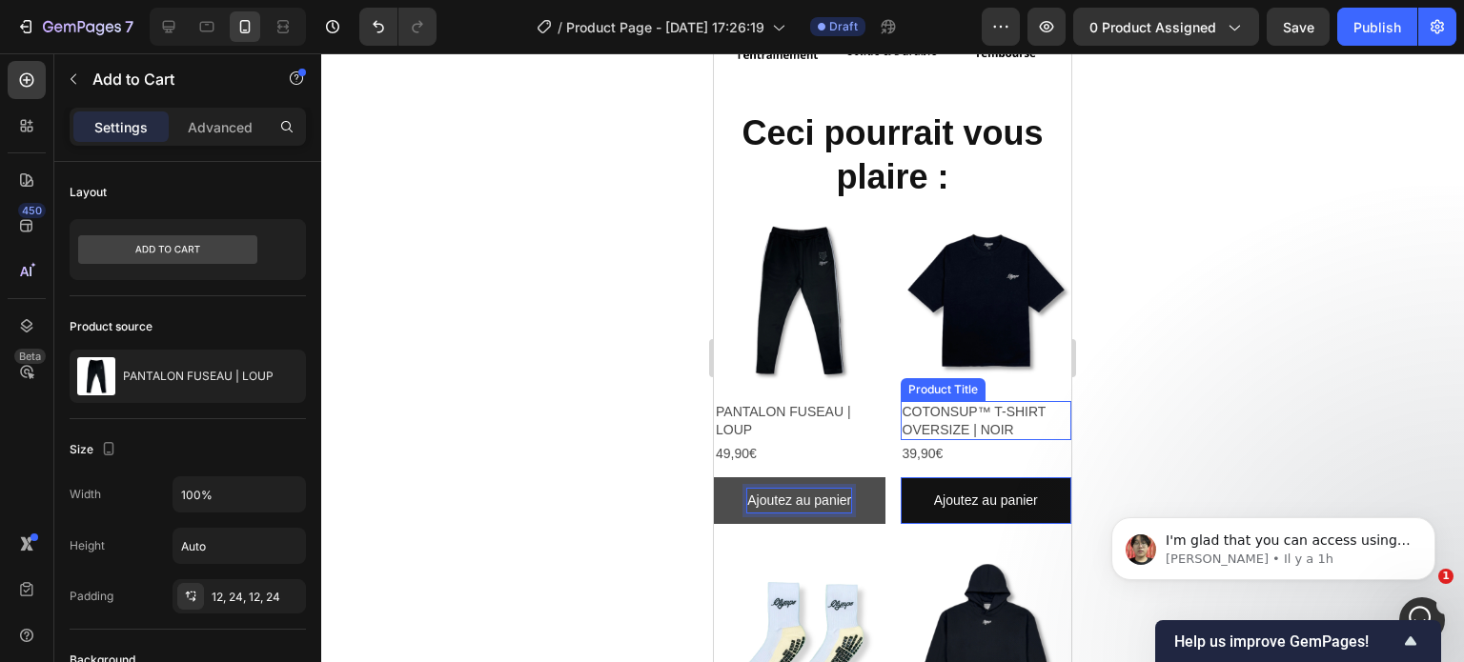
click at [929, 401] on h2 "COTONSUP™ T-SHIRT OVERSIZE | NOIR" at bounding box center [987, 420] width 172 height 38
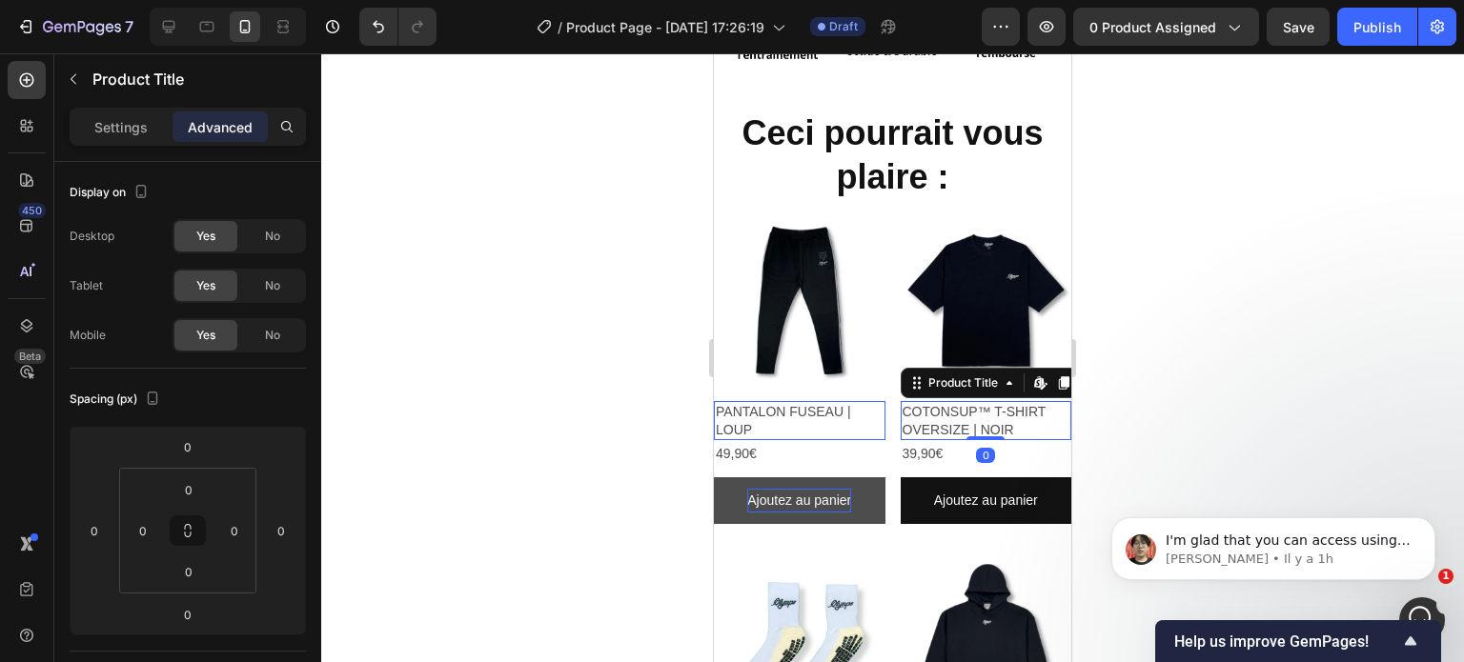
click at [929, 401] on h2 "COTONSUP™ T-SHIRT OVERSIZE | NOIR" at bounding box center [987, 420] width 172 height 38
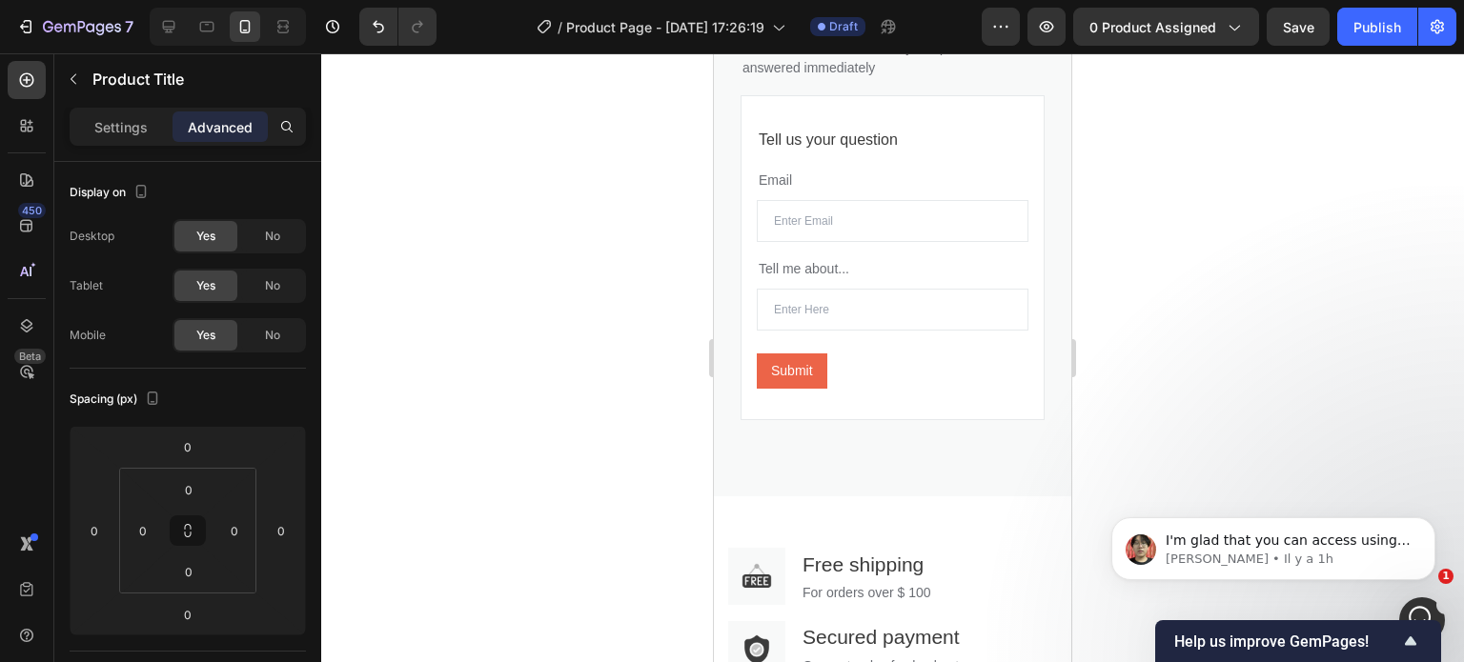
scroll to position [2383, 0]
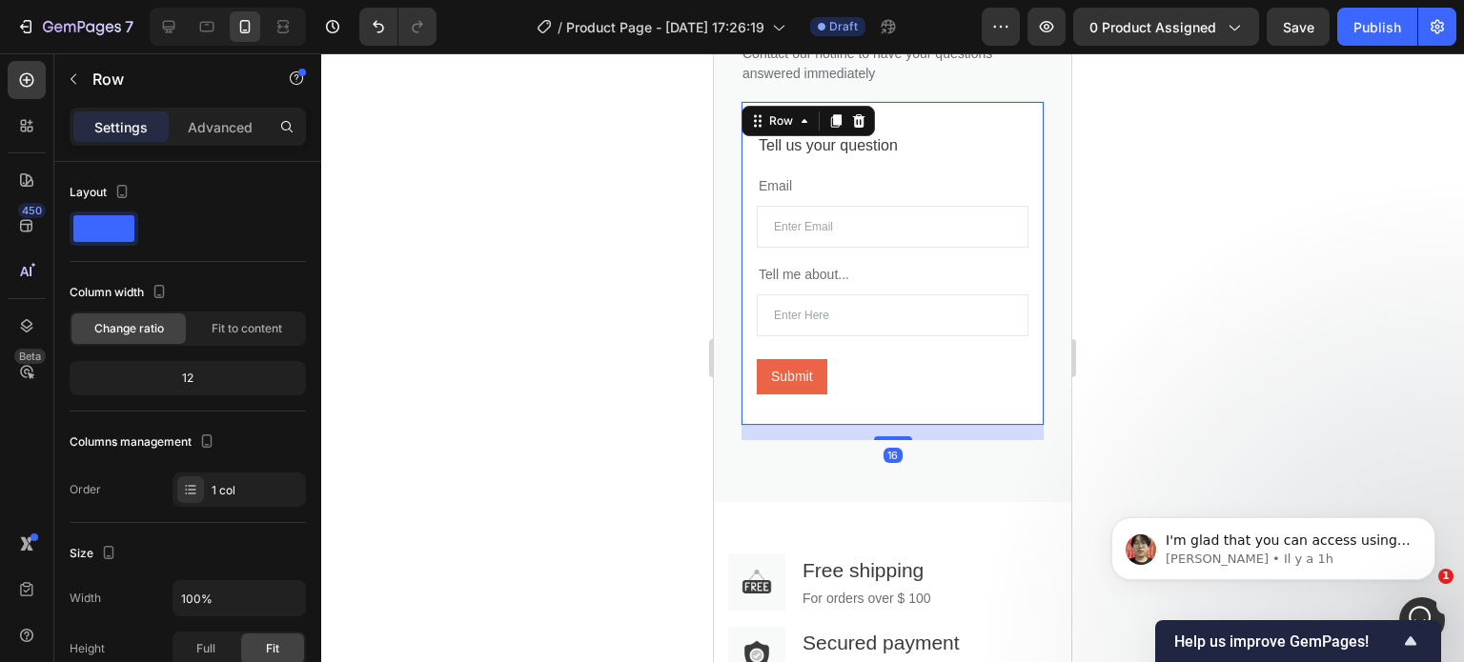
click at [1019, 150] on div "Tell us your question Text block Email Text block Email Field Tell me about... …" at bounding box center [893, 263] width 304 height 325
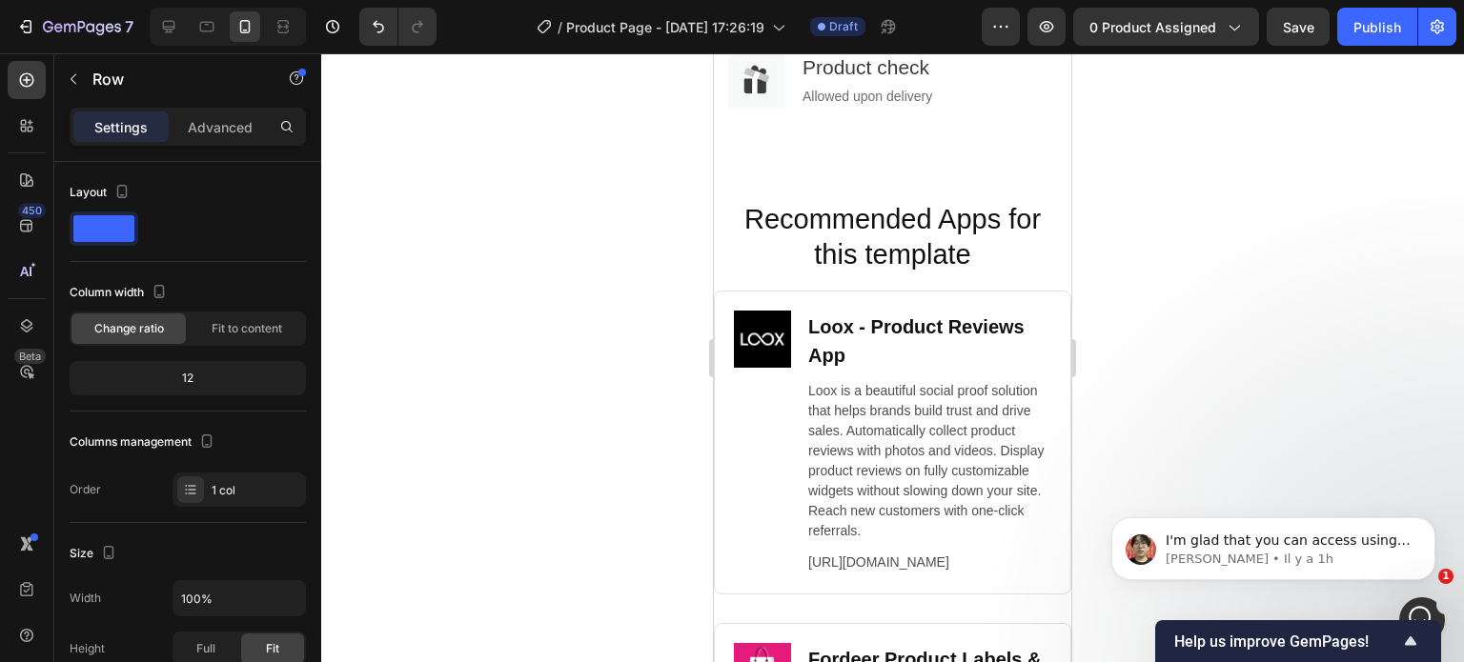
scroll to position [3092, 0]
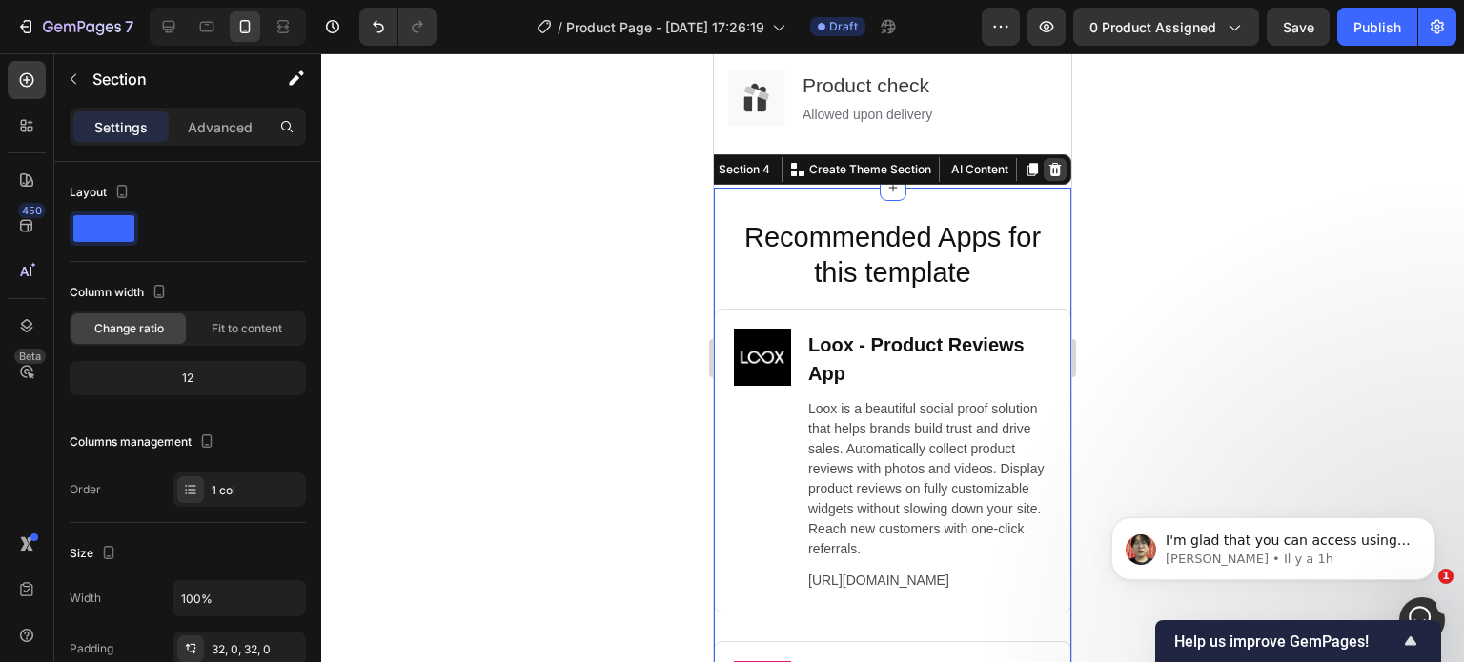
click at [1047, 171] on icon at bounding box center [1054, 169] width 15 height 15
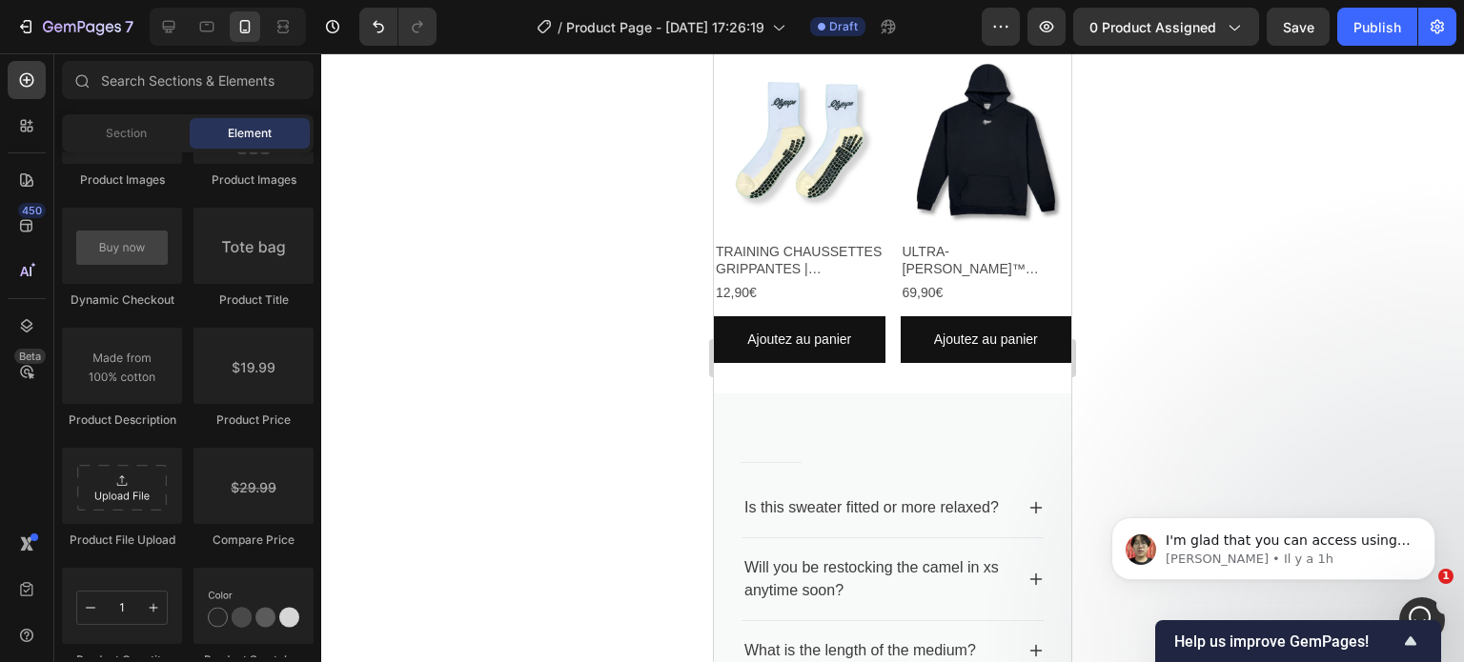
scroll to position [1552, 0]
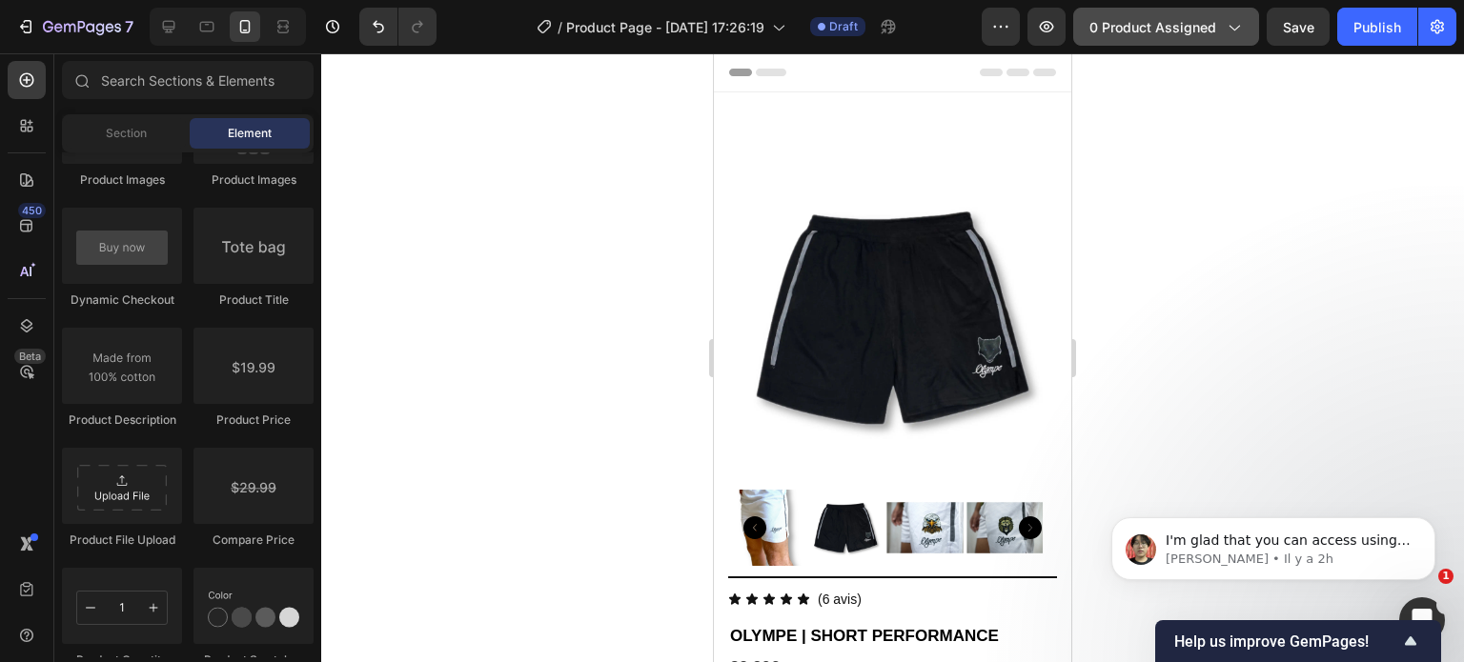
click at [1187, 40] on button "0 product assigned" at bounding box center [1166, 27] width 186 height 38
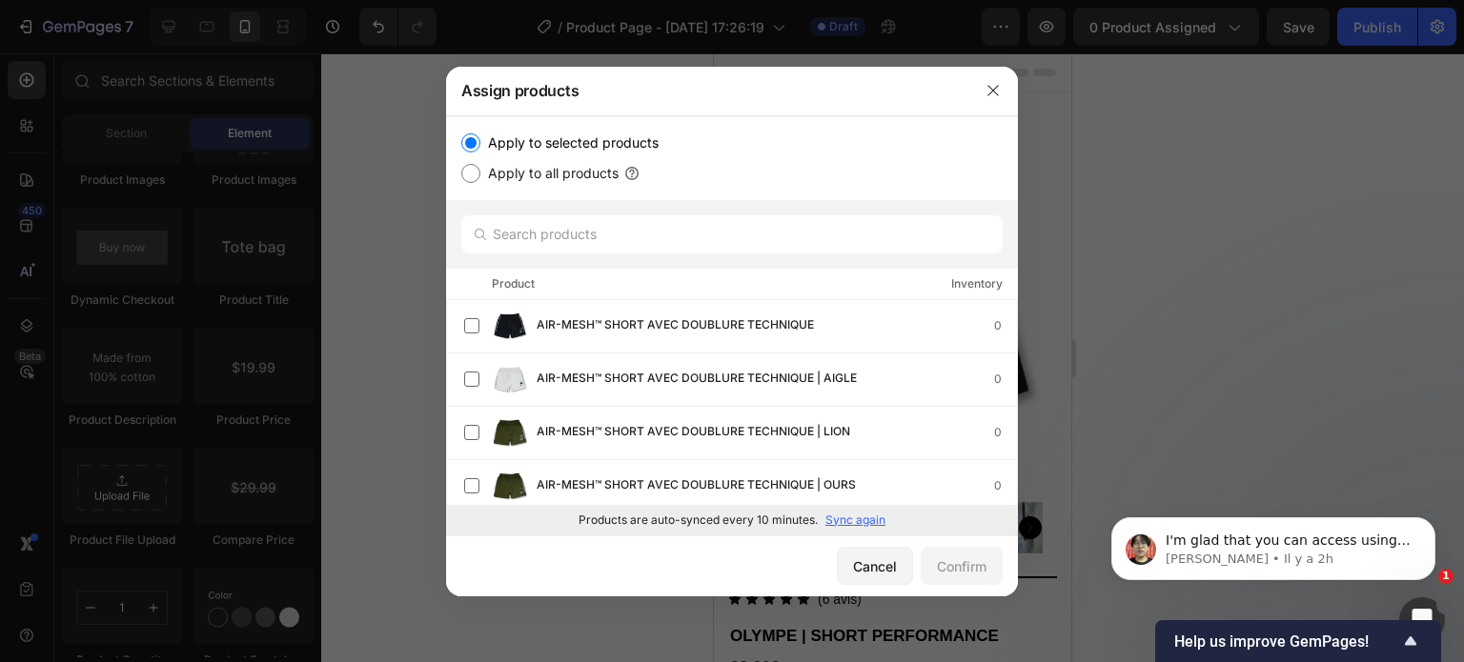
click at [865, 517] on p "Sync again" at bounding box center [855, 520] width 60 height 17
click at [1318, 557] on p "[PERSON_NAME] • Il y a 2h" at bounding box center [1289, 559] width 246 height 17
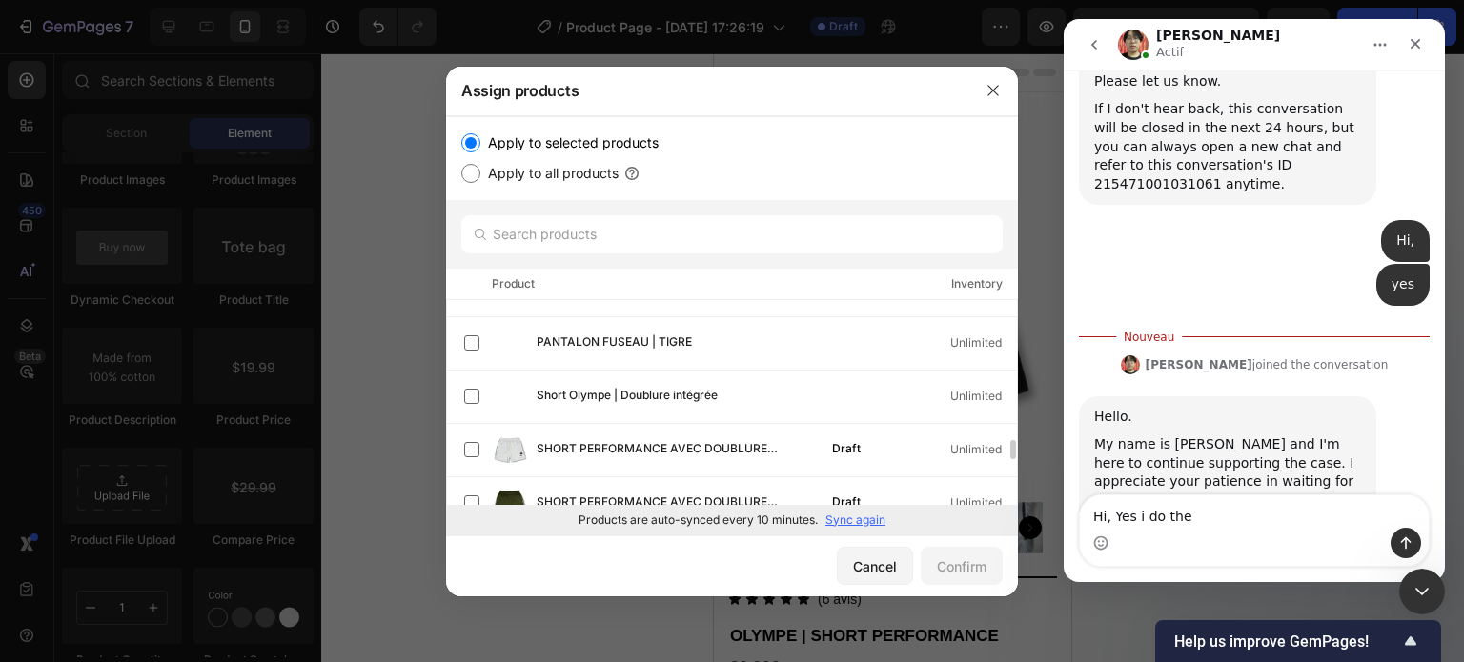
scroll to position [1254, 0]
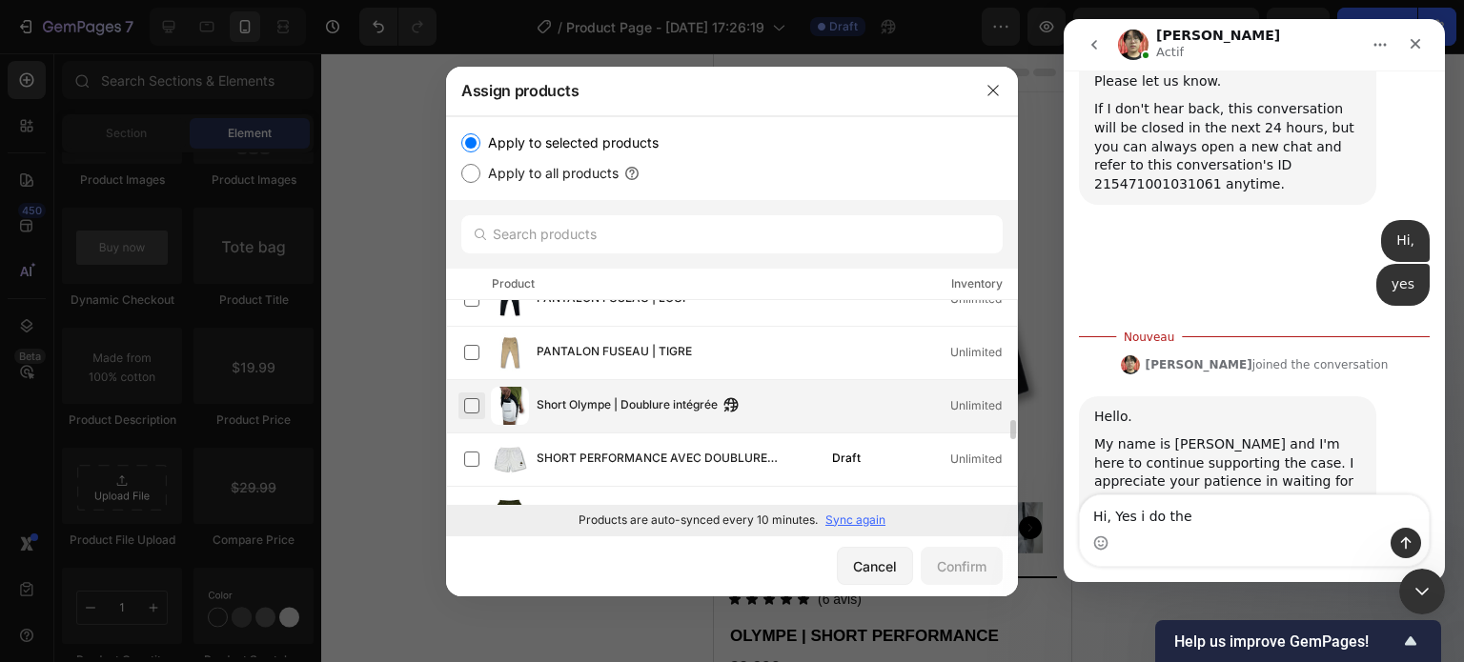
click at [473, 403] on label at bounding box center [471, 405] width 15 height 15
click at [978, 560] on div "Confirm" at bounding box center [962, 567] width 50 height 20
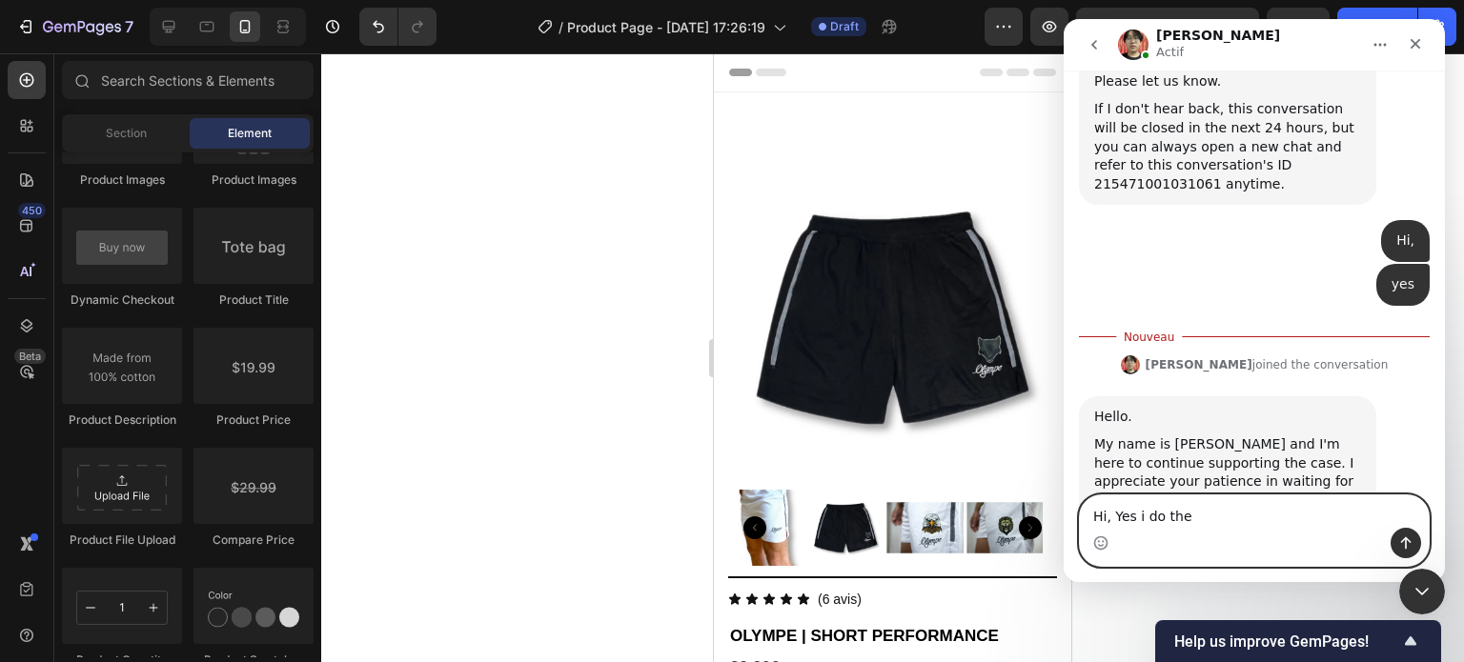
click at [1182, 524] on textarea "Hi, Yes i do the" at bounding box center [1254, 512] width 349 height 32
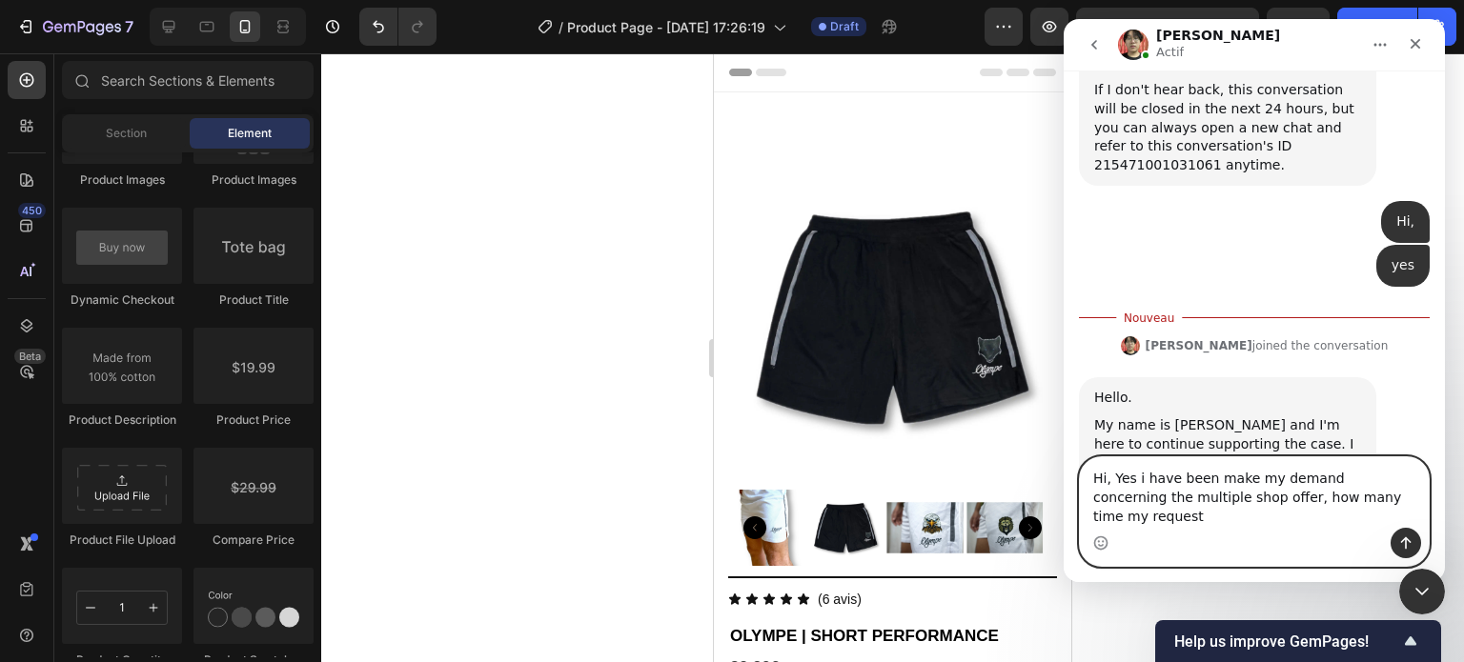
click at [1211, 514] on textarea "Hi, Yes i have been make my demand concerning the multiple shop offer, how many…" at bounding box center [1254, 492] width 349 height 71
click at [1395, 519] on textarea "Hi, Yes i have been make my demand concerning the multiple shop offer, in how m…" at bounding box center [1254, 492] width 349 height 71
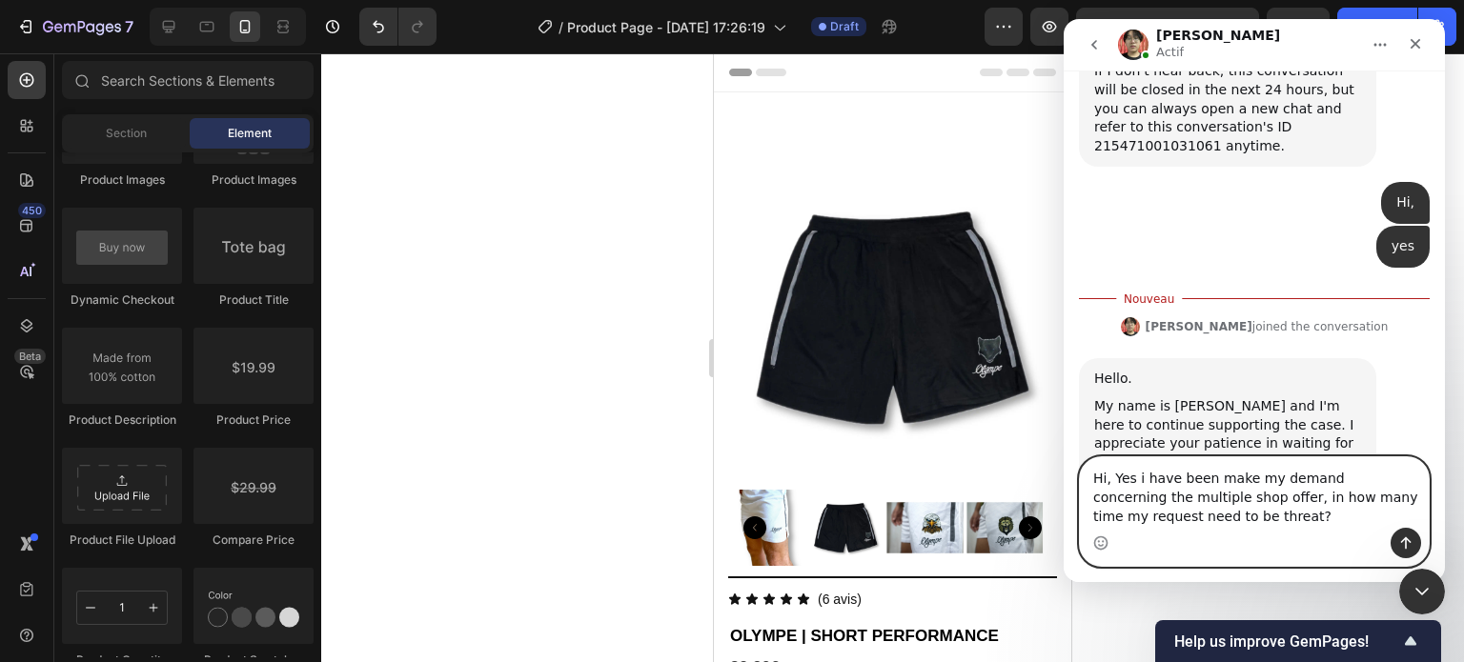
type textarea "Hi, Yes i have been make my demand concerning the multiple shop offer, in how m…"
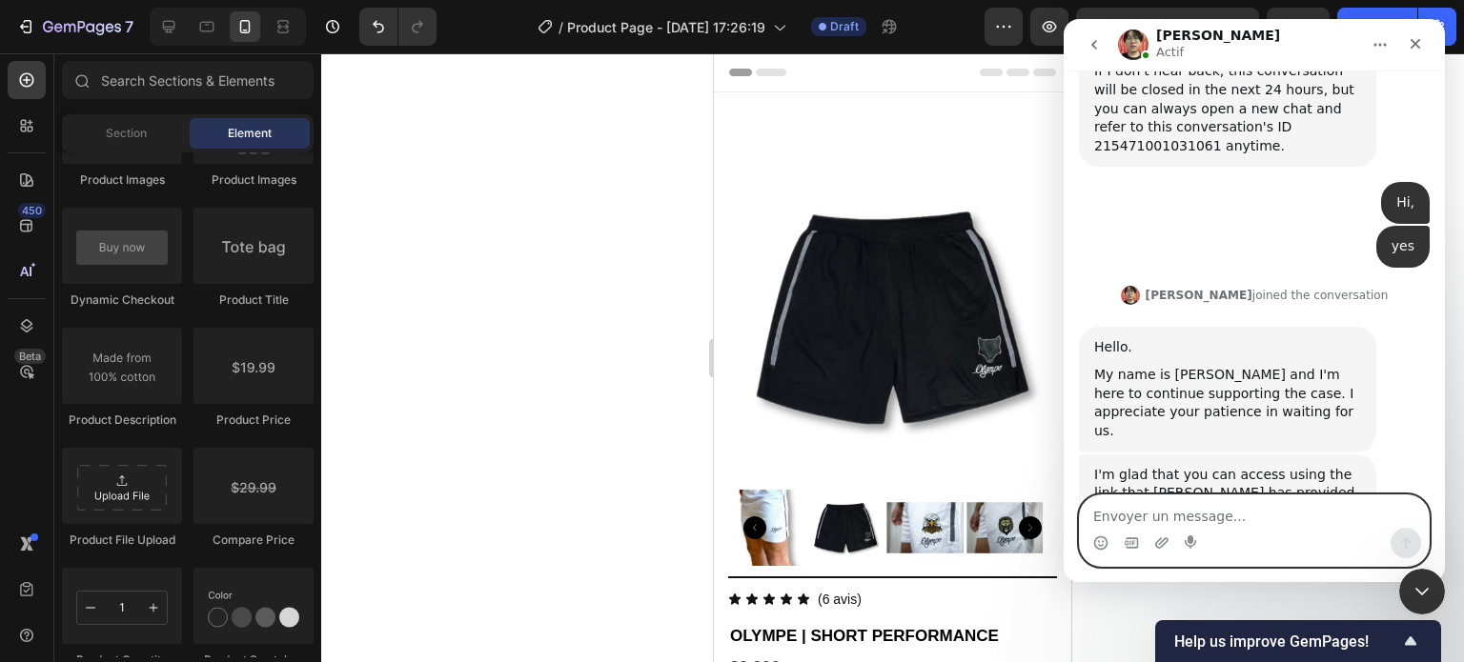
scroll to position [1348, 0]
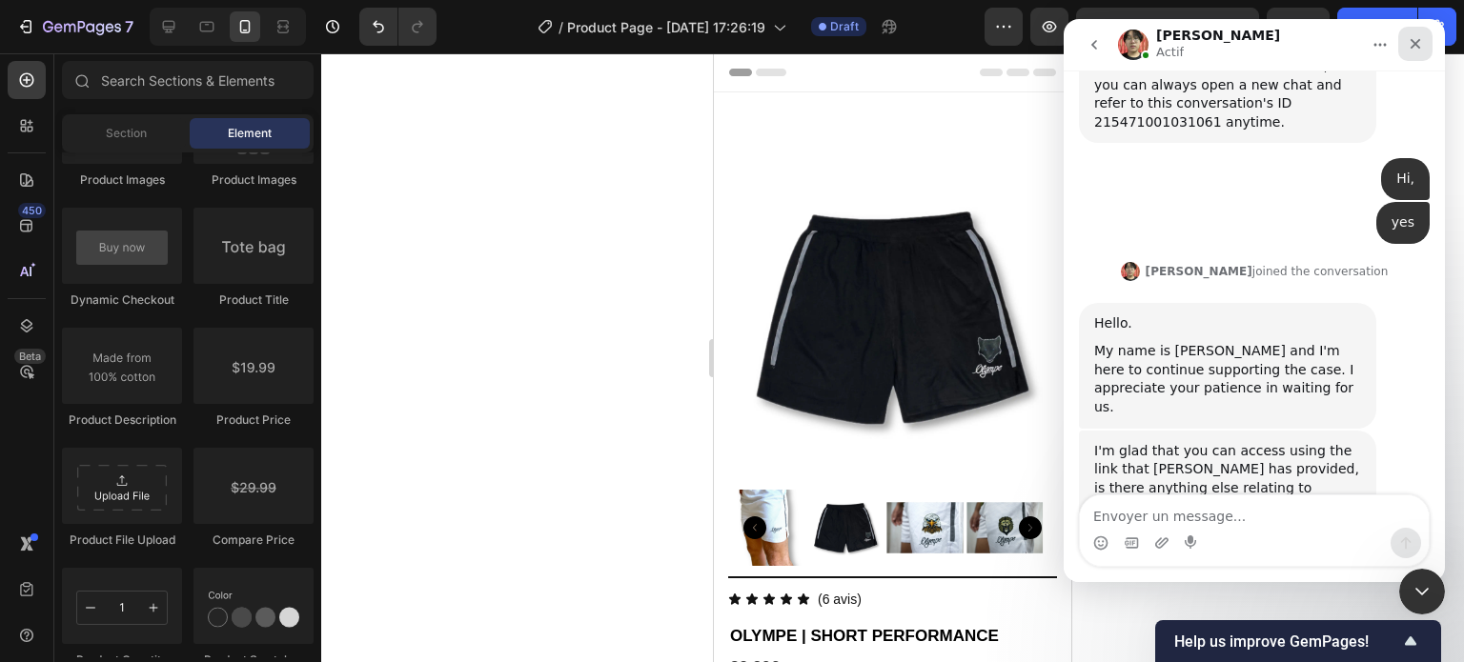
click at [1406, 43] on div "Fermer" at bounding box center [1415, 44] width 34 height 34
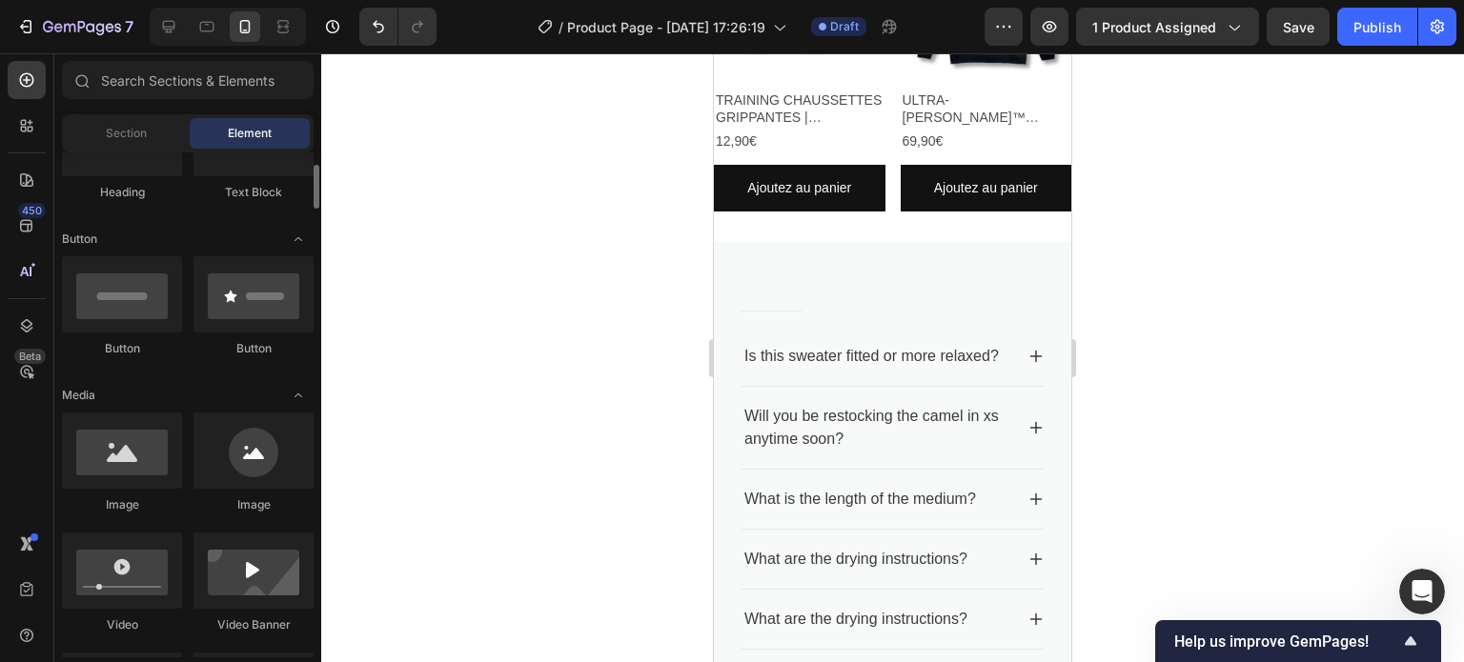
scroll to position [374, 0]
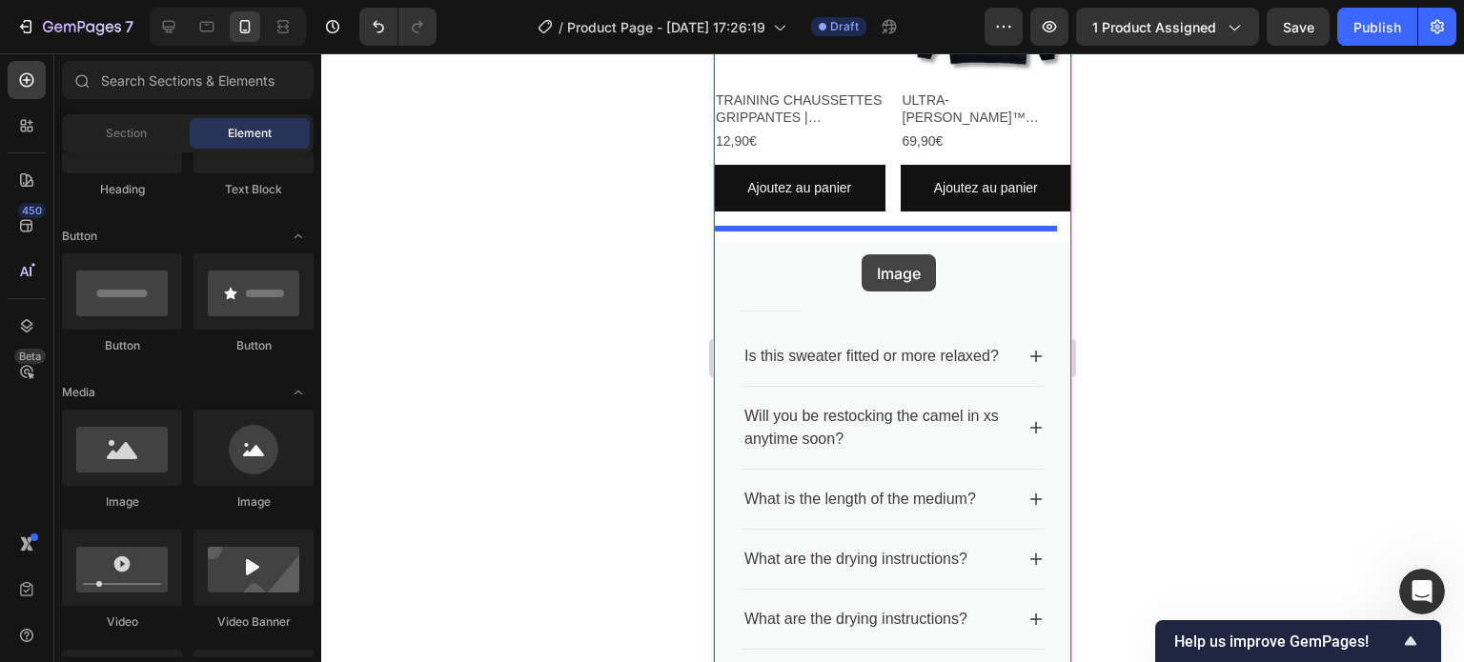
drag, startPoint x: 827, startPoint y: 510, endPoint x: 861, endPoint y: 254, distance: 257.6
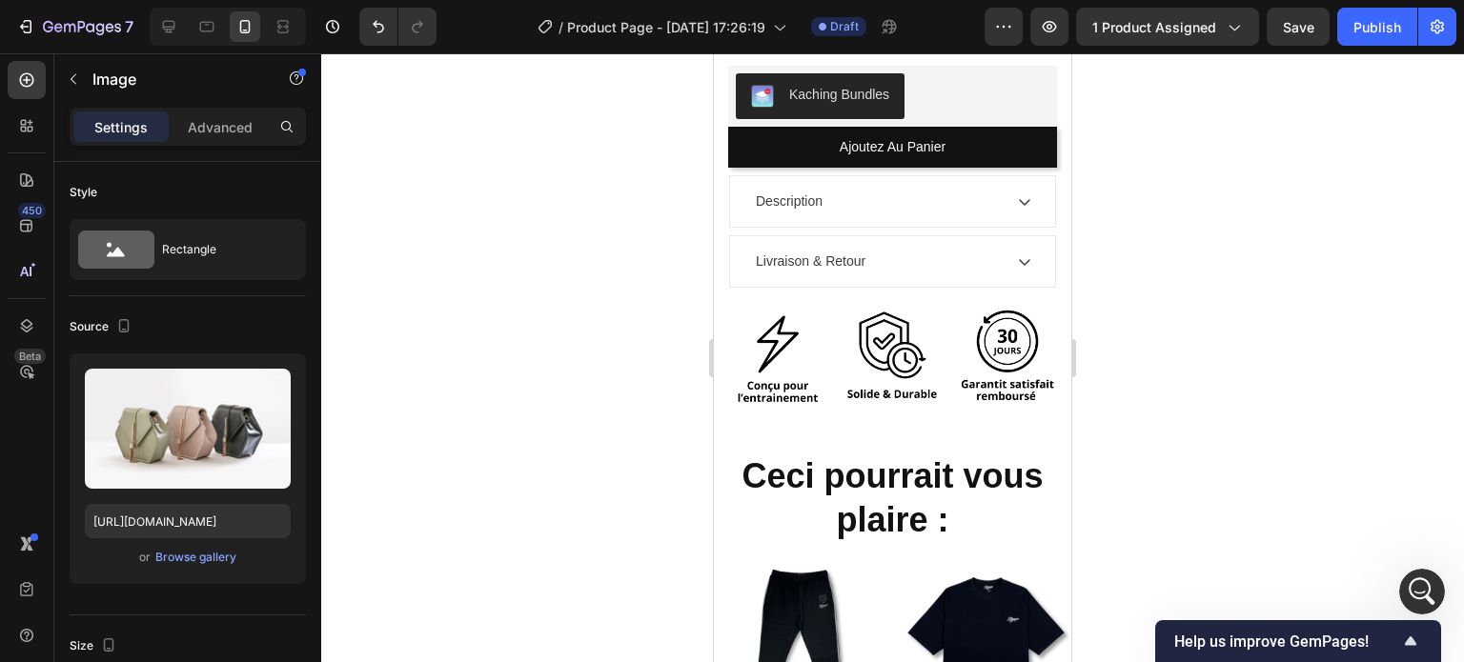
scroll to position [727, 0]
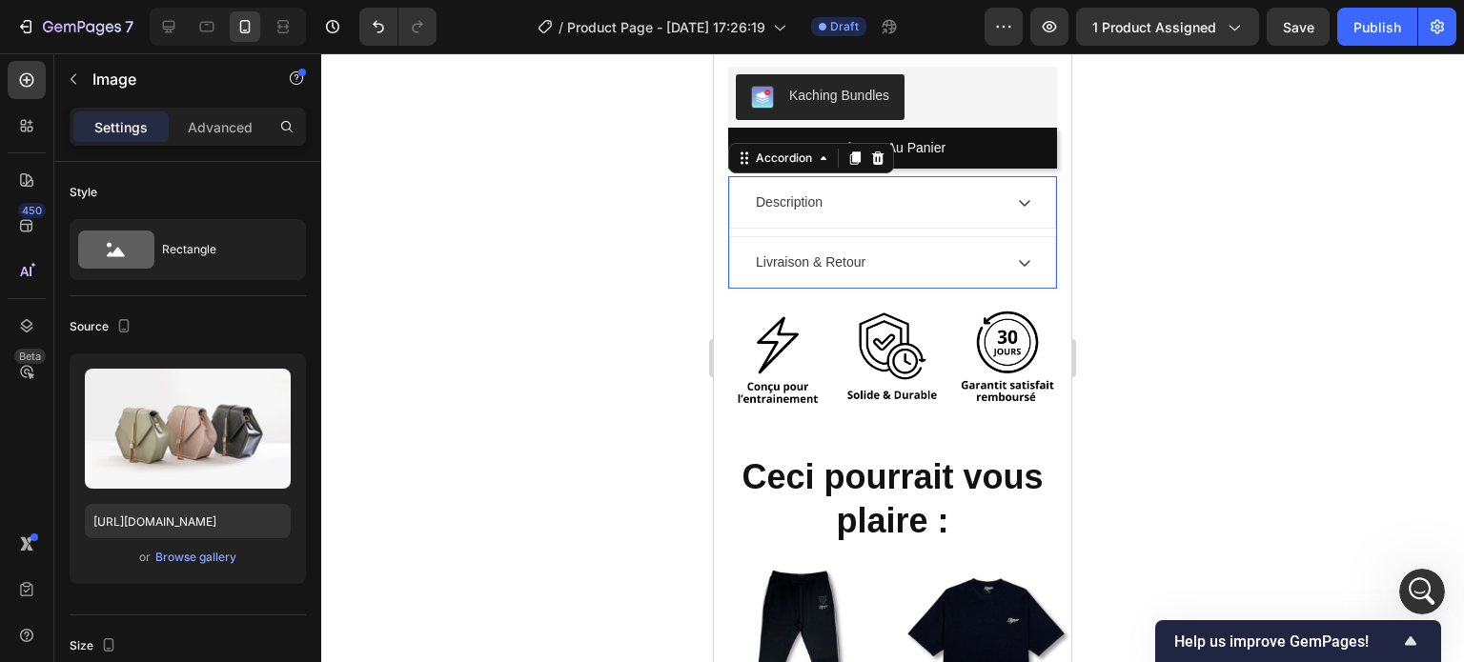
click at [1017, 255] on icon at bounding box center [1024, 262] width 15 height 15
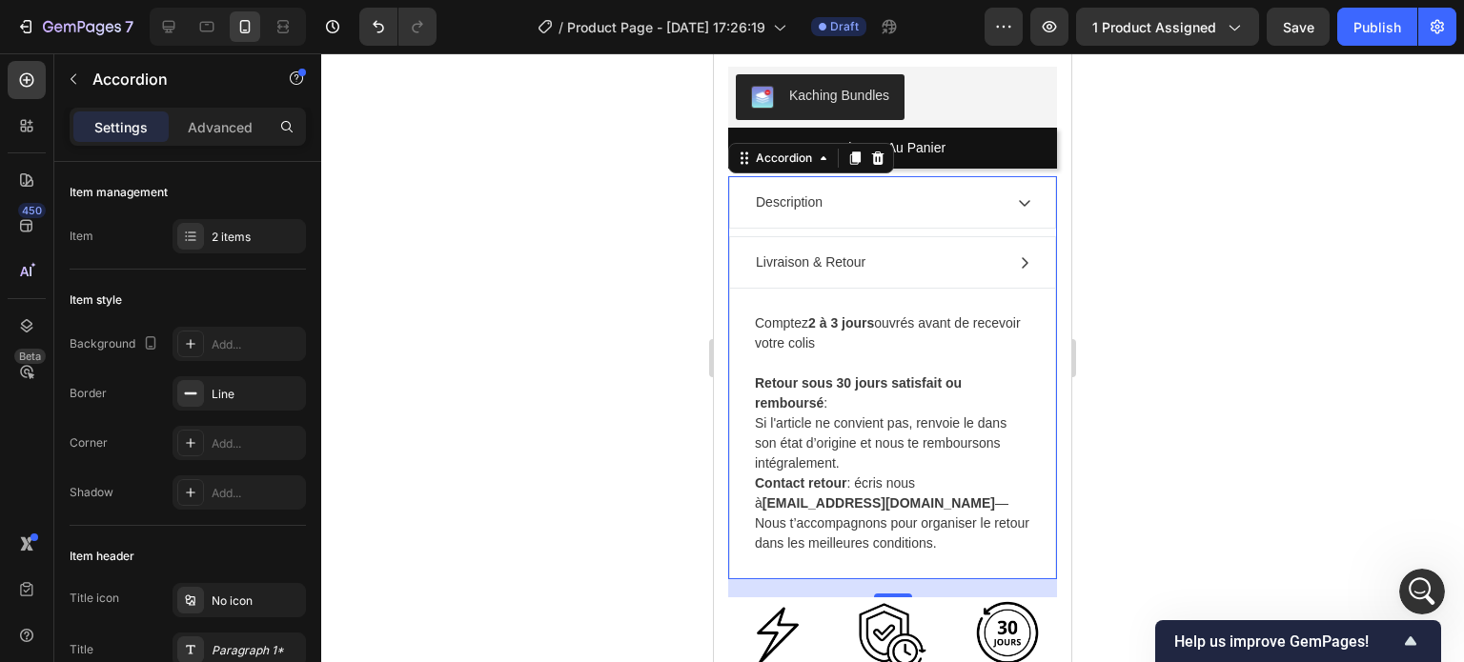
click at [1017, 255] on icon at bounding box center [1024, 262] width 15 height 15
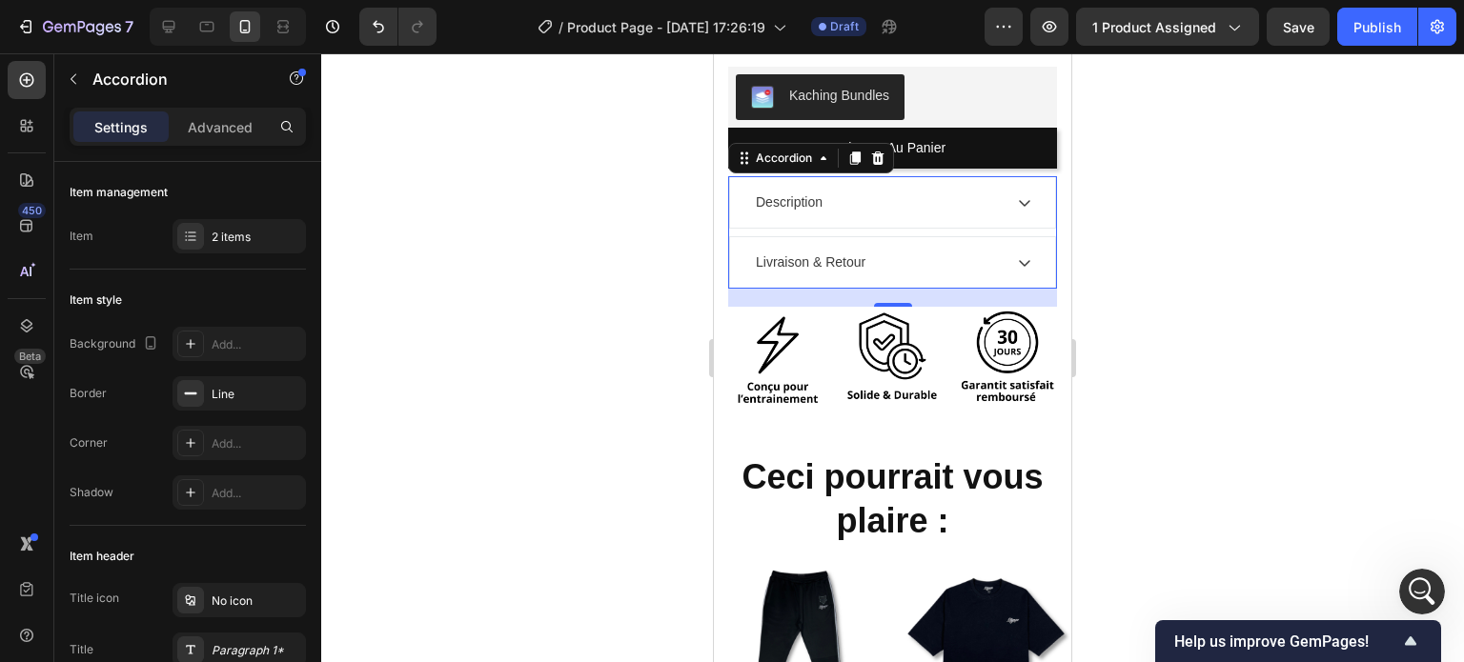
click at [1006, 177] on div "Description" at bounding box center [892, 202] width 325 height 51
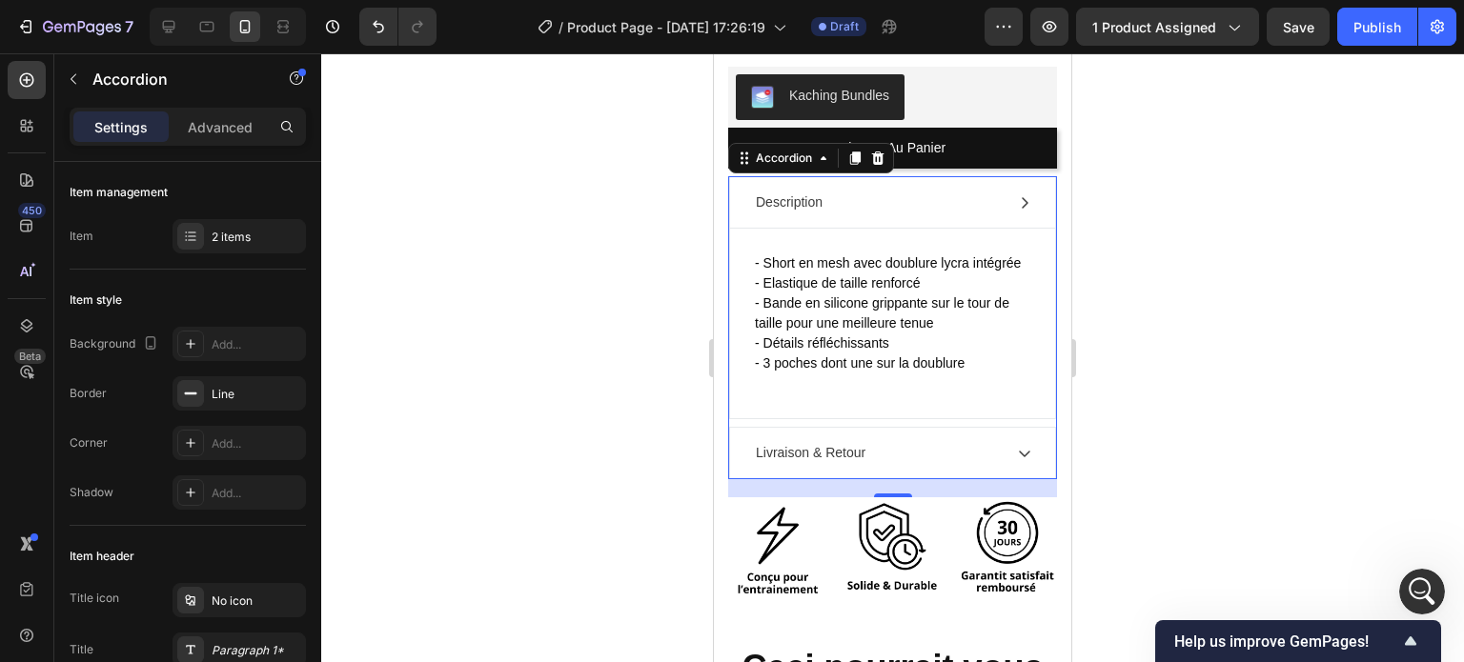
click at [1006, 177] on div "Description" at bounding box center [892, 202] width 325 height 51
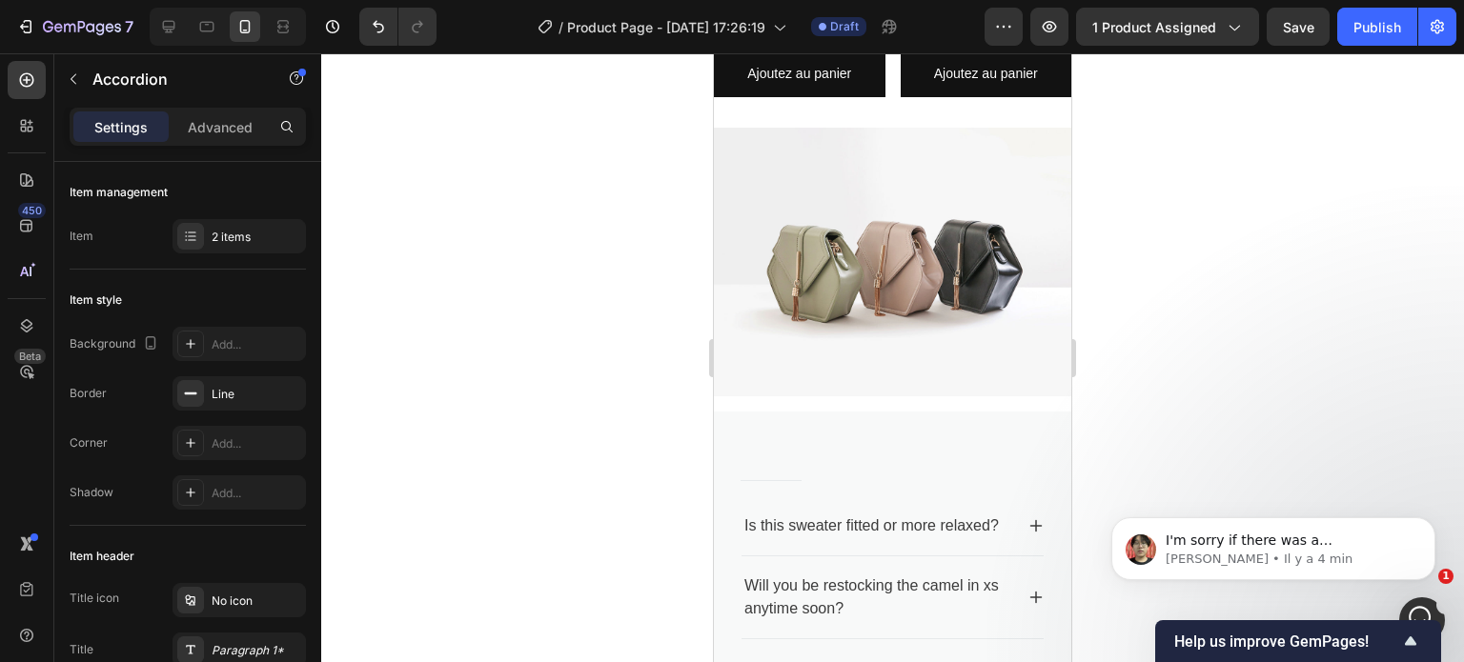
scroll to position [1811, 0]
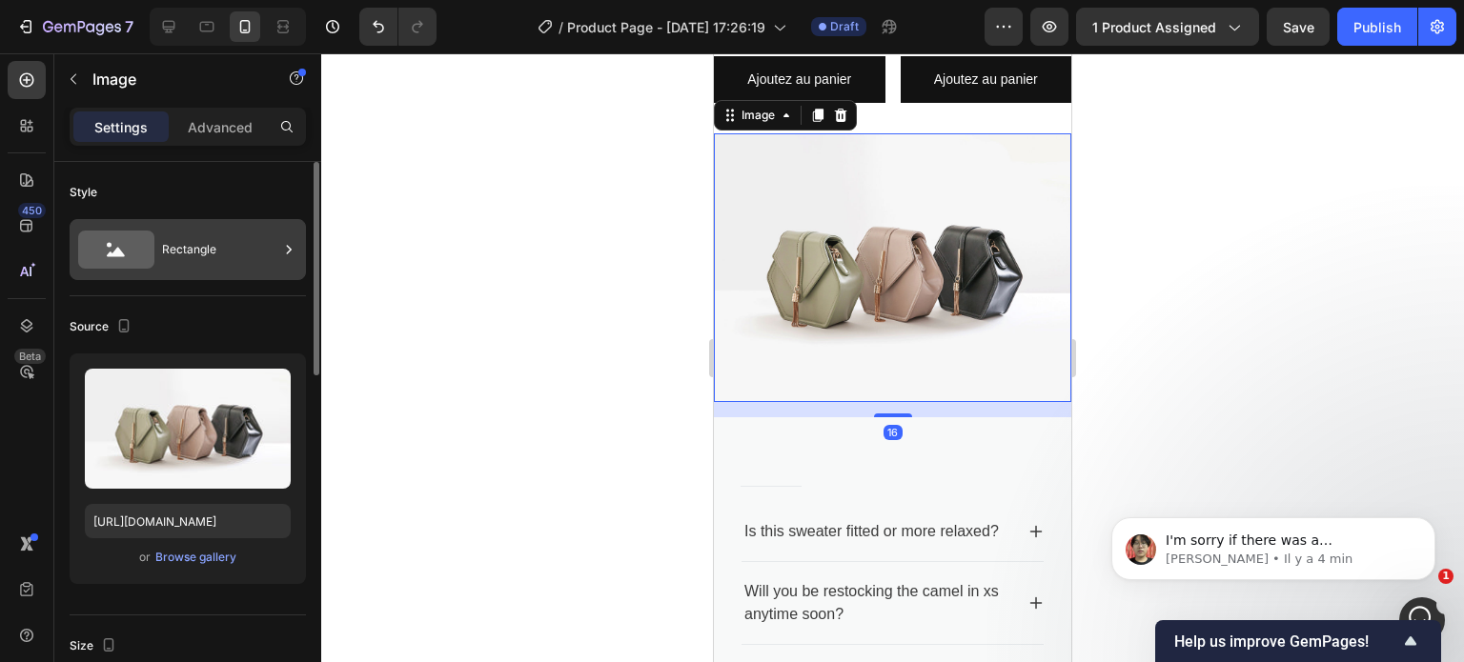
click at [147, 258] on icon at bounding box center [116, 250] width 76 height 38
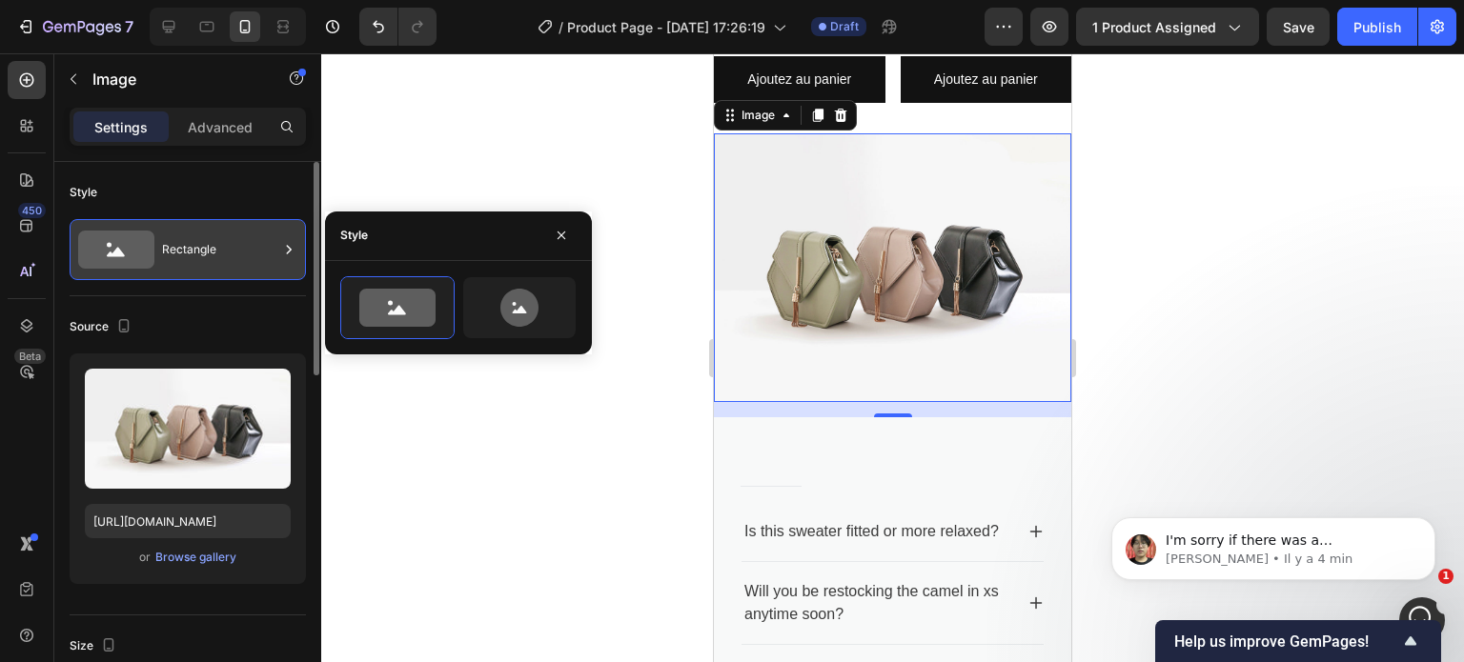
click at [147, 258] on icon at bounding box center [116, 250] width 76 height 38
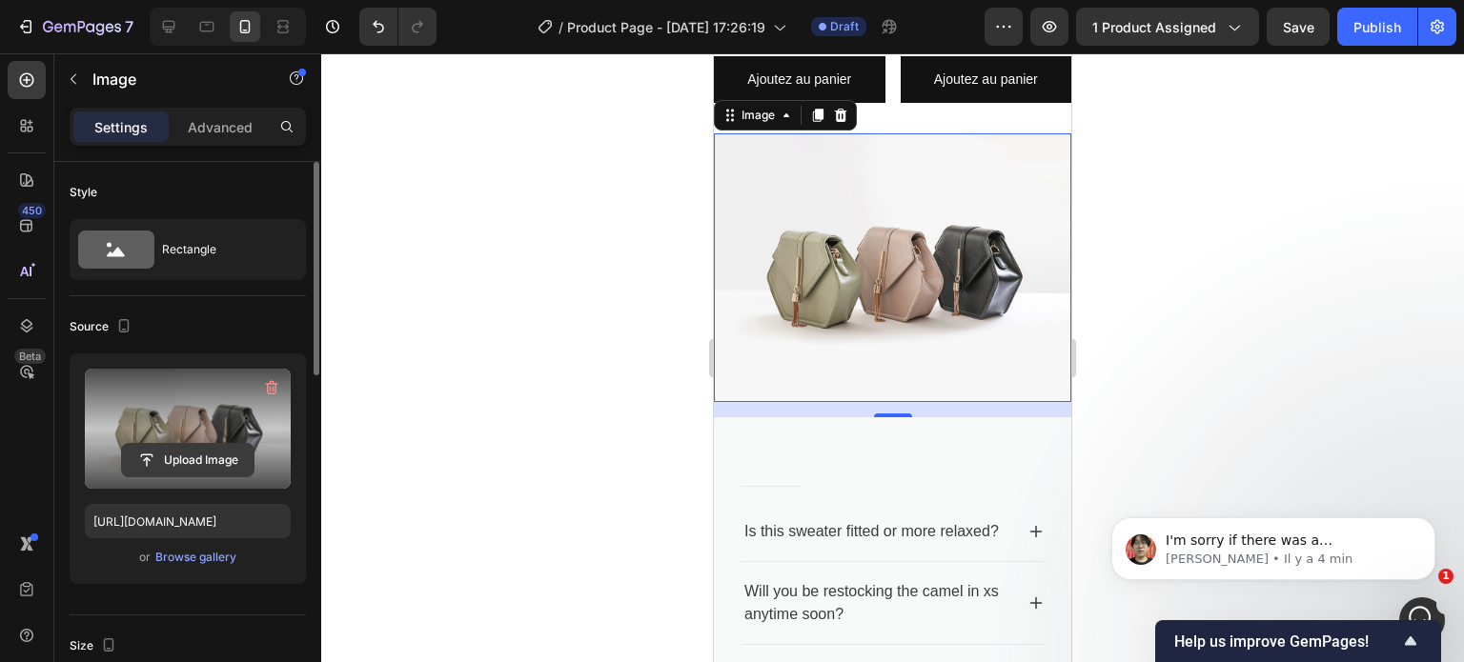
click at [198, 470] on input "file" at bounding box center [188, 460] width 132 height 32
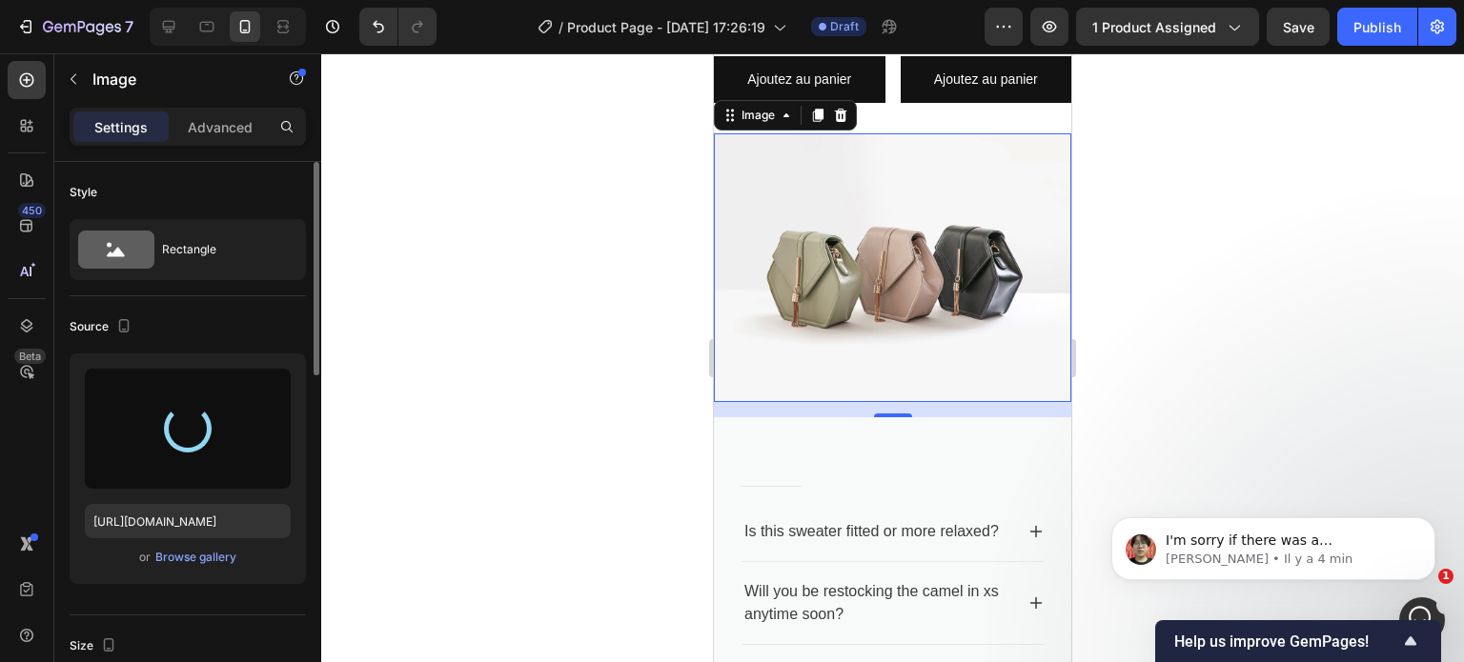
type input "[URL][DOMAIN_NAME]"
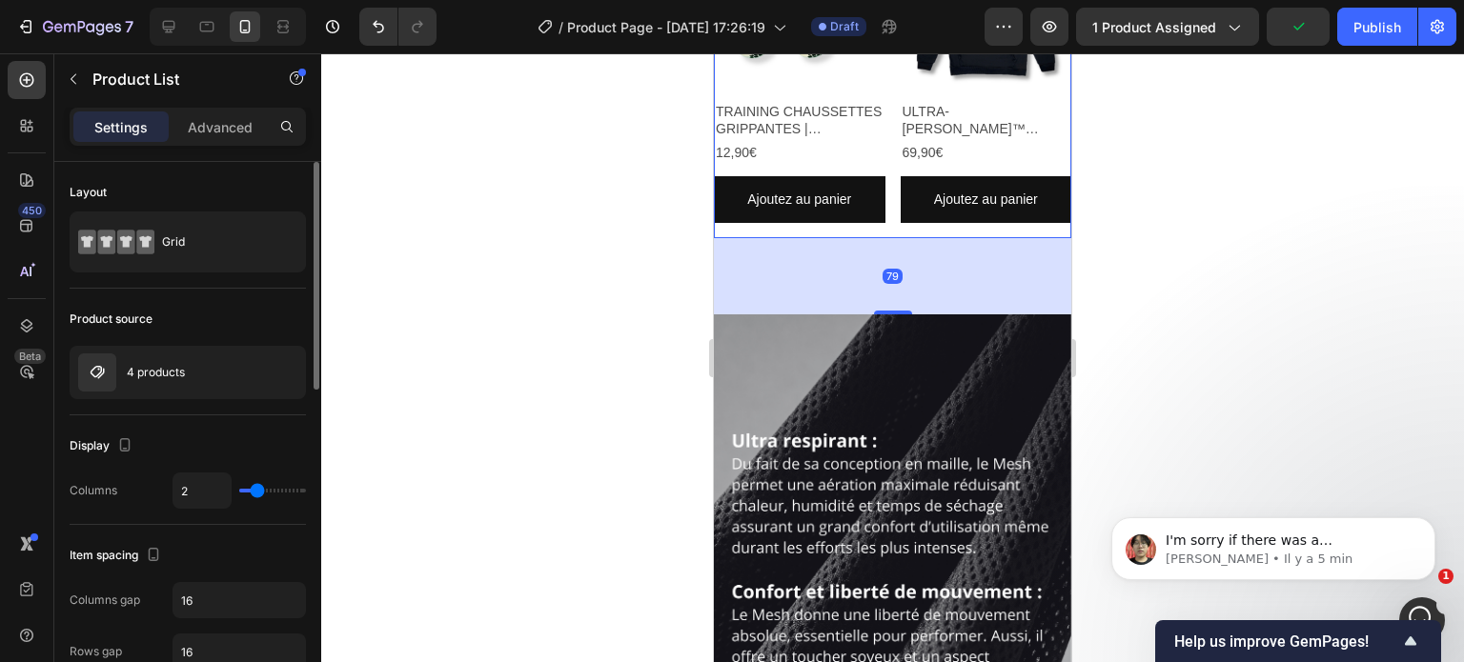
scroll to position [1692, 0]
drag, startPoint x: 881, startPoint y: 297, endPoint x: 882, endPoint y: 359, distance: 62.0
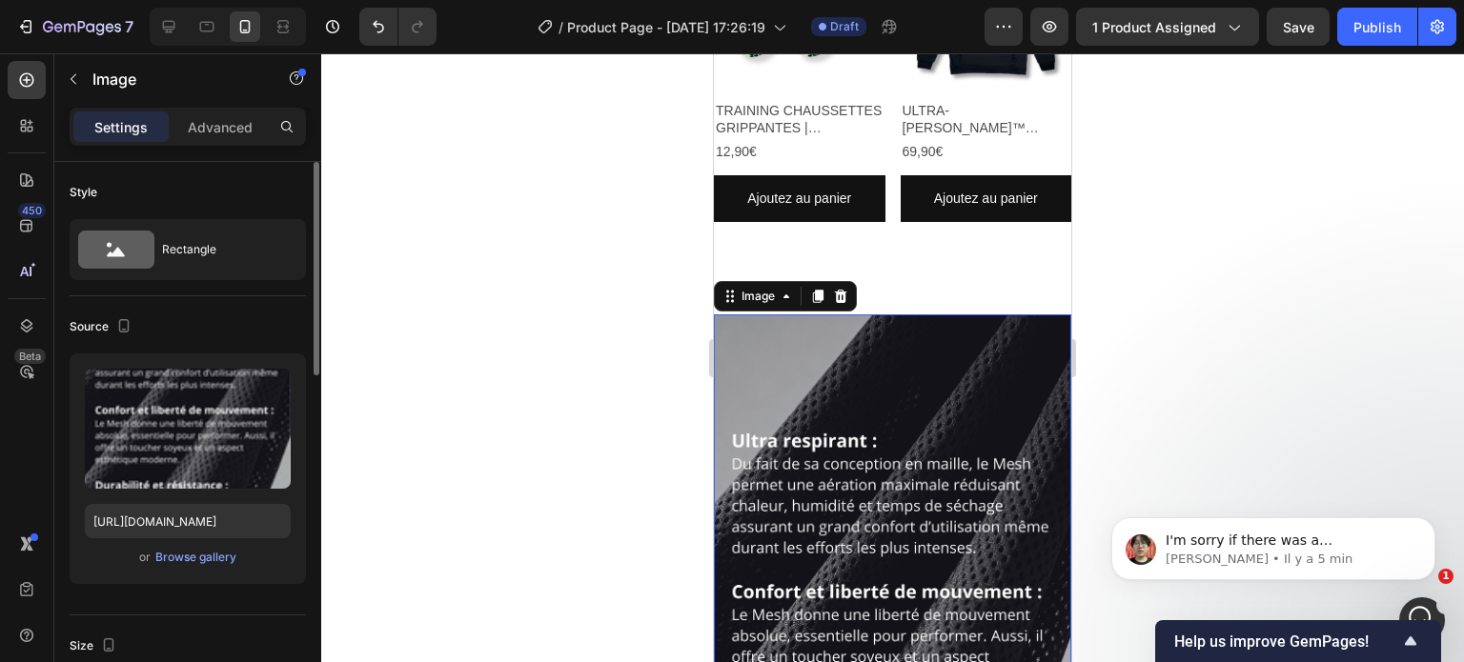
click at [895, 415] on img at bounding box center [892, 625] width 357 height 620
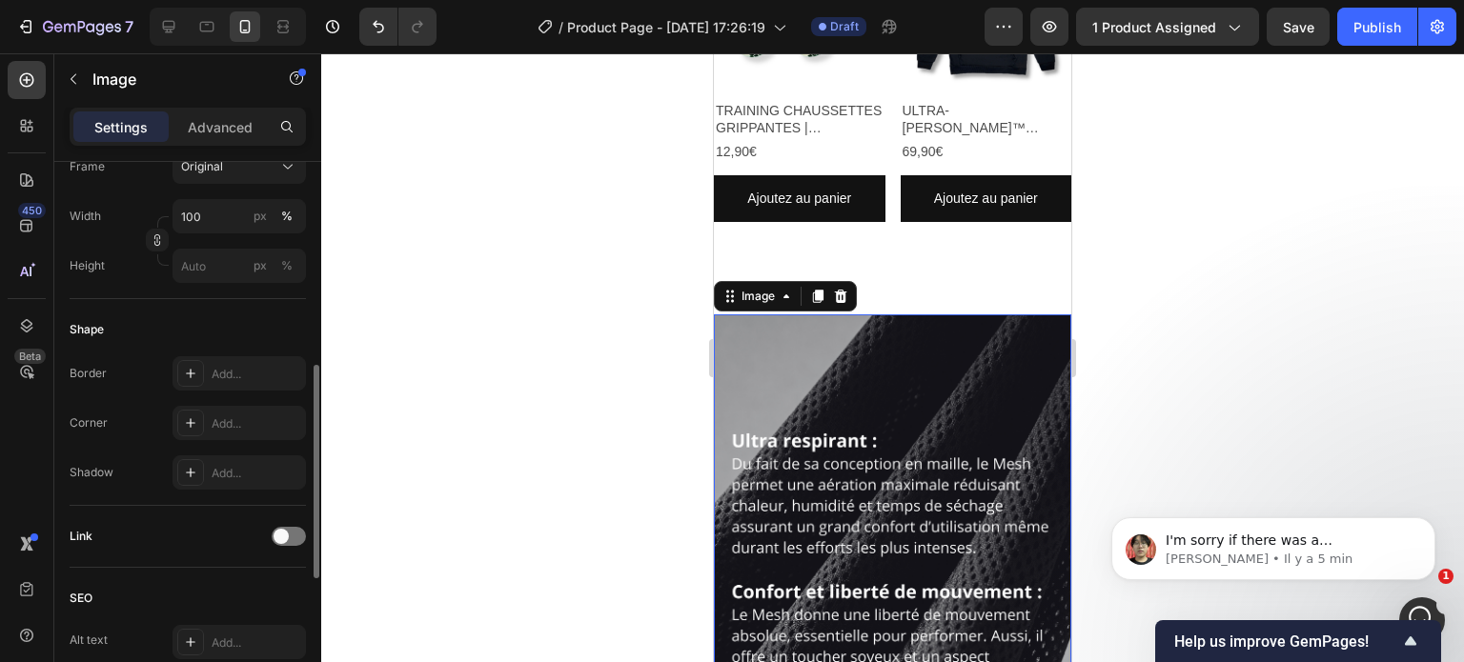
scroll to position [524, 0]
click at [225, 427] on div "Add..." at bounding box center [257, 423] width 90 height 17
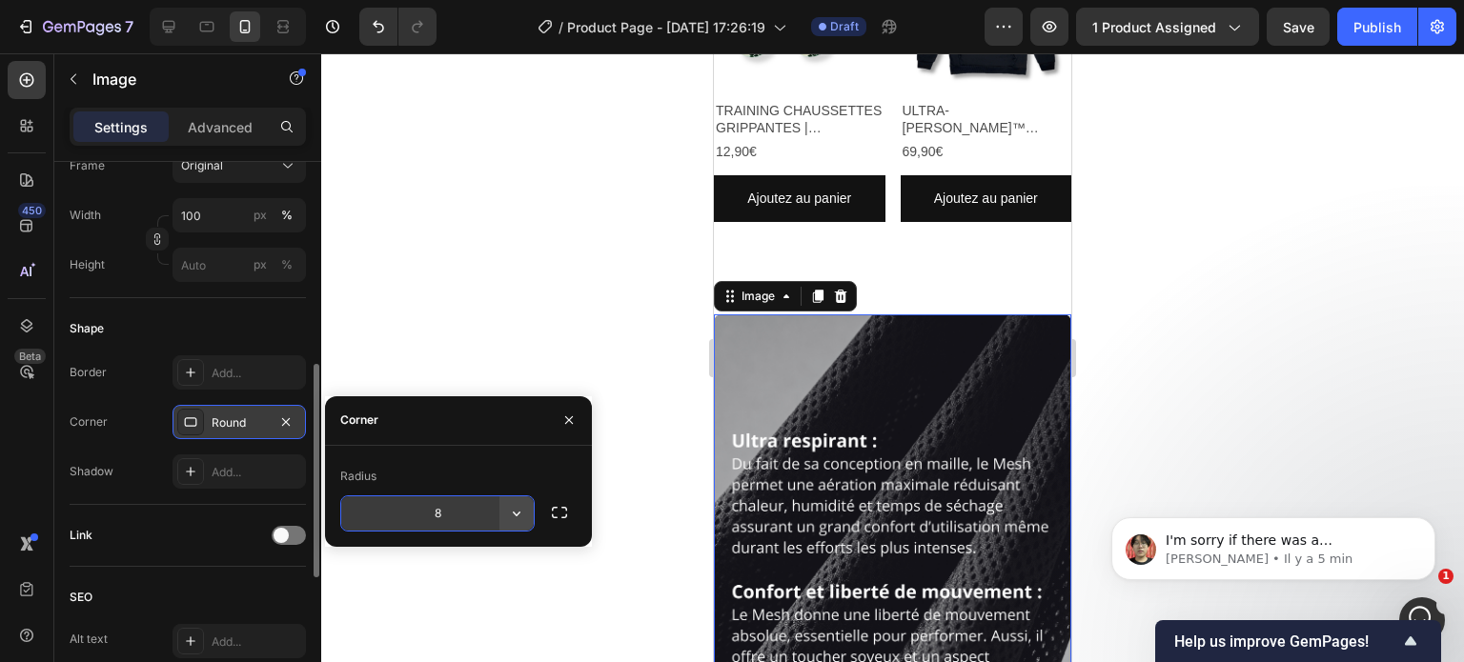
click at [521, 509] on icon "button" at bounding box center [516, 513] width 19 height 19
click at [446, 500] on input "8" at bounding box center [437, 514] width 193 height 34
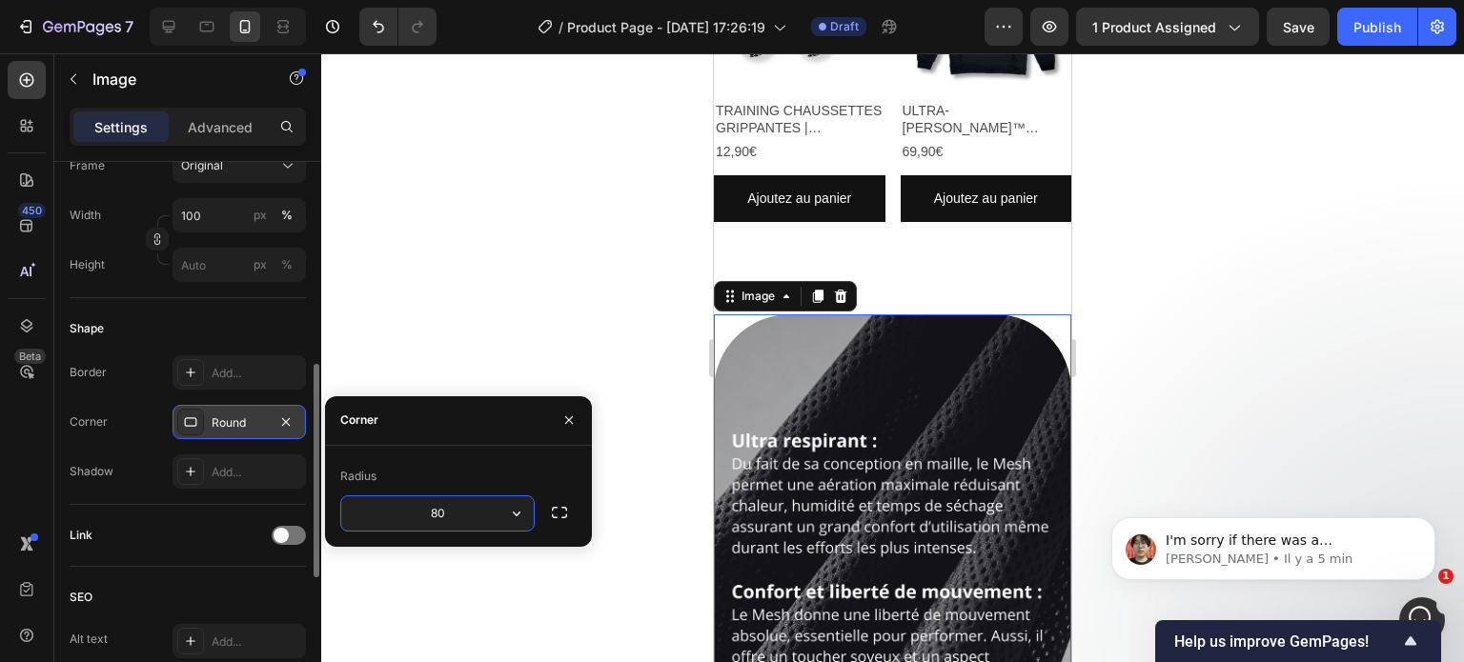
type input "8"
type input "2"
type input "30"
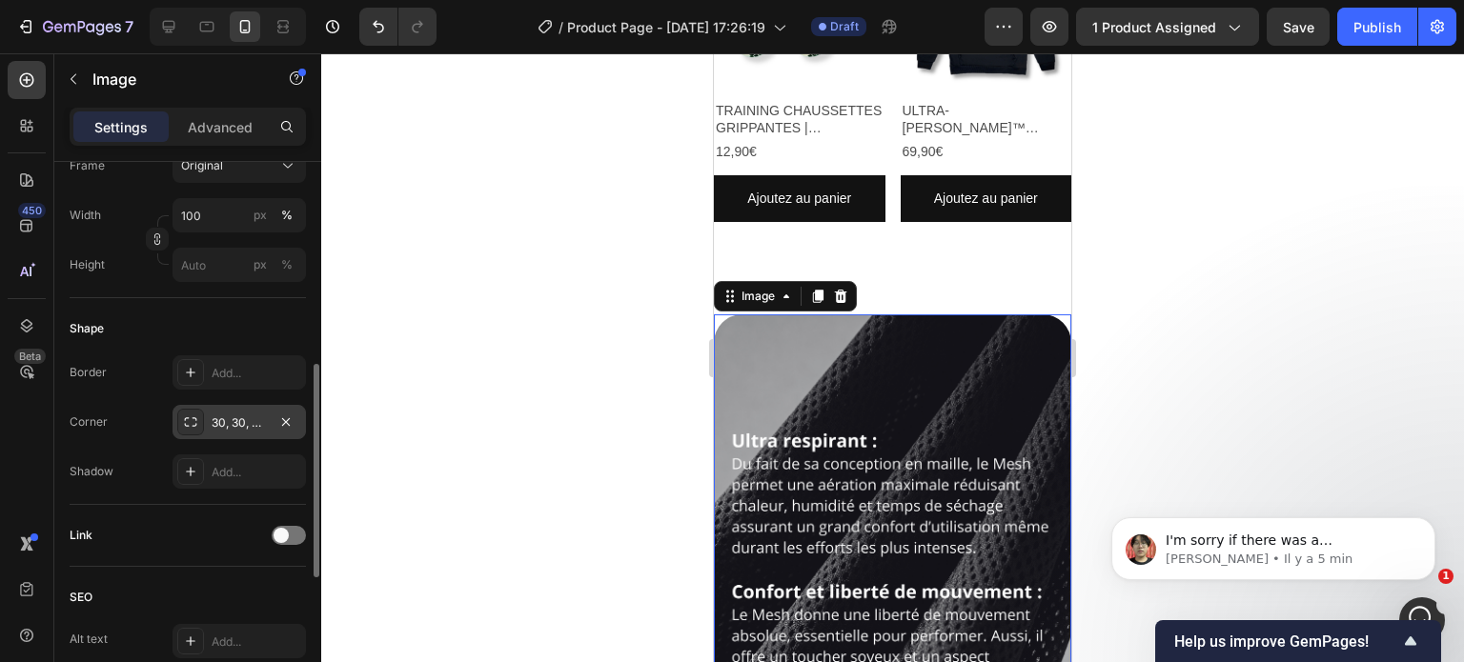
click at [555, 272] on div at bounding box center [892, 357] width 1143 height 609
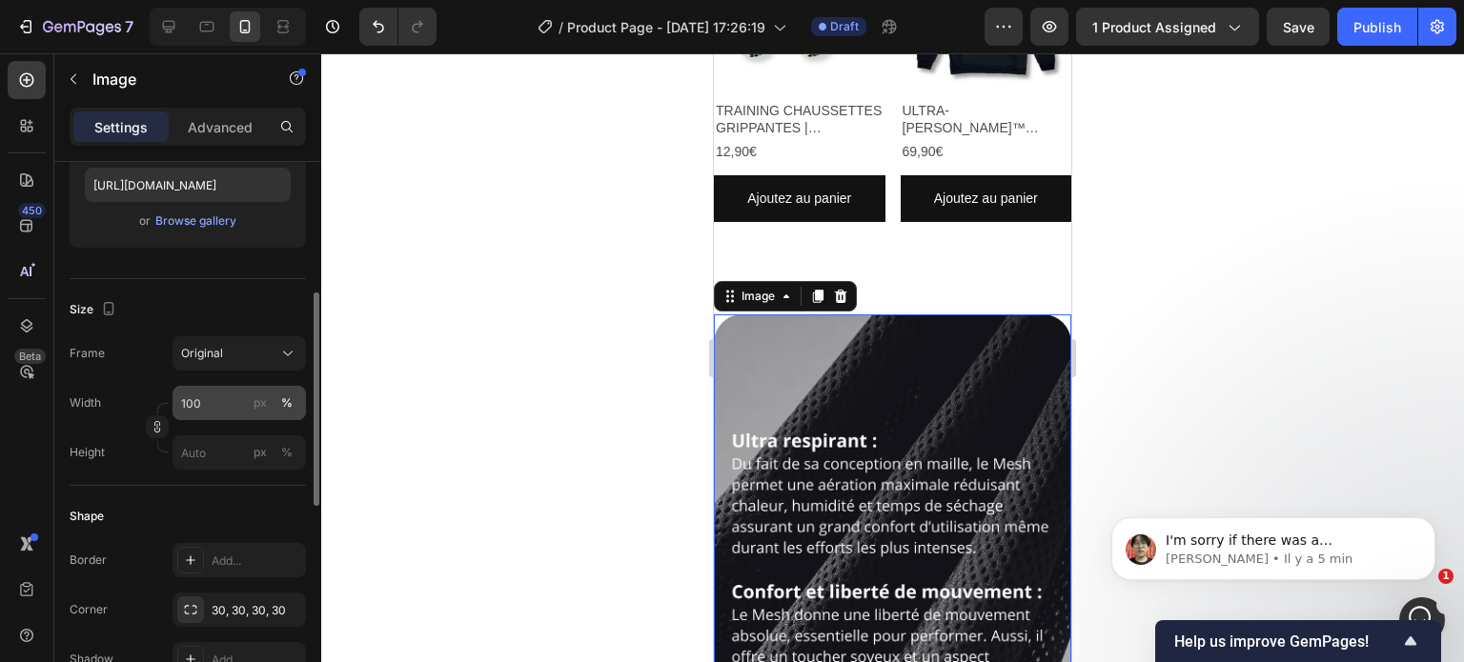
scroll to position [337, 0]
click at [214, 396] on input "100" at bounding box center [239, 402] width 133 height 34
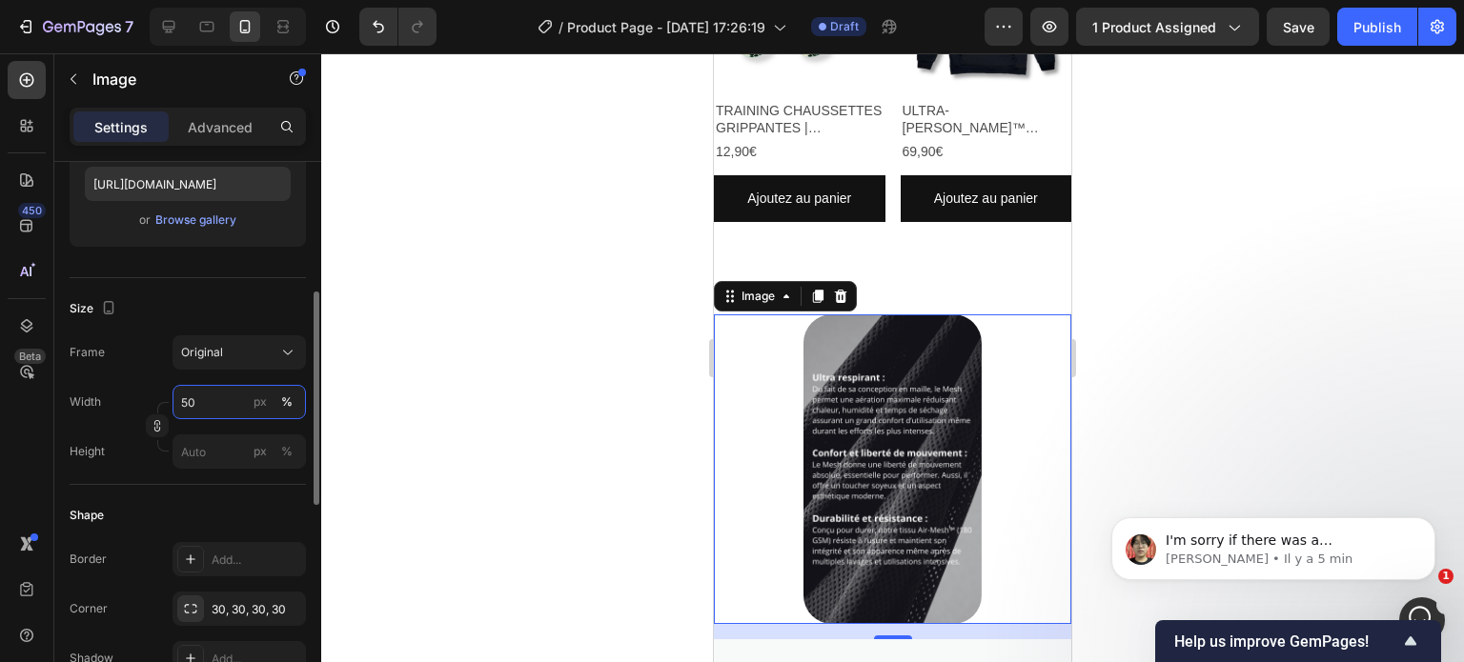
type input "5"
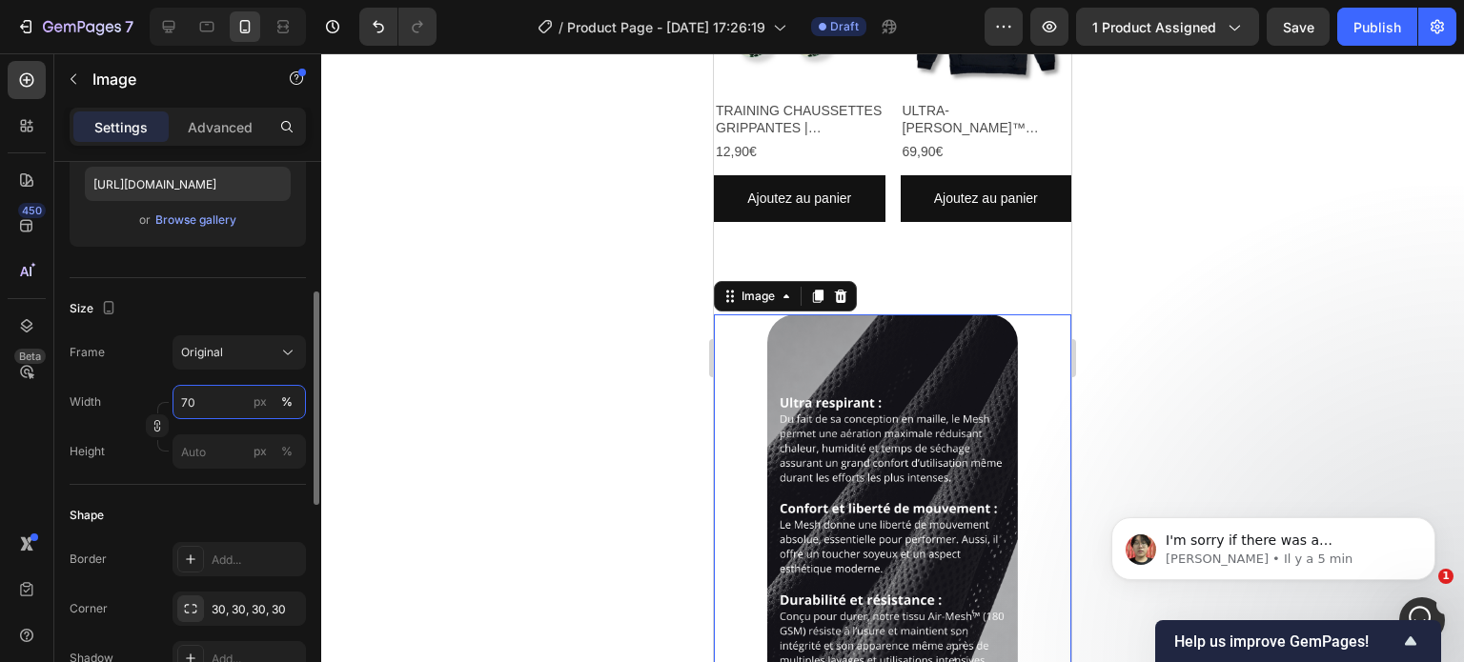
type input "7"
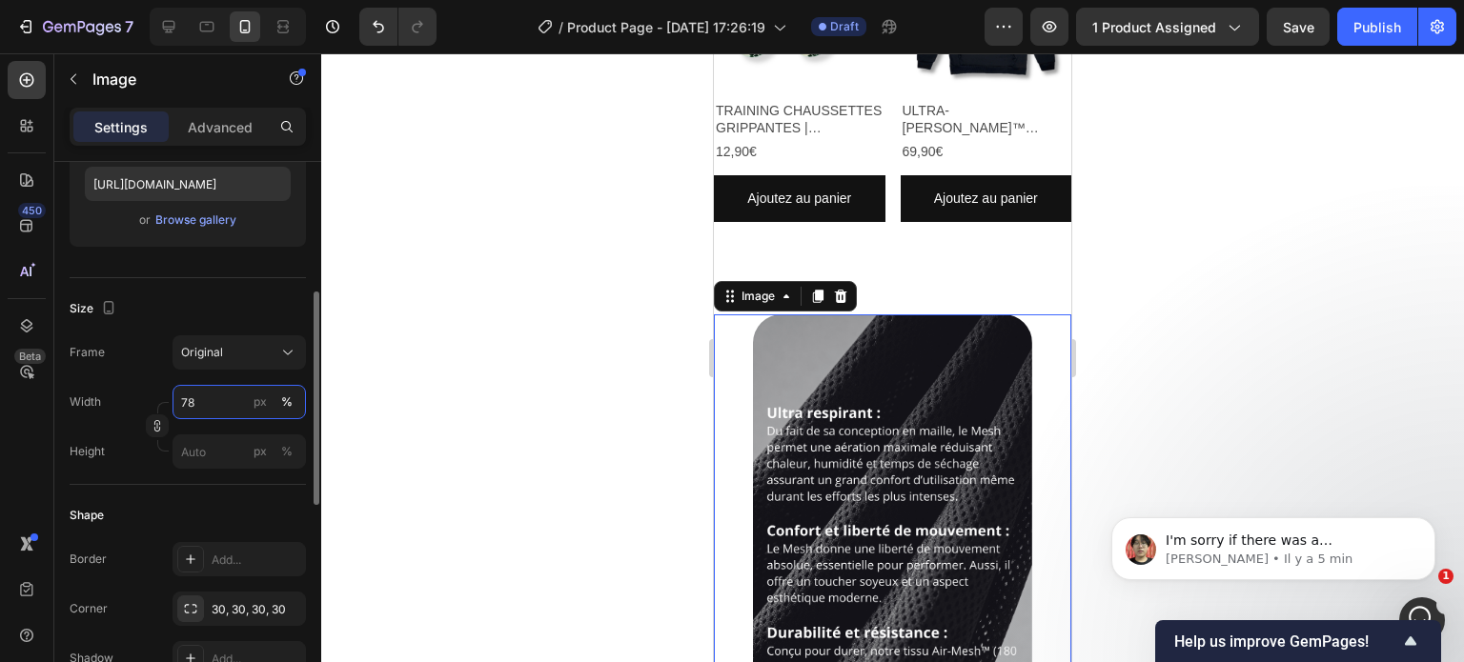
type input "7"
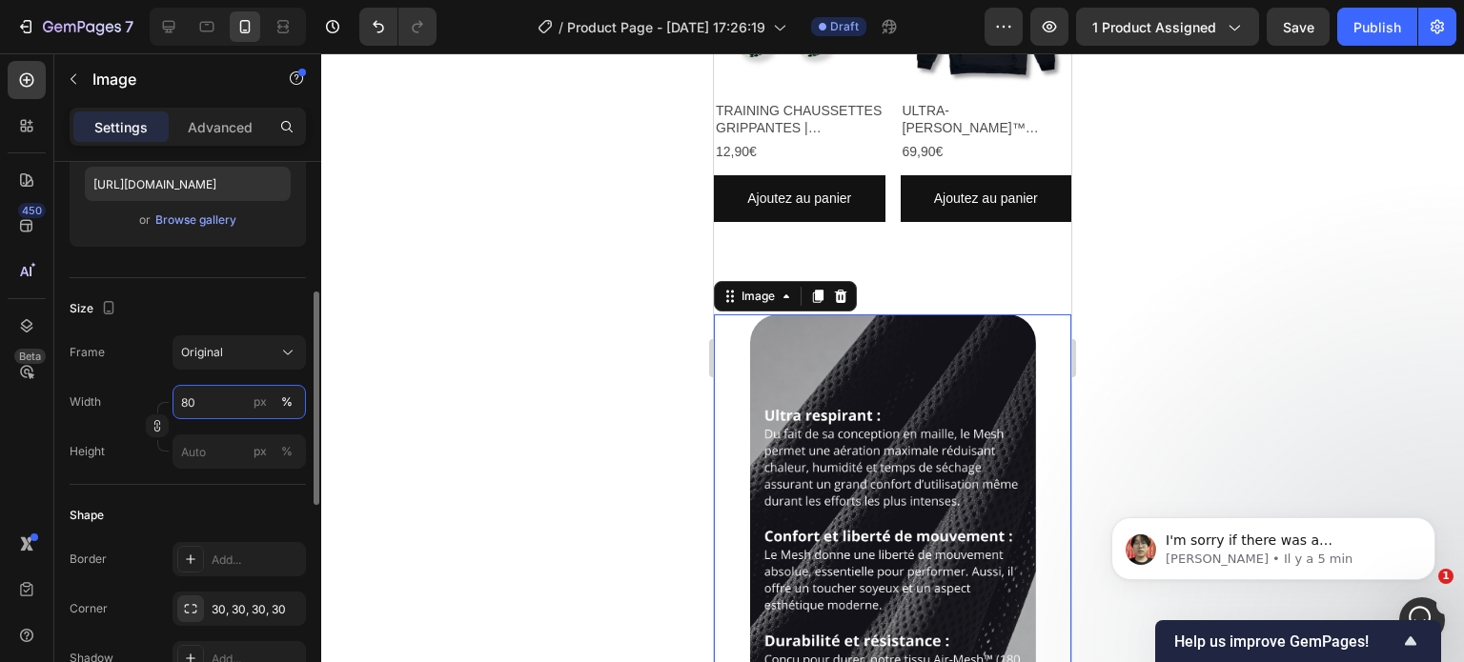
click at [199, 396] on input "80" at bounding box center [239, 402] width 133 height 34
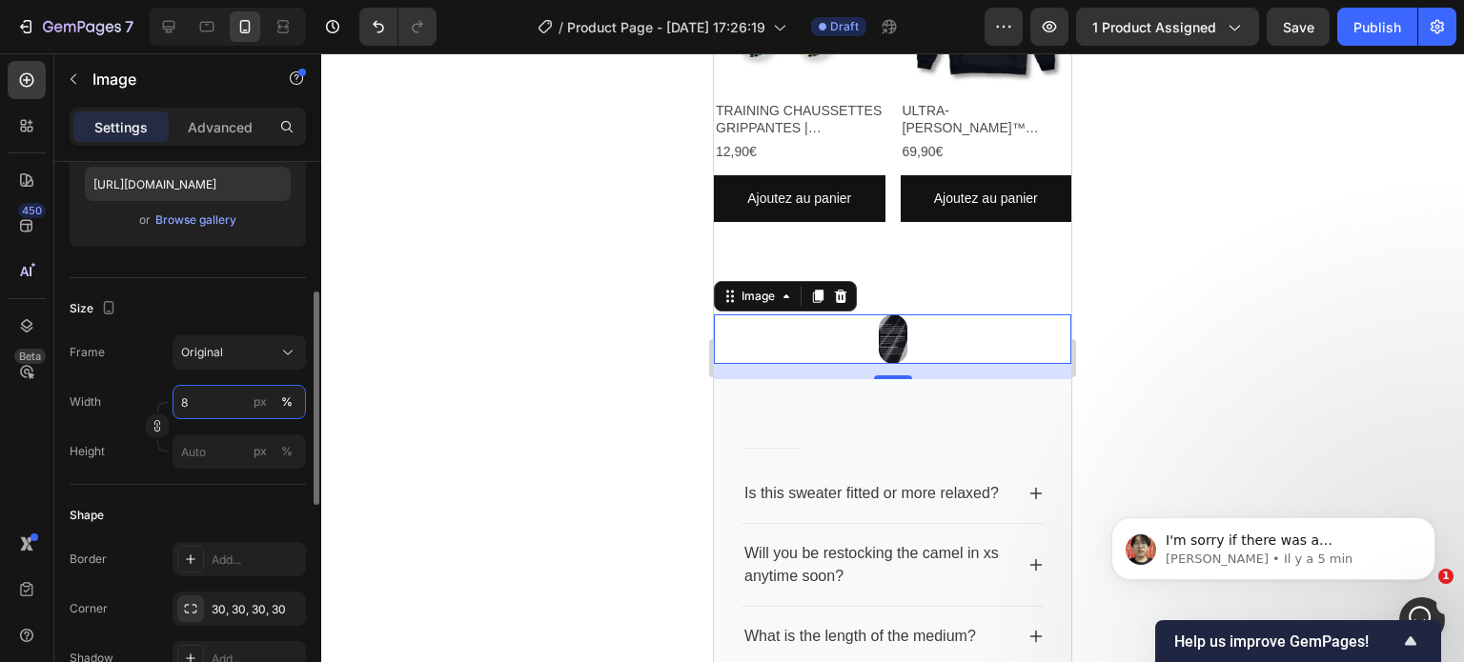
type input "85"
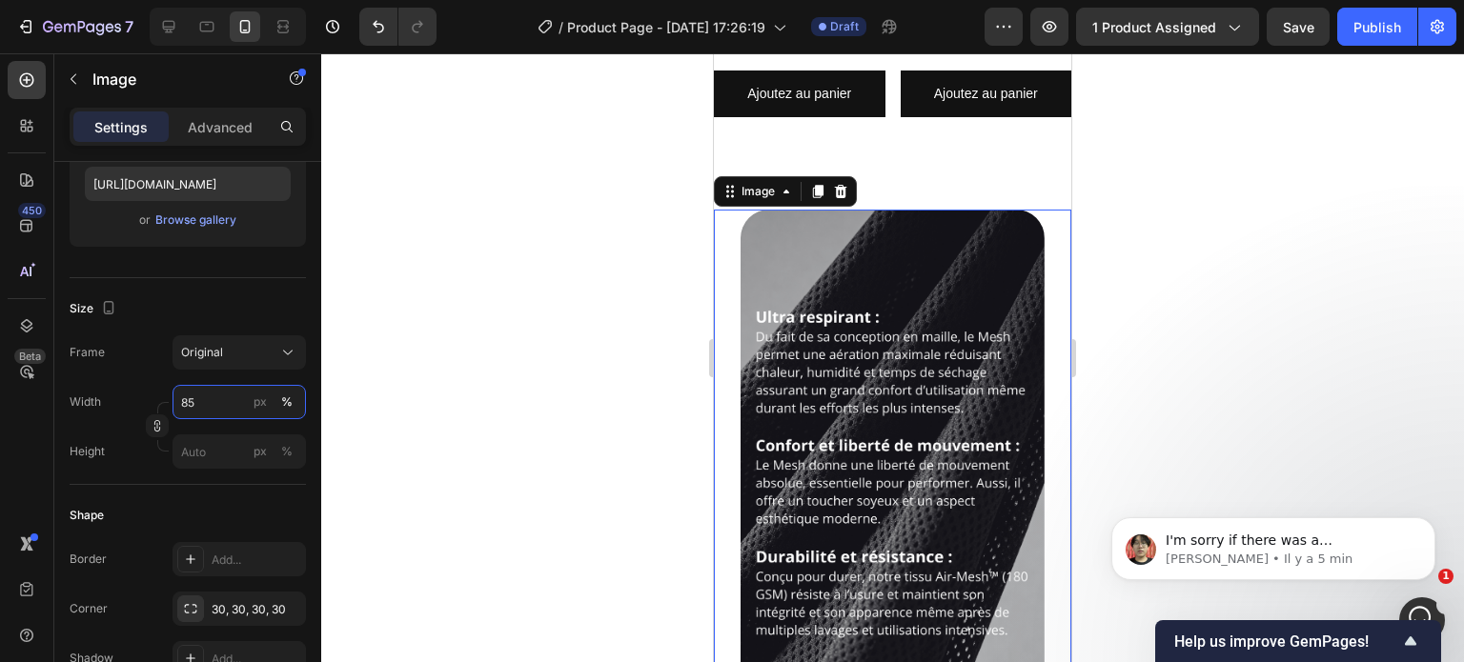
scroll to position [1796, 0]
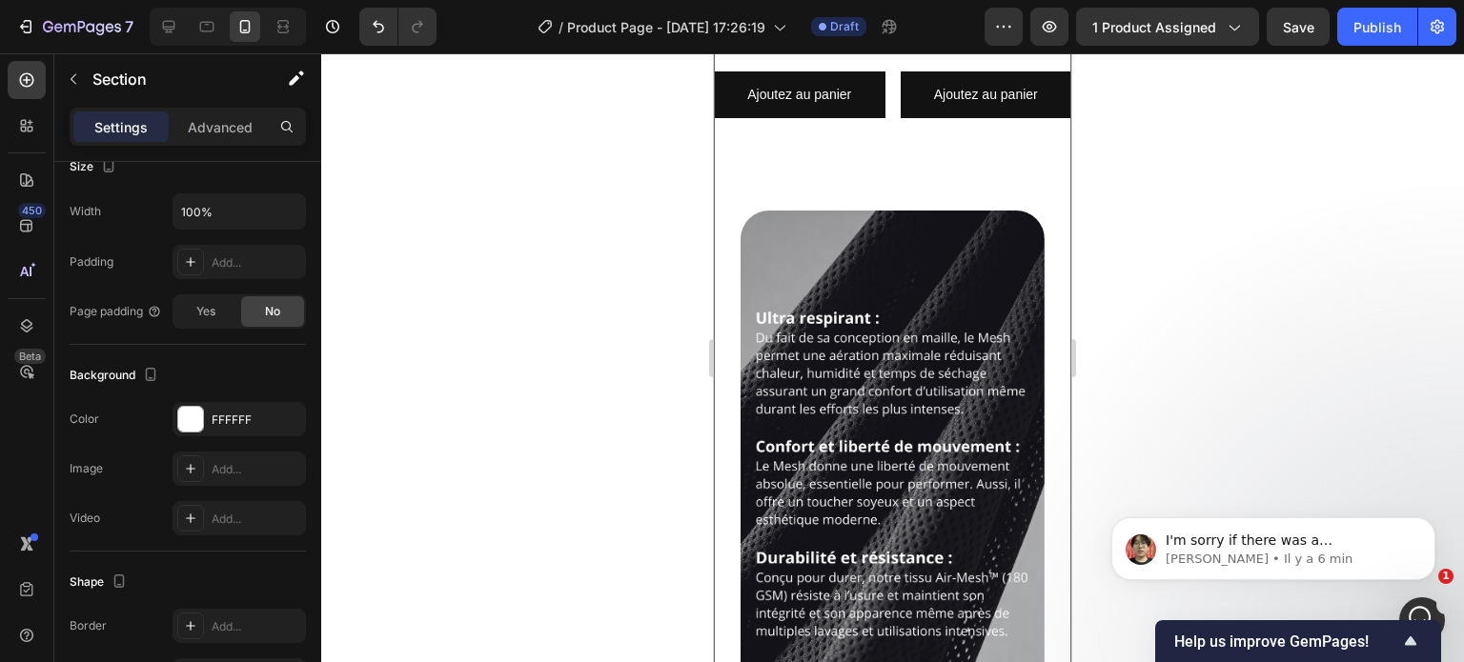
click at [945, 126] on div "Ceci pourrait vous plaire : Heading Product Images PANTALON FUSEAU | LOUP Produ…" at bounding box center [892, 528] width 357 height 2330
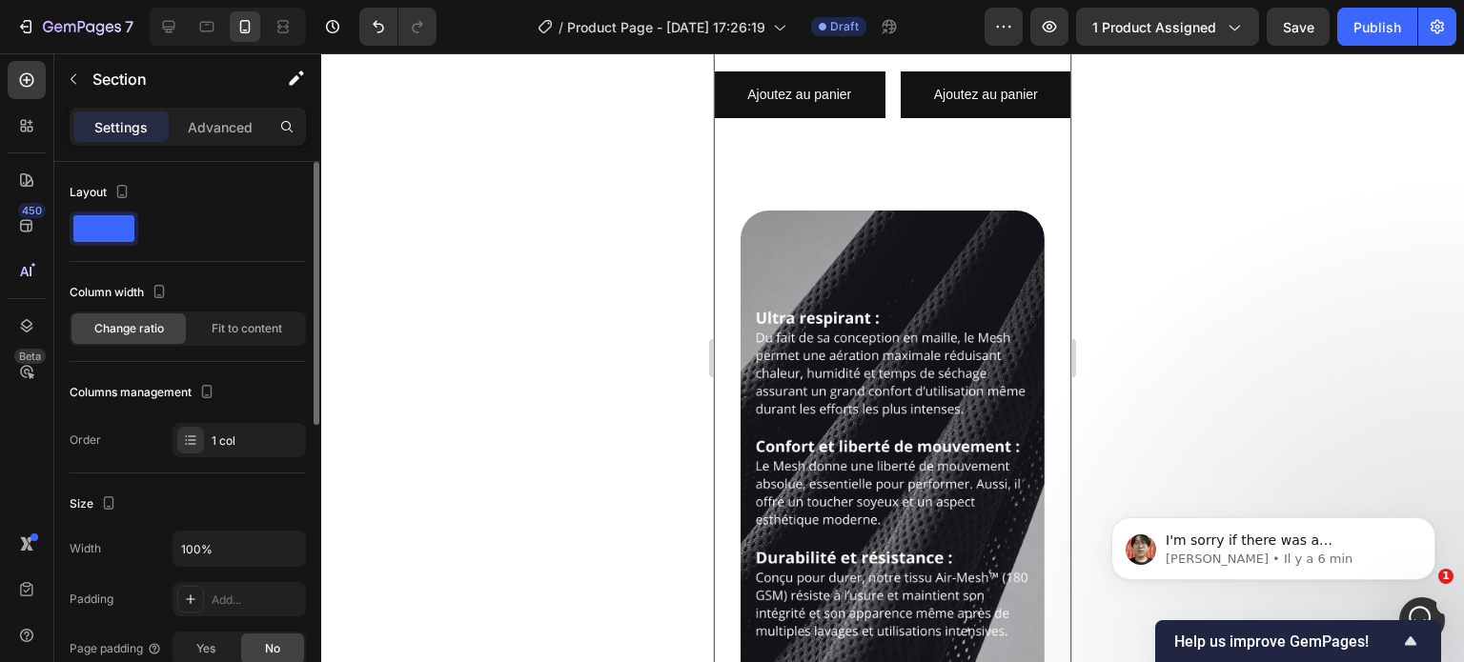
scroll to position [1570, 0]
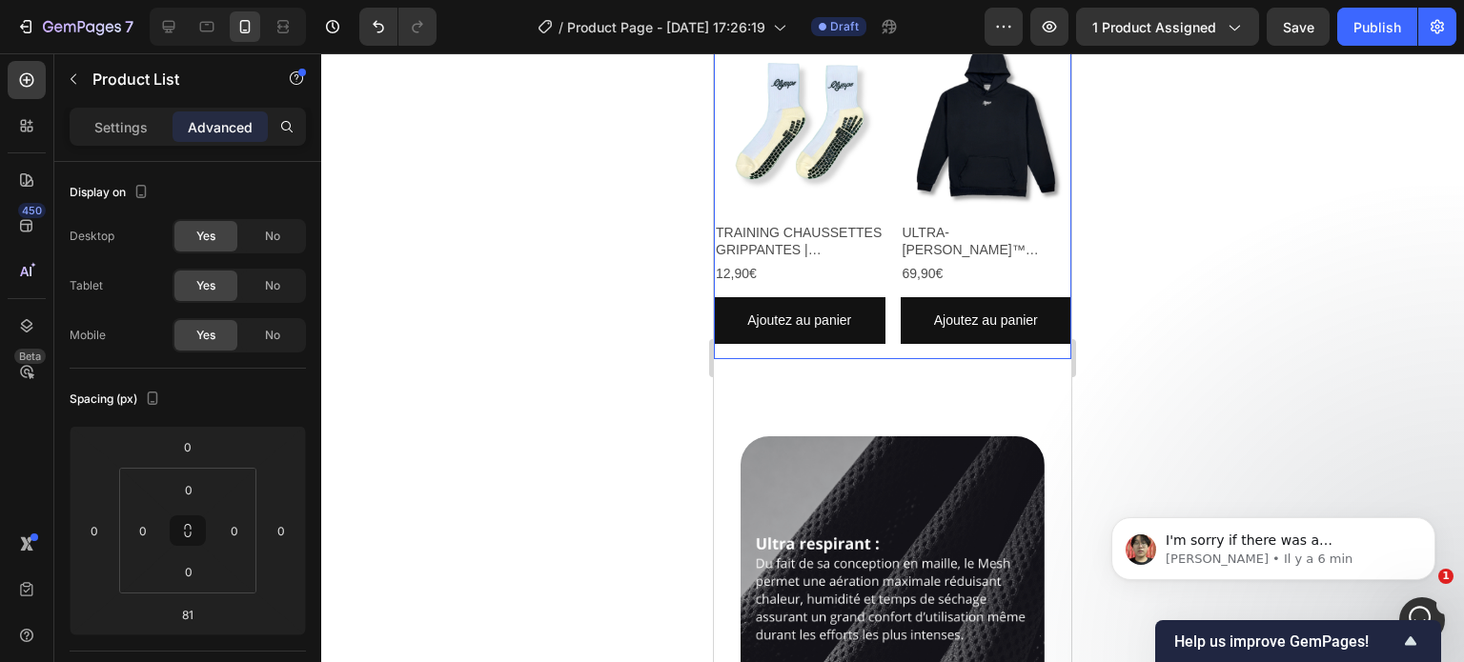
click at [890, 300] on div "Product Images PANTALON FUSEAU | LOUP Product Title 49,90€ Product Price Produc…" at bounding box center [892, 28] width 357 height 664
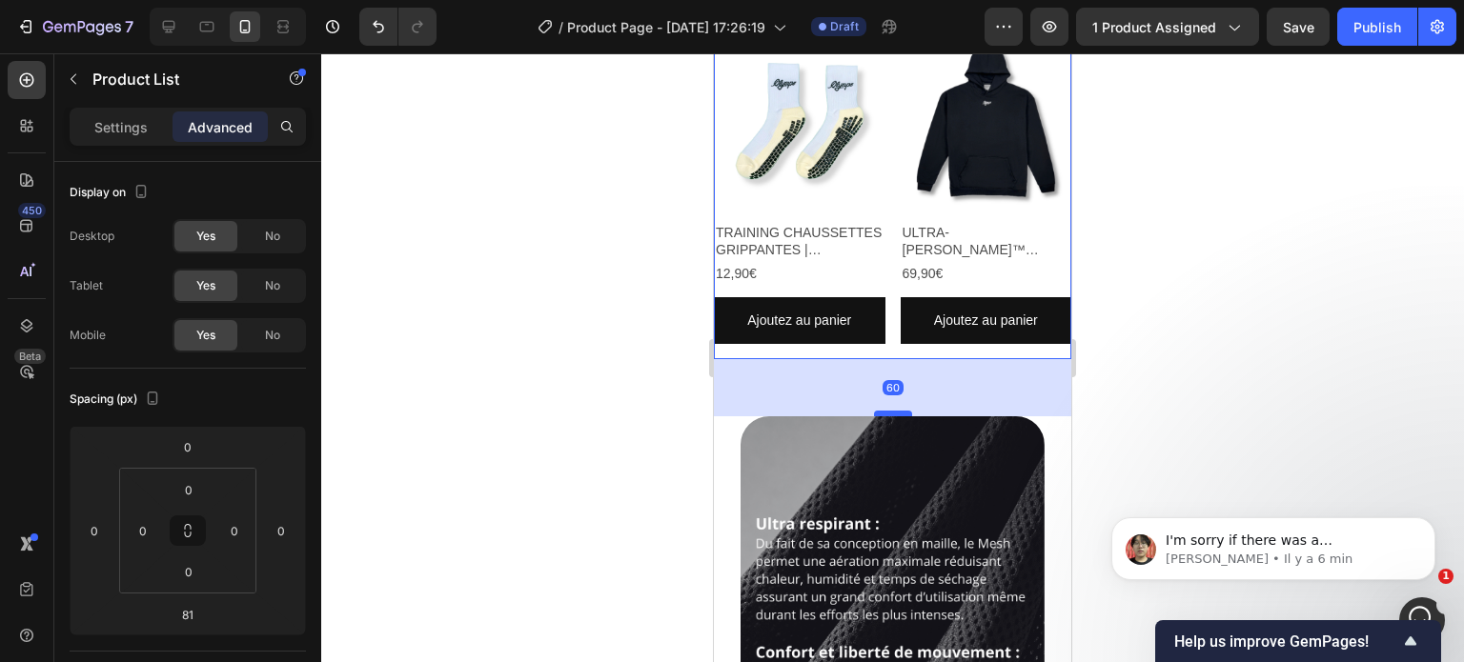
drag, startPoint x: 890, startPoint y: 419, endPoint x: 888, endPoint y: 399, distance: 20.1
click at [888, 411] on div at bounding box center [893, 414] width 38 height 6
type input "60"
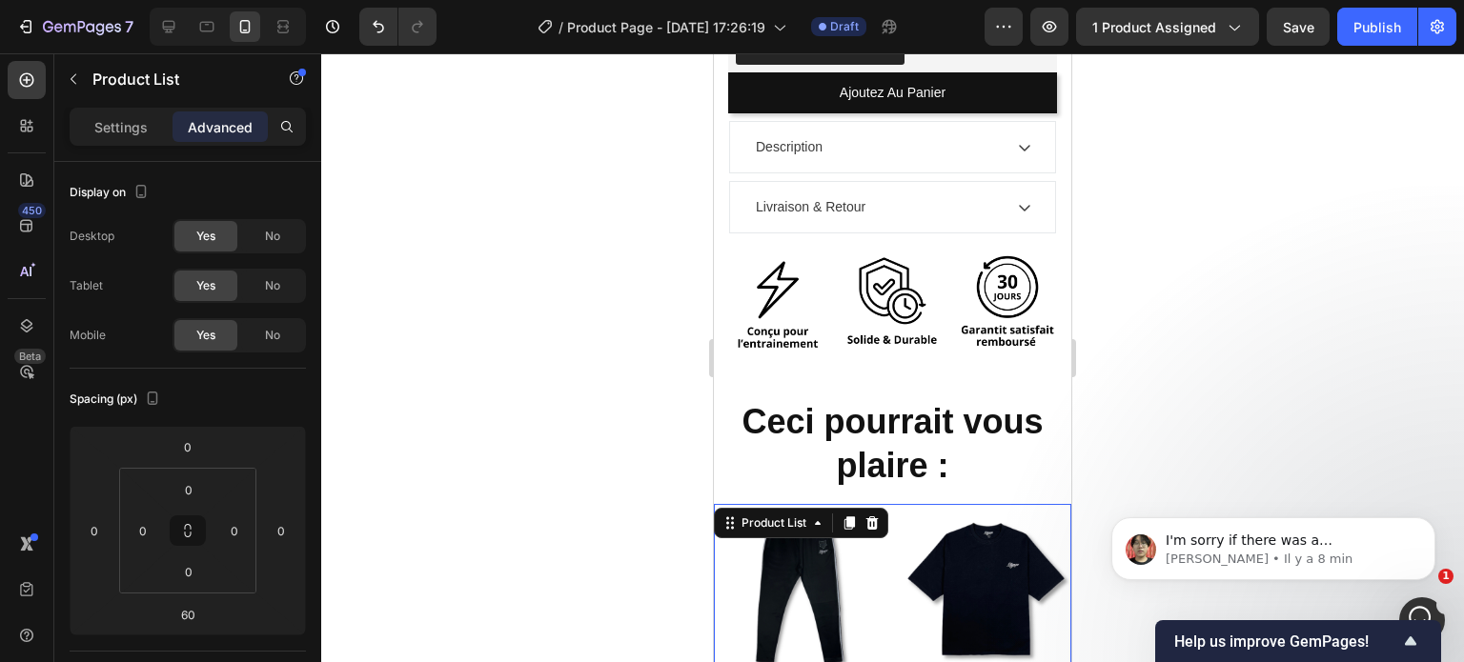
scroll to position [784, 0]
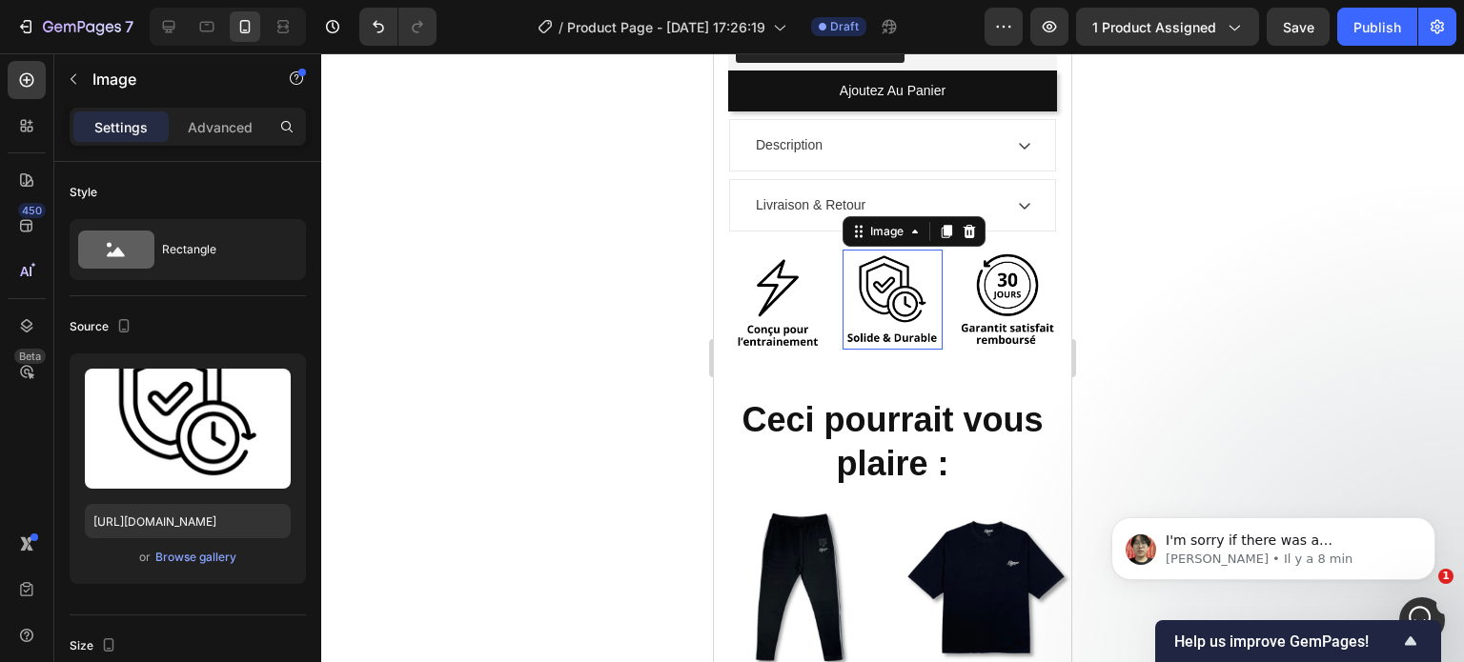
click at [900, 314] on img at bounding box center [892, 299] width 99 height 99
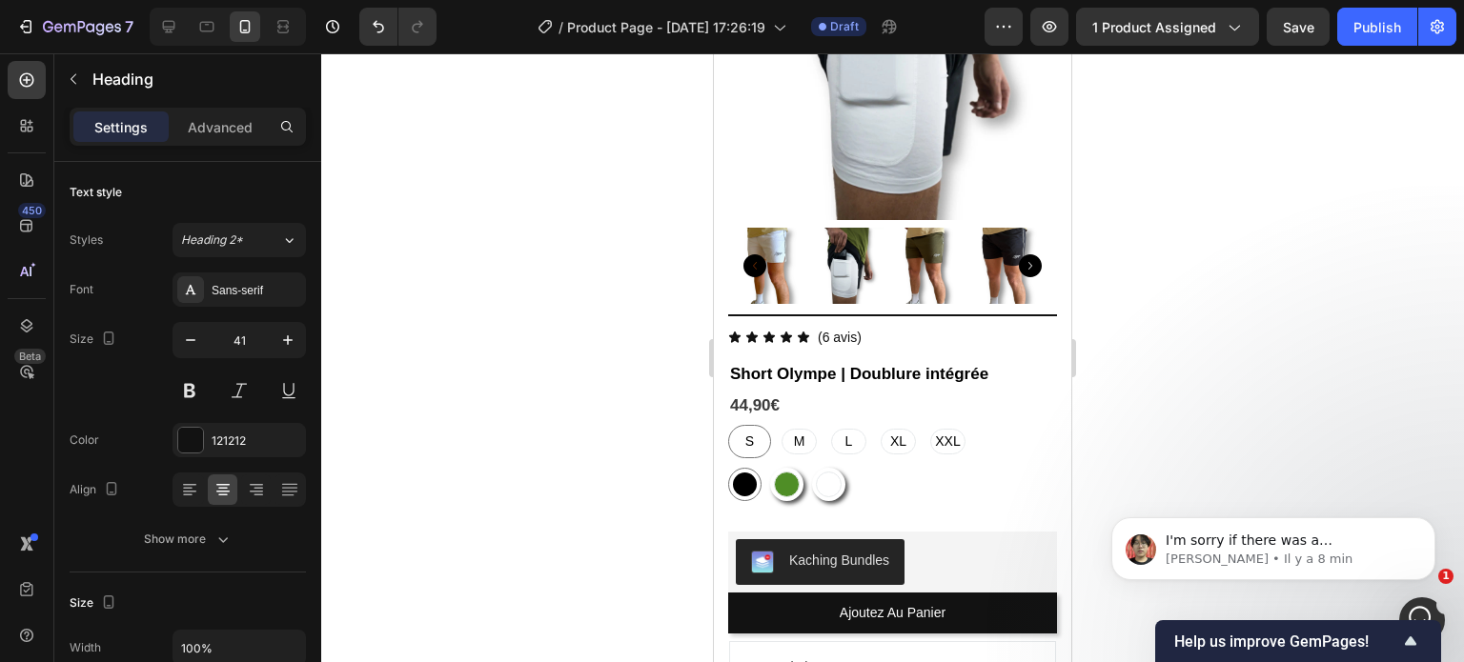
scroll to position [0, 0]
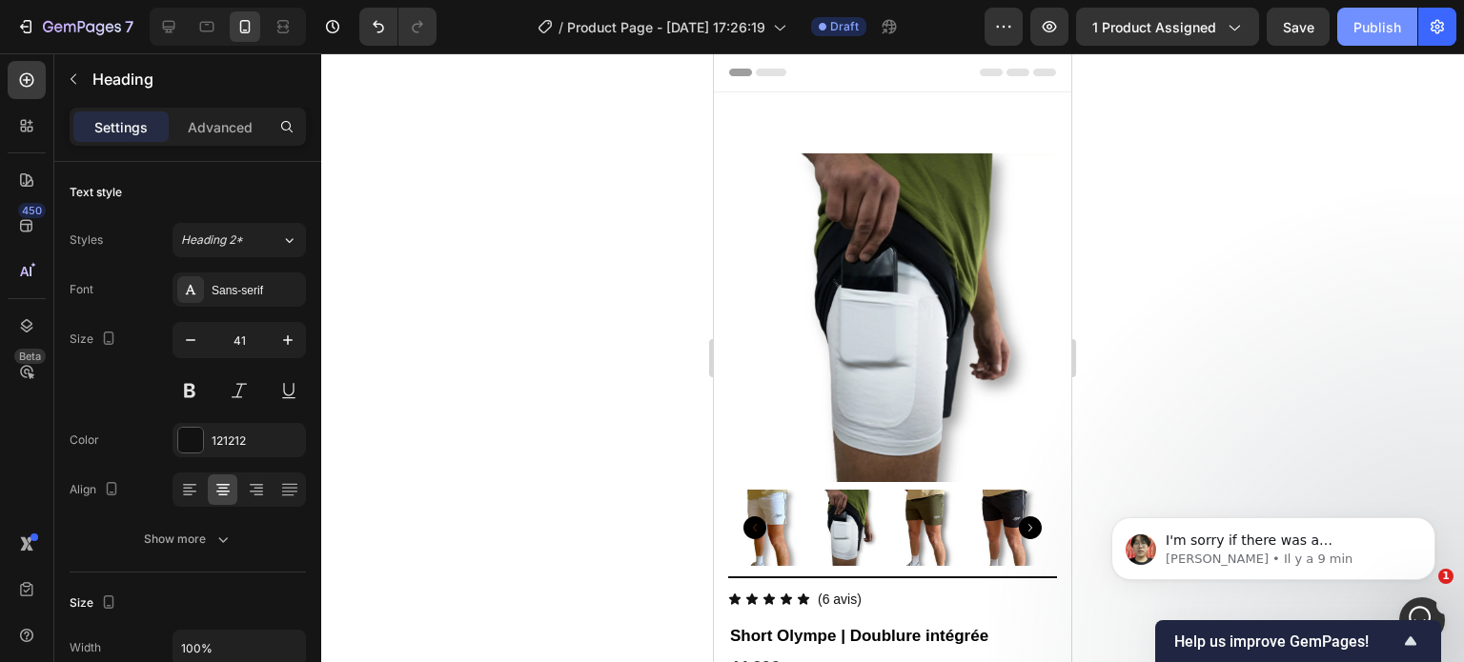
click at [1357, 26] on div "Publish" at bounding box center [1377, 27] width 48 height 20
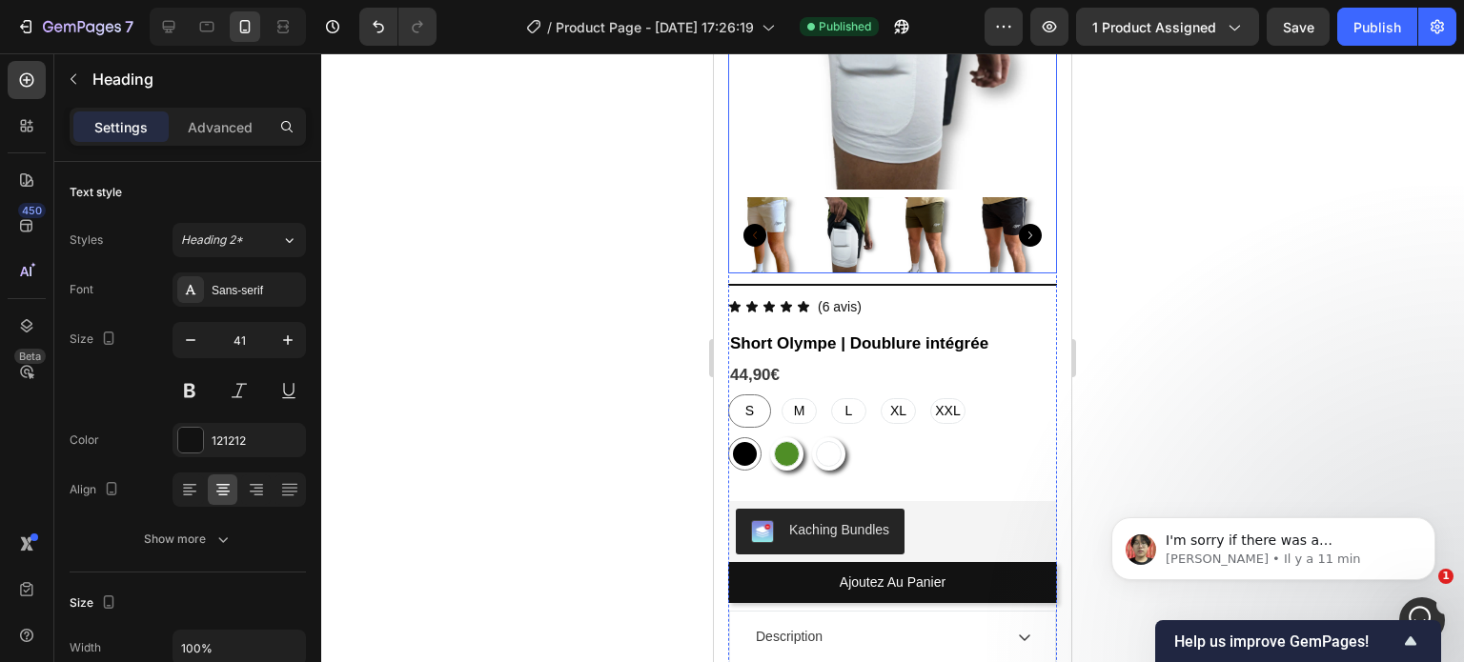
scroll to position [295, 0]
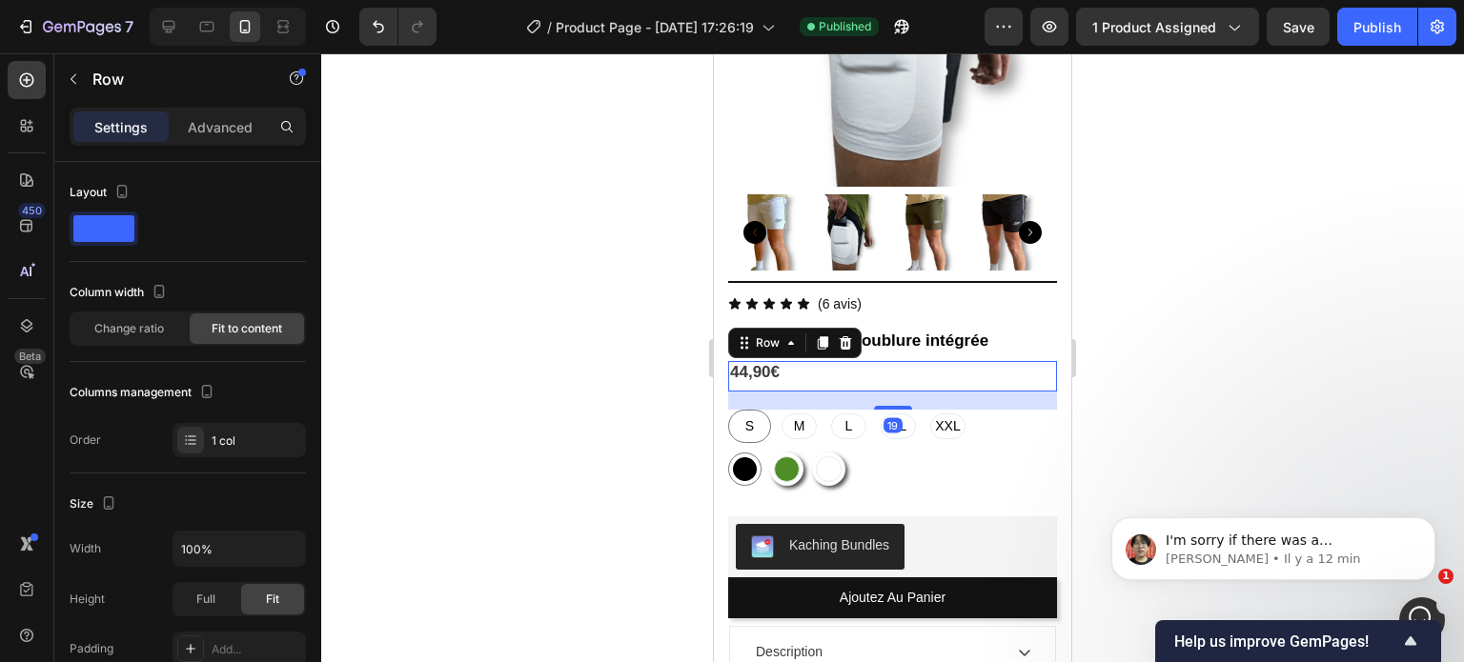
drag, startPoint x: 873, startPoint y: 376, endPoint x: 874, endPoint y: 395, distance: 18.1
click at [874, 395] on div "Icon Icon Icon Icon Icon Icon List (6 avis) Text Block Row Short Olympe | Doubl…" at bounding box center [892, 526] width 329 height 462
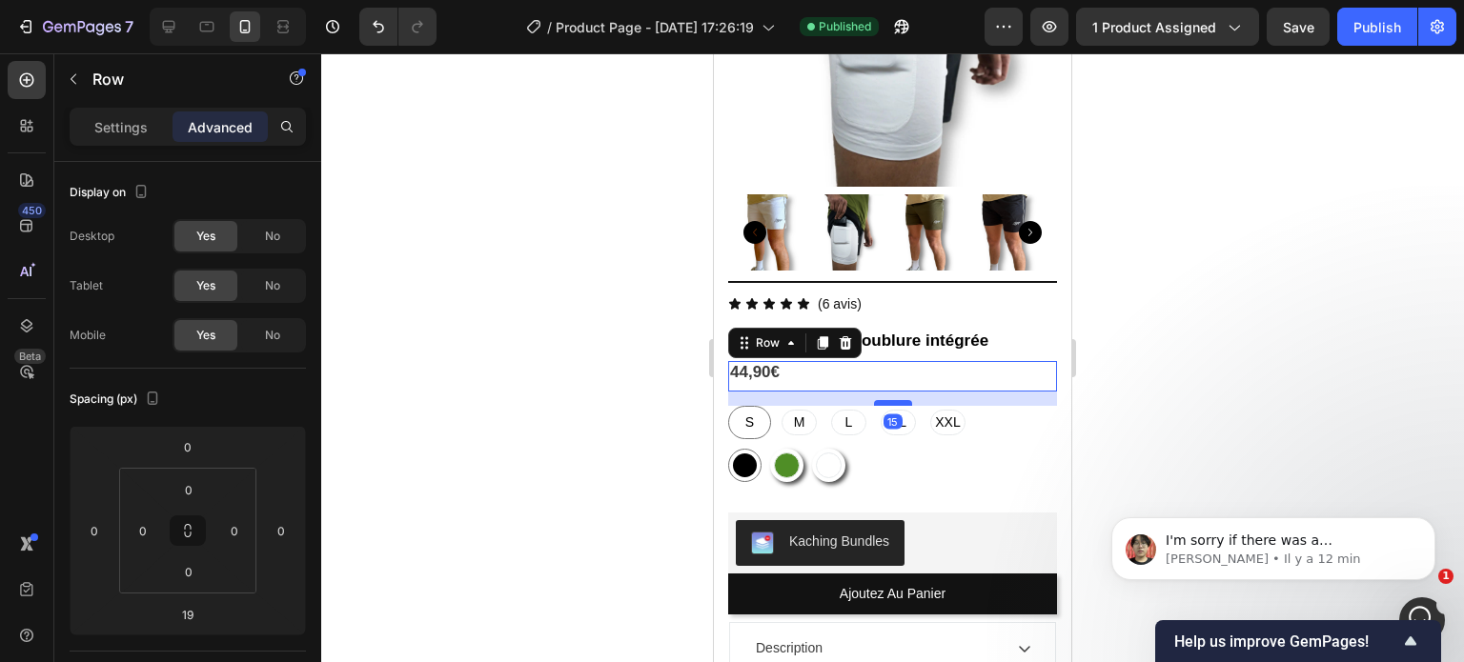
click at [897, 400] on div at bounding box center [893, 403] width 38 height 6
type input "15"
click at [1356, 27] on div "Publish" at bounding box center [1377, 27] width 48 height 20
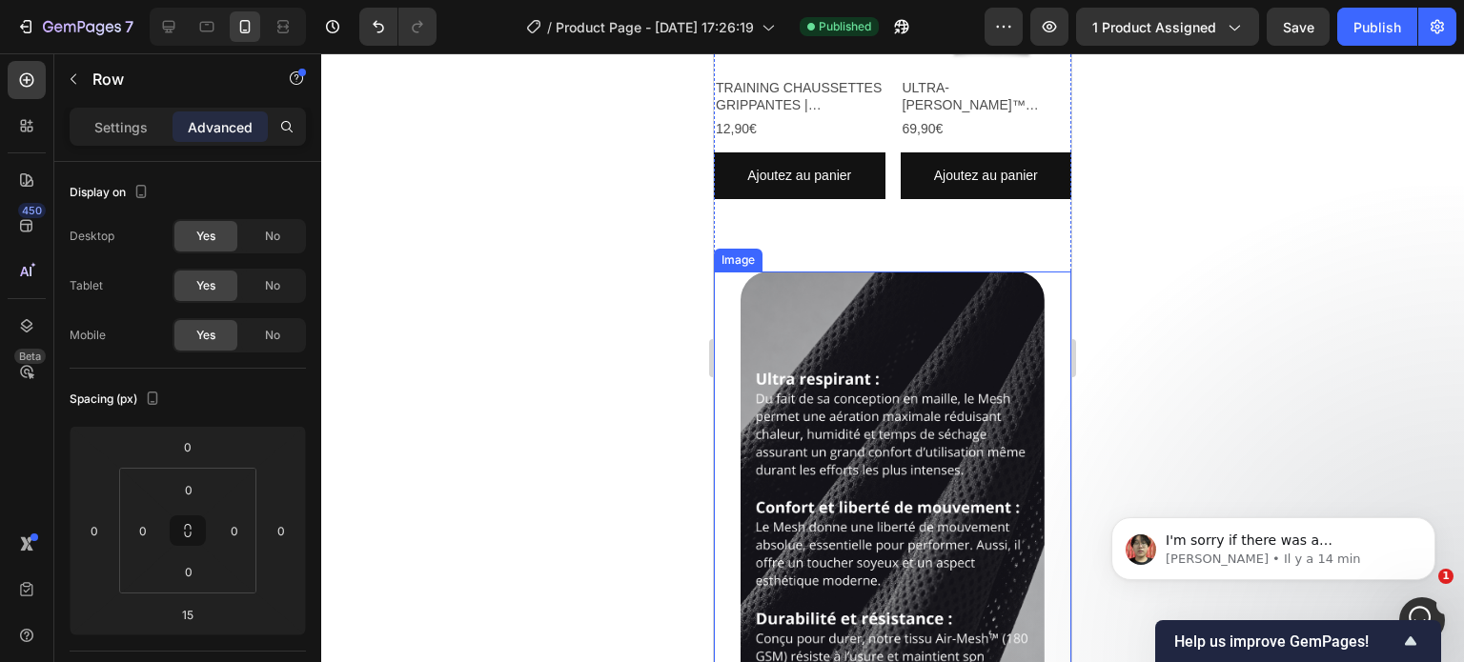
scroll to position [1726, 0]
